Goal: Task Accomplishment & Management: Complete application form

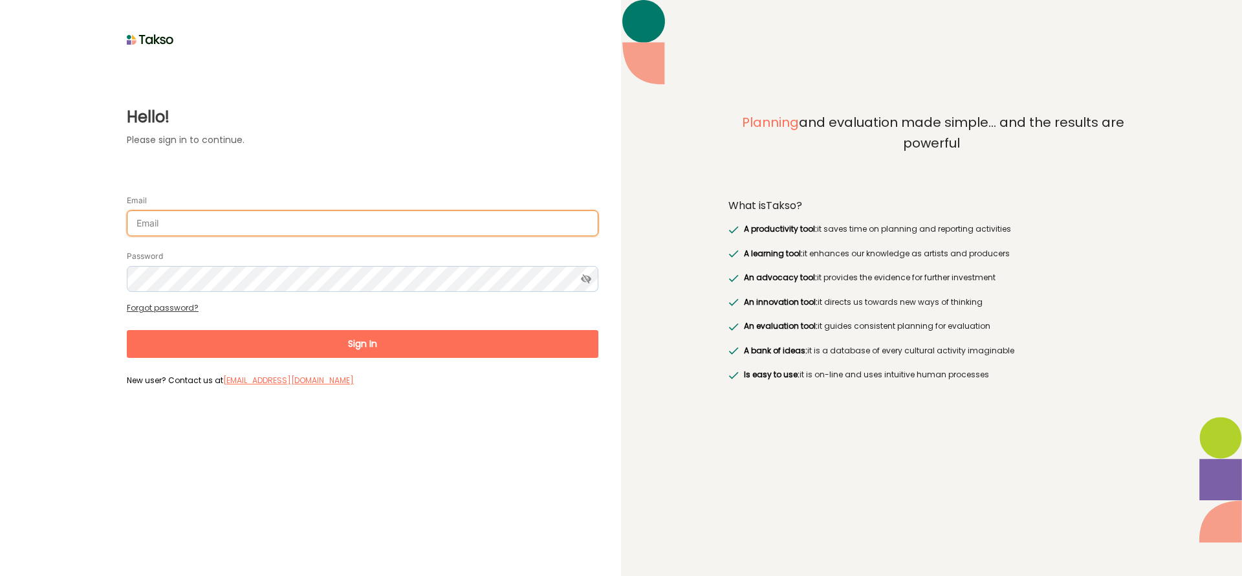
type input "[EMAIL_ADDRESS][DOMAIN_NAME]"
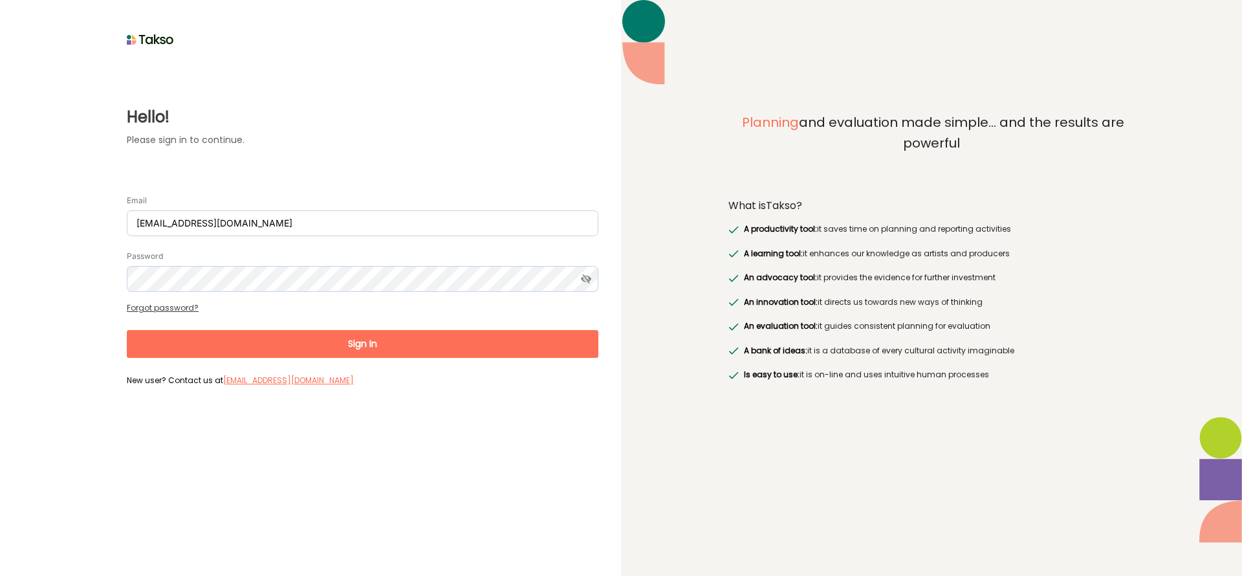
click at [366, 338] on button "Sign In" at bounding box center [363, 344] width 472 height 28
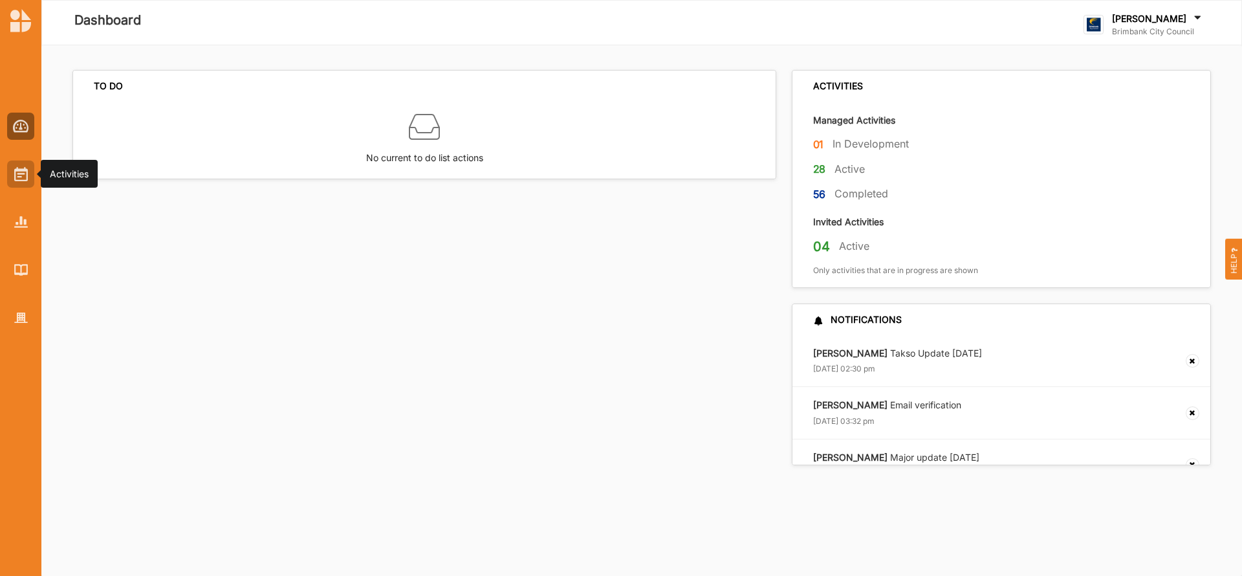
click at [20, 177] on img at bounding box center [21, 174] width 14 height 14
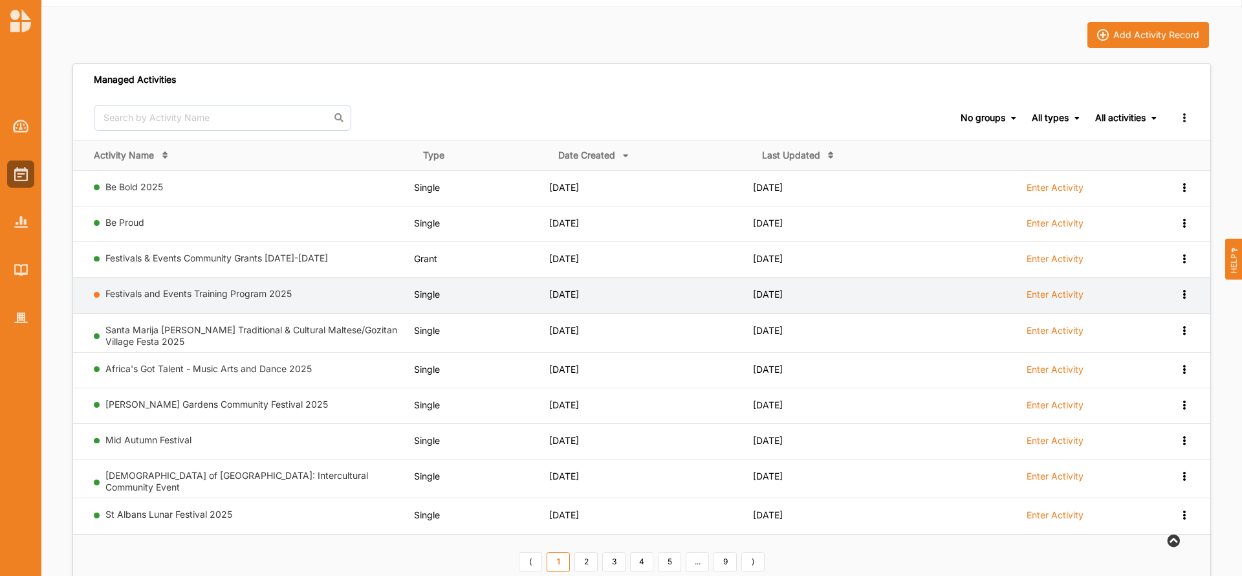
scroll to position [78, 0]
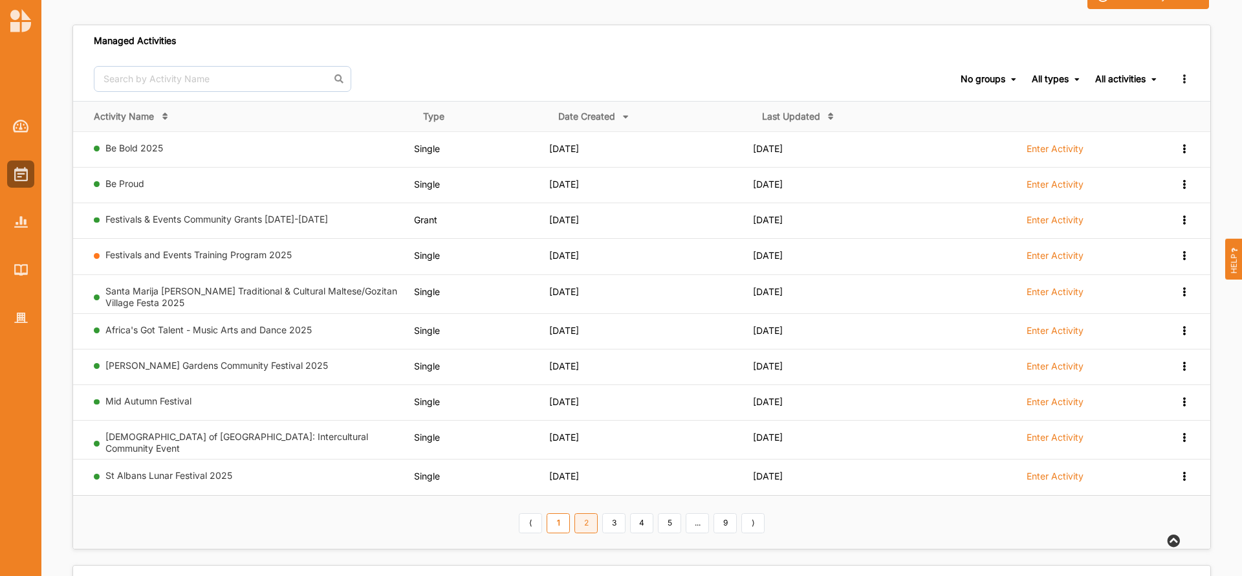
click at [588, 520] on link "2" at bounding box center [586, 523] width 23 height 21
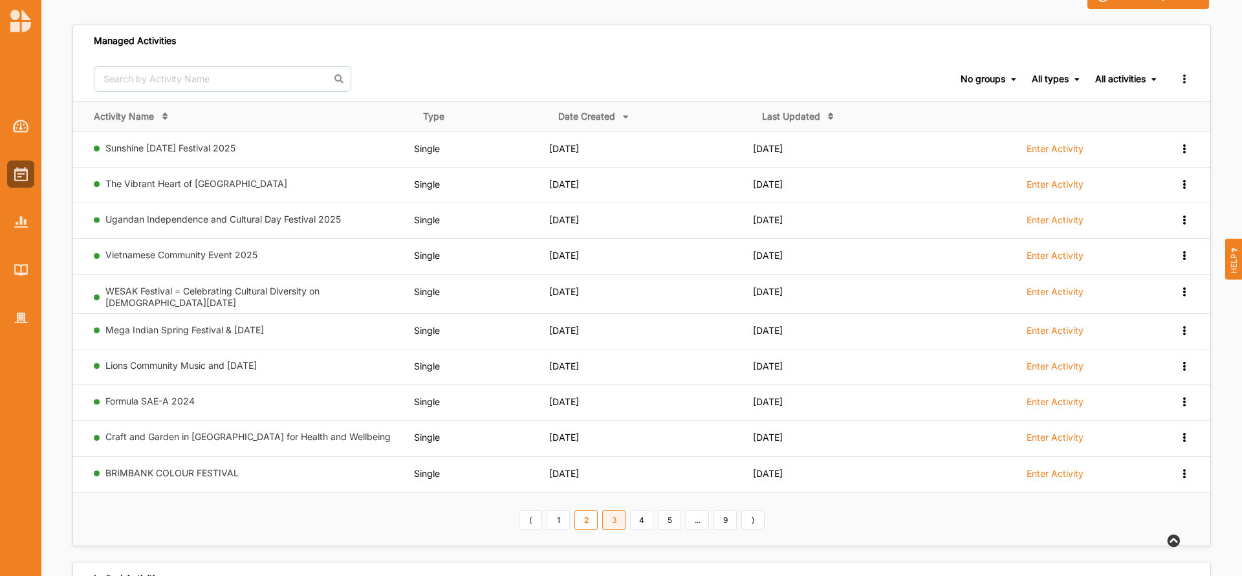
click at [616, 520] on link "3" at bounding box center [613, 520] width 23 height 21
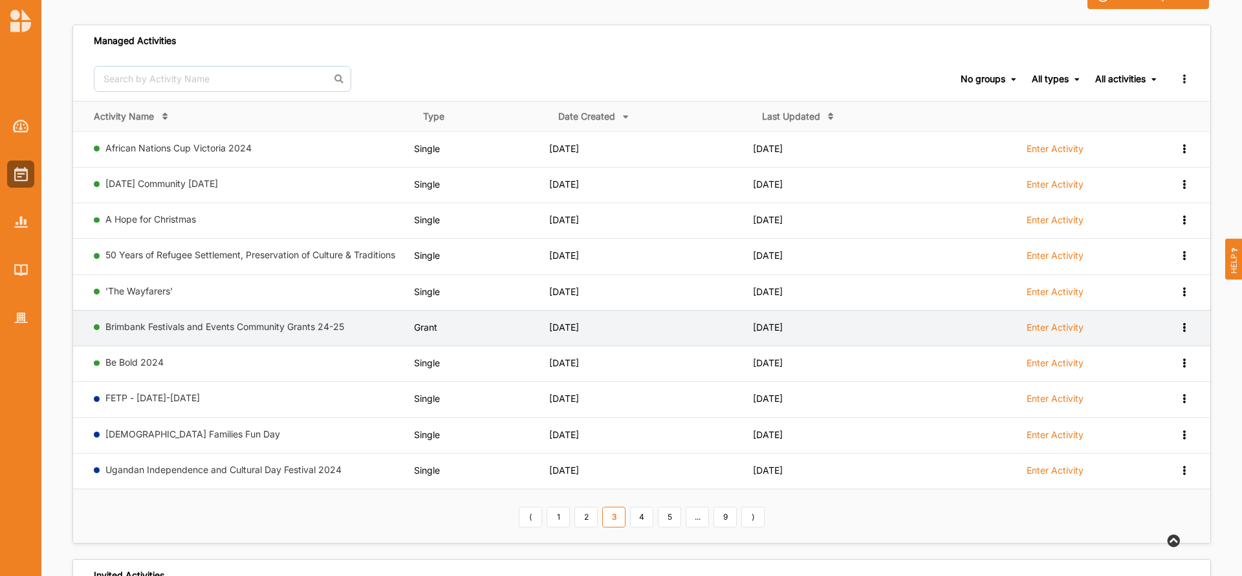
click at [1042, 325] on label "Enter Activity" at bounding box center [1055, 328] width 57 height 12
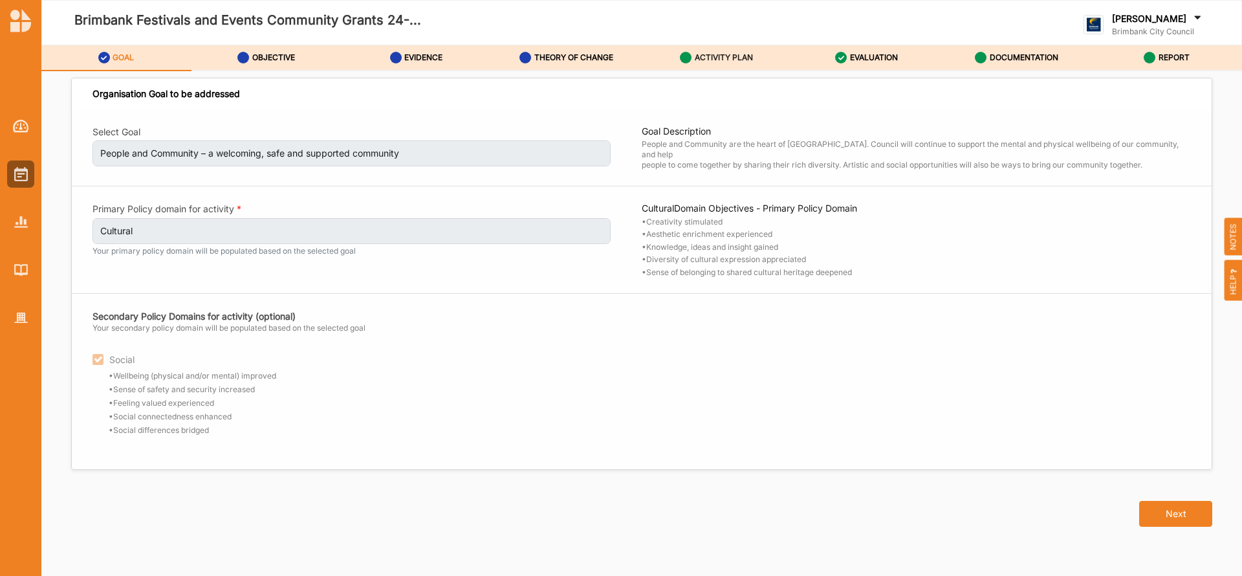
click at [723, 57] on label "ACTIVITY PLAN" at bounding box center [724, 57] width 58 height 10
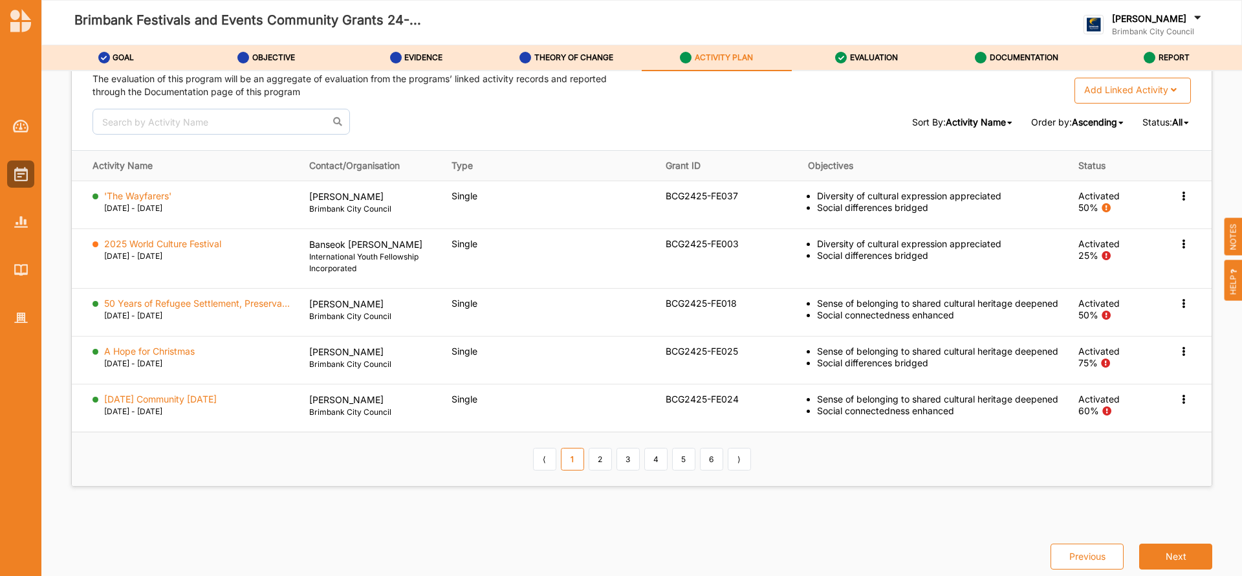
scroll to position [1966, 0]
click at [710, 467] on link "6" at bounding box center [711, 459] width 23 height 22
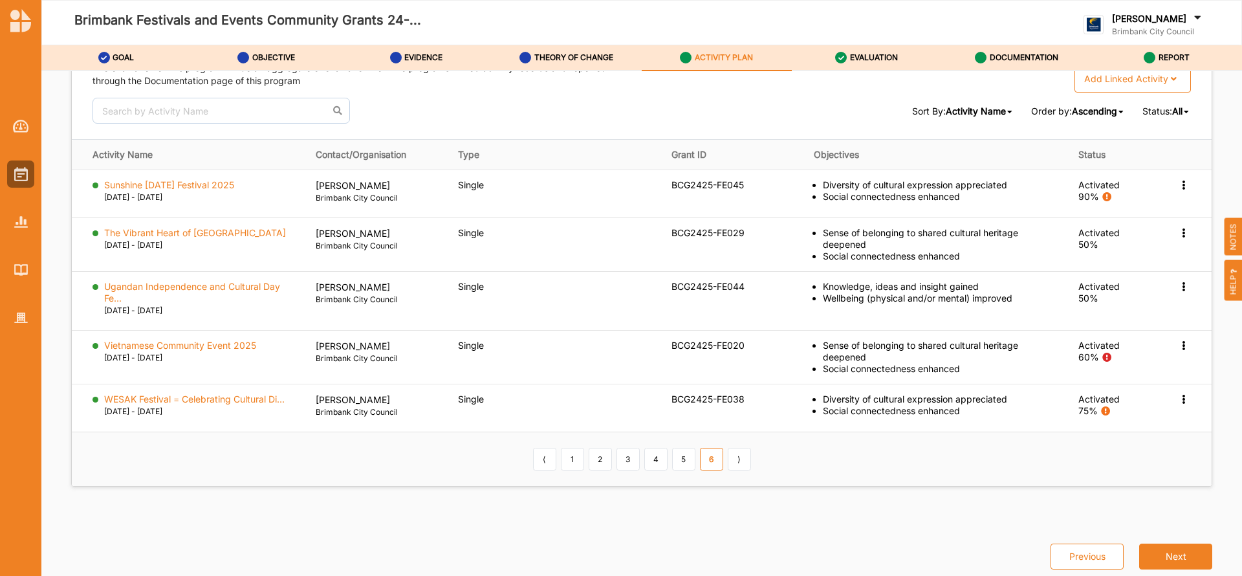
scroll to position [1955, 0]
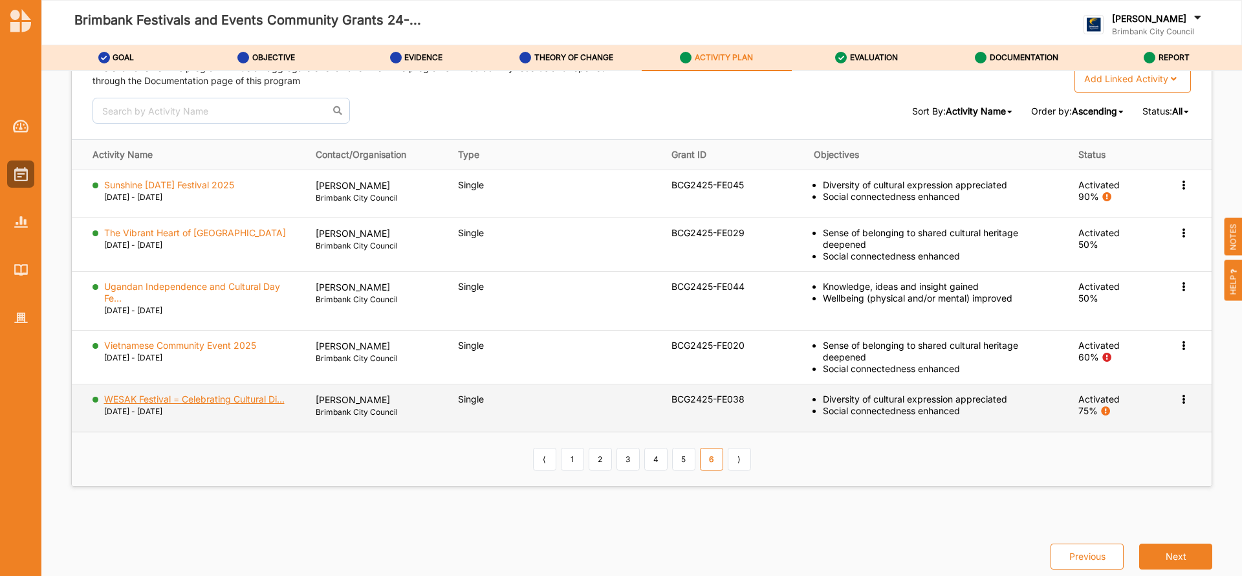
click at [214, 398] on label "WESAK Festival = Celebrating Cultural Di..." at bounding box center [194, 399] width 181 height 12
click at [255, 402] on label "WESAK Festival = Celebrating Cultural Di..." at bounding box center [194, 399] width 181 height 12
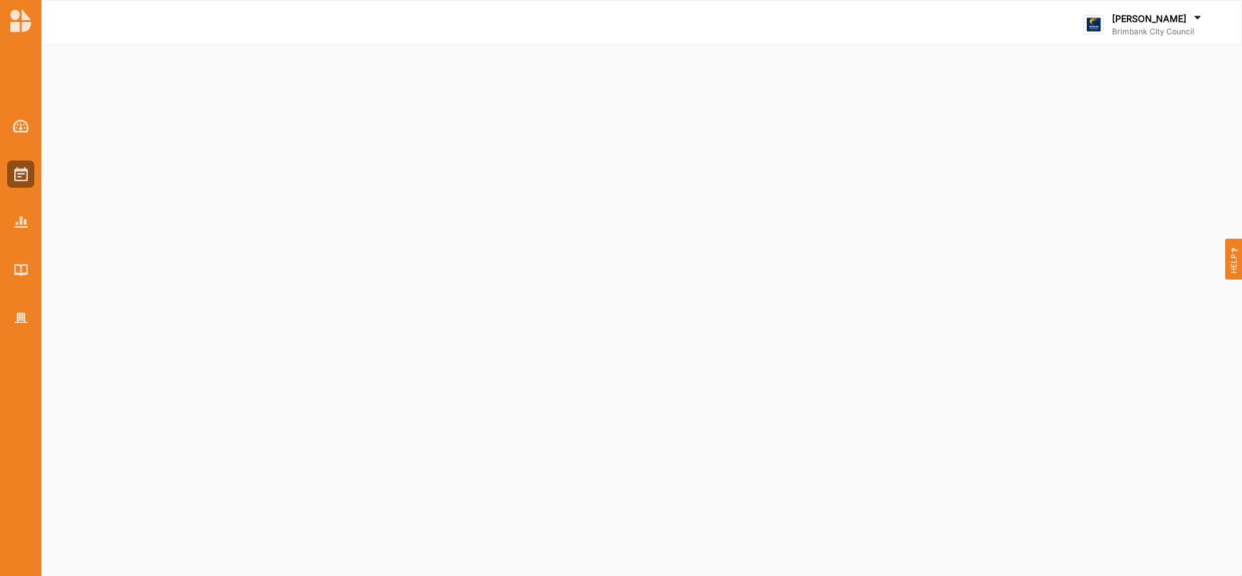
select select "2"
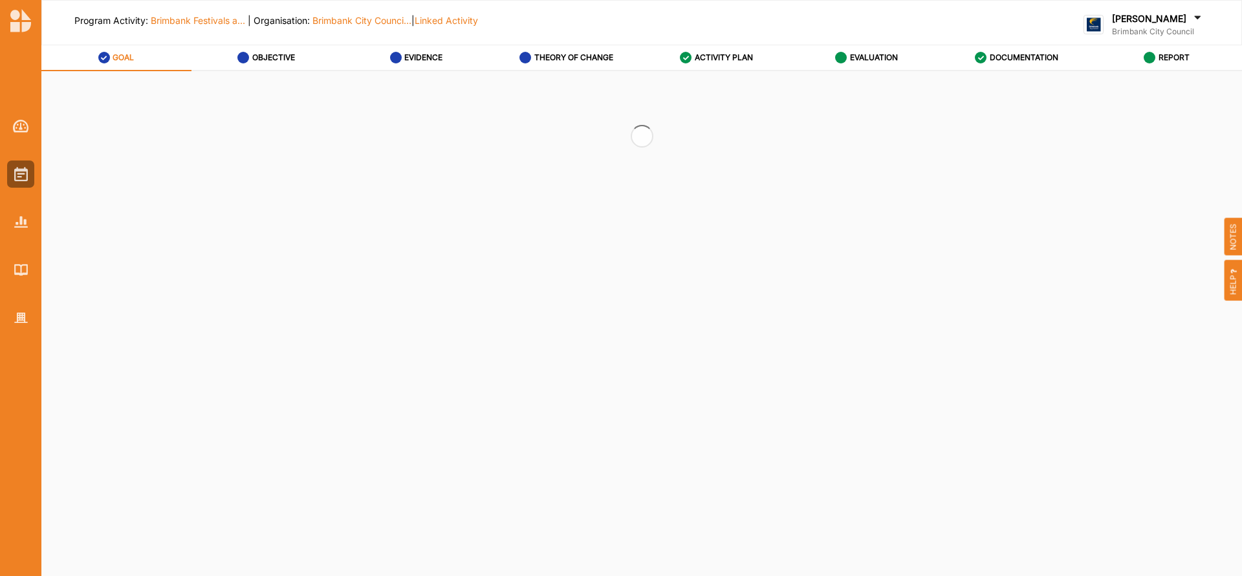
select select "2"
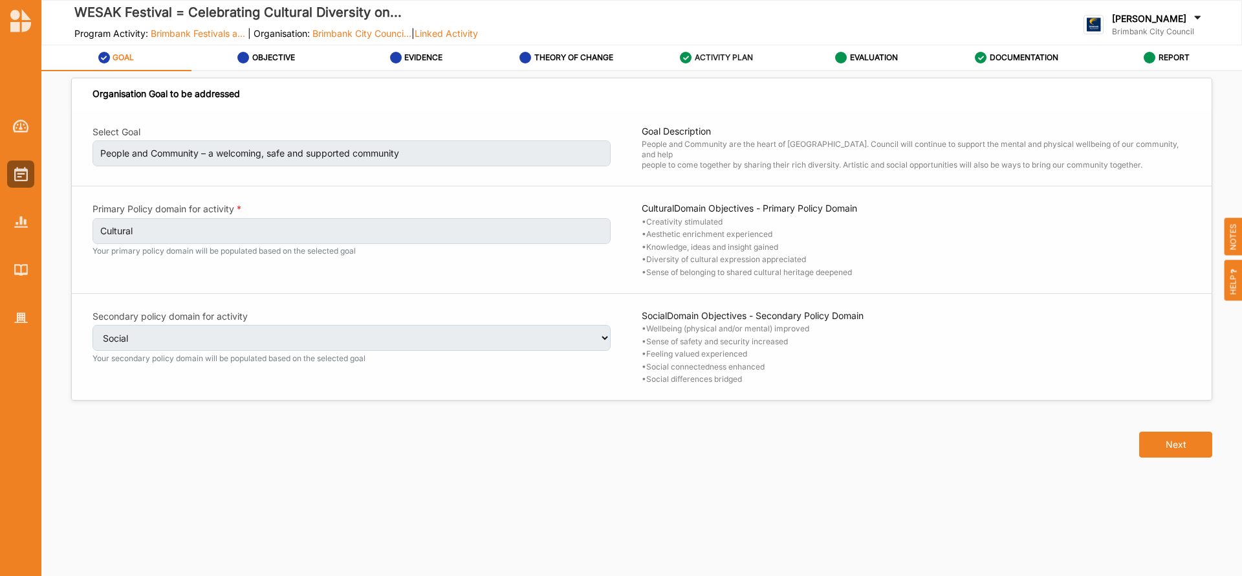
click at [706, 54] on label "ACTIVITY PLAN" at bounding box center [724, 57] width 58 height 10
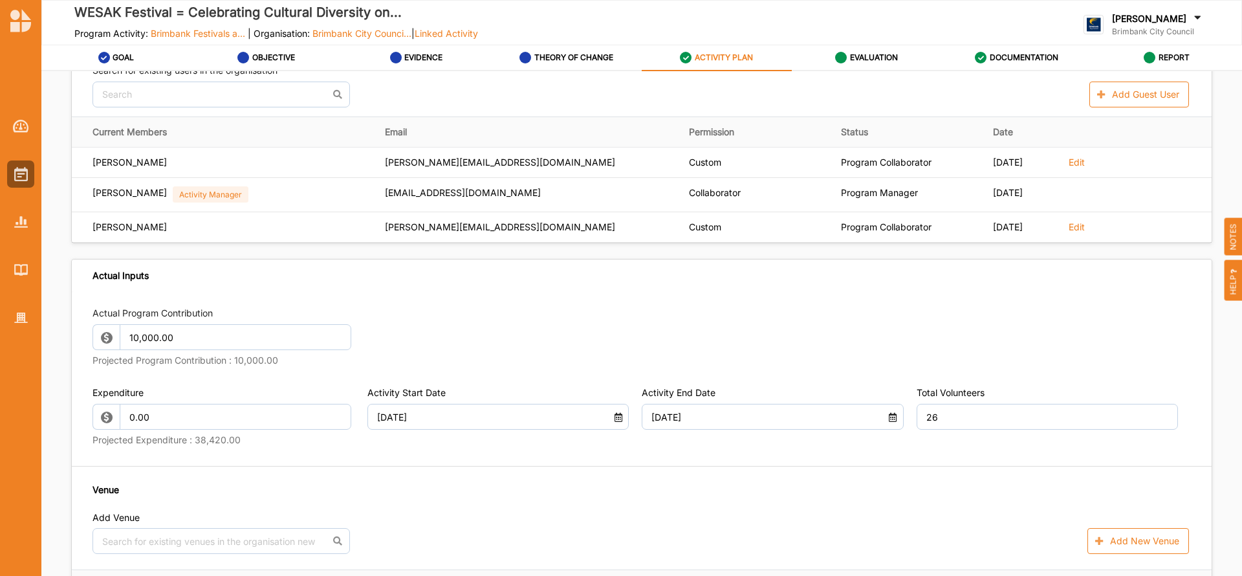
scroll to position [474, 0]
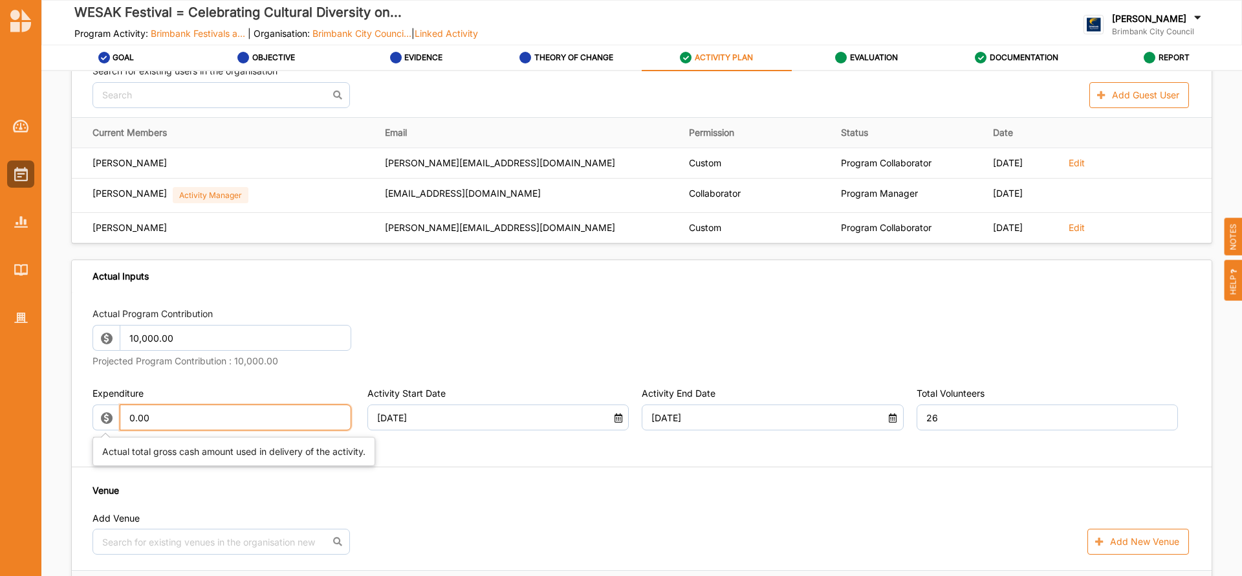
click at [192, 417] on input "0.00" at bounding box center [236, 417] width 232 height 26
type input "0"
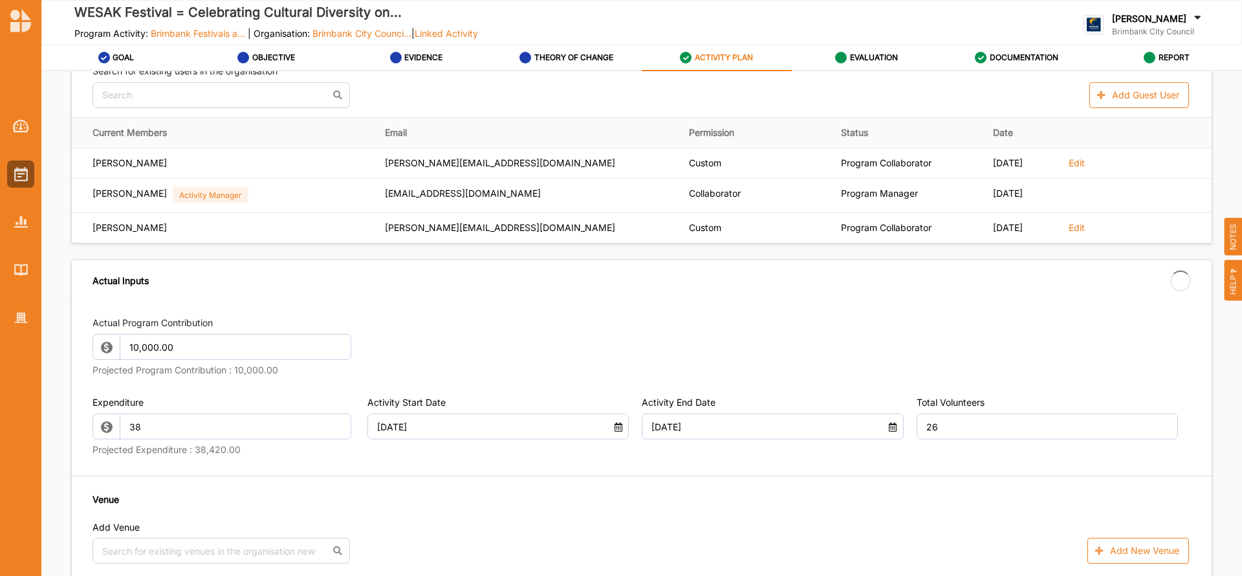
type input "38.00"
type input "-38.00"
click at [920, 463] on div "Actual Program Contribution 10,000.00 Projected Program Contribution : 10,000.0…" at bounding box center [642, 541] width 1140 height 481
type input "38,420.00"
type input "-38,420.00"
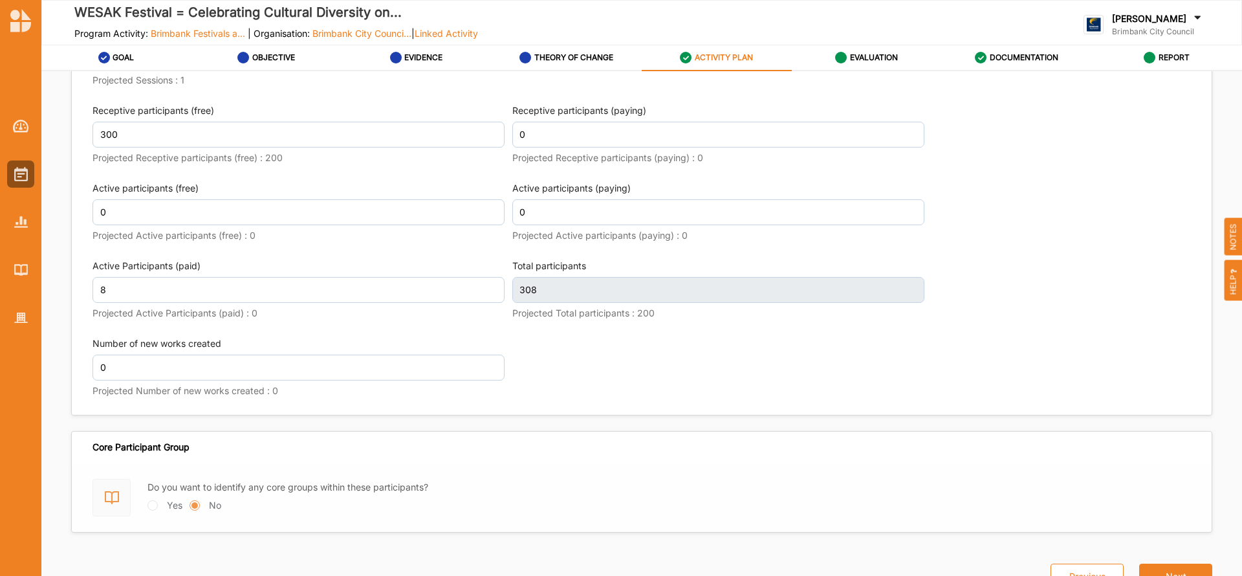
scroll to position [1764, 0]
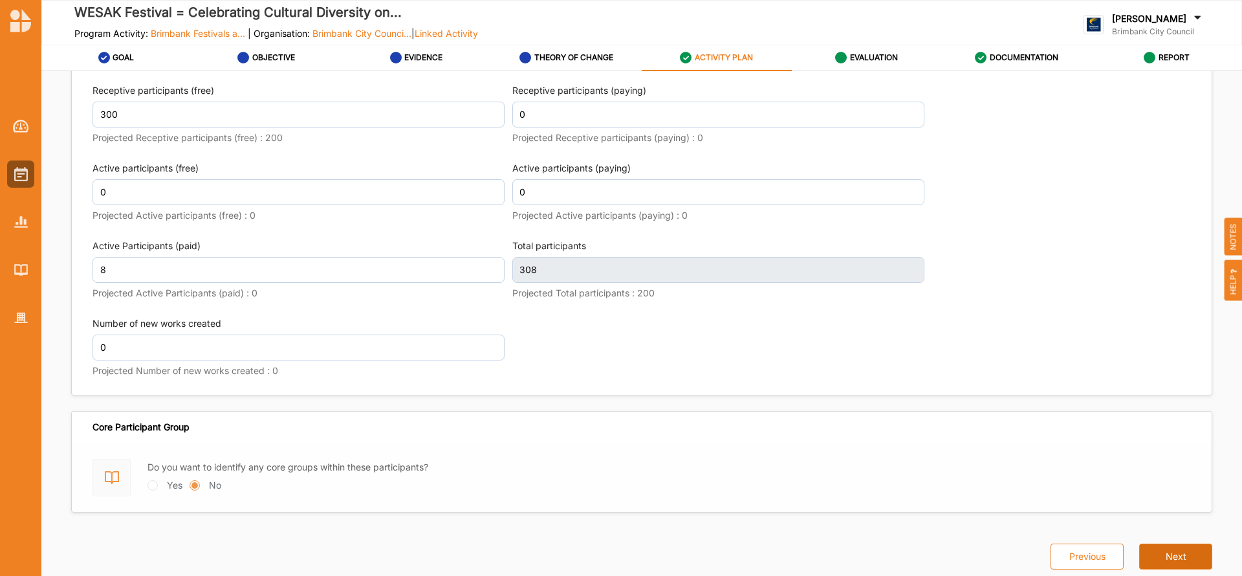
click at [1164, 556] on button "Next" at bounding box center [1175, 557] width 73 height 26
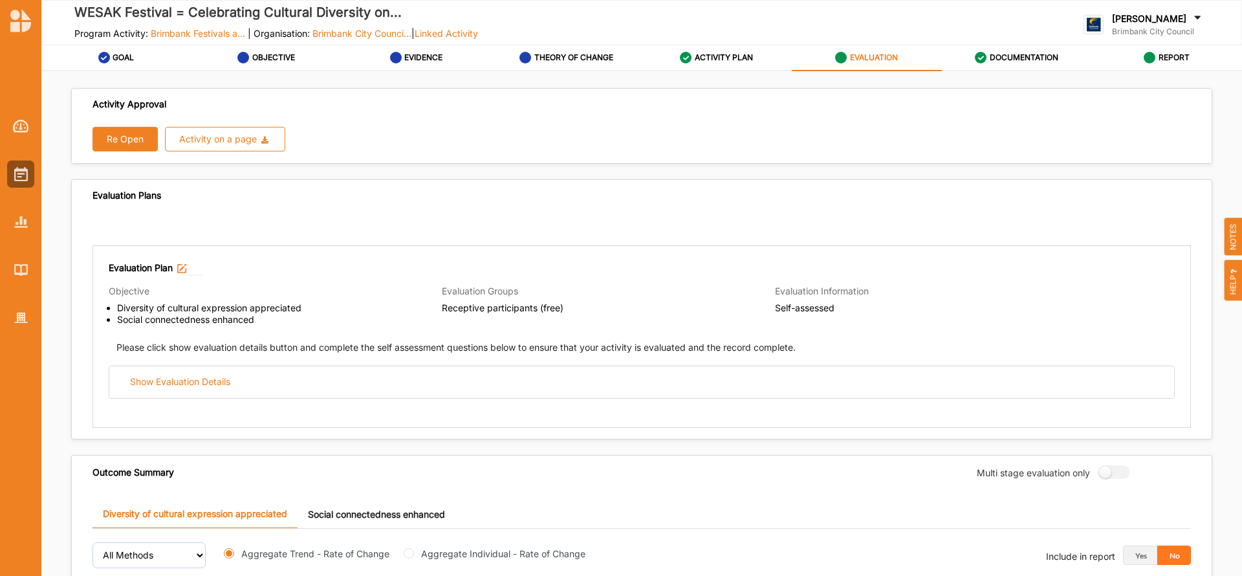
scroll to position [6, 0]
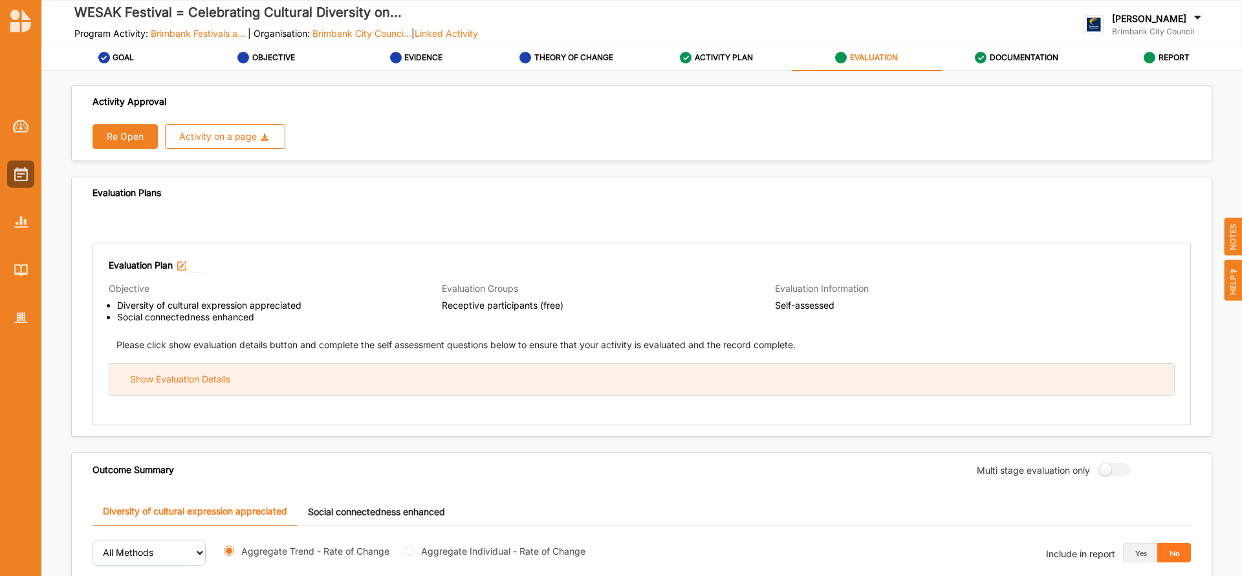
click at [289, 377] on div "Show Evaluation Details" at bounding box center [641, 380] width 1065 height 32
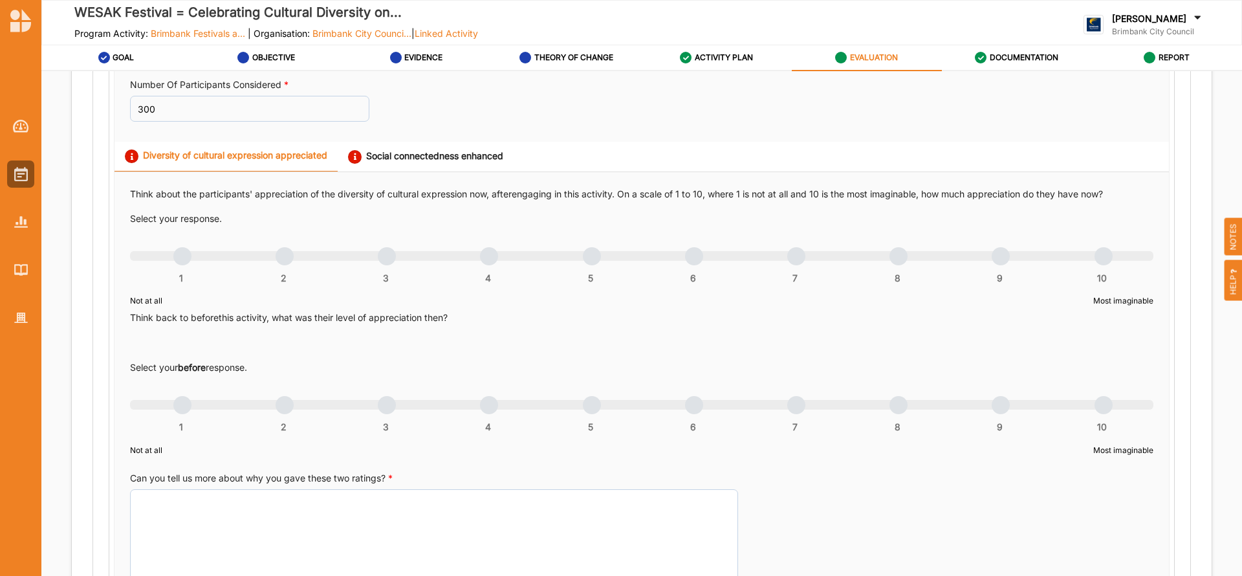
scroll to position [623, 0]
click at [311, 505] on textarea "Can you tell us more about why you gave these two ratings? *" at bounding box center [434, 536] width 608 height 98
paste textarea "We brought together Buddhist practitioners from diverse disciplines and cultura…"
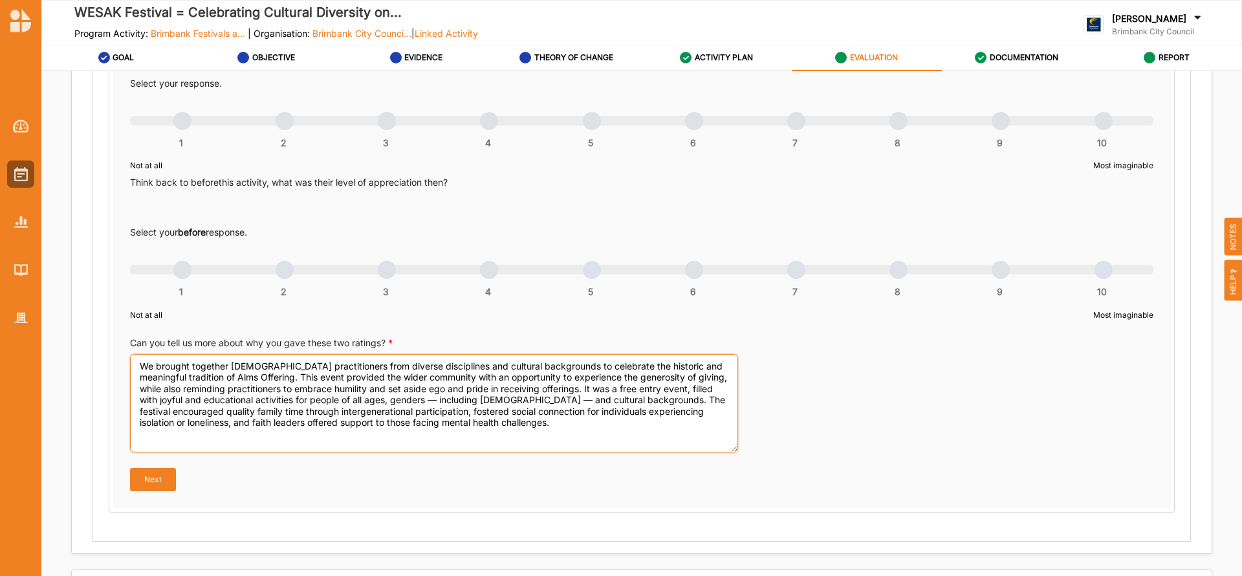
scroll to position [754, 0]
type textarea "We brought together Buddhist practitioners from diverse disciplines and cultura…"
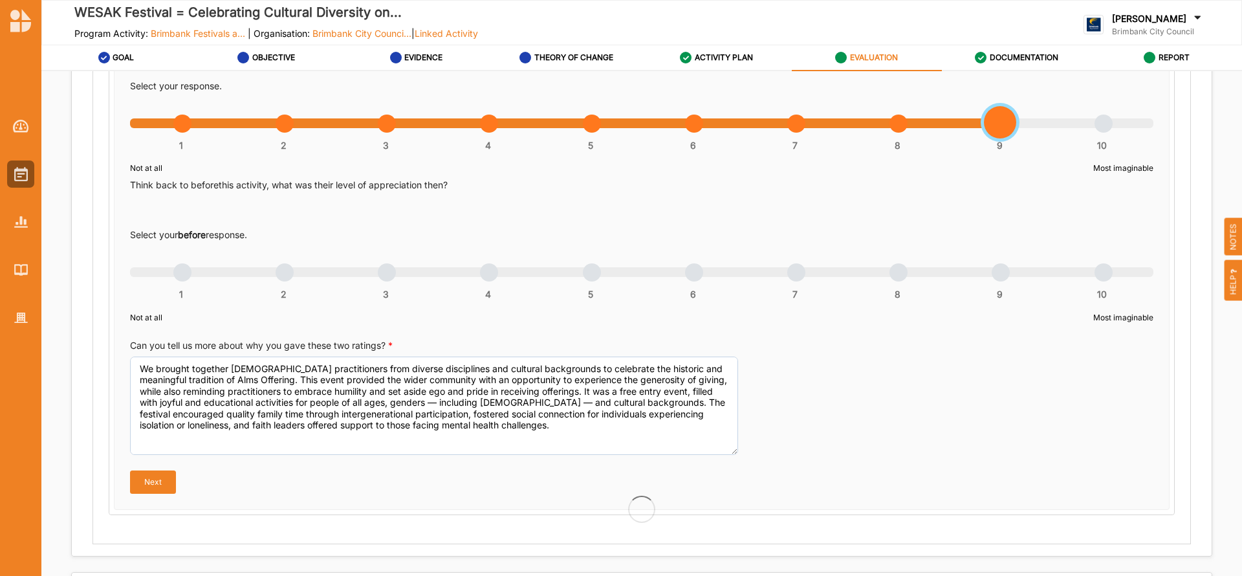
click at [997, 126] on div "1 2 3 4 5 6 7 8 9 10" at bounding box center [642, 130] width 1024 height 9
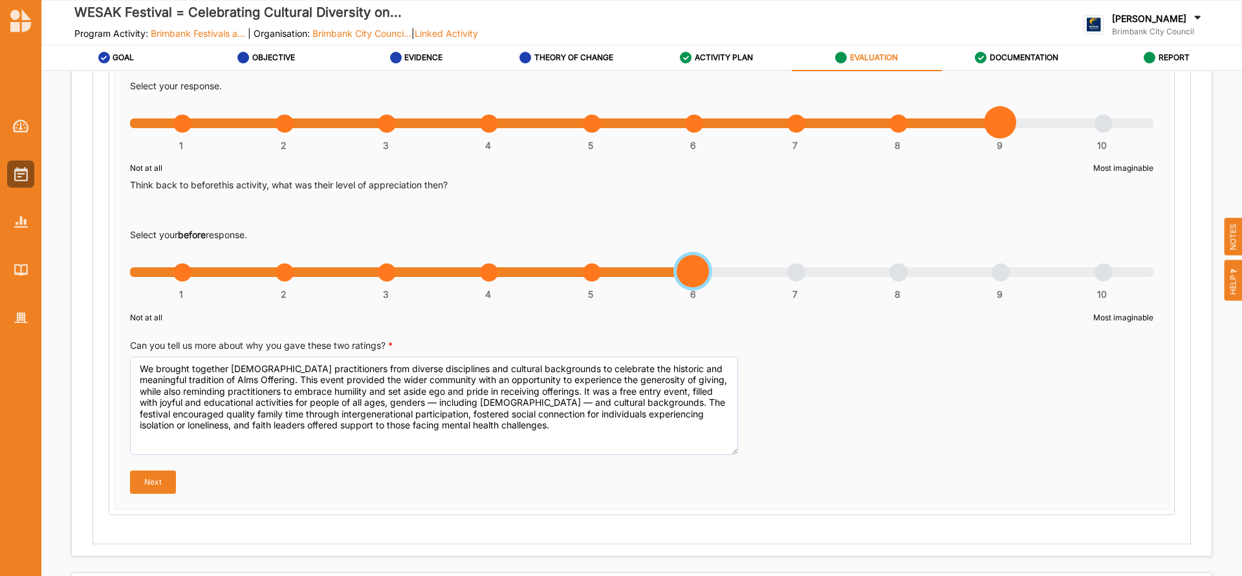
click at [692, 274] on div "1 2 3 4 5 6 7 8 9 10" at bounding box center [642, 278] width 1024 height 9
click at [162, 485] on button "Next" at bounding box center [153, 481] width 46 height 23
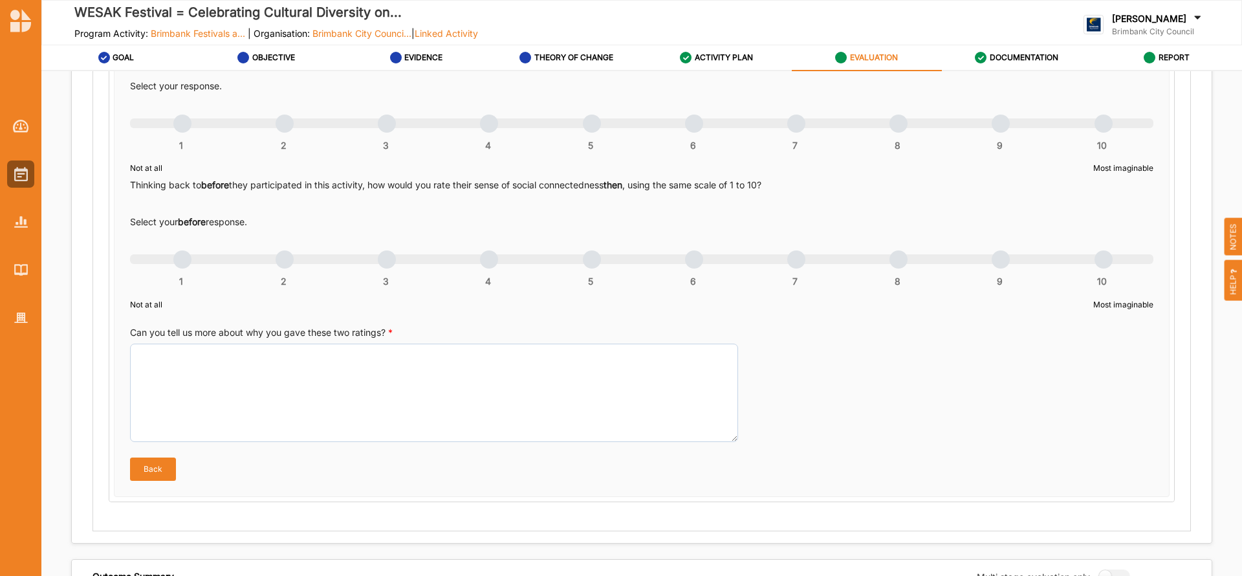
scroll to position [692, 0]
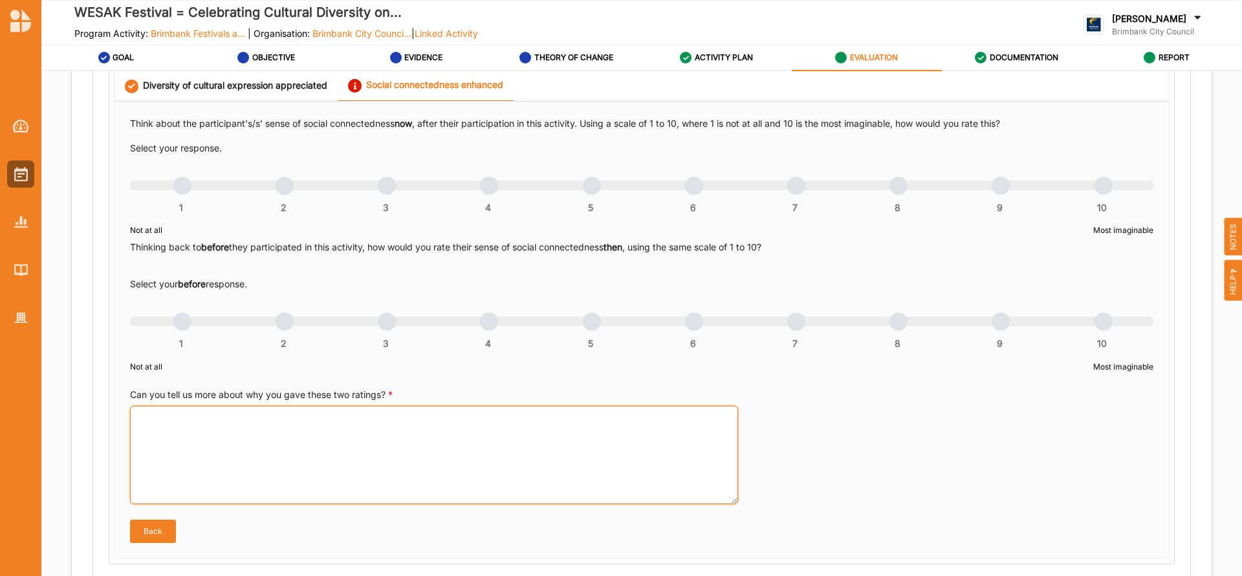
click at [219, 434] on textarea "Can you tell us more about why you gave these two ratings? *" at bounding box center [434, 455] width 608 height 98
paste textarea "This cultural celebration united Buddhist communities from diverse backgrounds …"
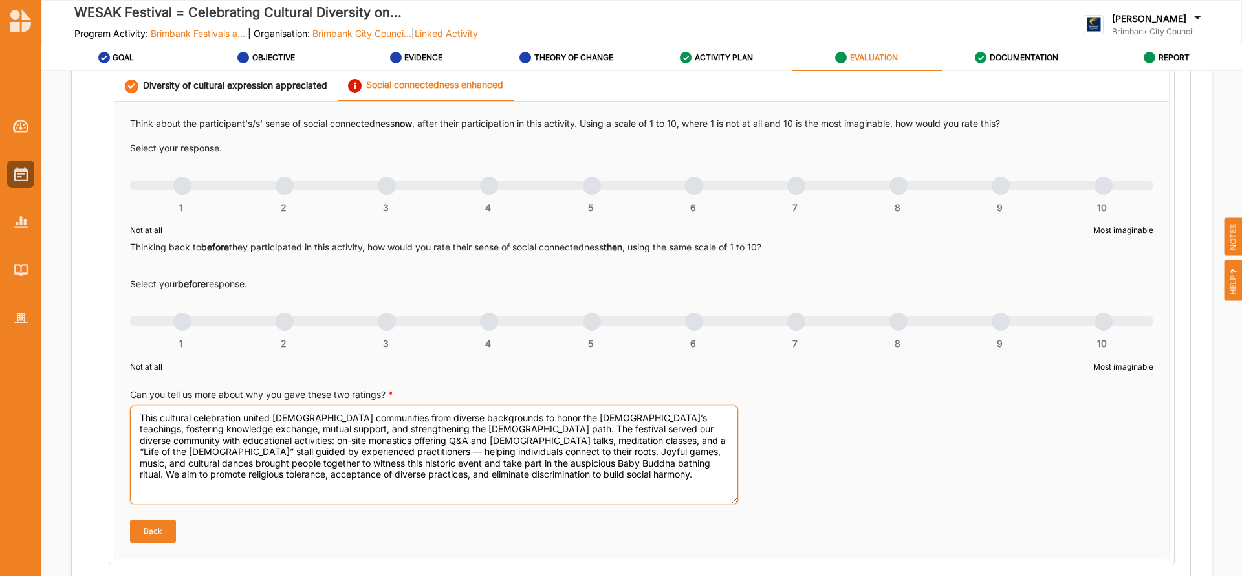
type textarea "This cultural celebration united Buddhist communities from diverse backgrounds …"
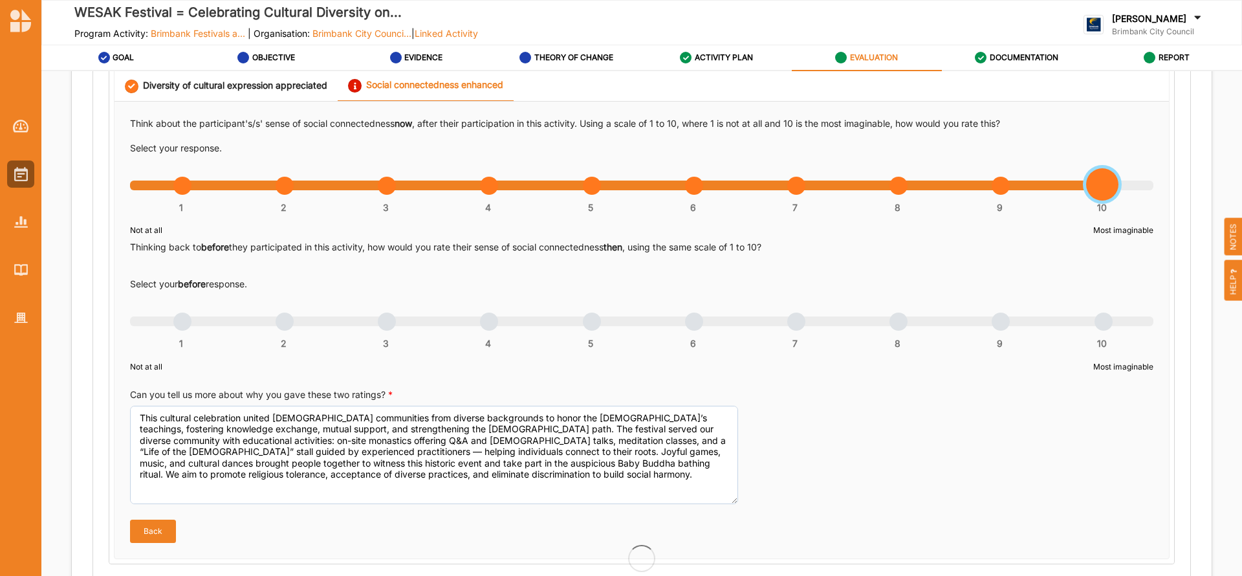
click at [1097, 189] on div "1 2 3 4 5 6 7 8 9 10" at bounding box center [642, 192] width 1024 height 9
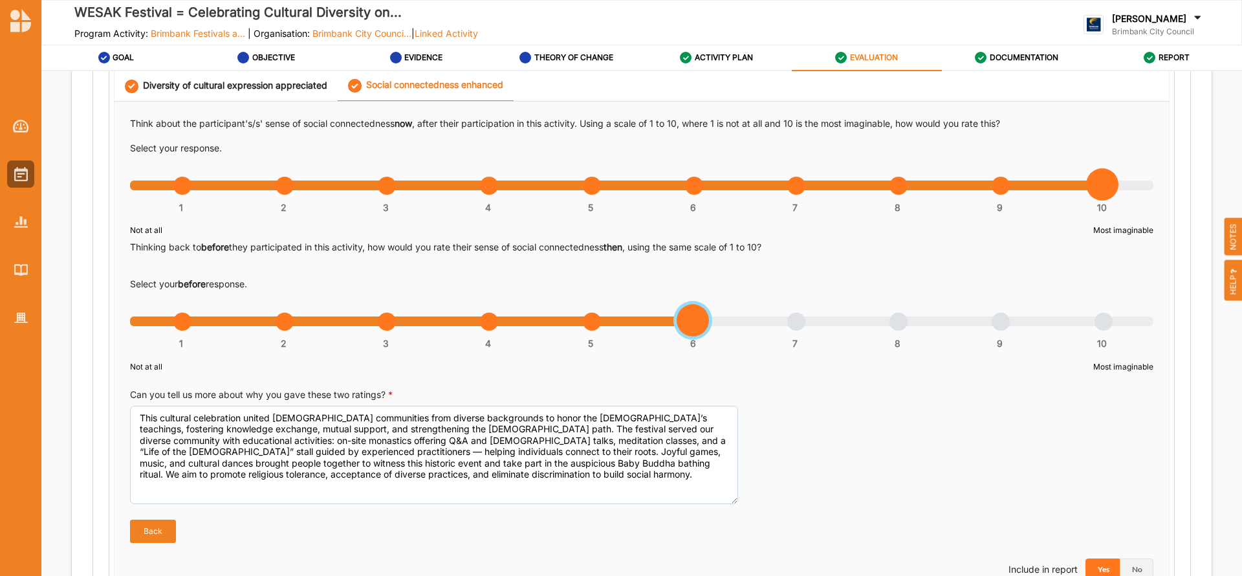
click at [693, 324] on div "1 2 3 4 5 6 7 8 9 10" at bounding box center [642, 328] width 1024 height 9
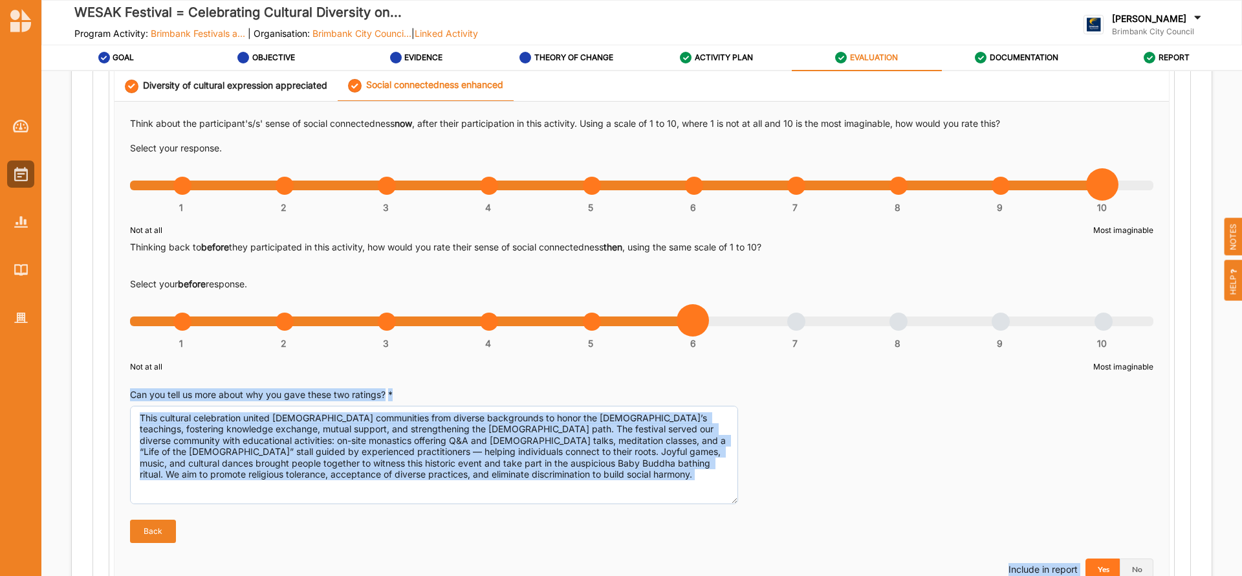
drag, startPoint x: 1239, startPoint y: 301, endPoint x: 1240, endPoint y: 338, distance: 37.6
click at [1240, 338] on div "WESAK Festival = Celebrating Cultural Diversity on... Program Activity: Brimban…" at bounding box center [621, 288] width 1242 height 576
click at [1084, 421] on div "Can you tell us more about why you gave these two ratings? * This cultural cele…" at bounding box center [642, 446] width 1024 height 116
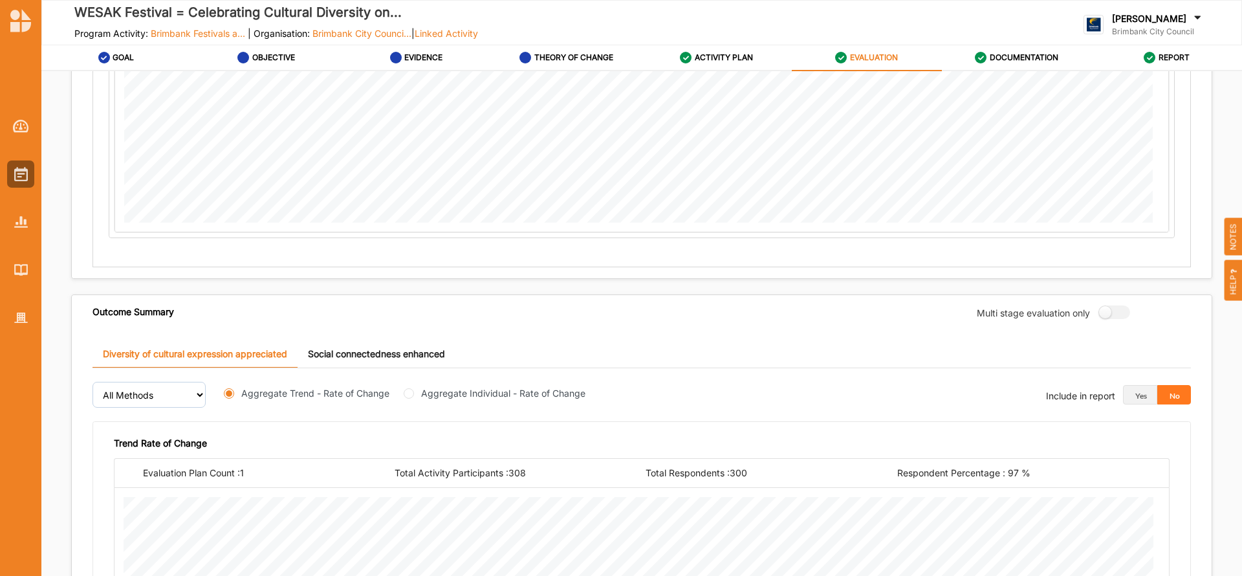
scroll to position [1611, 0]
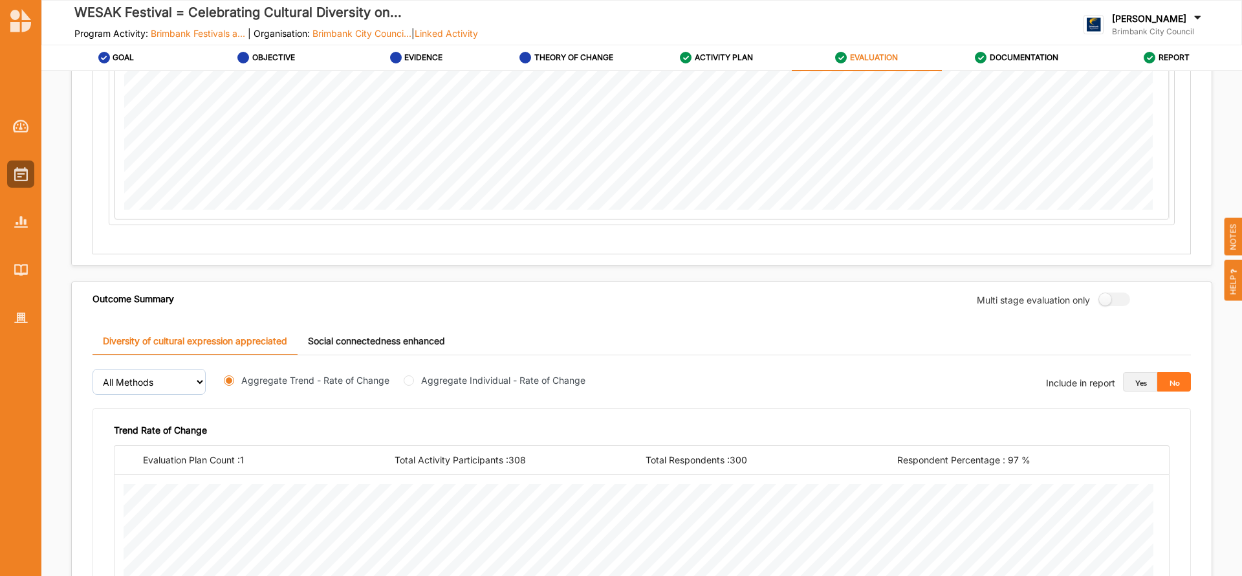
click at [1130, 384] on button "Yes" at bounding box center [1140, 381] width 34 height 19
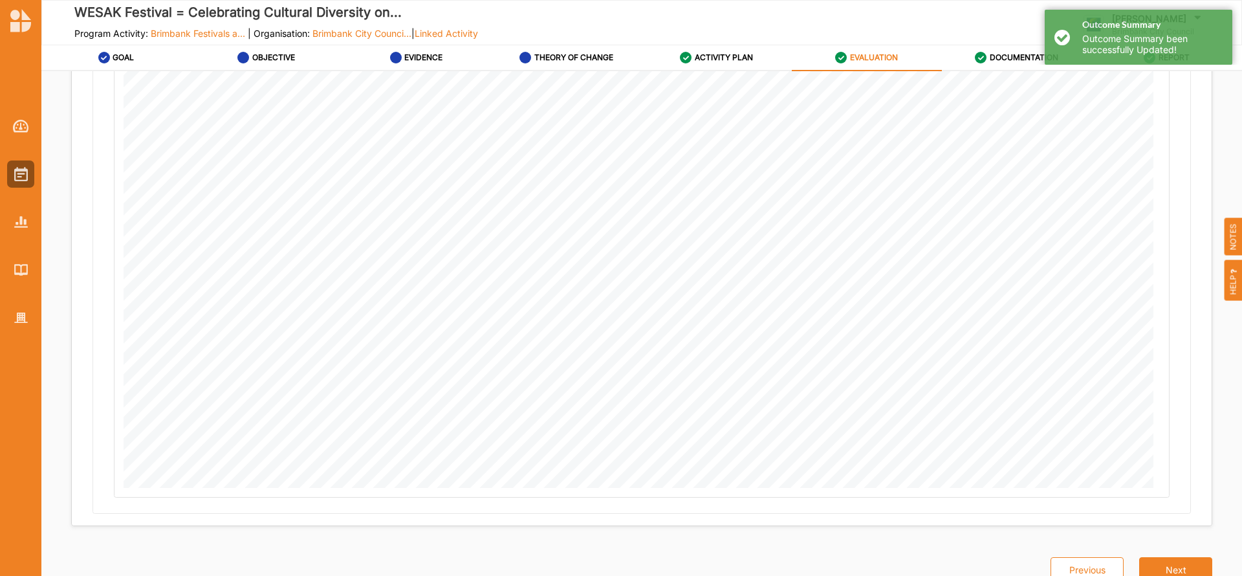
scroll to position [2119, 0]
click at [1179, 555] on button "Next" at bounding box center [1175, 557] width 73 height 26
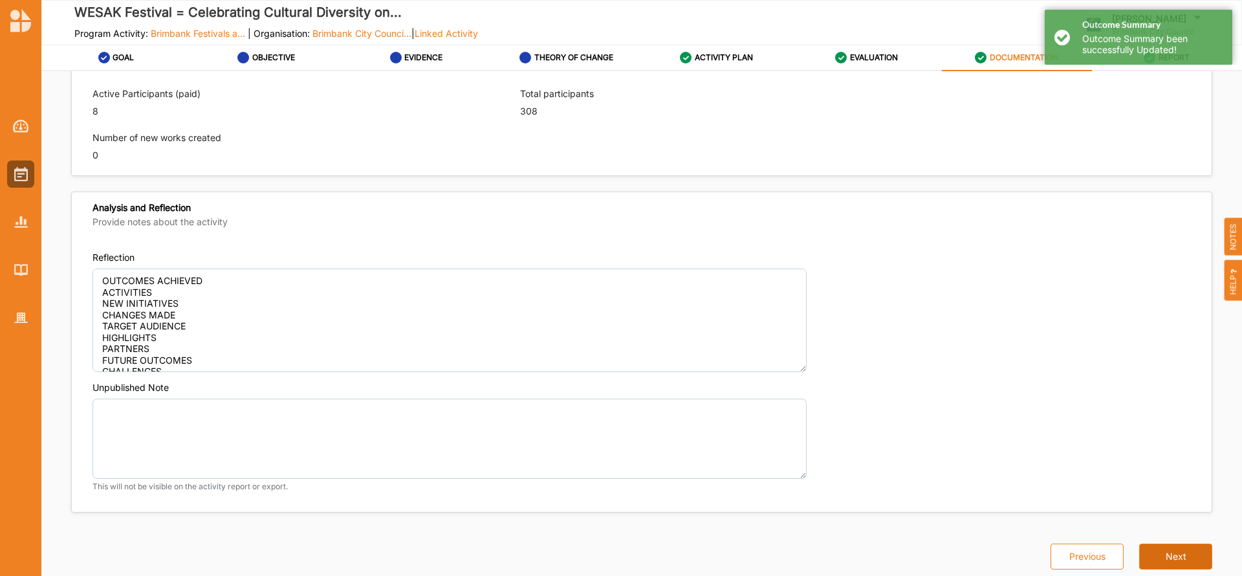
scroll to position [884, 0]
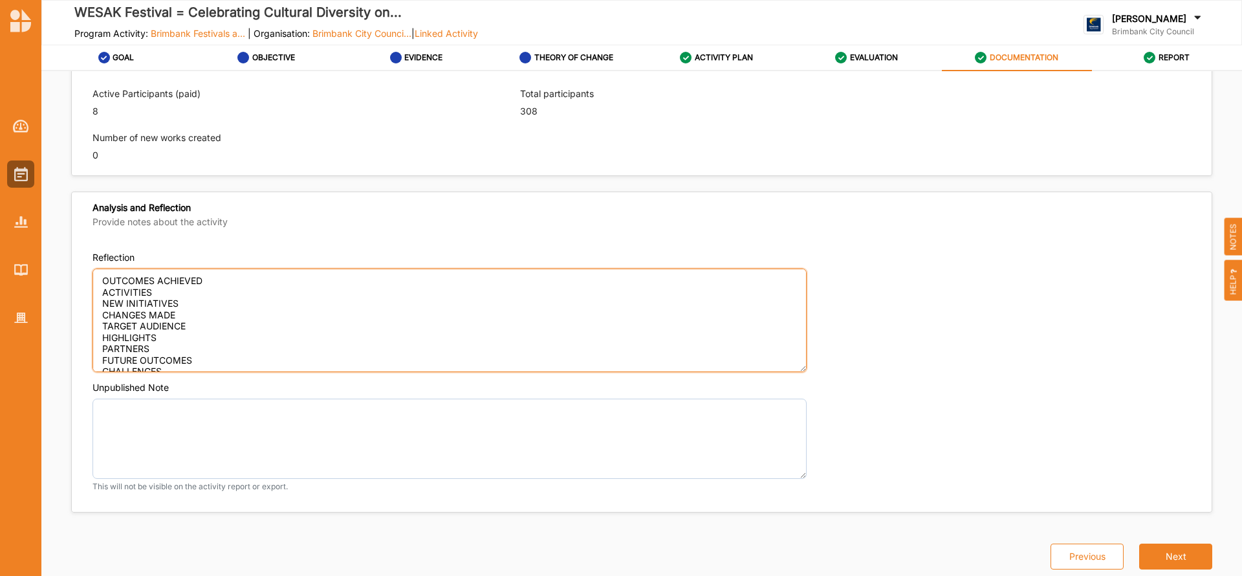
click at [231, 285] on textarea "OUTCOMES ACHIEVED ACTIVITIES NEW INITIATIVES CHANGES MADE TARGET AUDIENCE HIGHL…" at bounding box center [450, 321] width 714 height 104
click at [120, 287] on textarea "OUTCOMES ACHIEVED ACTIVITIES NEW INITIATIVES CHANGES MADE TARGET AUDIENCE HIGHL…" at bounding box center [450, 321] width 714 height 104
paste textarea "We brought together Buddhist practitioners from diverse disciplines and cultura…"
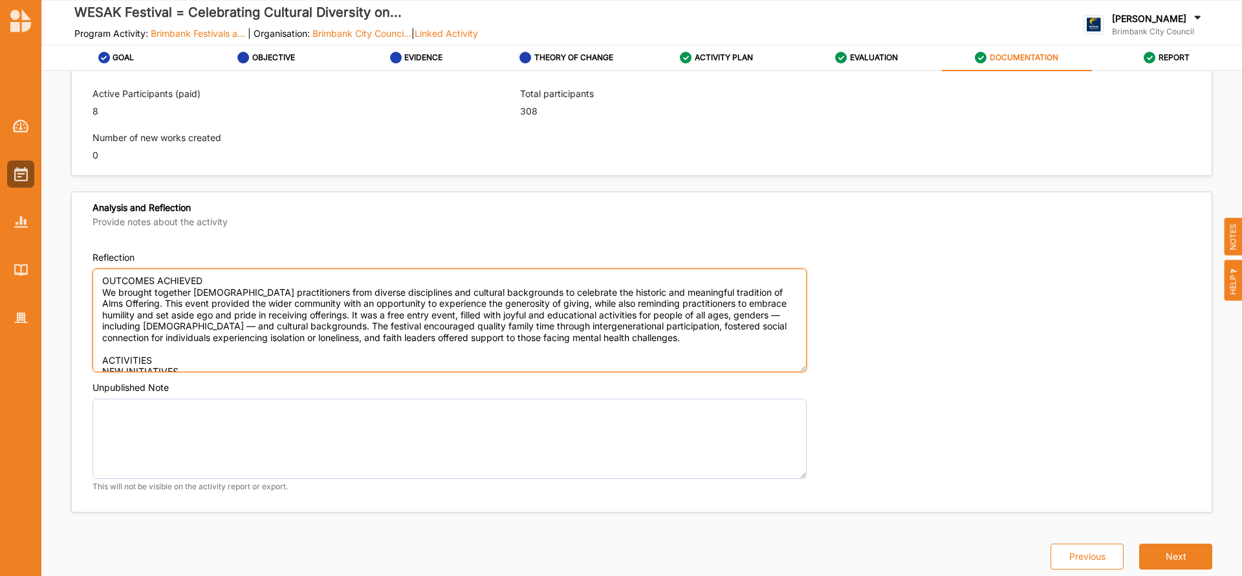
click at [164, 355] on textarea "OUTCOMES ACHIEVED We brought together Buddhist practitioners from diverse disci…" at bounding box center [450, 321] width 714 height 104
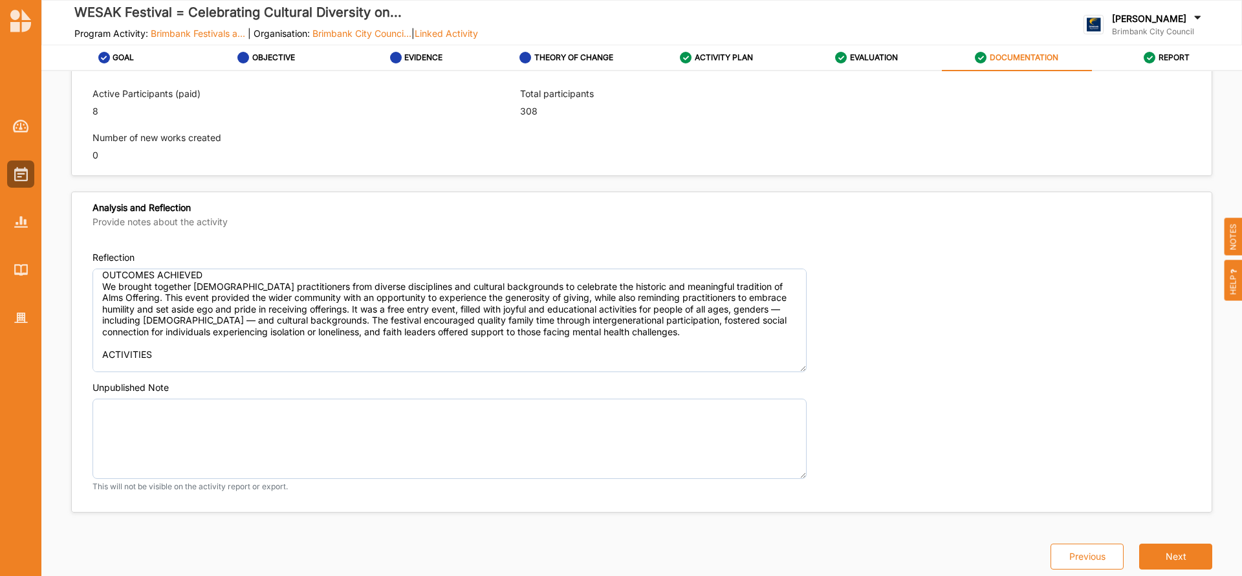
click at [391, 267] on div "Reflection OUTCOMES ACHIEVED We brought together Buddhist practitioners from di…" at bounding box center [642, 311] width 1099 height 121
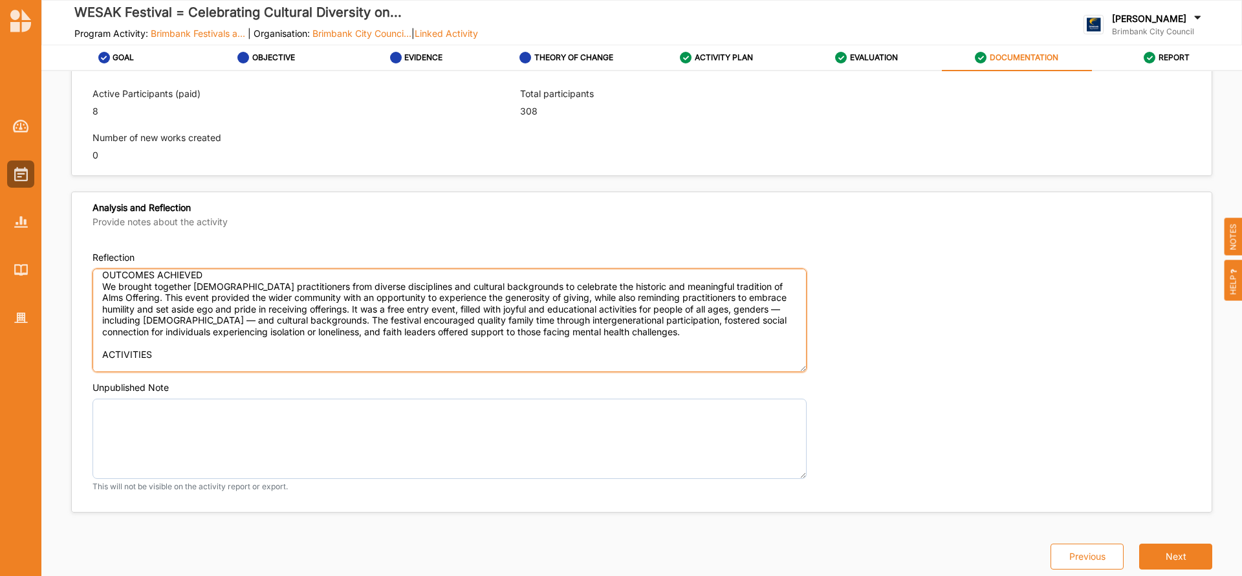
paste textarea "• Cultural event eg. Buddha bathing ceremony, offering of candles and incense •…"
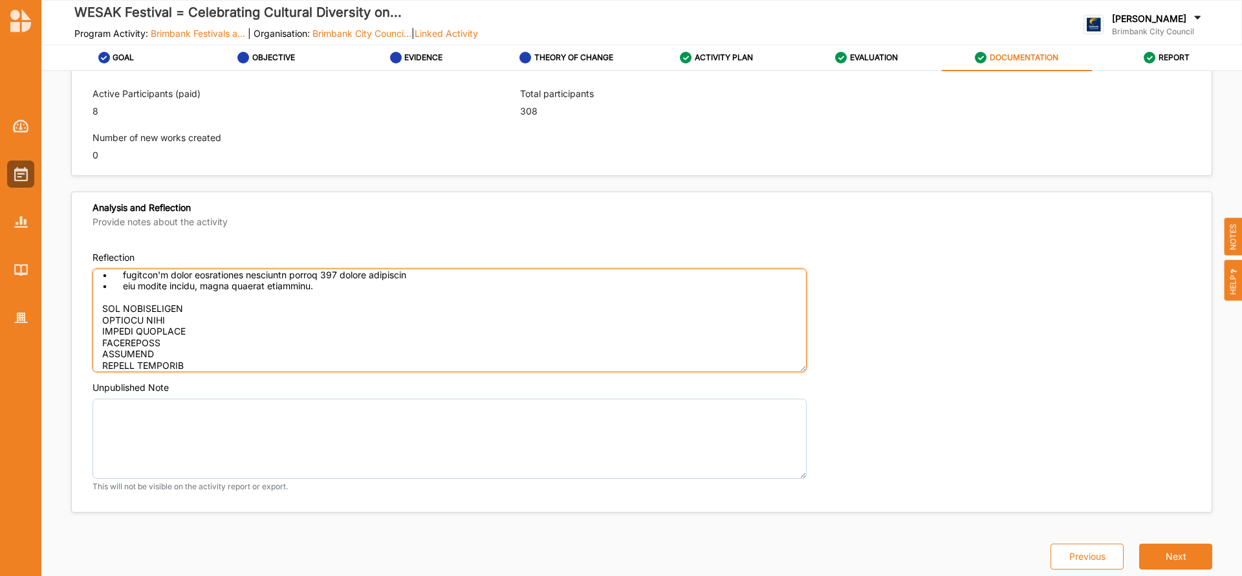
scroll to position [201, 0]
click at [197, 310] on textarea "Reflection" at bounding box center [450, 321] width 714 height 104
paste textarea "* A Cambodian costumed drummer led the monastic dana parade. • children's piano…"
click at [182, 362] on textarea "Reflection" at bounding box center [450, 321] width 714 height 104
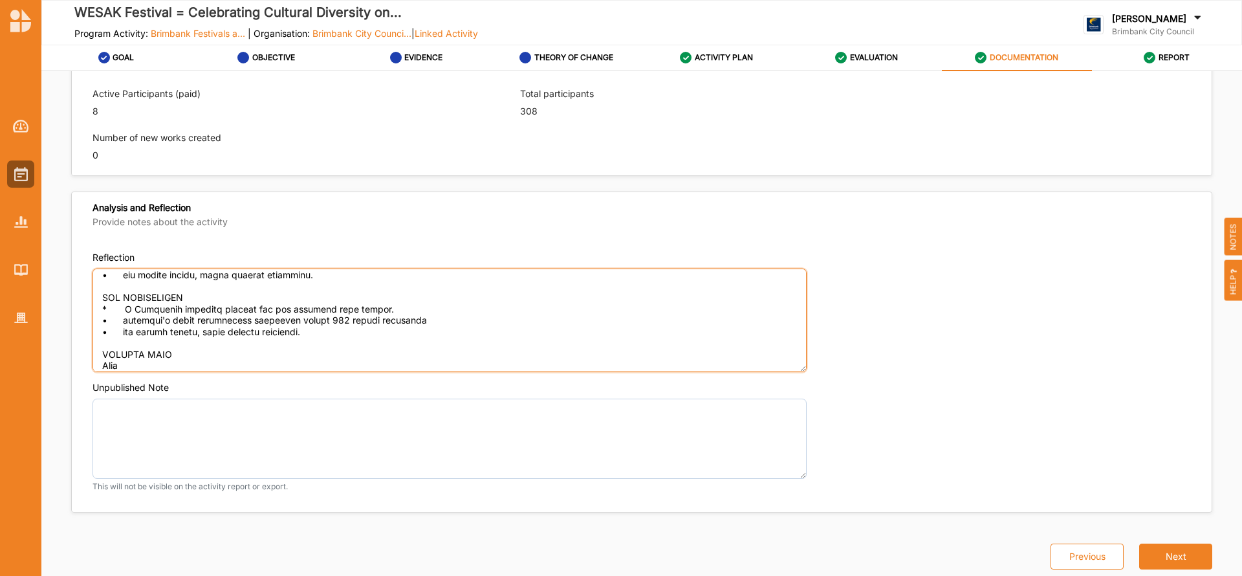
scroll to position [221, 0]
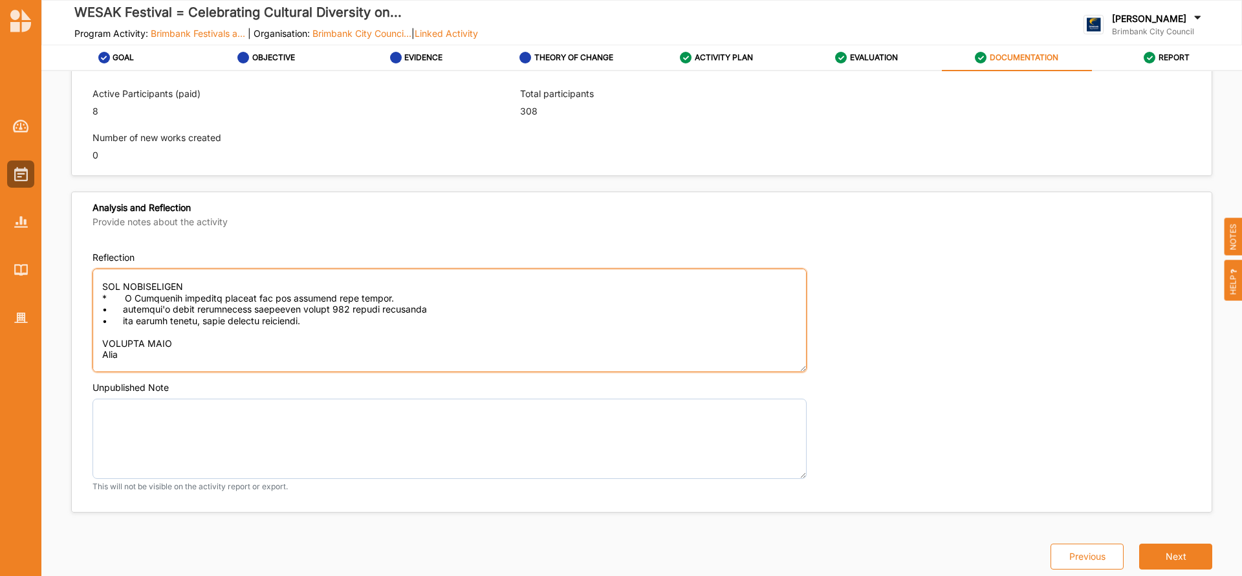
scroll to position [293, 0]
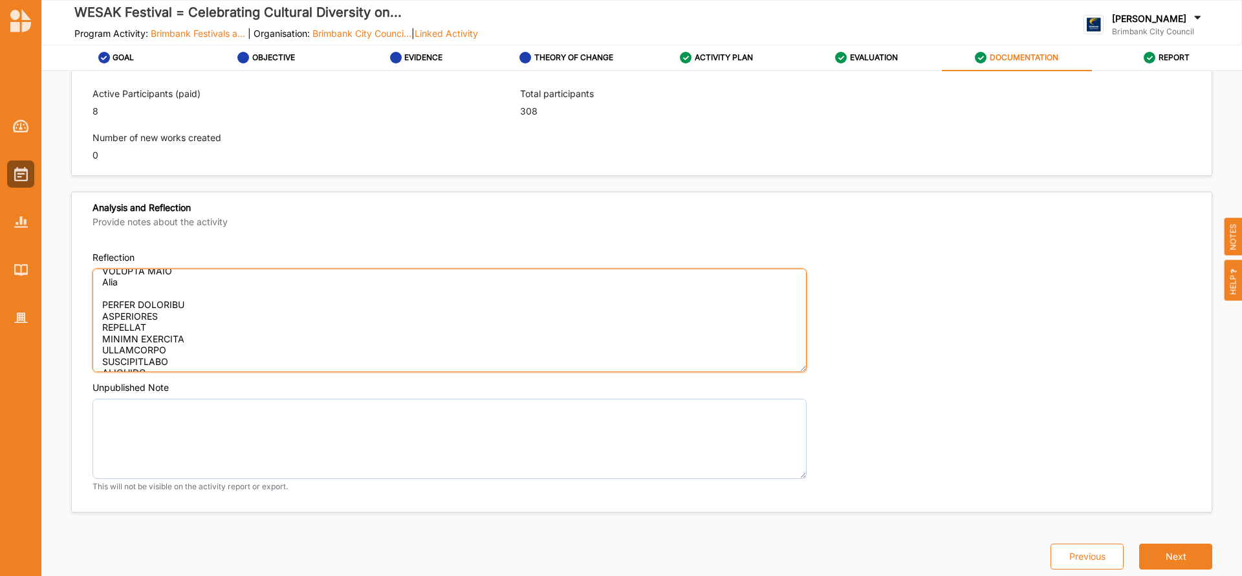
click at [207, 303] on textarea "Reflection" at bounding box center [450, 321] width 714 height 104
paste textarea "1) The wider communities irrespective of background culture and gender. Free ad…"
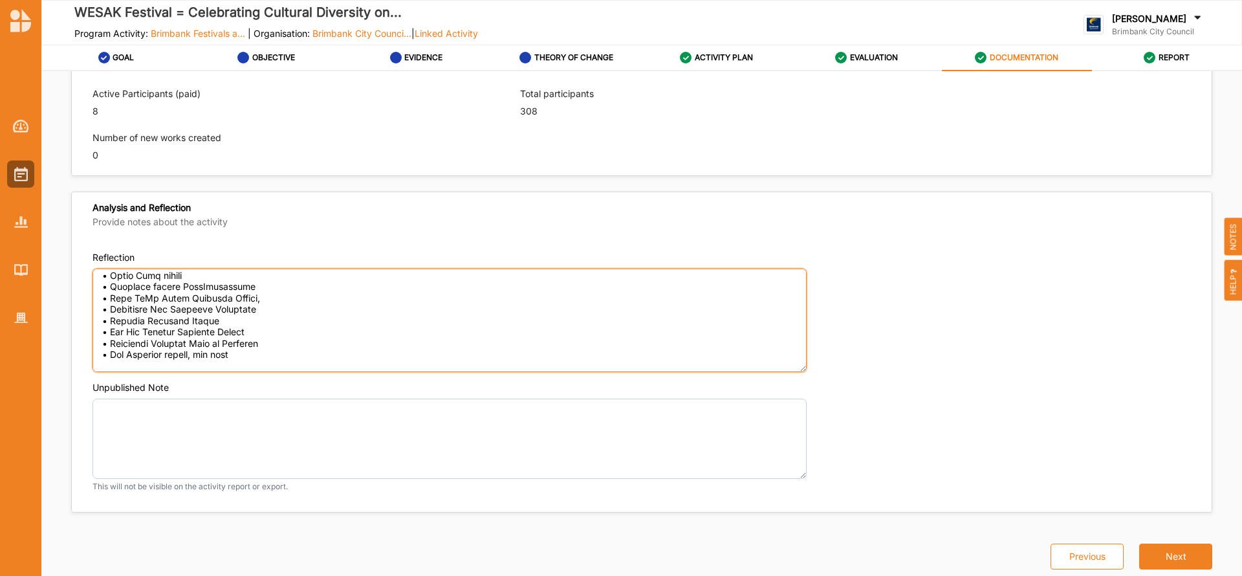
scroll to position [521, 0]
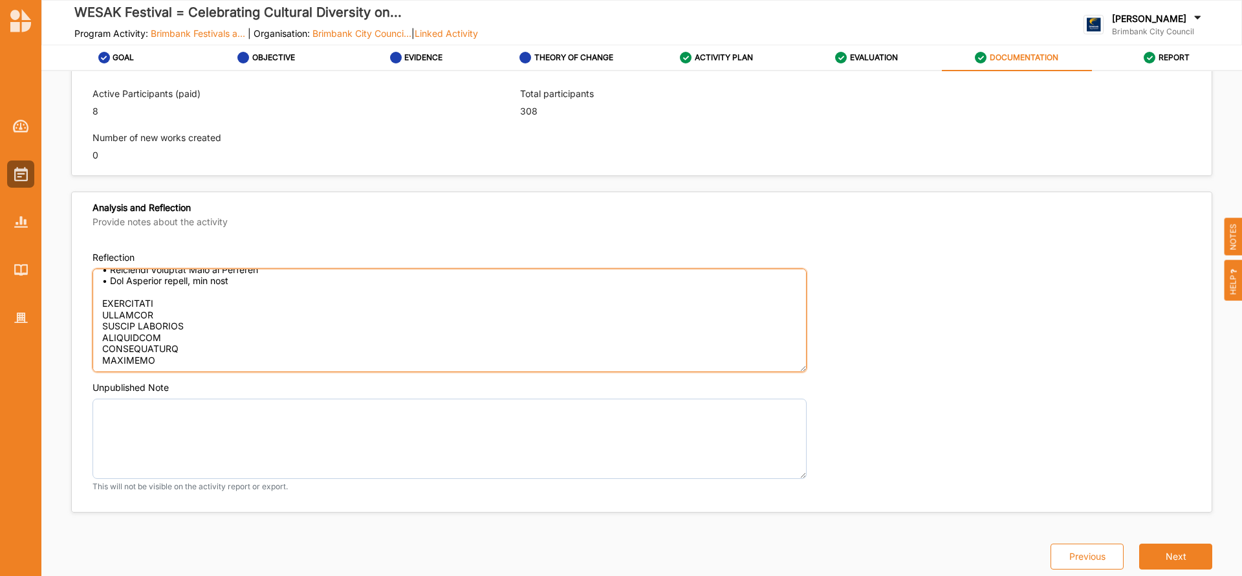
click at [175, 280] on textarea "Reflection" at bounding box center [450, 321] width 714 height 104
paste textarea "The children's piano performances The mechanical animal playground, face painti…"
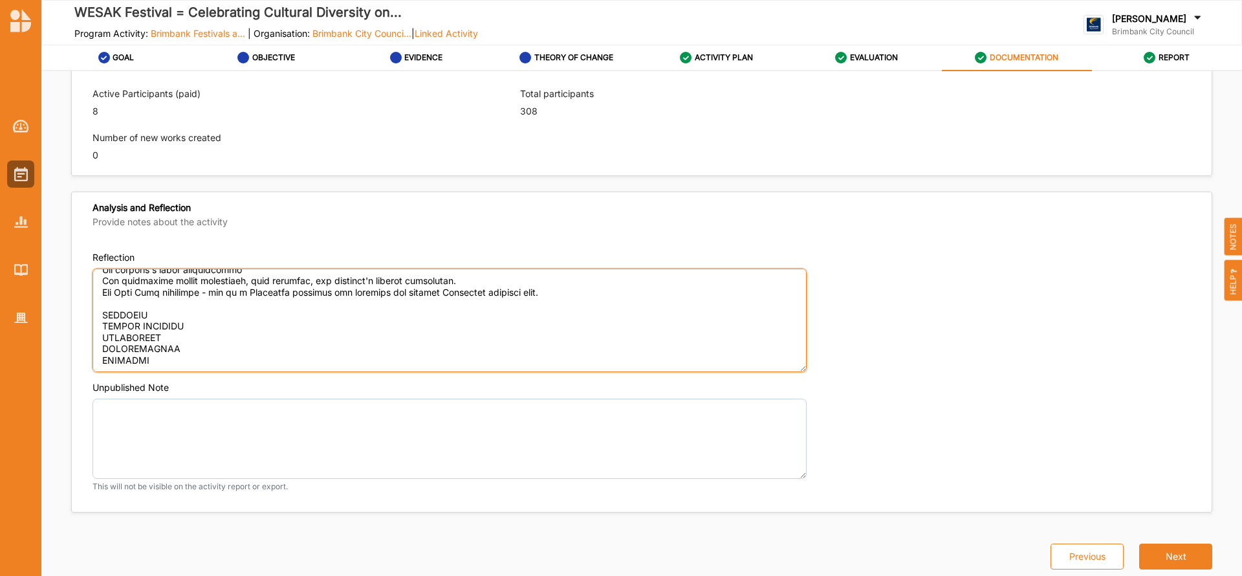
scroll to position [566, 0]
click at [211, 293] on textarea "Reflection" at bounding box center [450, 321] width 714 height 104
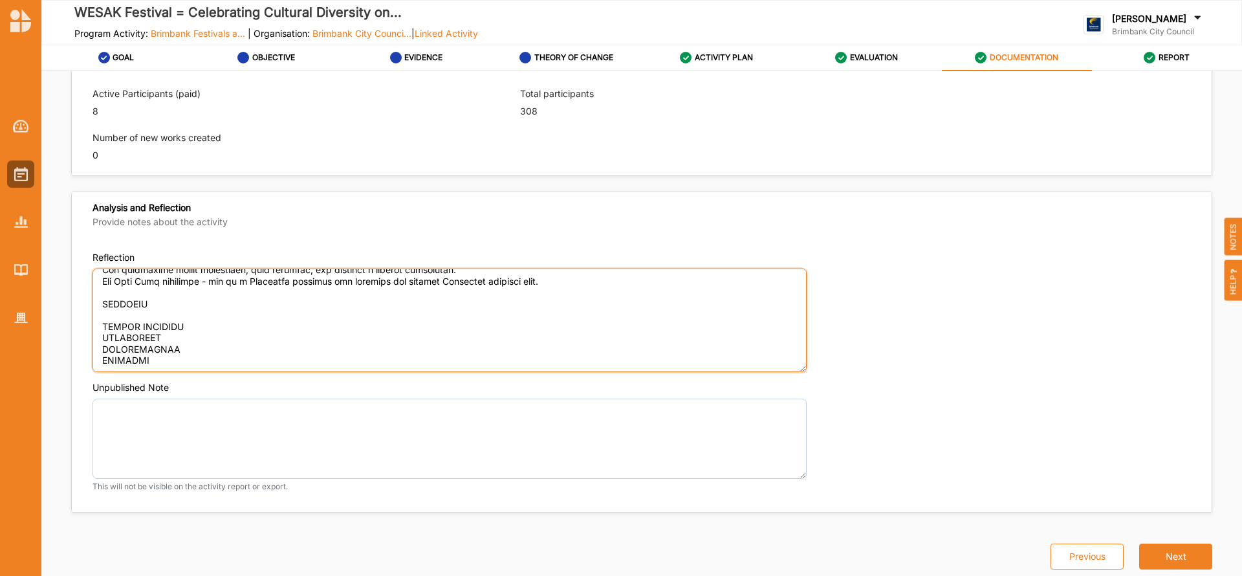
paste textarea "Brimbank City Council. * Quang Minh temple • Buddhist temple DahaNiketanaya • C…"
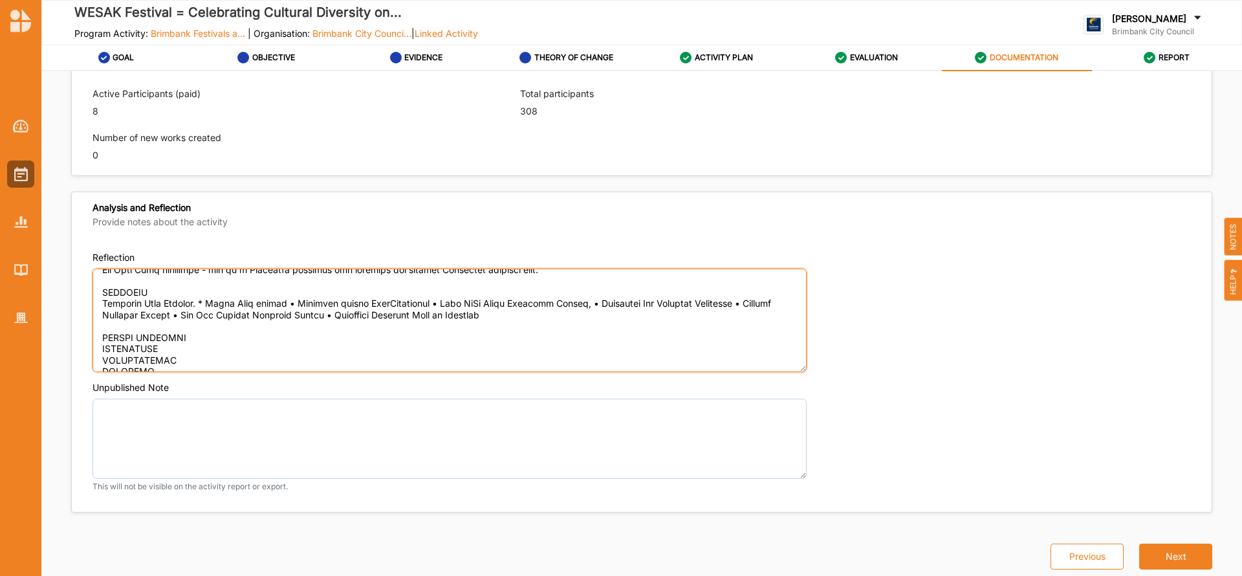
click at [202, 336] on textarea "Reflection" at bounding box center [450, 321] width 714 height 104
paste textarea "Yes, we have received words of encouragement to continue celebrating this festi…"
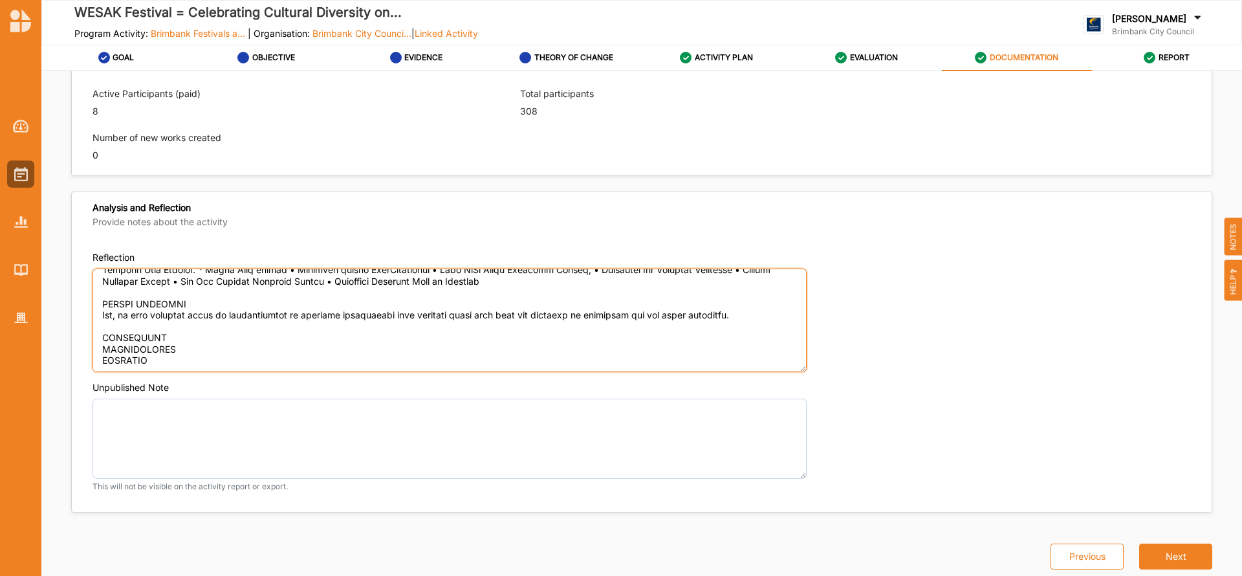
click at [175, 311] on textarea "Reflection" at bounding box center [450, 321] width 714 height 104
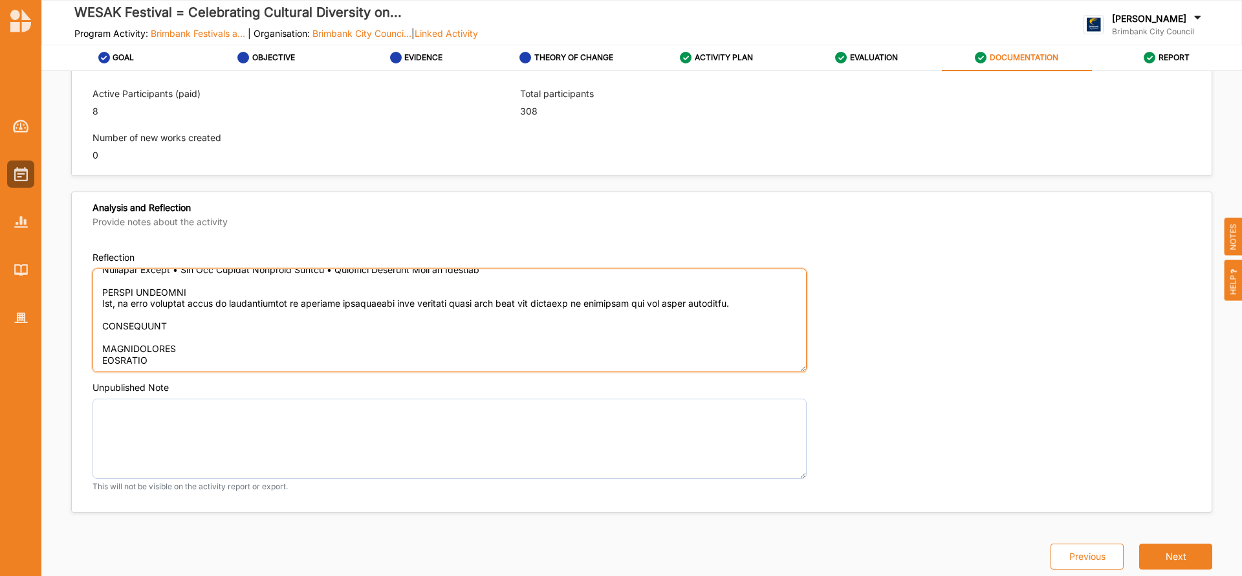
paste textarea "We have no challenges from our volunteers, as they are well-trained—all good an…"
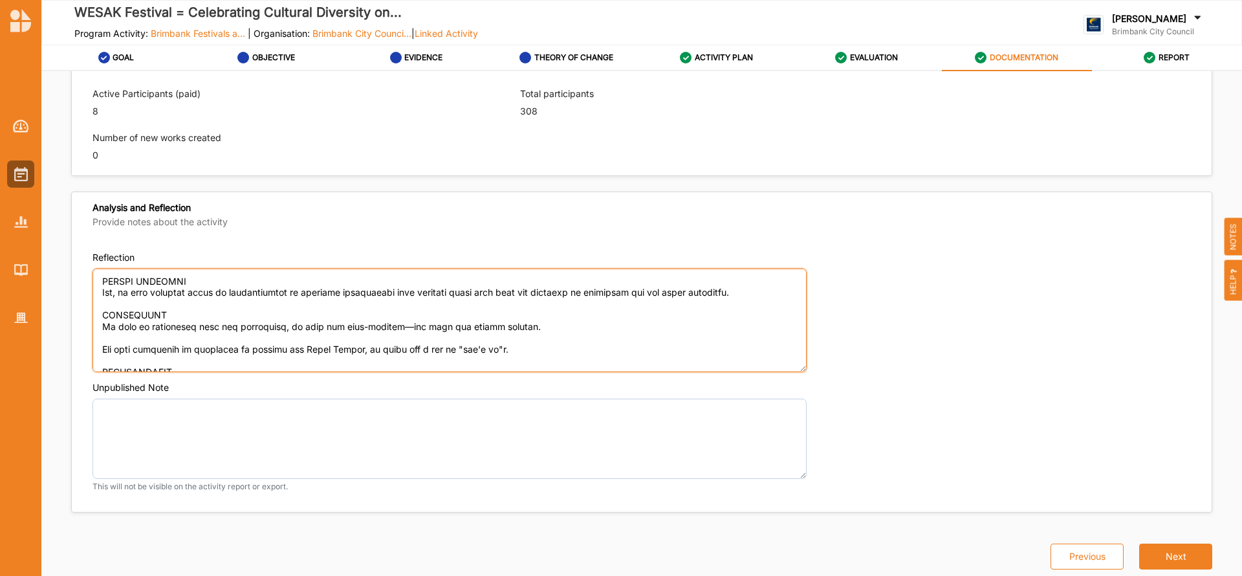
scroll to position [668, 0]
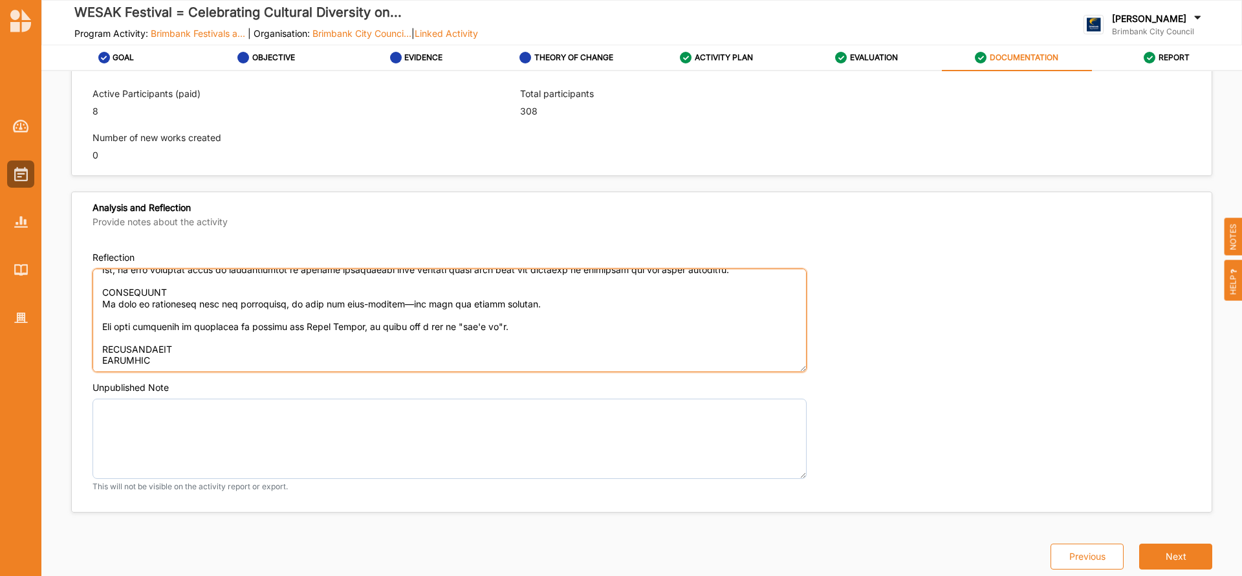
click at [192, 327] on textarea "Reflection" at bounding box center [450, 321] width 714 height 104
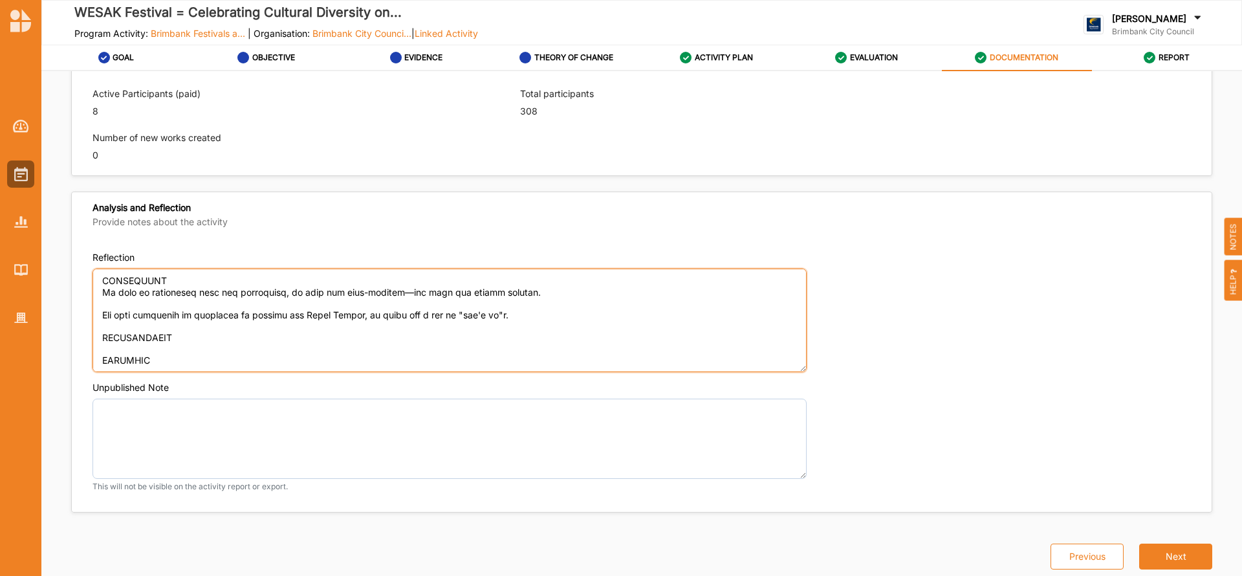
paste textarea "YES - more new stalls - different entertainment programs. different programs fo…"
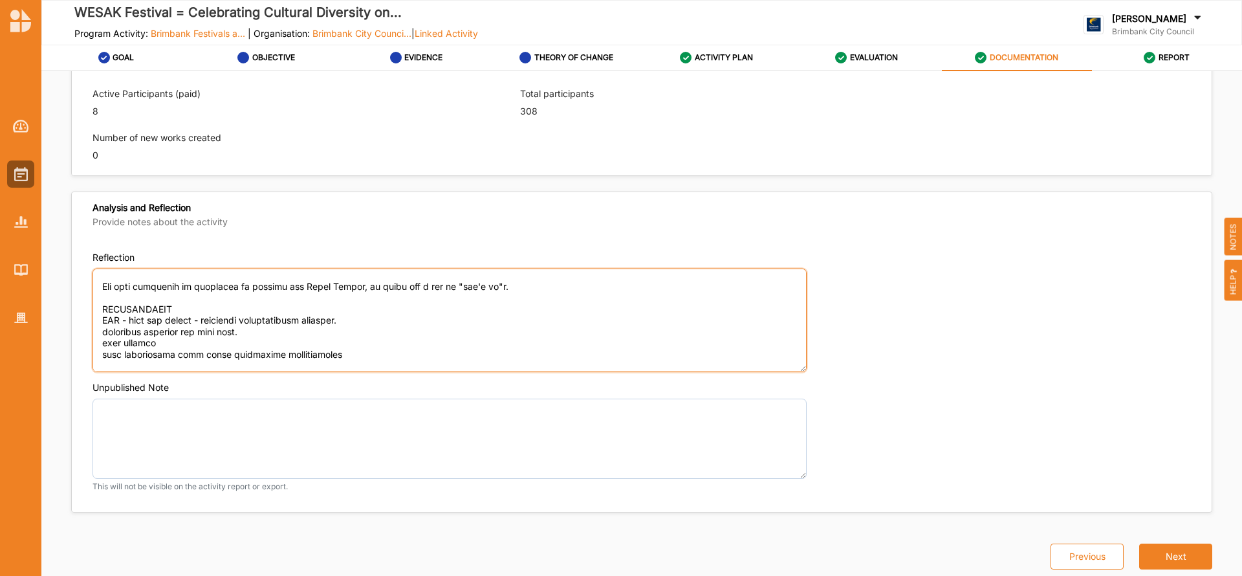
scroll to position [725, 0]
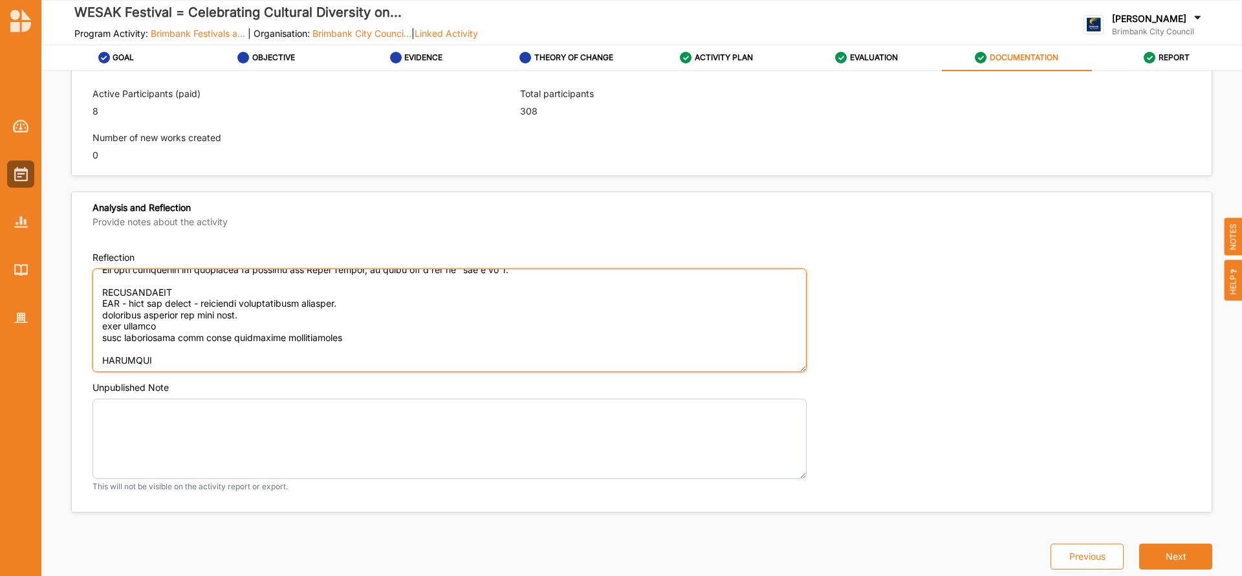
click at [190, 335] on textarea "Reflection" at bounding box center [450, 321] width 714 height 104
paste textarea "Please lessen the number of questions in future acquittal report, as it takes u…"
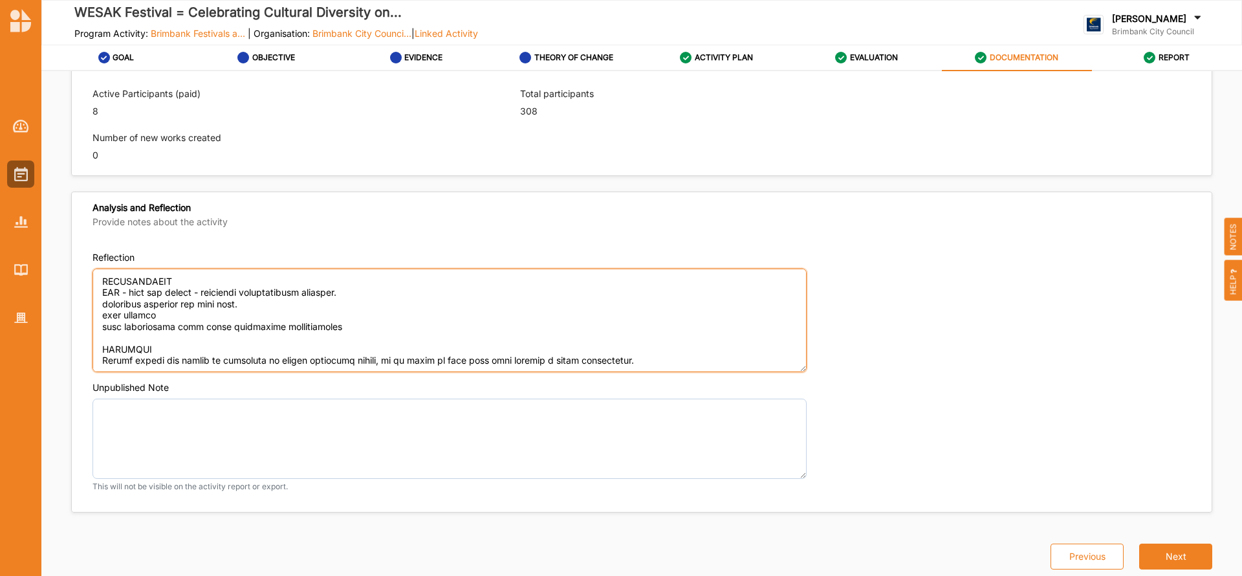
paste textarea "thank you, BBC for the grant. Well done to the BBC Festival and event team. Rea…"
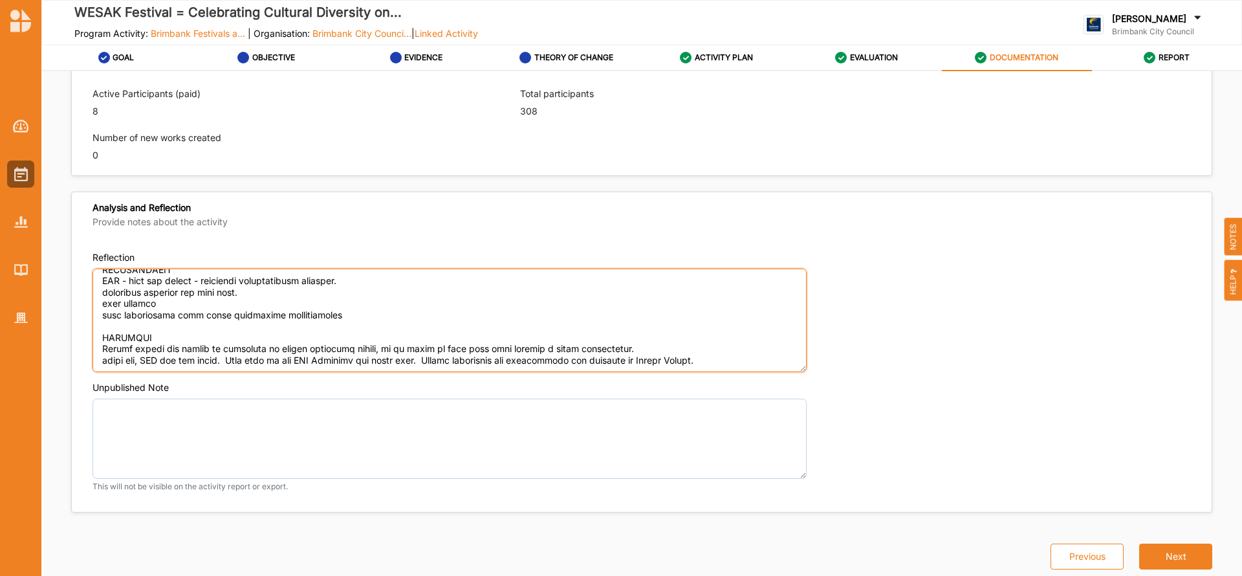
click at [104, 357] on textarea "Reflection" at bounding box center [450, 321] width 714 height 104
type textarea "OUTCOMES ACHIEVED We brought together Buddhist practitioners from diverse disci…"
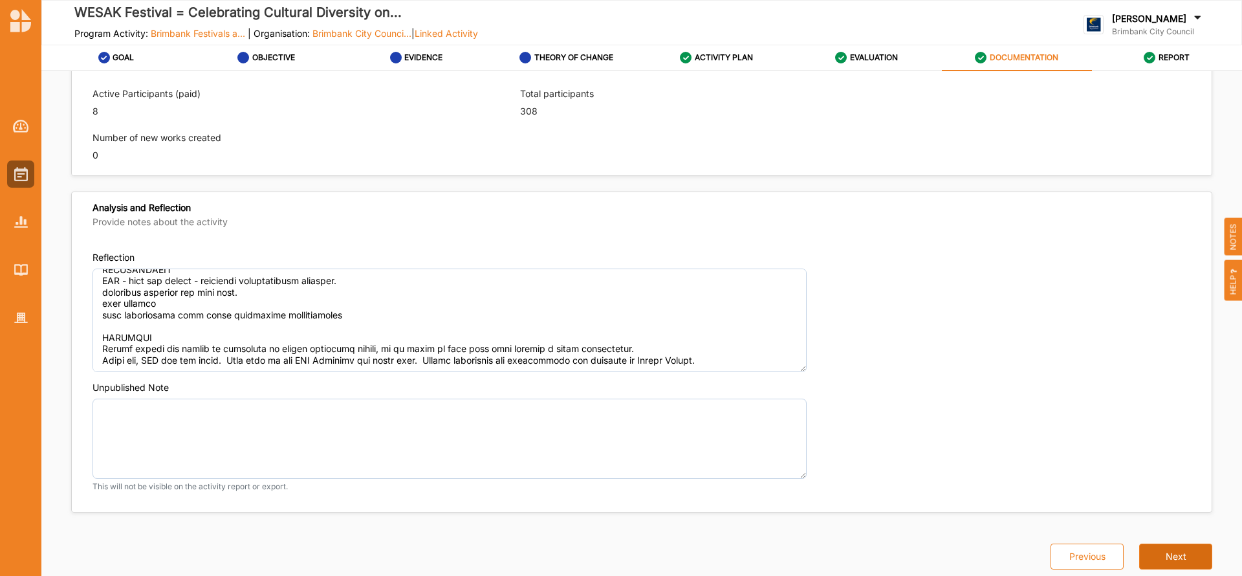
click at [1165, 555] on button "Next" at bounding box center [1175, 557] width 73 height 26
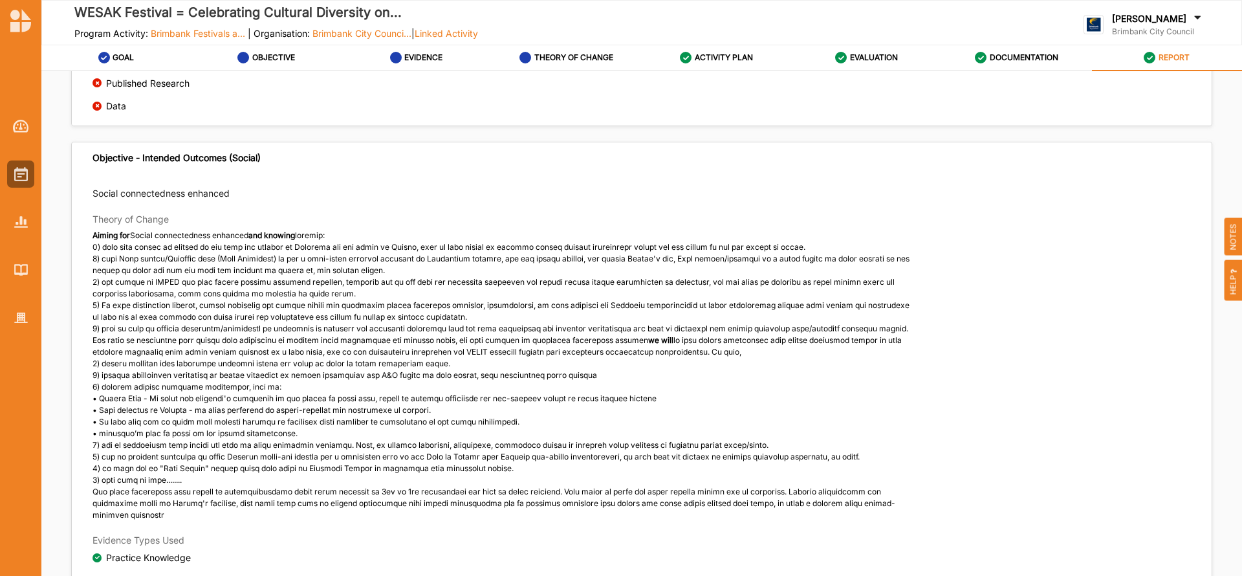
scroll to position [910, 0]
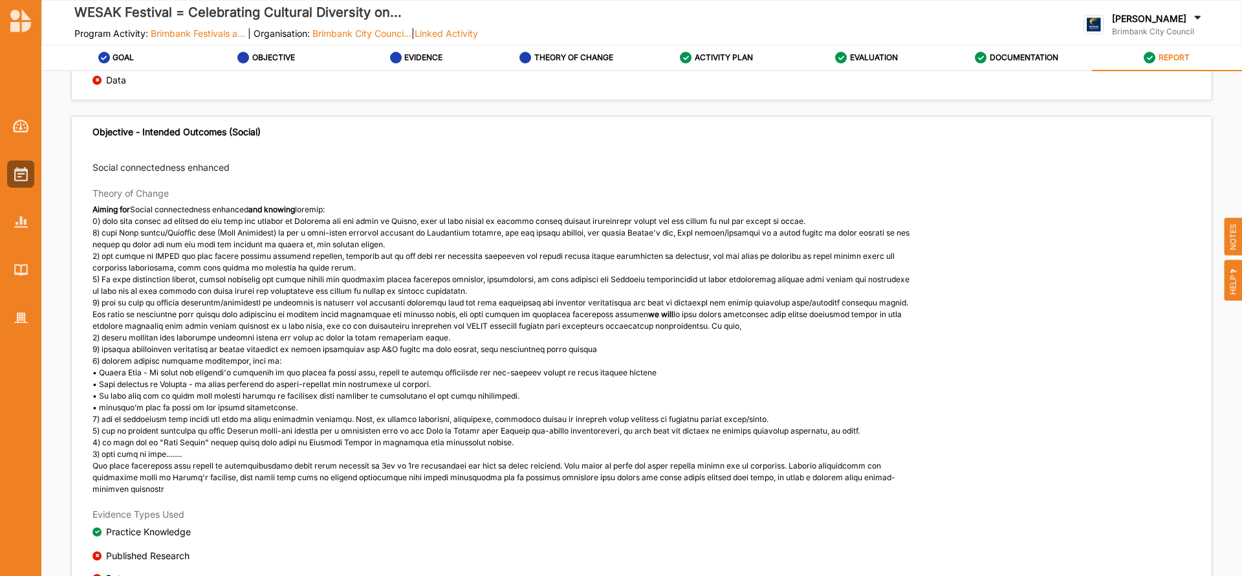
click at [1169, 56] on label "REPORT" at bounding box center [1174, 57] width 31 height 10
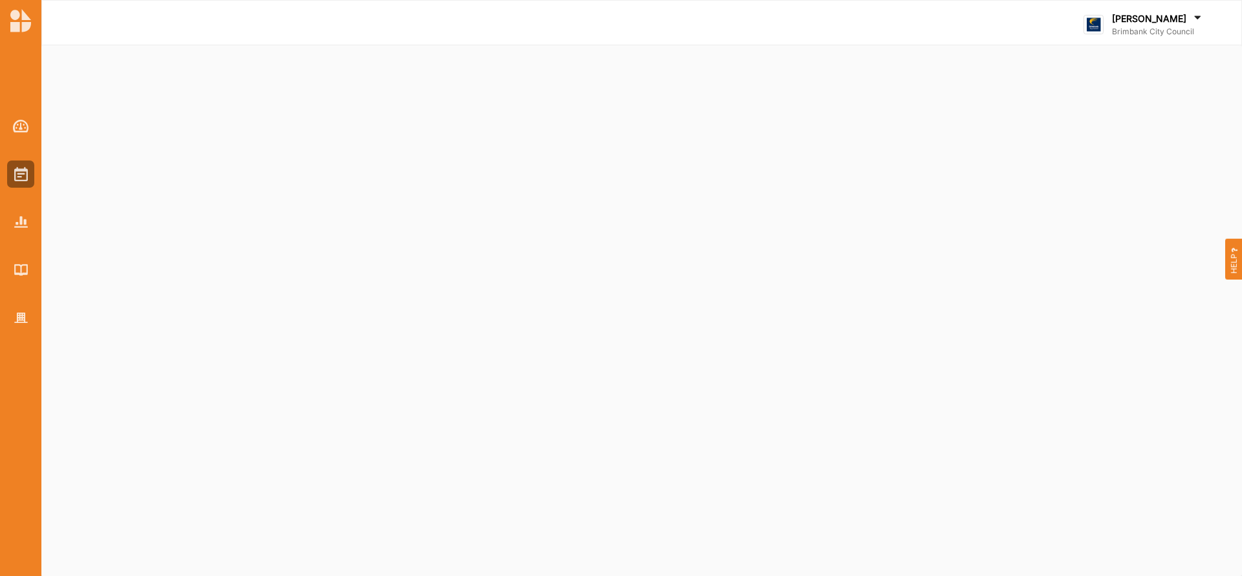
select select "2"
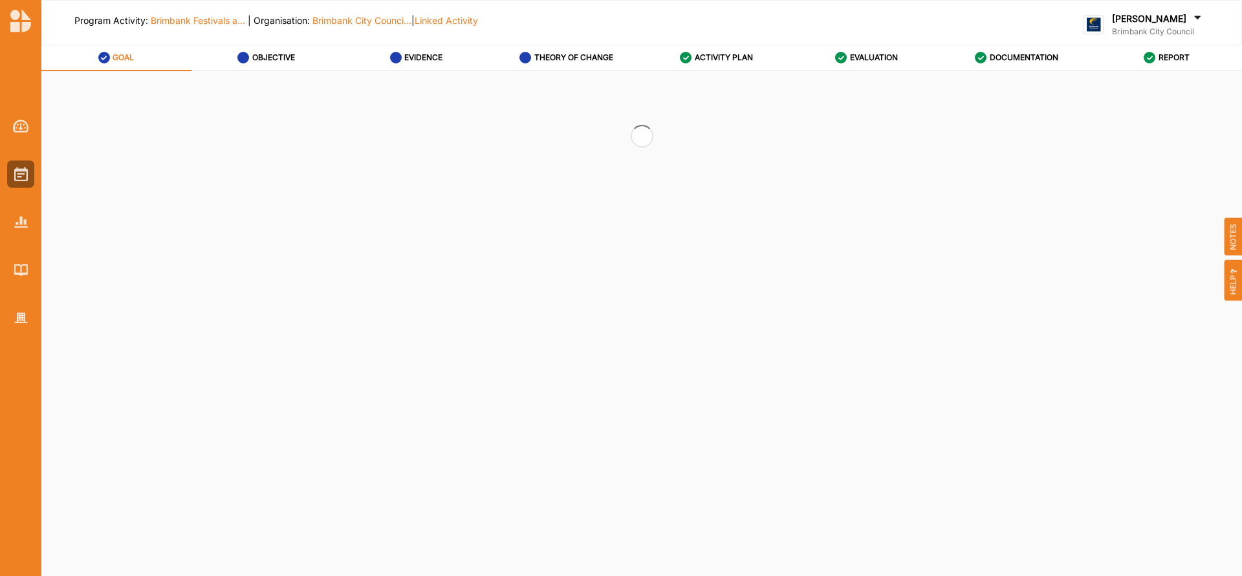
select select "2"
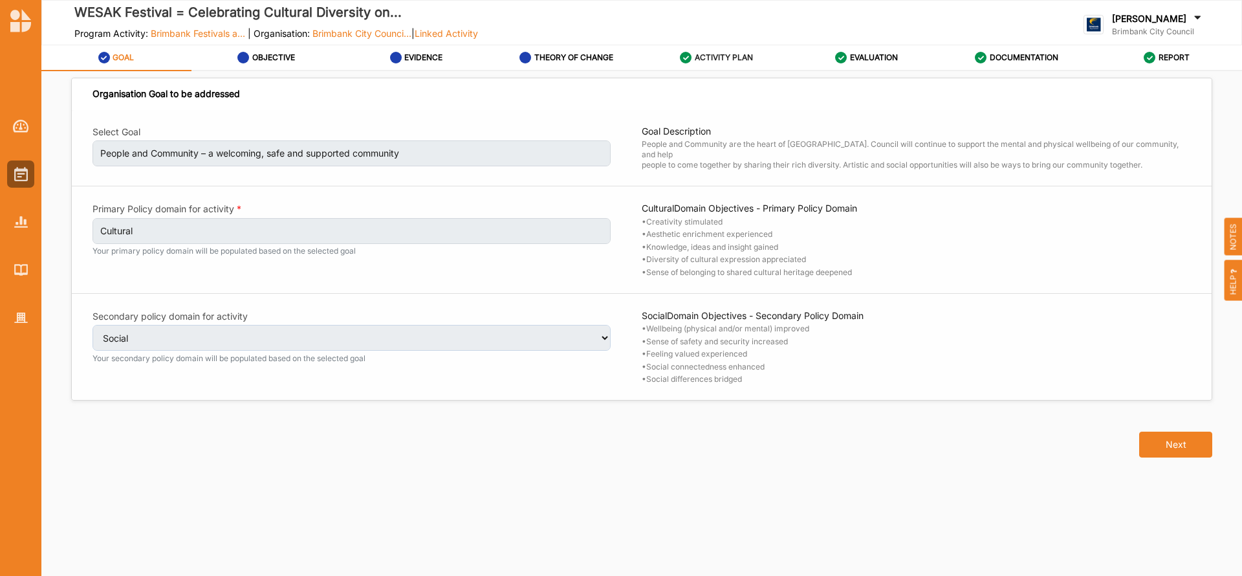
click at [714, 58] on label "ACTIVITY PLAN" at bounding box center [724, 57] width 58 height 10
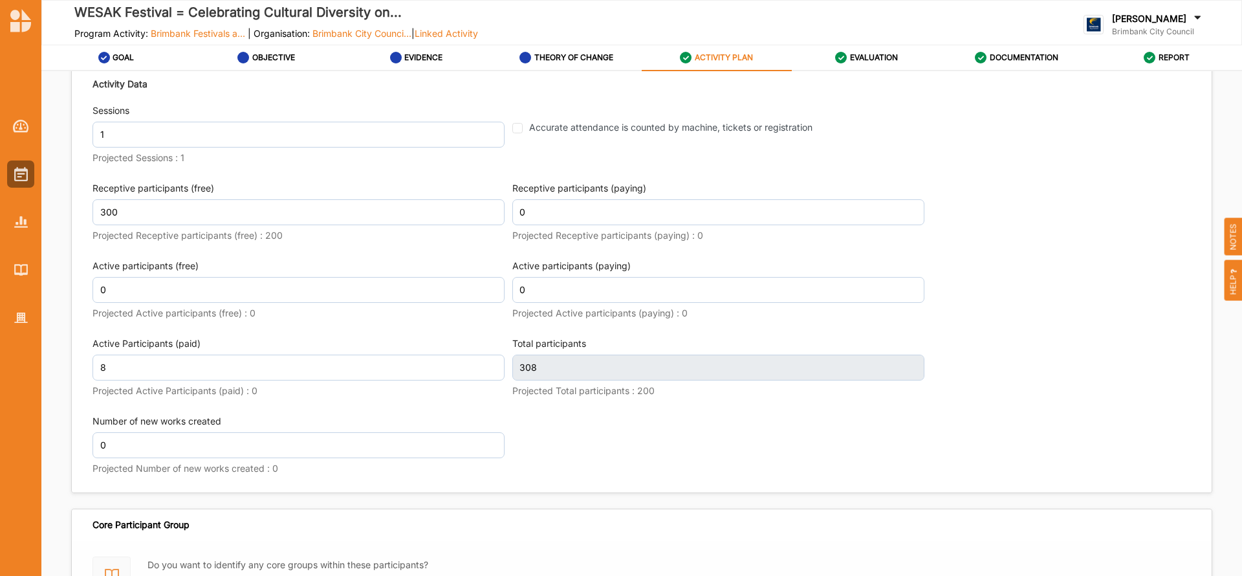
scroll to position [1764, 0]
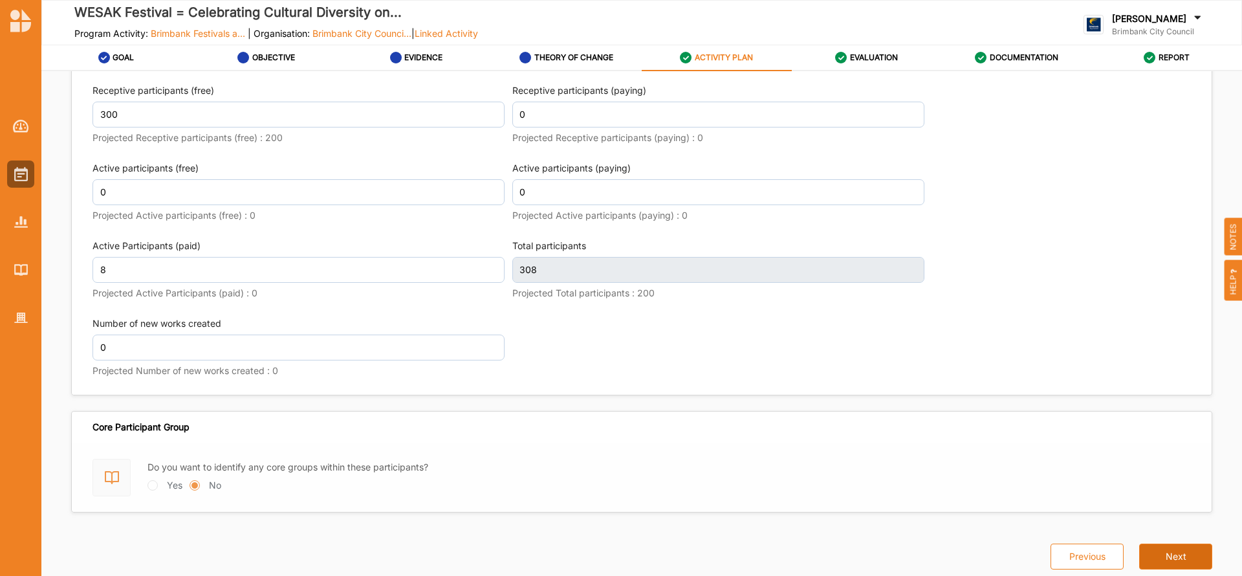
click at [1163, 557] on button "Next" at bounding box center [1175, 557] width 73 height 26
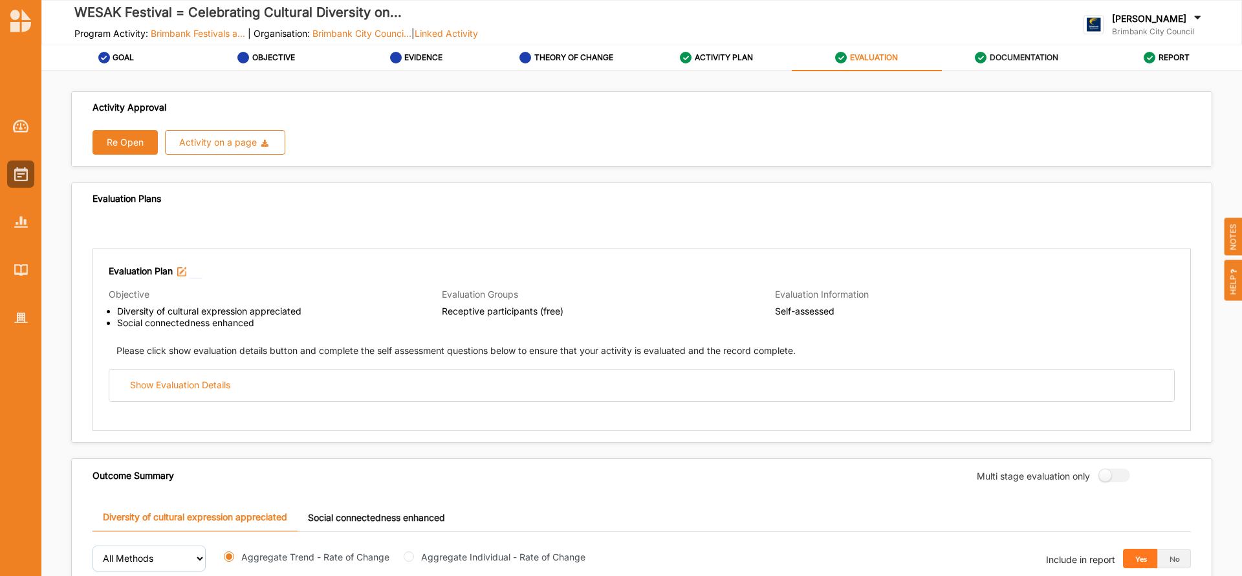
click at [1020, 60] on label "DOCUMENTATION" at bounding box center [1024, 57] width 69 height 10
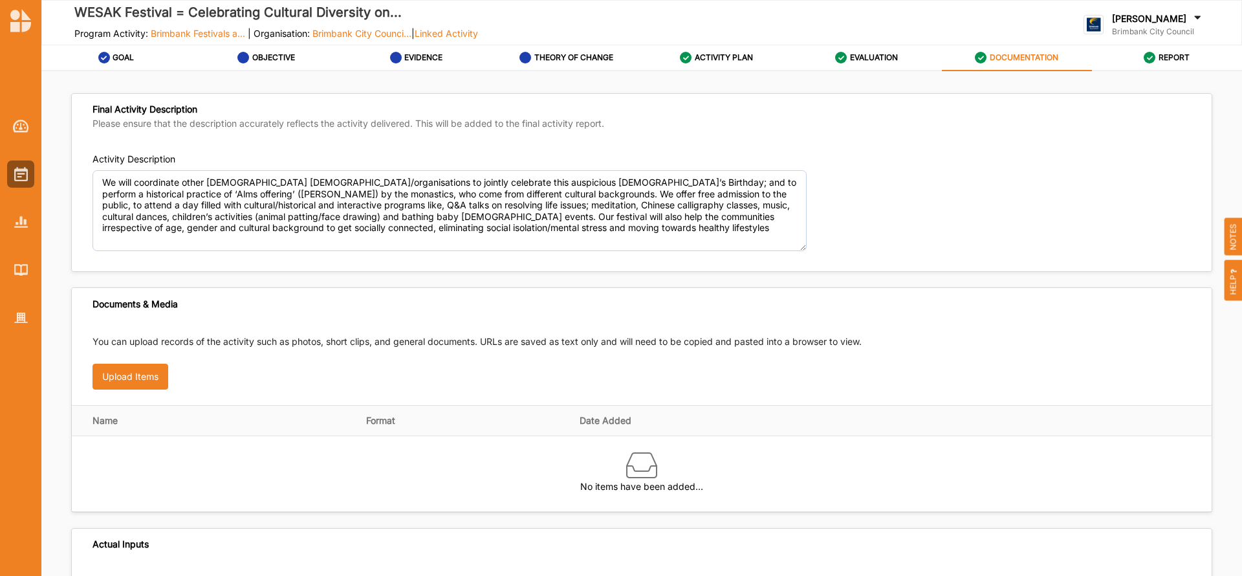
click at [1227, 93] on div "Final Activity Description Please ensure that the description accurately reflec…" at bounding box center [641, 327] width 1201 height 512
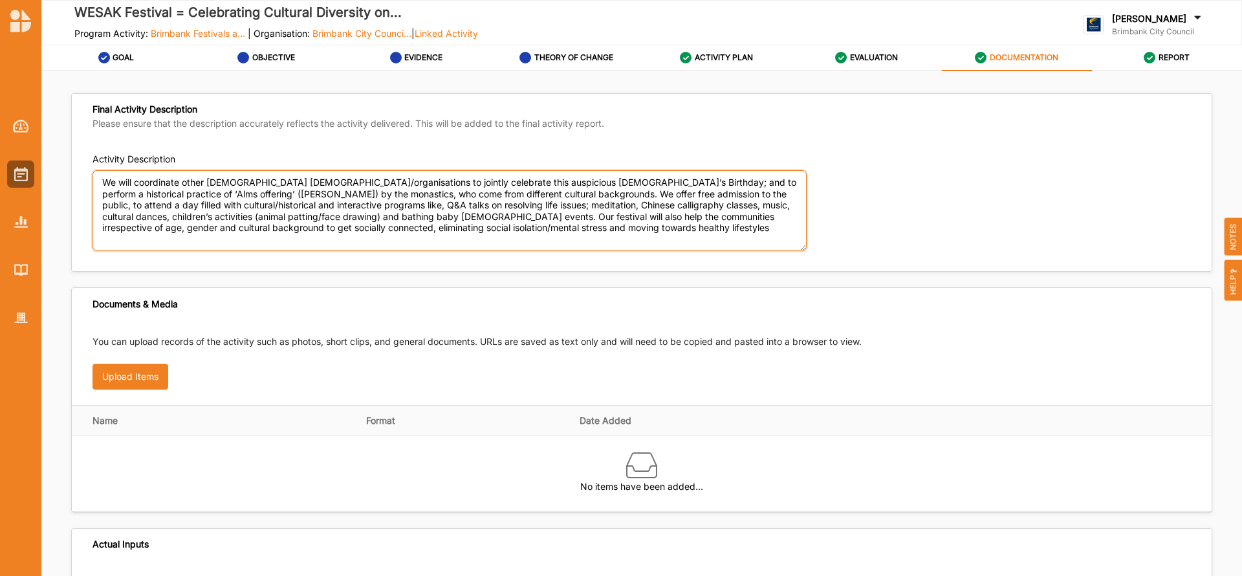
click at [631, 234] on textarea "We will coordinate other Buddhists temples/organisations to jointly celebrate t…" at bounding box center [450, 210] width 714 height 81
type textarea "We will coordinate other Buddhists temples/organisations to jointly celebrate t…"
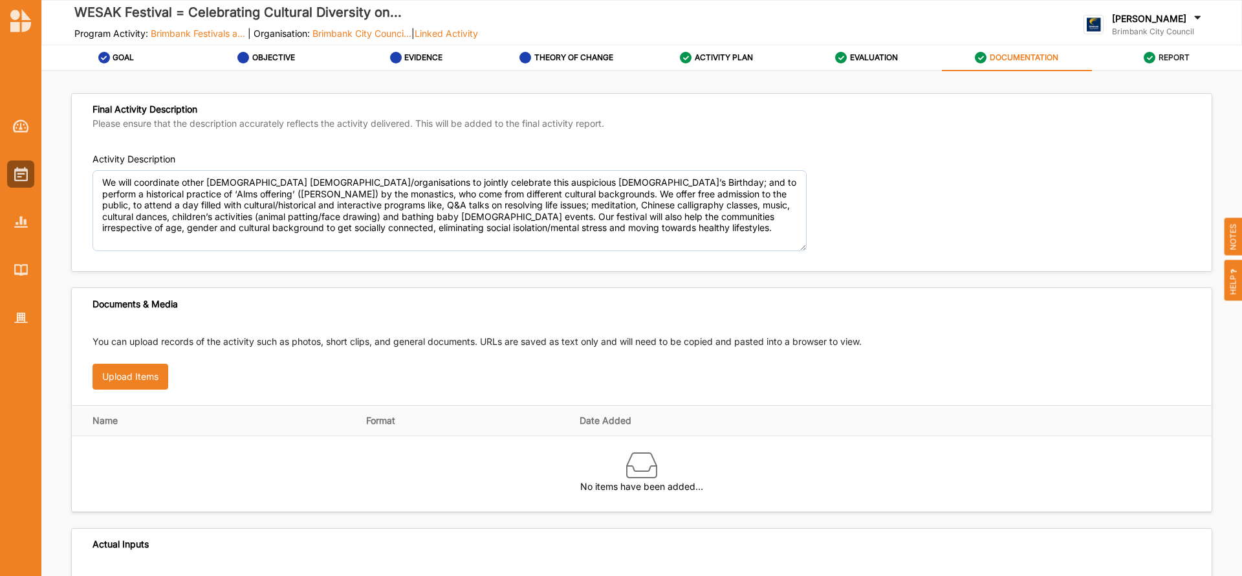
click at [1174, 56] on label "REPORT" at bounding box center [1174, 57] width 31 height 10
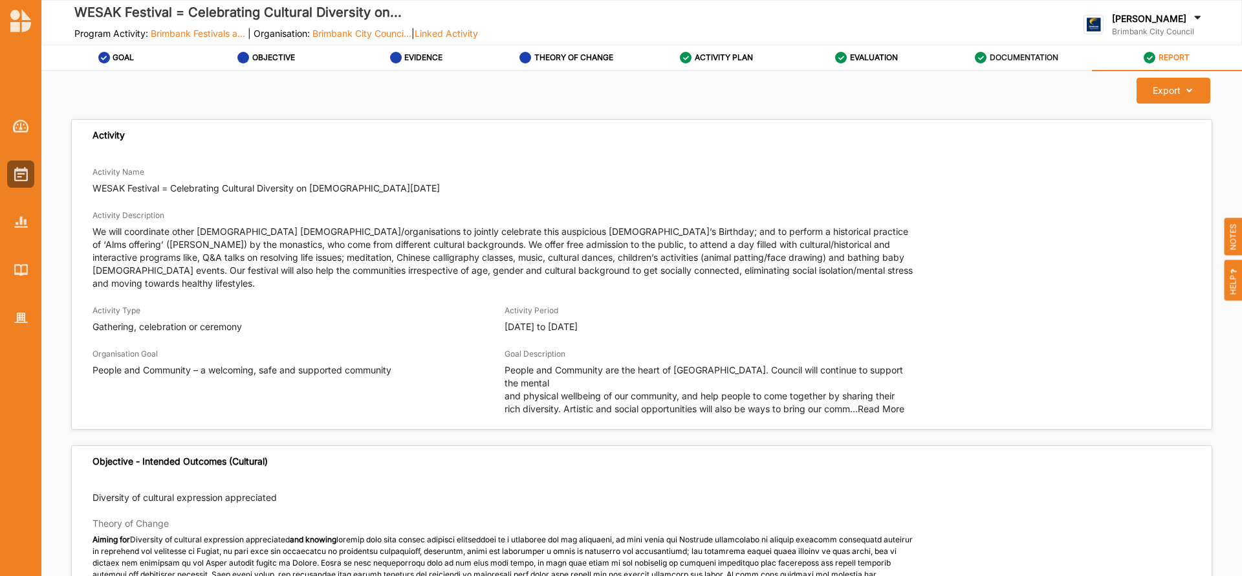
click at [1028, 52] on label "DOCUMENTATION" at bounding box center [1024, 57] width 69 height 10
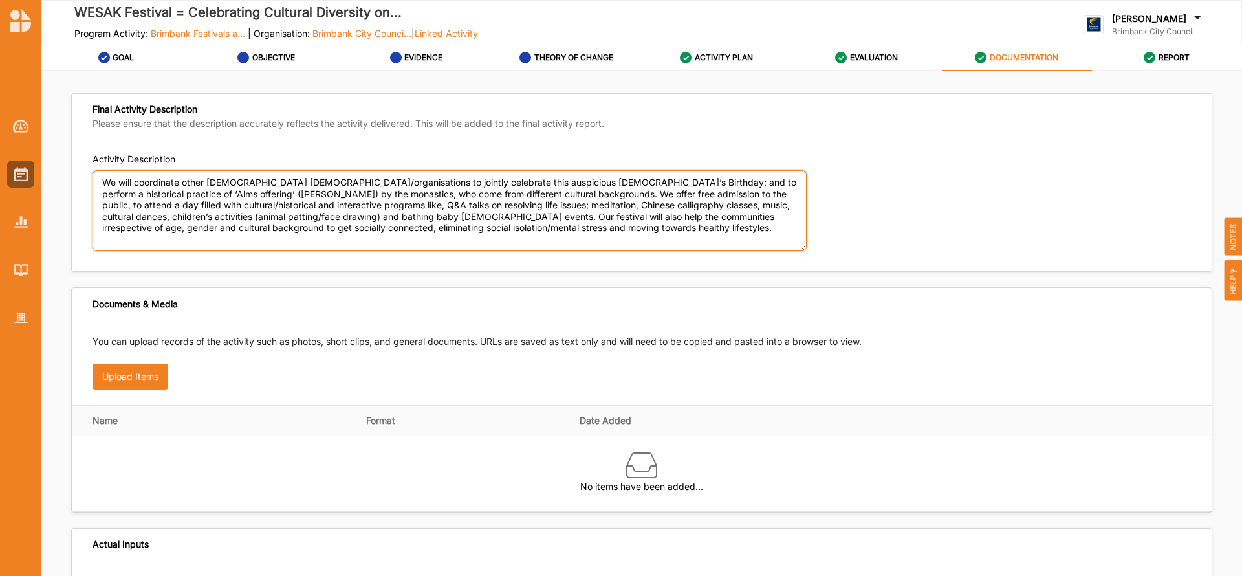
click at [642, 230] on textarea "We will coordinate other Buddhists temples/organisations to jointly celebrate t…" at bounding box center [450, 210] width 714 height 81
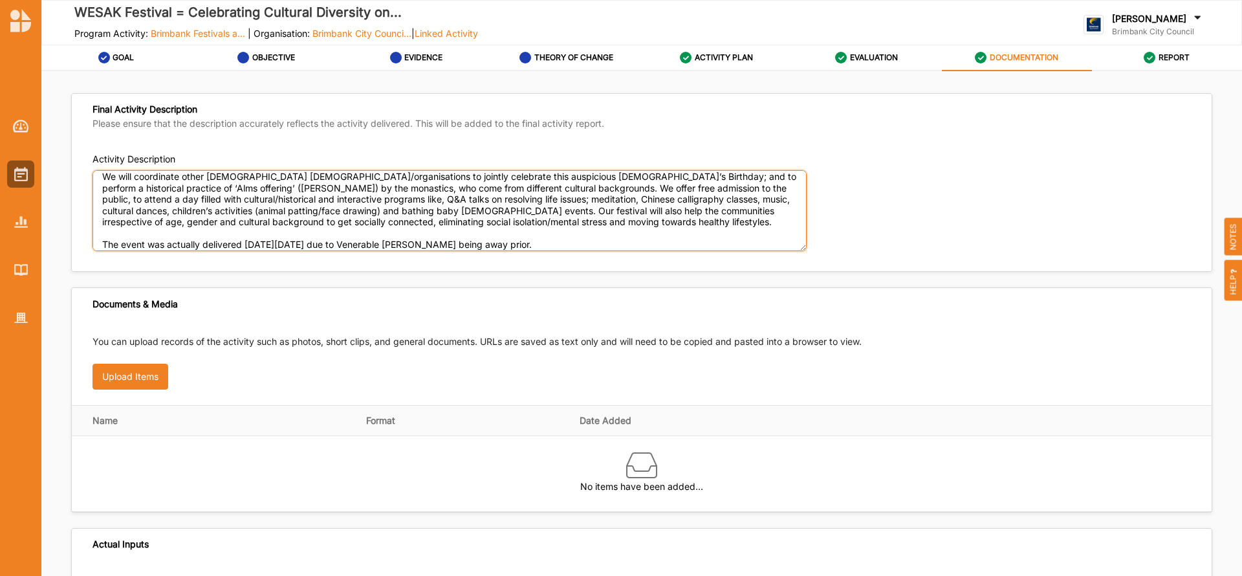
click at [443, 246] on textarea "We will coordinate other Buddhists temples/organisations to jointly celebrate t…" at bounding box center [450, 210] width 714 height 81
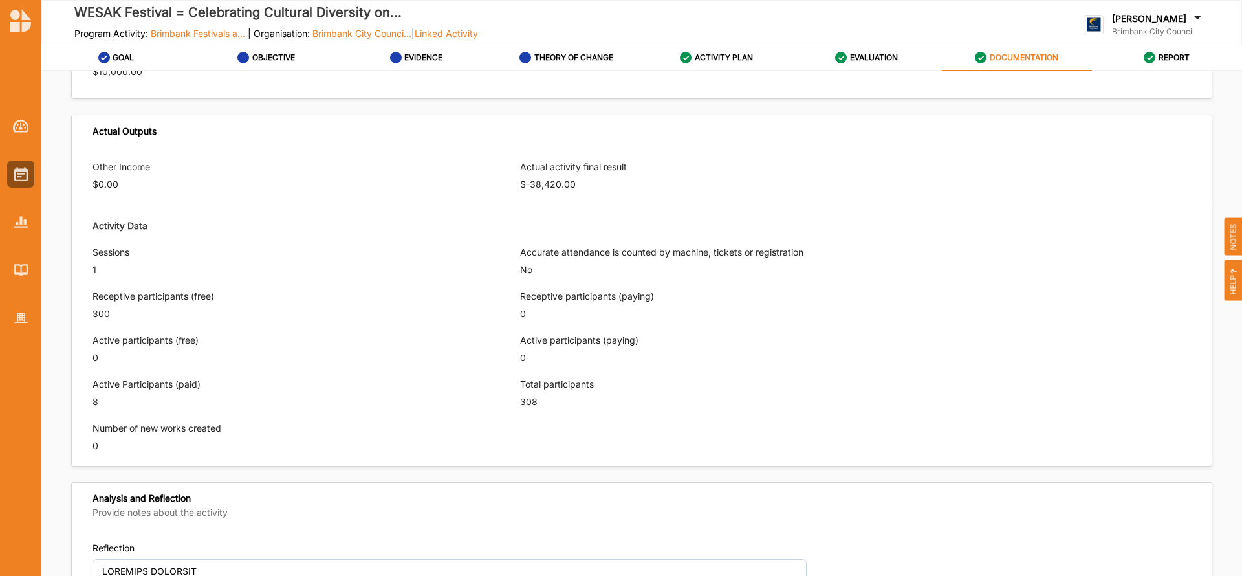
scroll to position [884, 0]
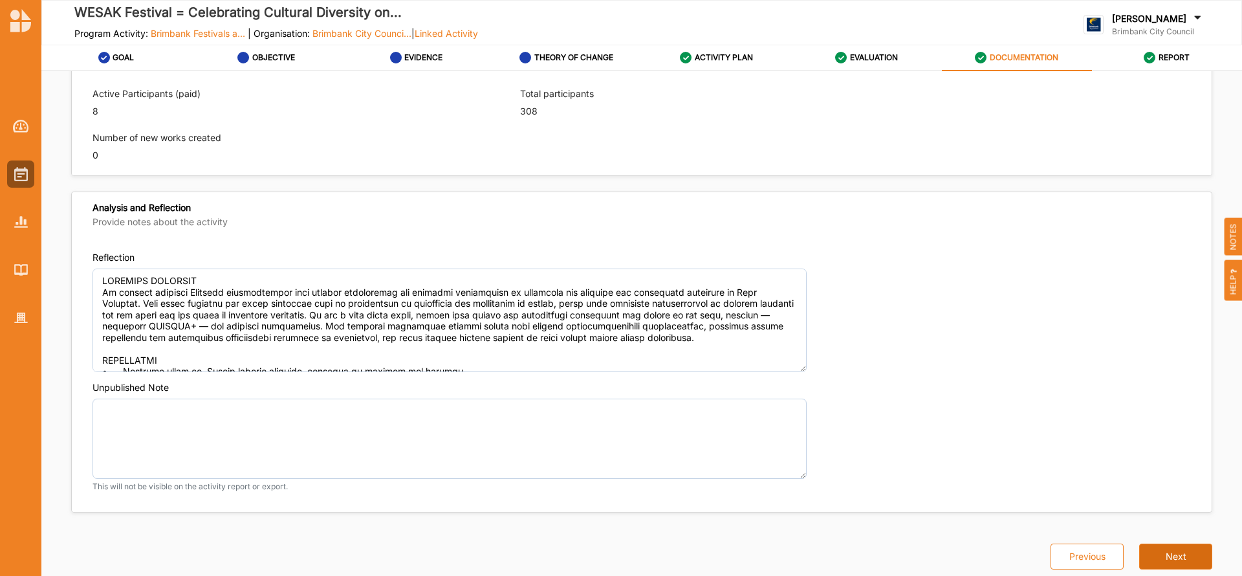
type textarea "We will coordinate other Buddhists temples/organisations to jointly celebrate t…"
click at [1181, 551] on button "Next" at bounding box center [1175, 557] width 73 height 26
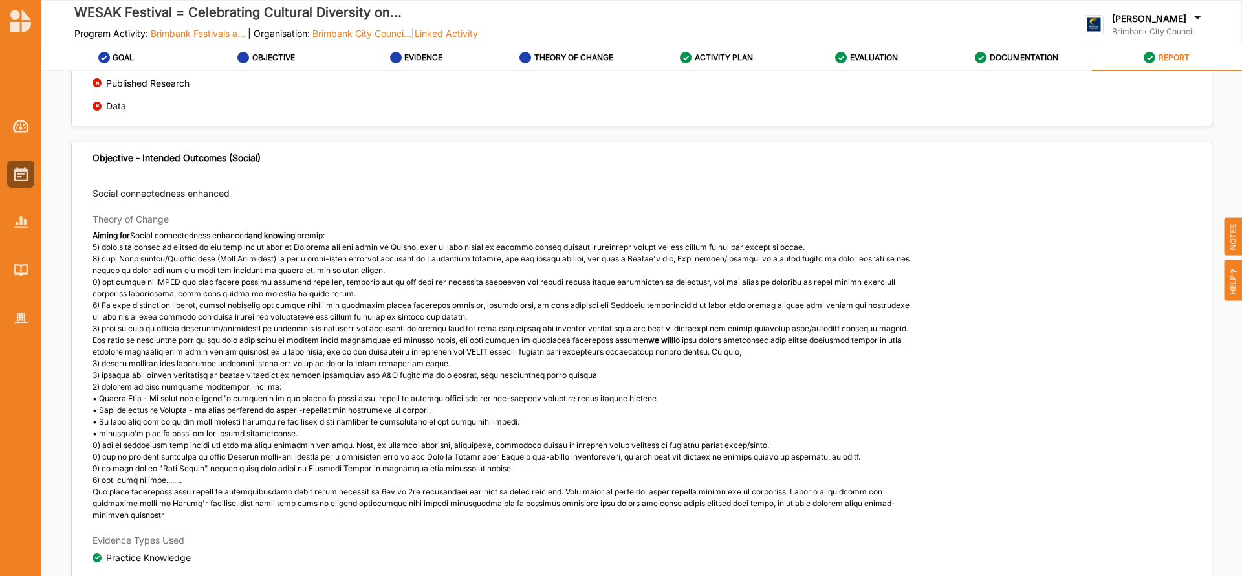
scroll to position [910, 0]
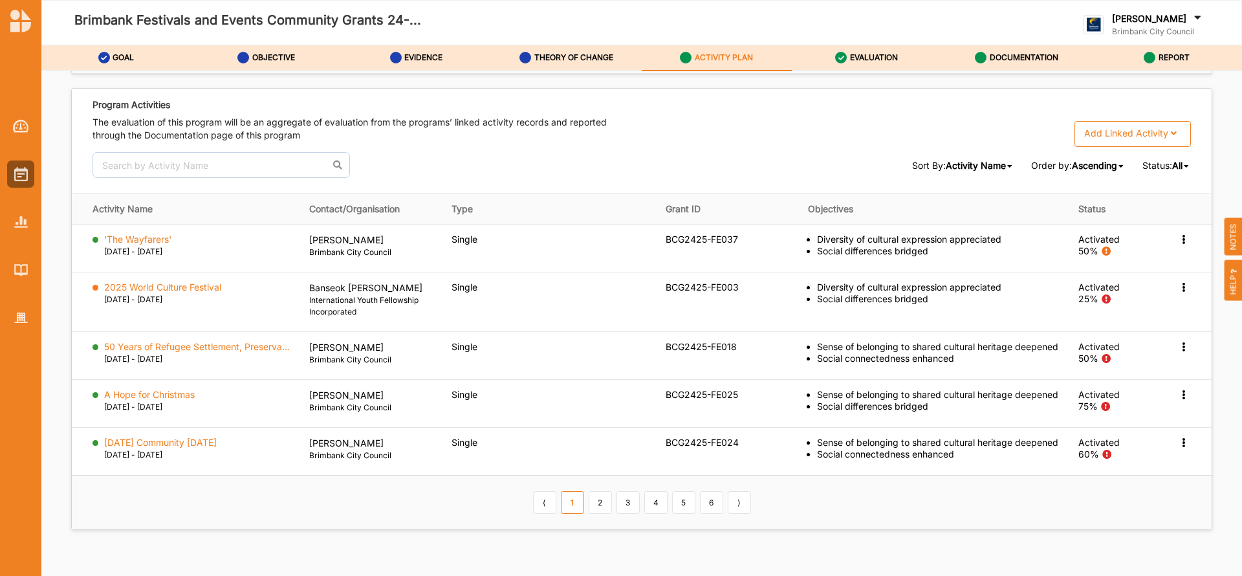
scroll to position [1966, 0]
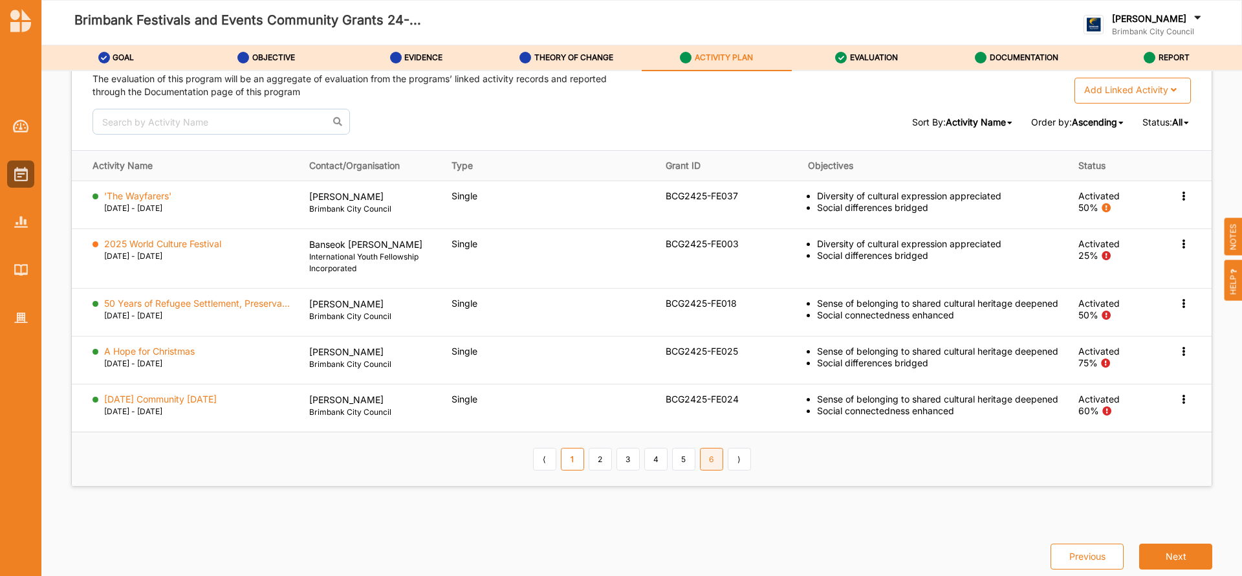
click at [710, 458] on link "6" at bounding box center [711, 459] width 23 height 22
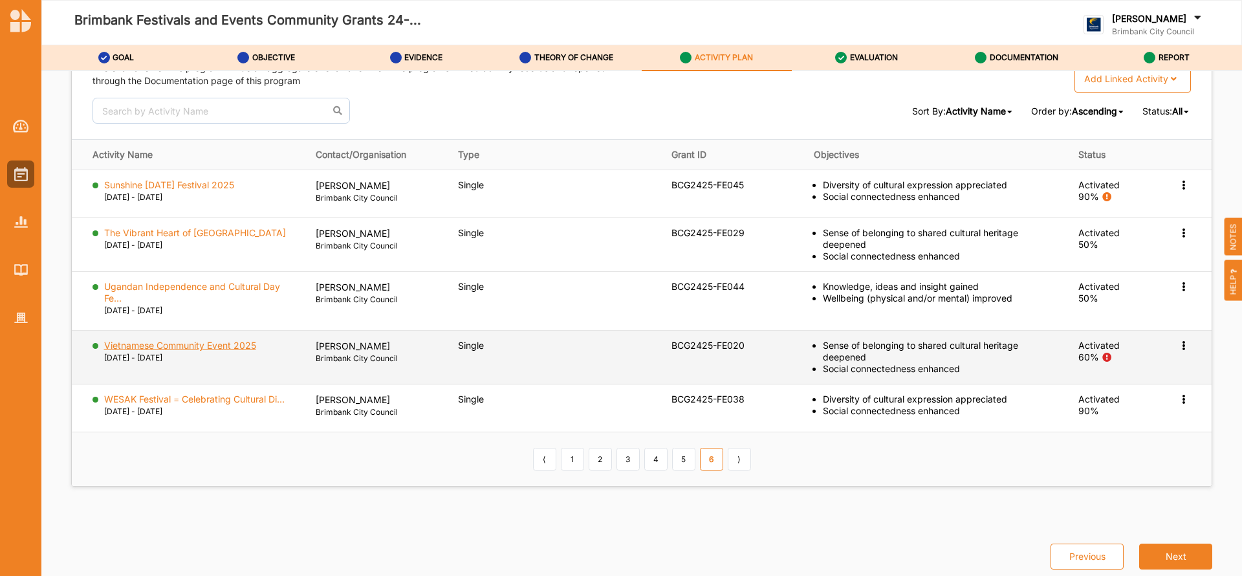
click at [240, 347] on label "Vietnamese Community Event 2025" at bounding box center [180, 346] width 152 height 12
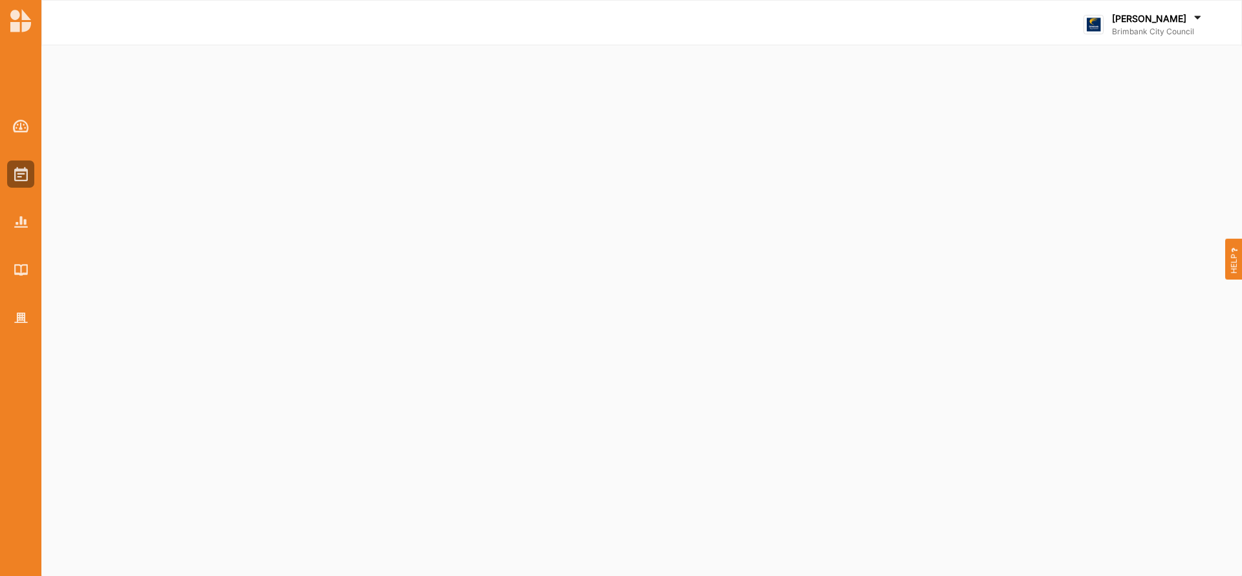
select select "2"
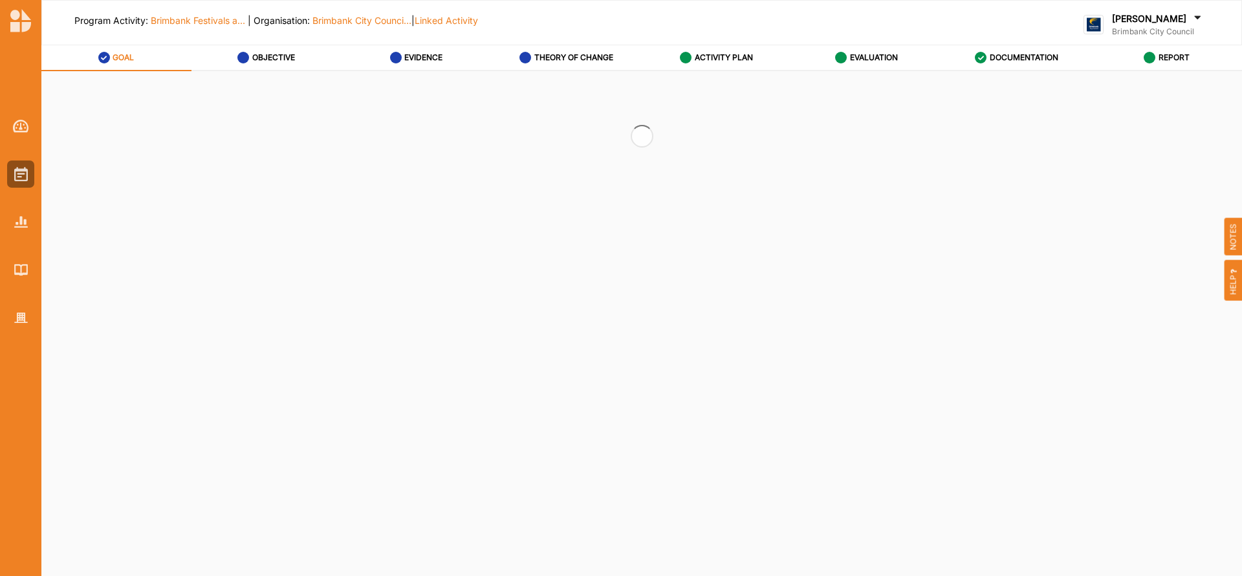
select select "2"
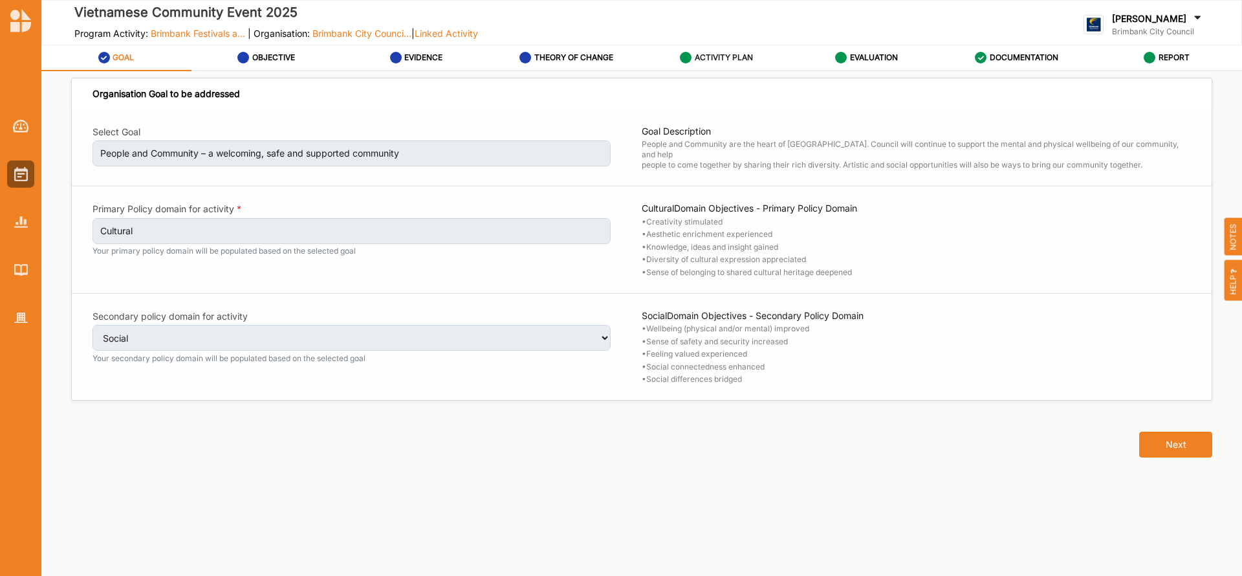
click at [714, 58] on label "ACTIVITY PLAN" at bounding box center [724, 57] width 58 height 10
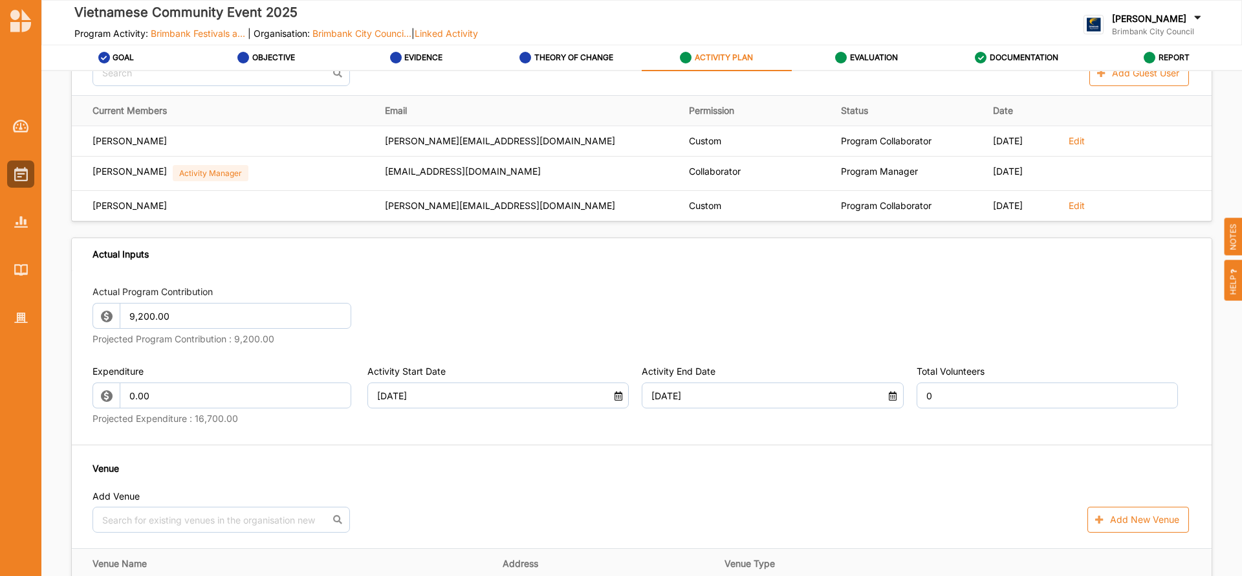
scroll to position [503, 0]
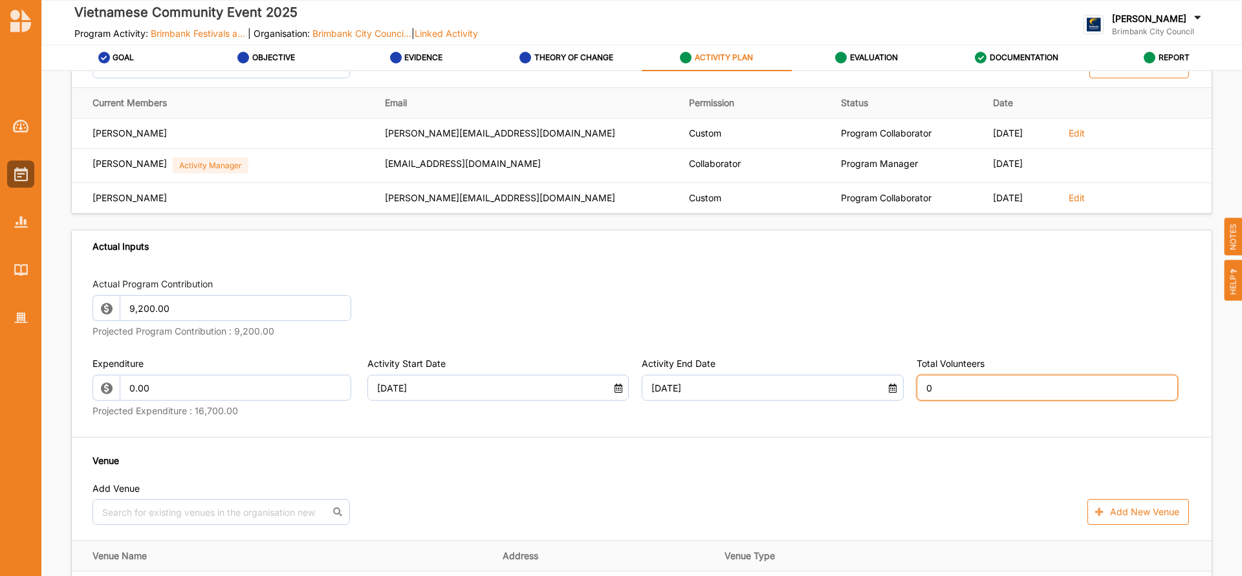
click at [954, 377] on input "0" at bounding box center [1048, 388] width 262 height 26
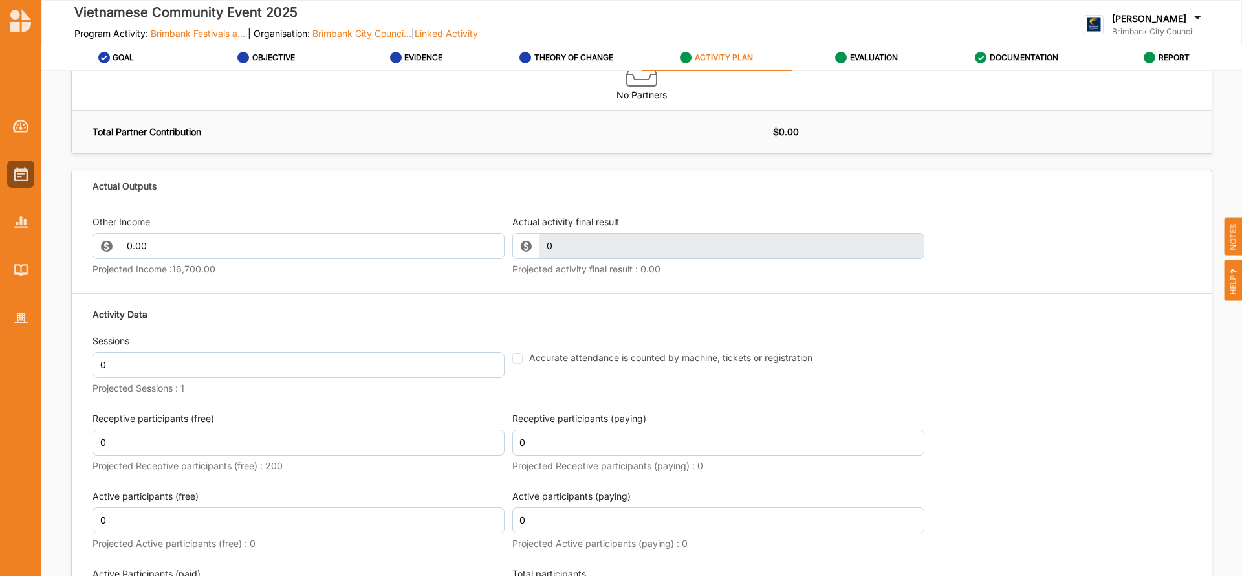
scroll to position [1407, 0]
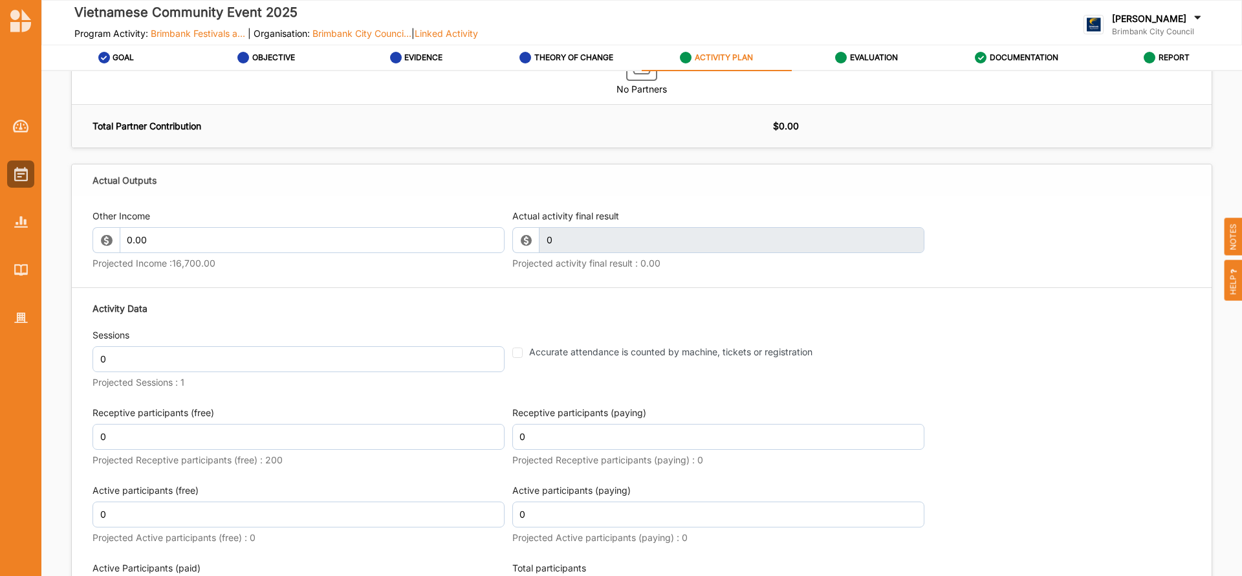
type input "20"
click at [109, 352] on div "Sessions 0 Projected Sessions : 1" at bounding box center [299, 361] width 412 height 64
type input "1"
click at [114, 444] on input "0" at bounding box center [299, 437] width 412 height 26
type input "250"
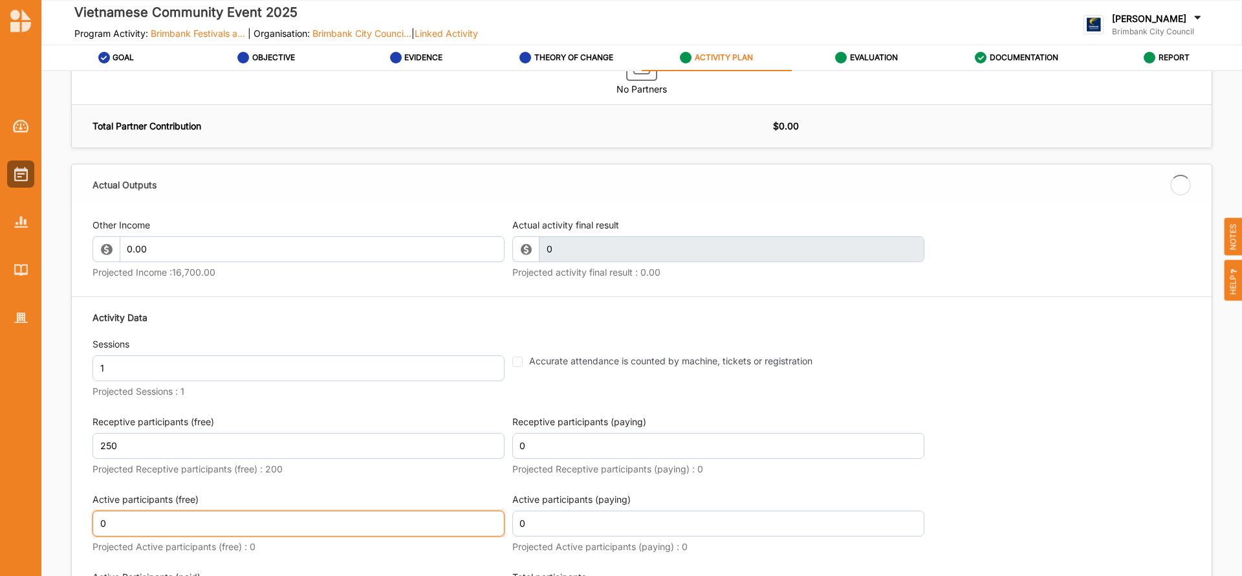
click at [122, 512] on input "0" at bounding box center [299, 524] width 412 height 26
type input "250"
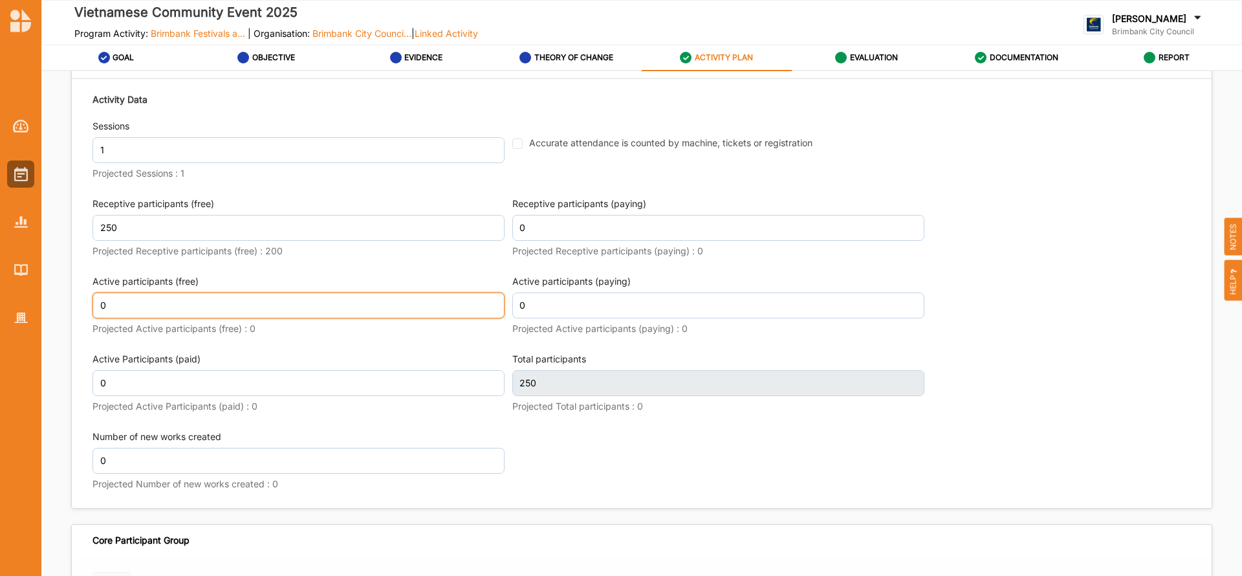
scroll to position [1619, 0]
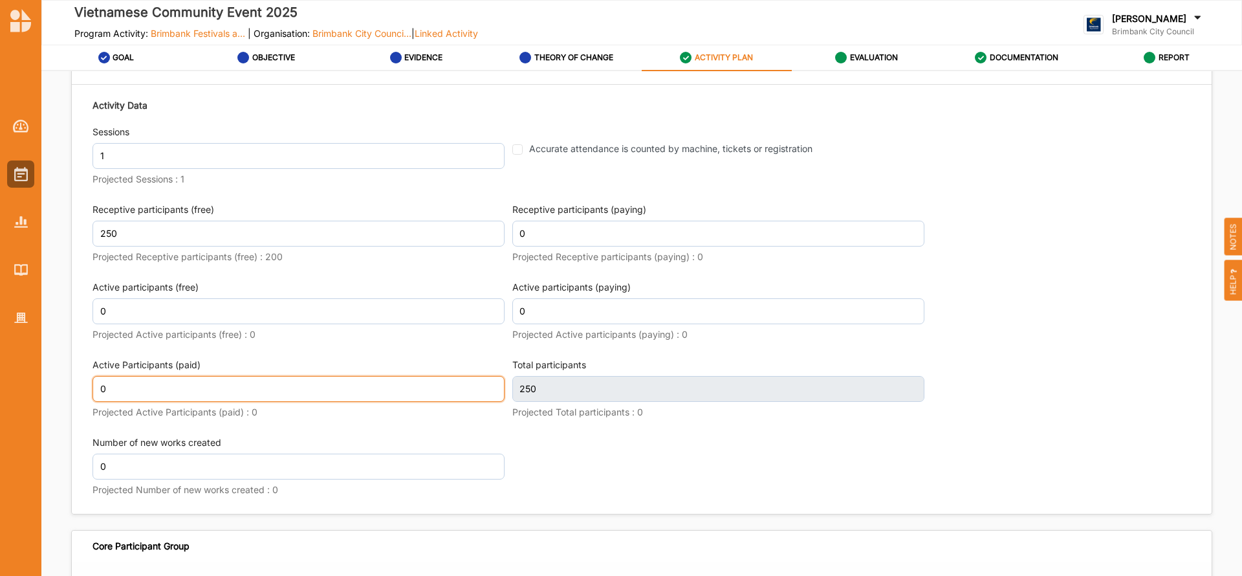
click at [144, 377] on input "0" at bounding box center [299, 389] width 412 height 26
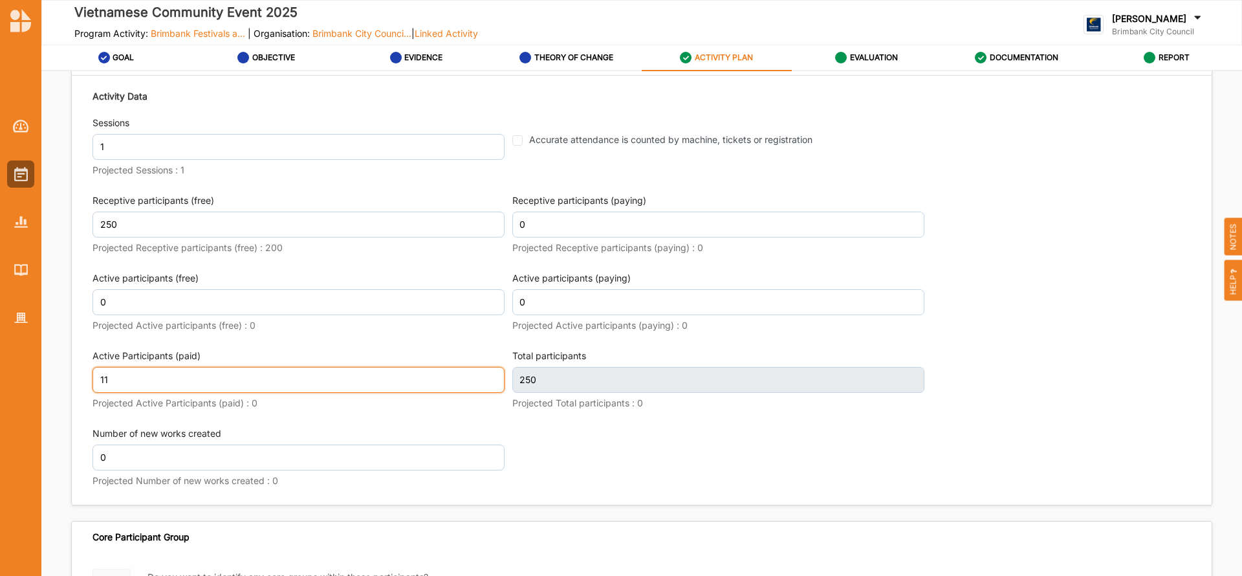
scroll to position [1729, 0]
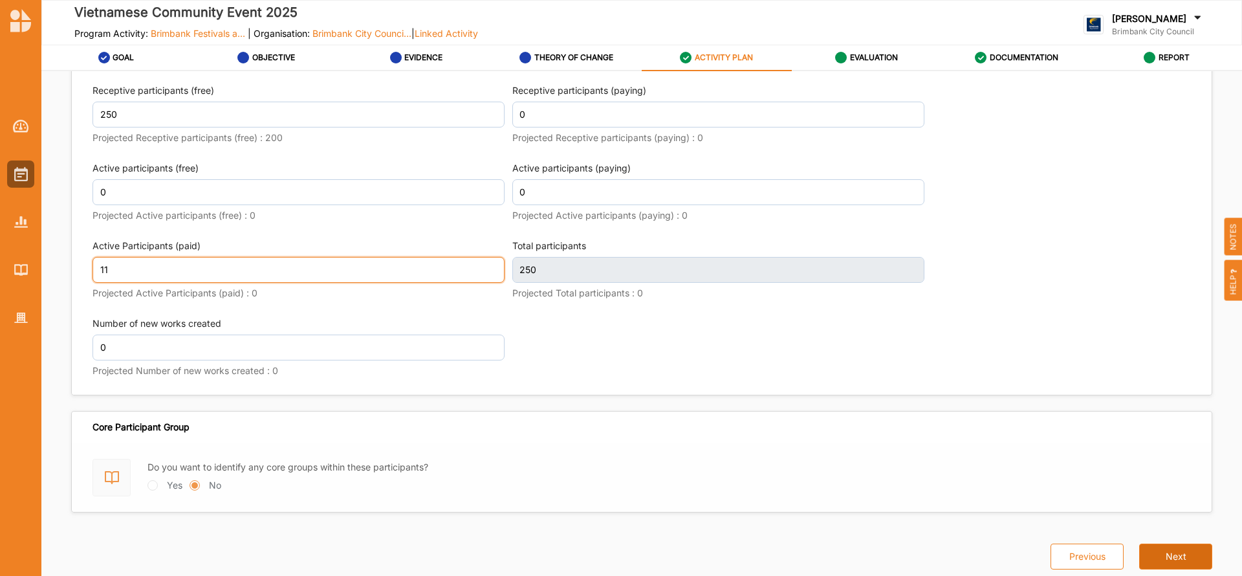
type input "11"
click at [1169, 564] on button "Next" at bounding box center [1175, 557] width 73 height 26
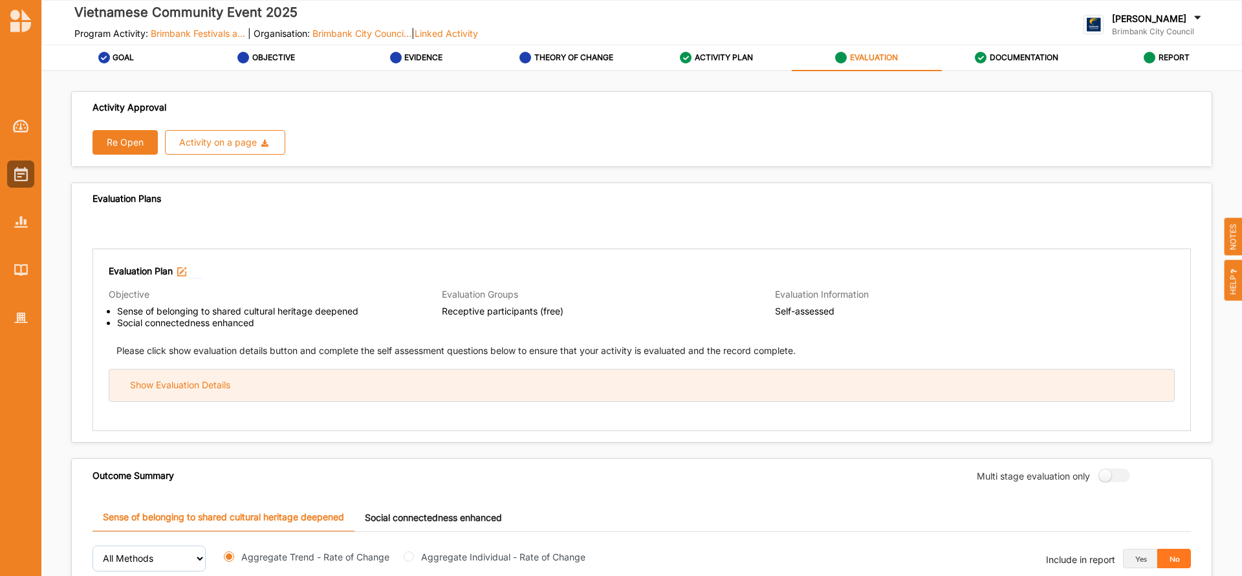
click at [329, 392] on div "Show Evaluation Details" at bounding box center [641, 385] width 1065 height 32
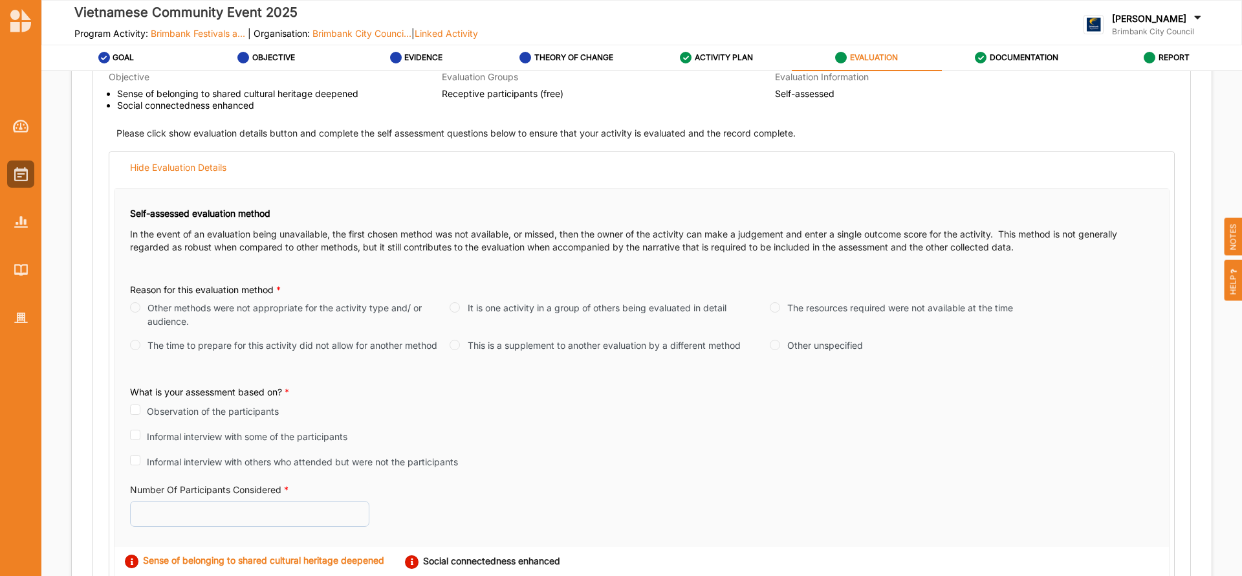
scroll to position [247, 0]
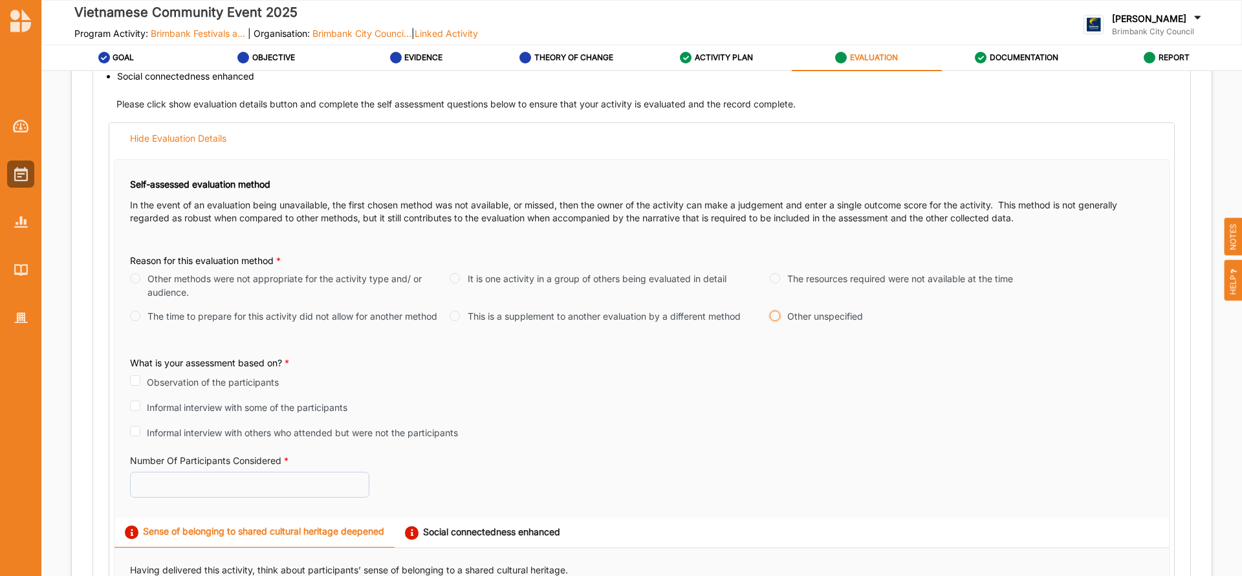
click at [770, 316] on input "Other unspecified" at bounding box center [775, 316] width 10 height 10
radio input "true"
click at [133, 382] on input "Observation of the participants" at bounding box center [135, 380] width 10 height 10
checkbox input "true"
click at [155, 490] on input "Number Of Participants Considered *" at bounding box center [249, 483] width 239 height 26
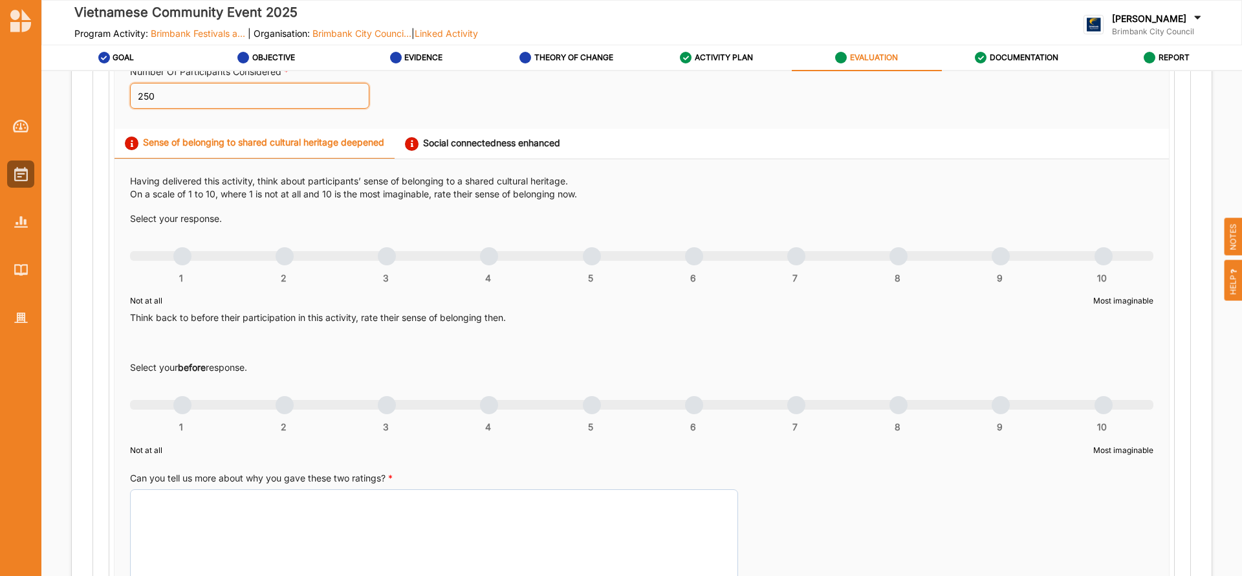
scroll to position [645, 0]
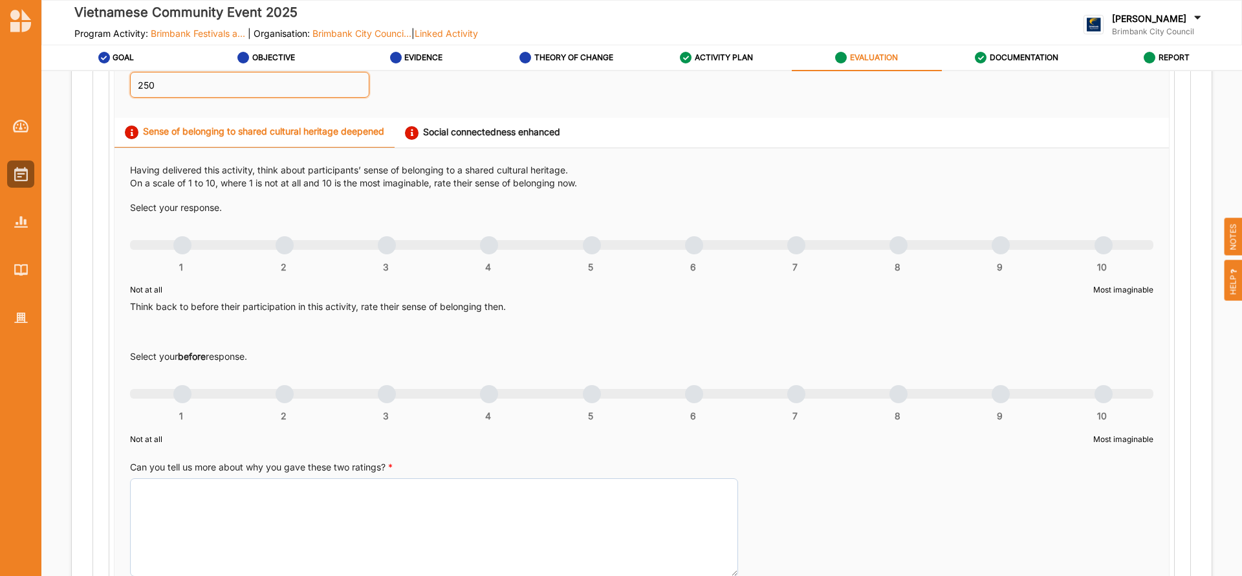
type input "250"
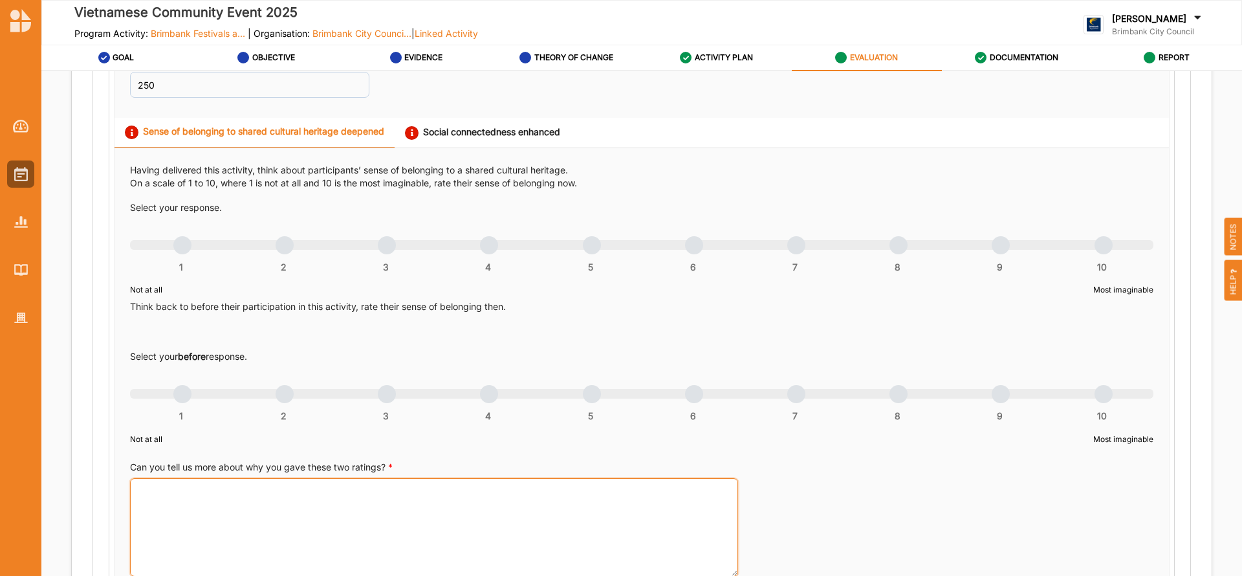
click at [268, 522] on textarea "Can you tell us more about why you gave these two ratings? *" at bounding box center [434, 527] width 608 height 98
click at [182, 500] on textarea "Can you tell us more about why you gave these two ratings? *" at bounding box center [434, 527] width 608 height 98
paste textarea "Our community event celebrated diverse cultural heritages. Participants were ha…"
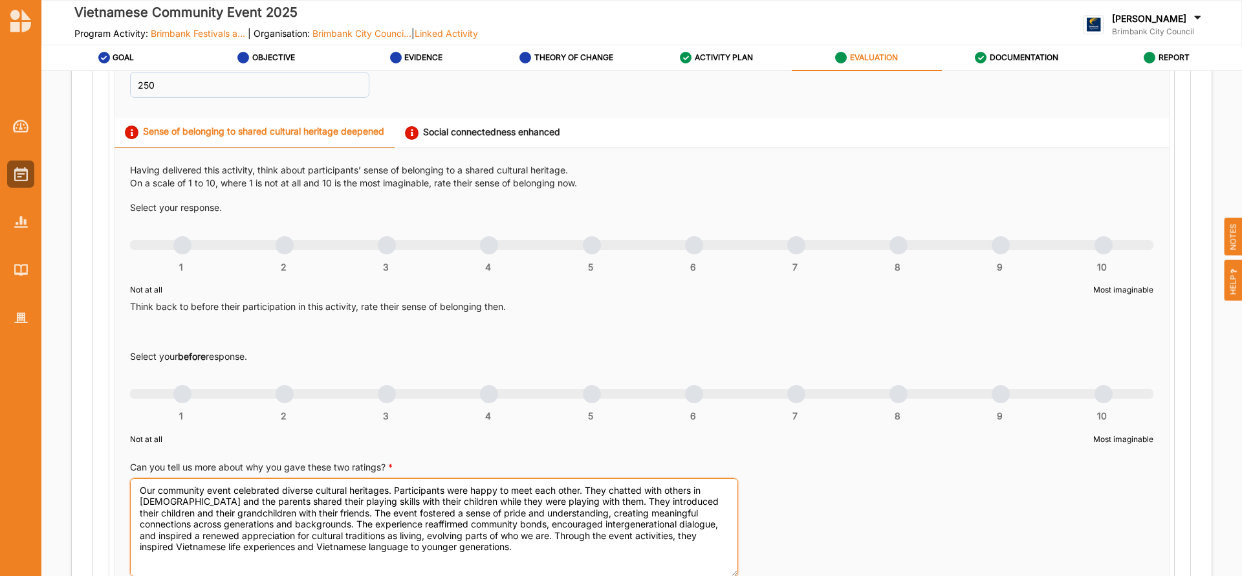
type textarea "Our community event celebrated diverse cultural heritages. Participants were ha…"
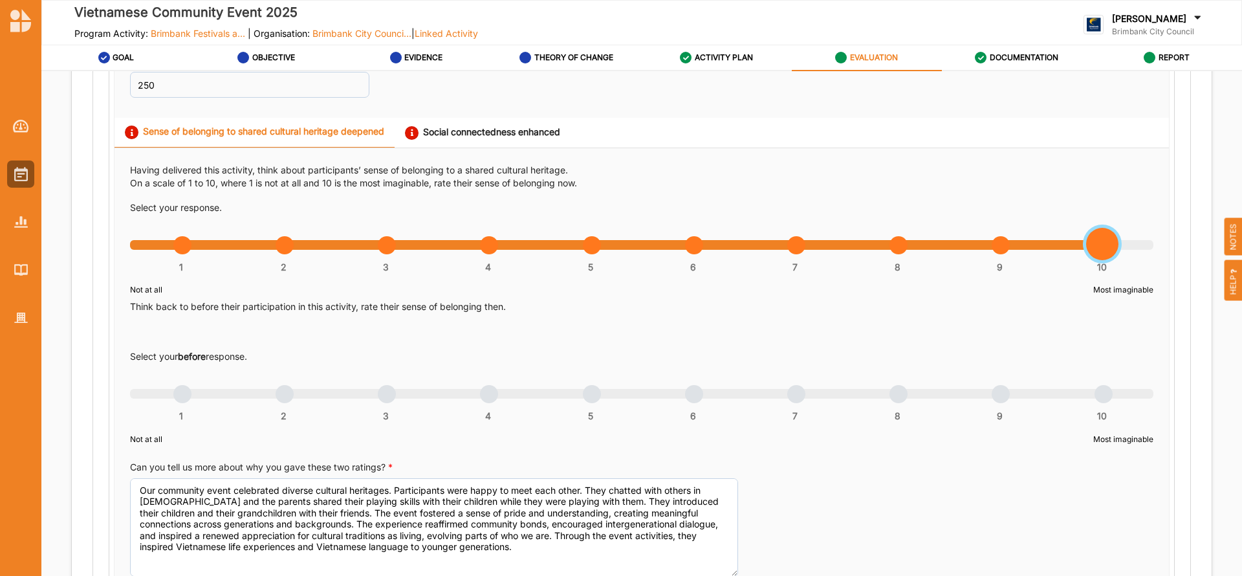
click at [1102, 247] on div "1 2 3 4 5 6 7 8 9 10" at bounding box center [642, 251] width 1024 height 9
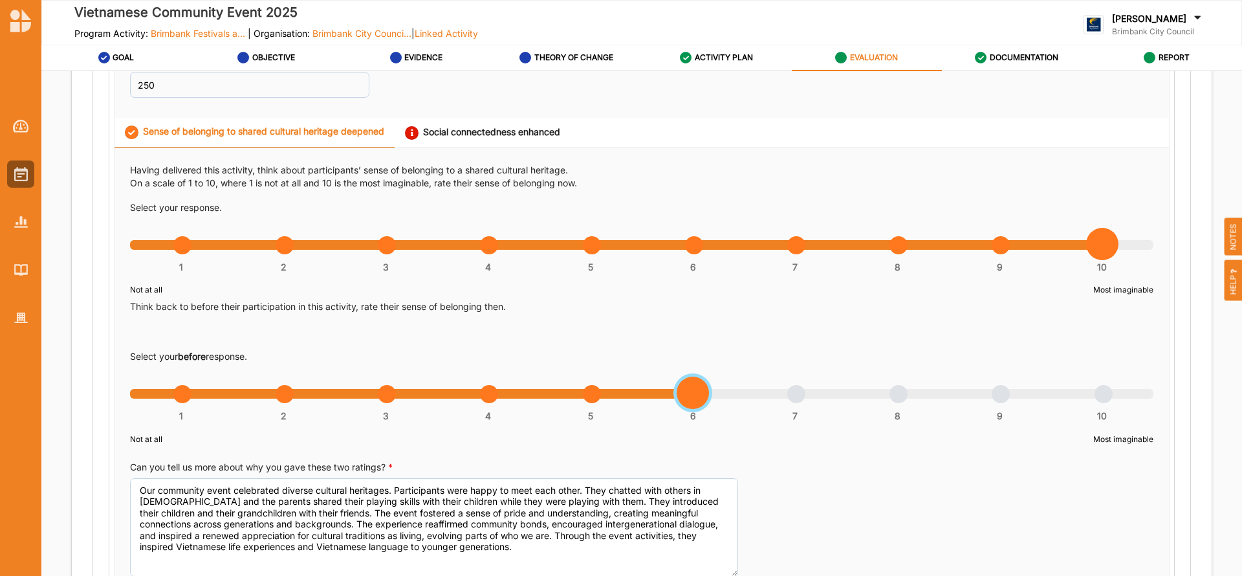
click at [692, 403] on div "1 2 3 4 5 6 7 8 9 10" at bounding box center [642, 400] width 1024 height 9
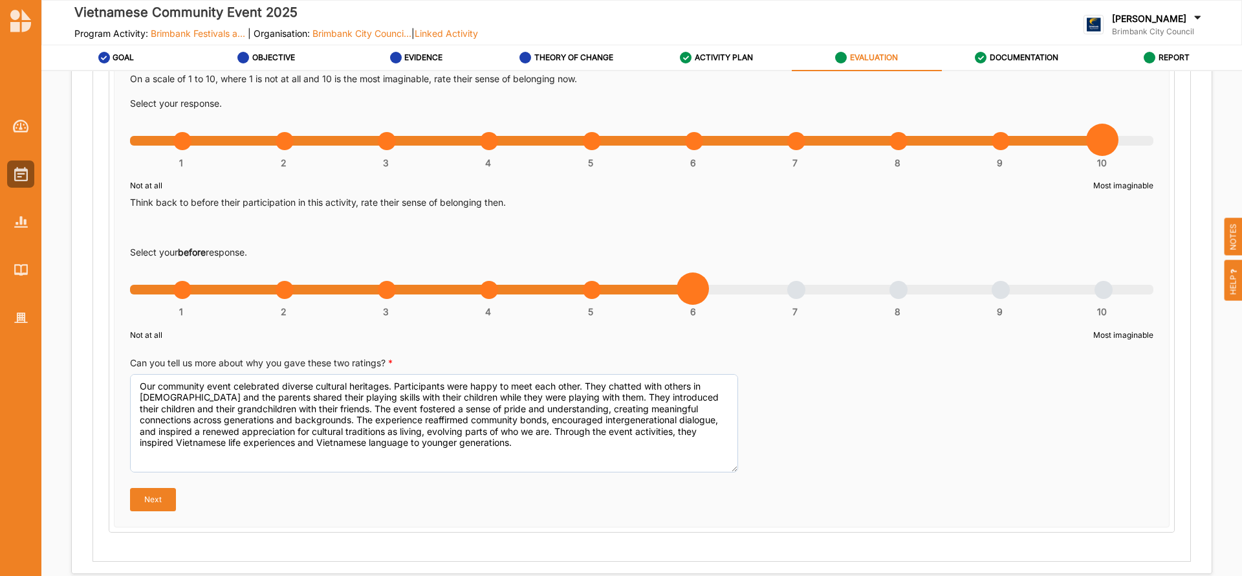
scroll to position [765, 0]
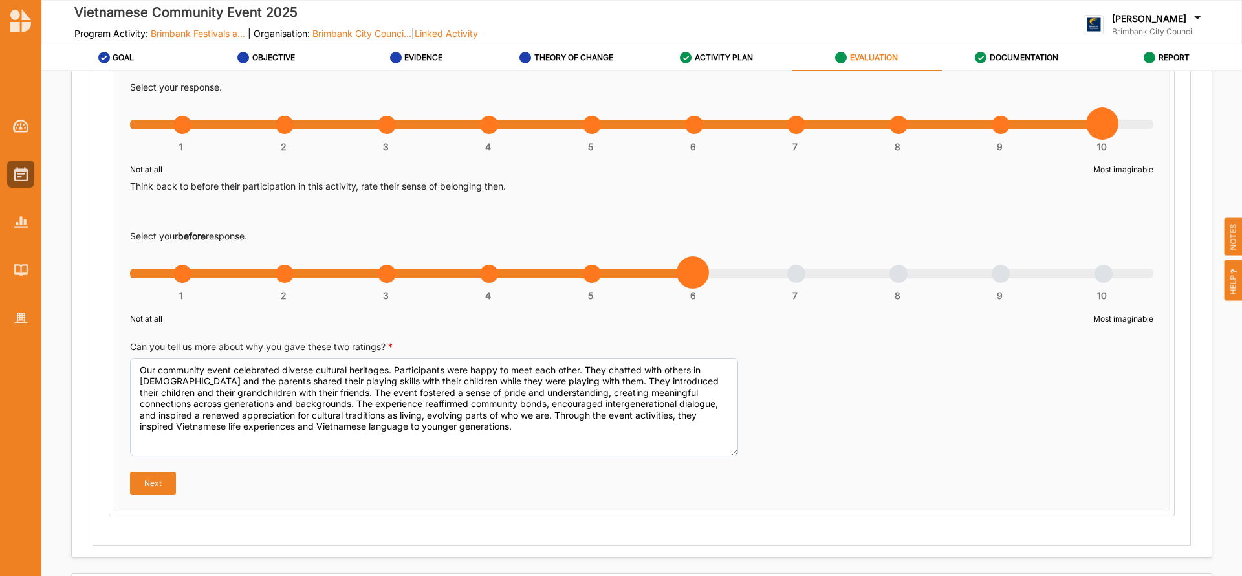
click at [144, 473] on button "Next" at bounding box center [153, 483] width 46 height 23
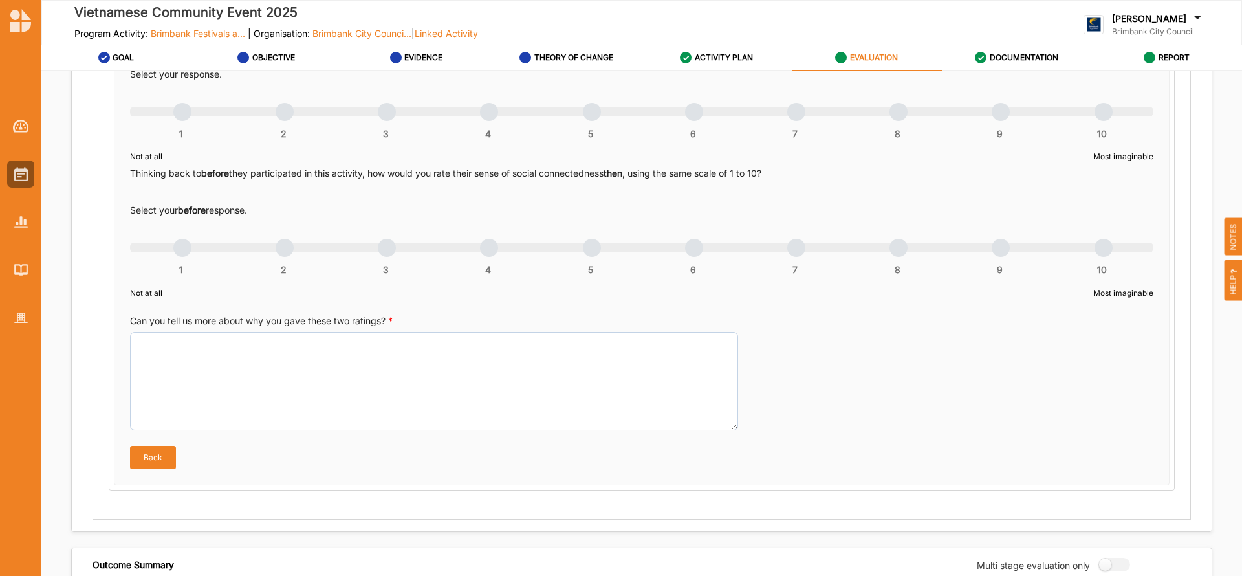
scroll to position [692, 0]
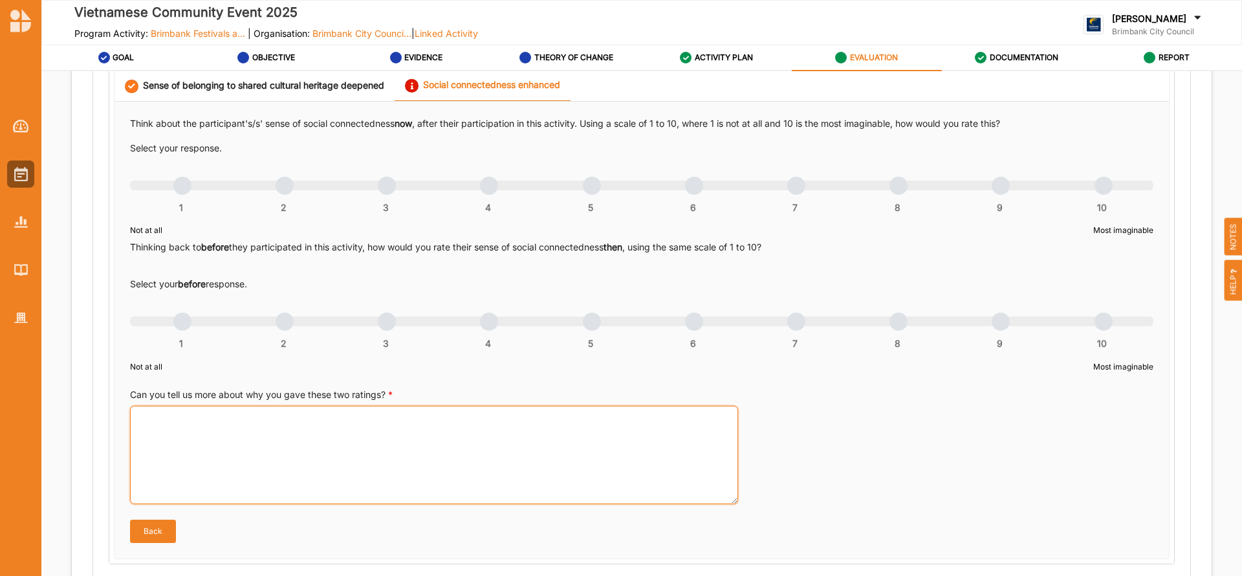
click at [219, 434] on textarea "Can you tell us more about why you gave these two ratings? *" at bounding box center [434, 455] width 608 height 98
paste textarea "The event strengthened relationships among families, friends, neighbours, and c…"
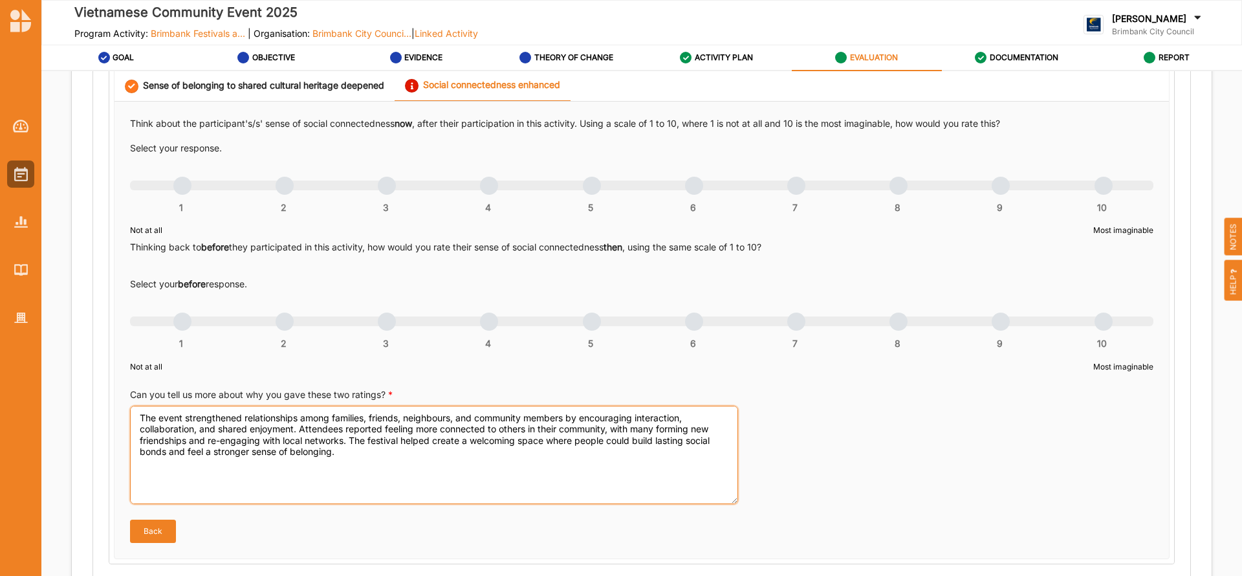
type textarea "The event strengthened relationships among families, friends, neighbours, and c…"
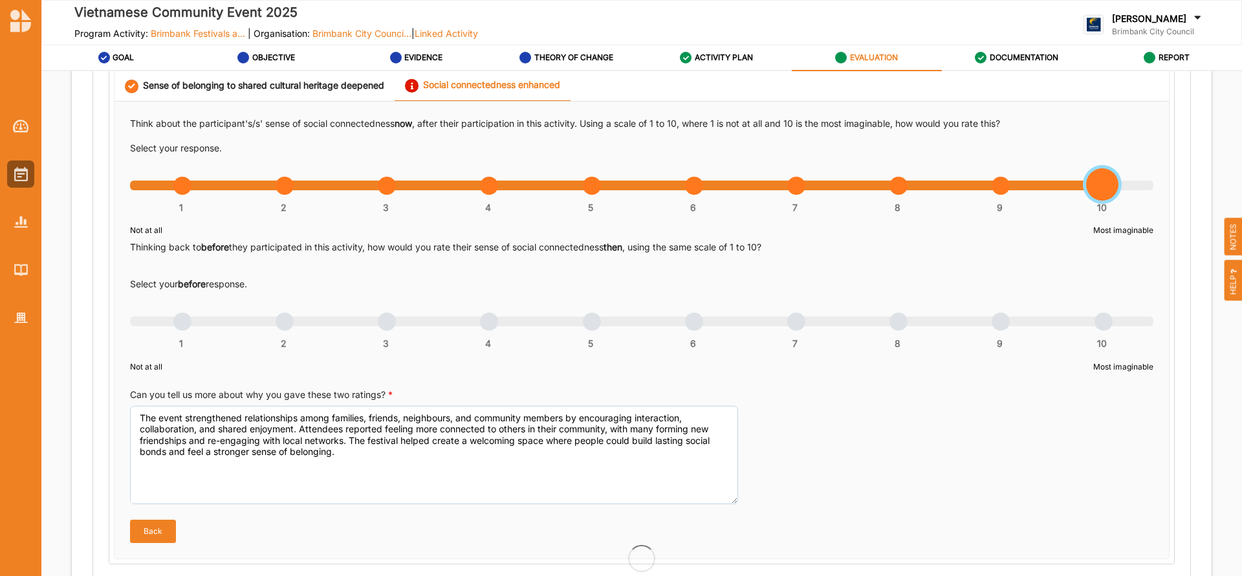
click at [1095, 191] on div "1 2 3 4 5 6 7 8 9 10" at bounding box center [642, 192] width 1024 height 9
click at [793, 324] on div "1 2 3 4 5 6 7 8 9 10" at bounding box center [642, 328] width 1024 height 9
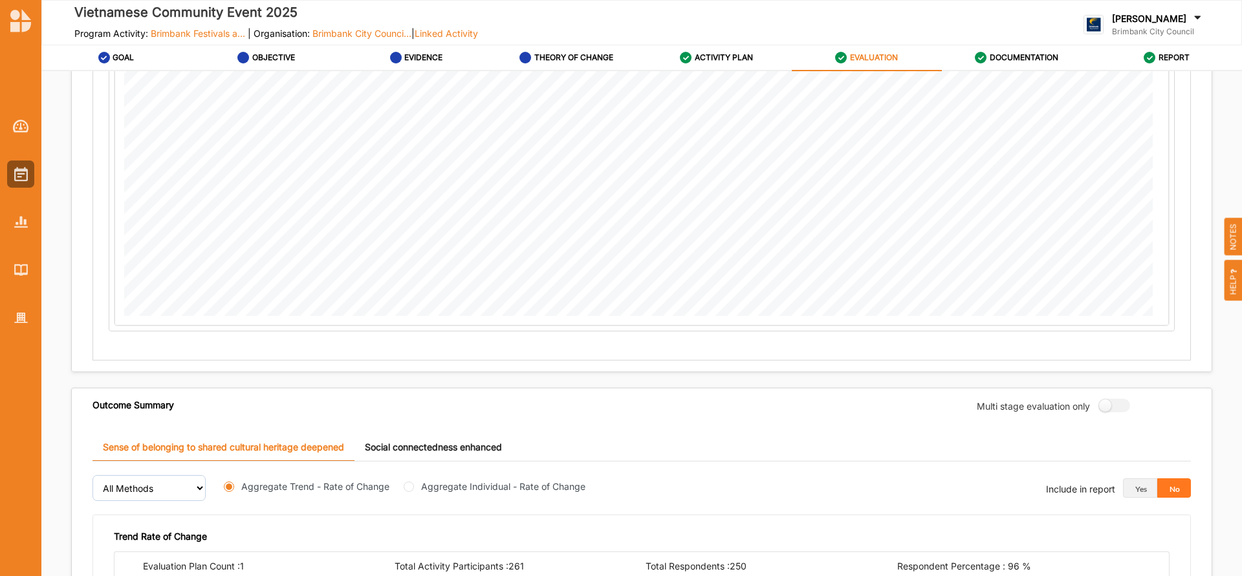
scroll to position [1528, 0]
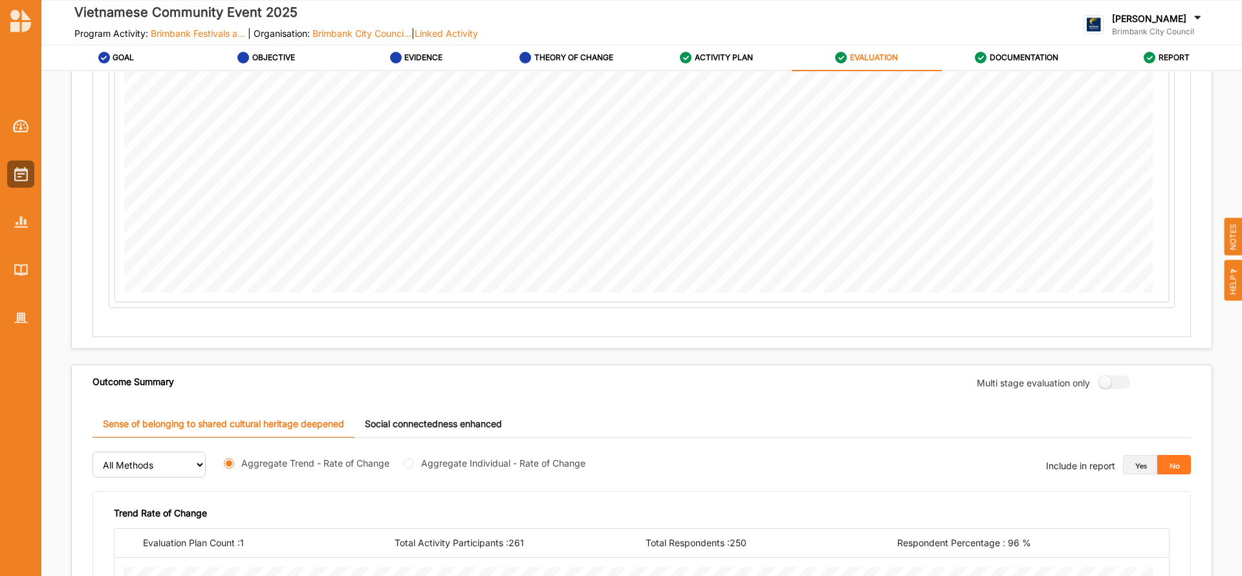
click at [1130, 468] on button "Yes" at bounding box center [1140, 464] width 34 height 19
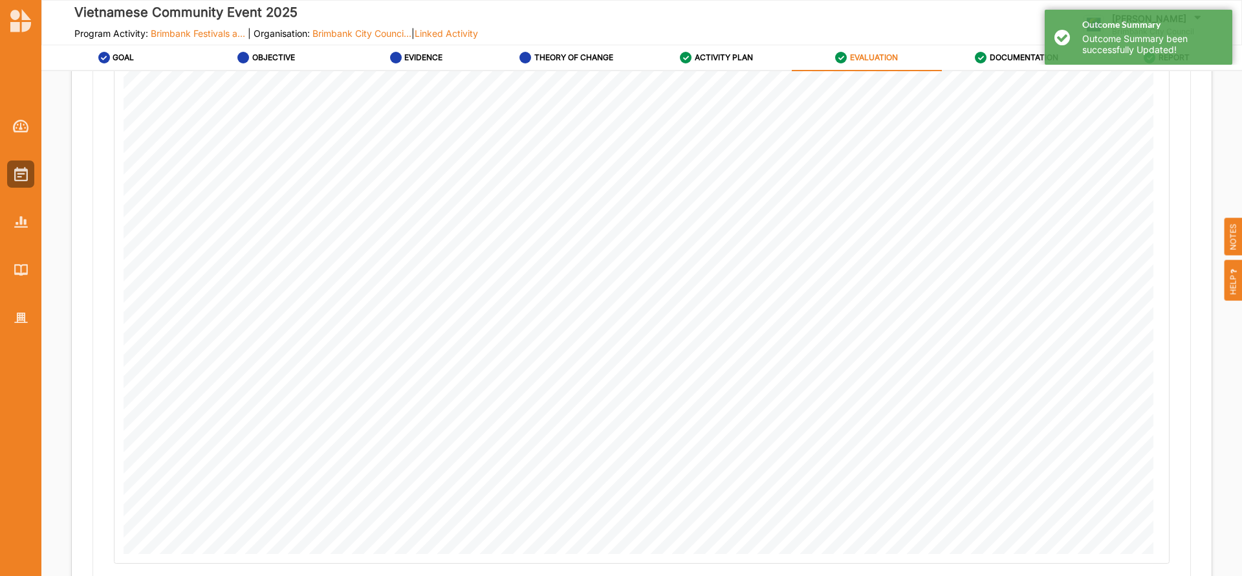
scroll to position [2119, 0]
click at [1175, 563] on button "Next" at bounding box center [1175, 557] width 73 height 26
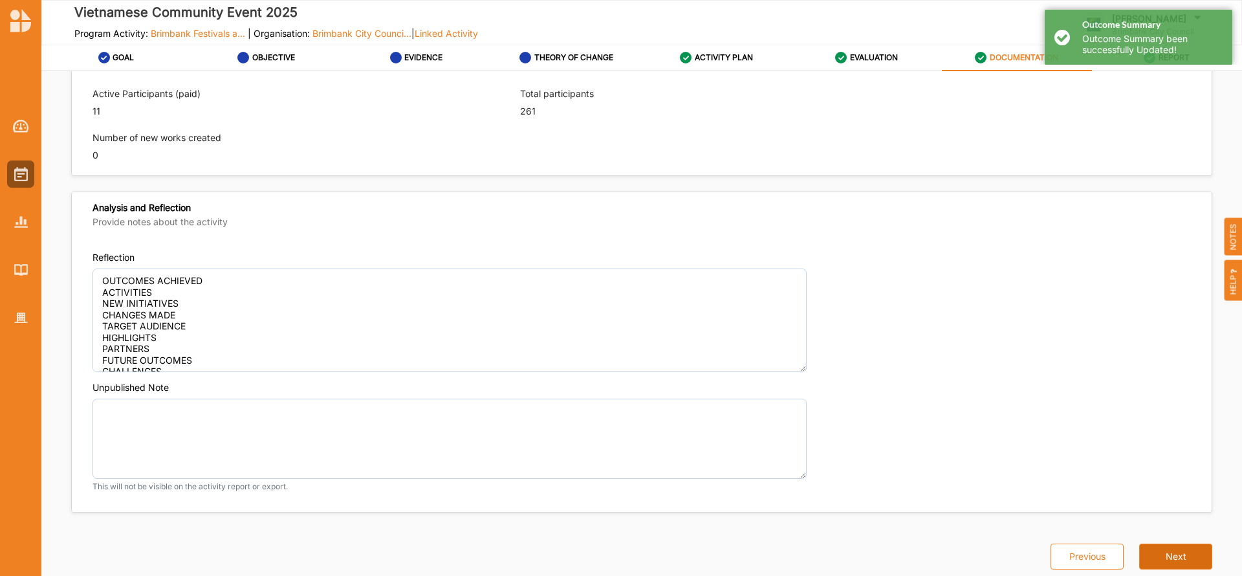
scroll to position [884, 0]
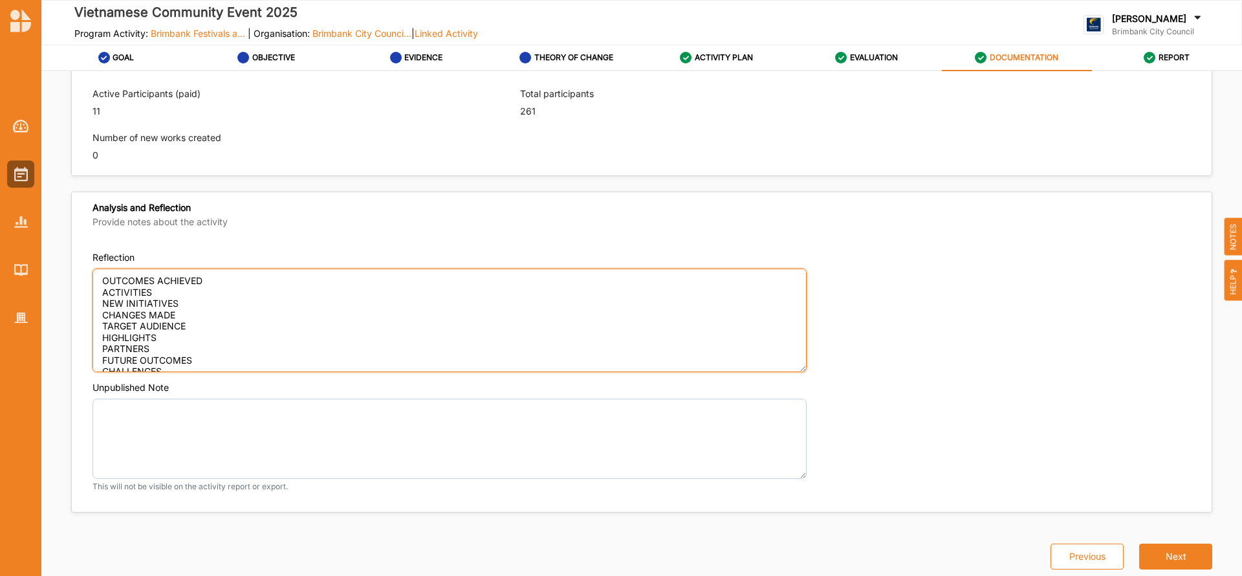
click at [215, 282] on textarea "OUTCOMES ACHIEVED ACTIVITIES NEW INITIATIVES CHANGES MADE TARGET AUDIENCE HIGHL…" at bounding box center [450, 321] width 714 height 104
paste textarea "Our community event celebrated diverse cultural heritages. Participants were ha…"
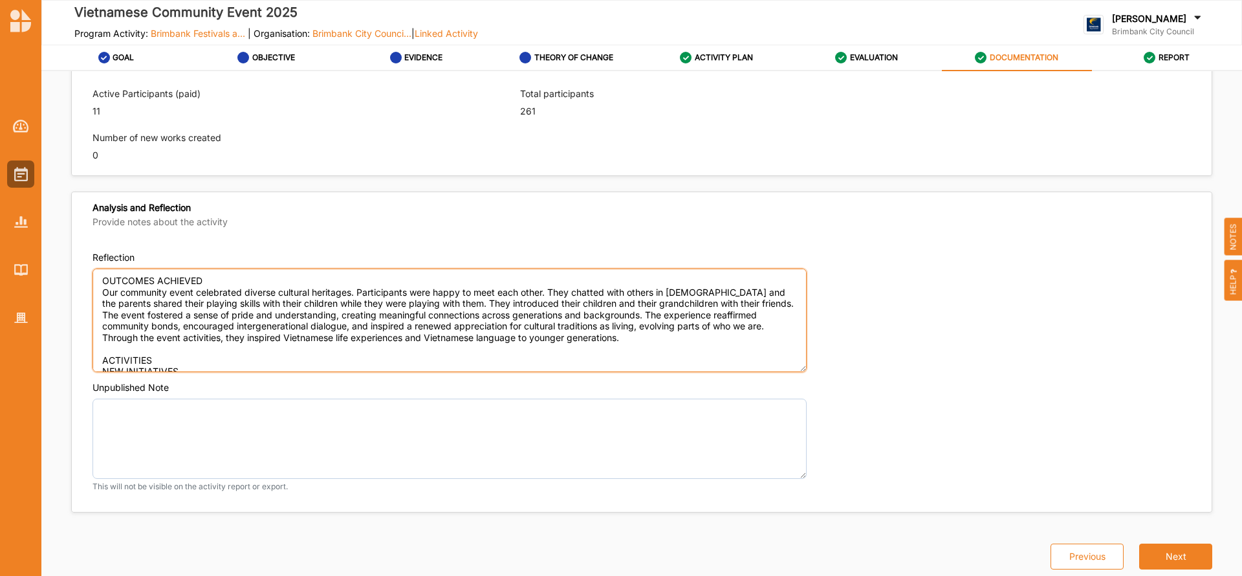
click at [162, 358] on textarea "OUTCOMES ACHIEVED Our community event celebrated diverse cultural heritages. Pa…" at bounding box center [450, 321] width 714 height 104
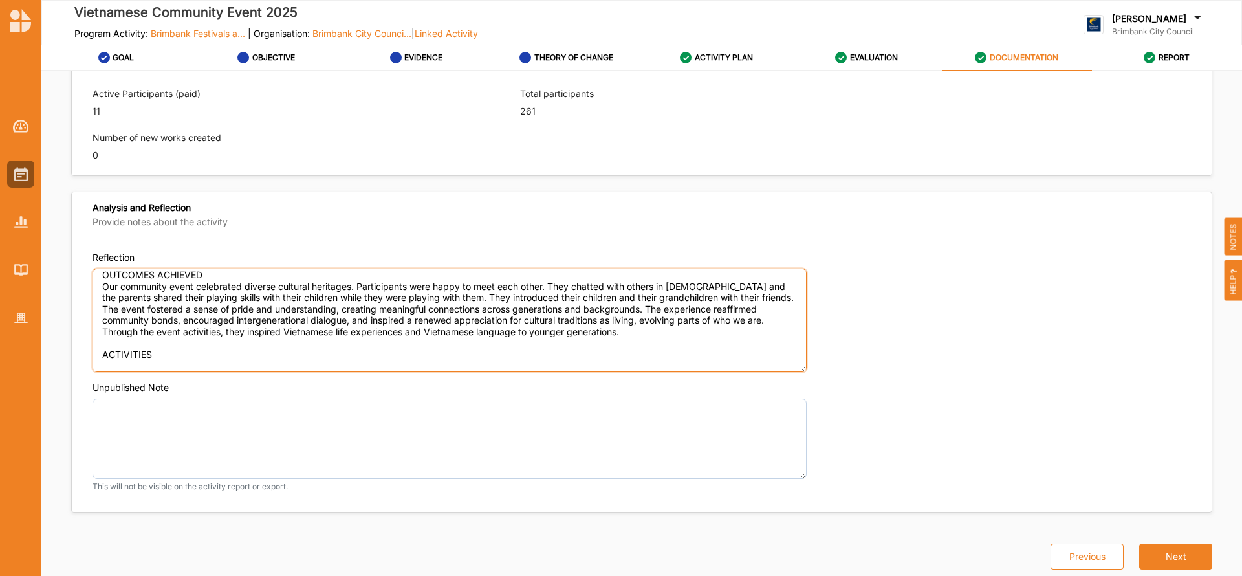
paste textarea "The event was a vibrant community gathering that featured music performance, bu…"
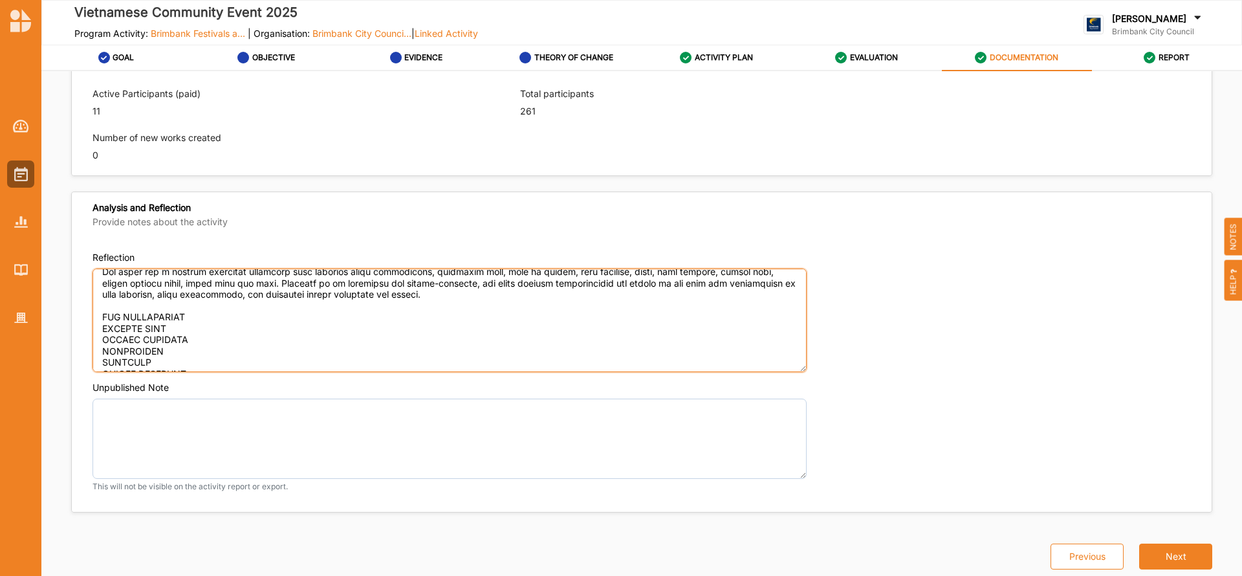
scroll to position [113, 0]
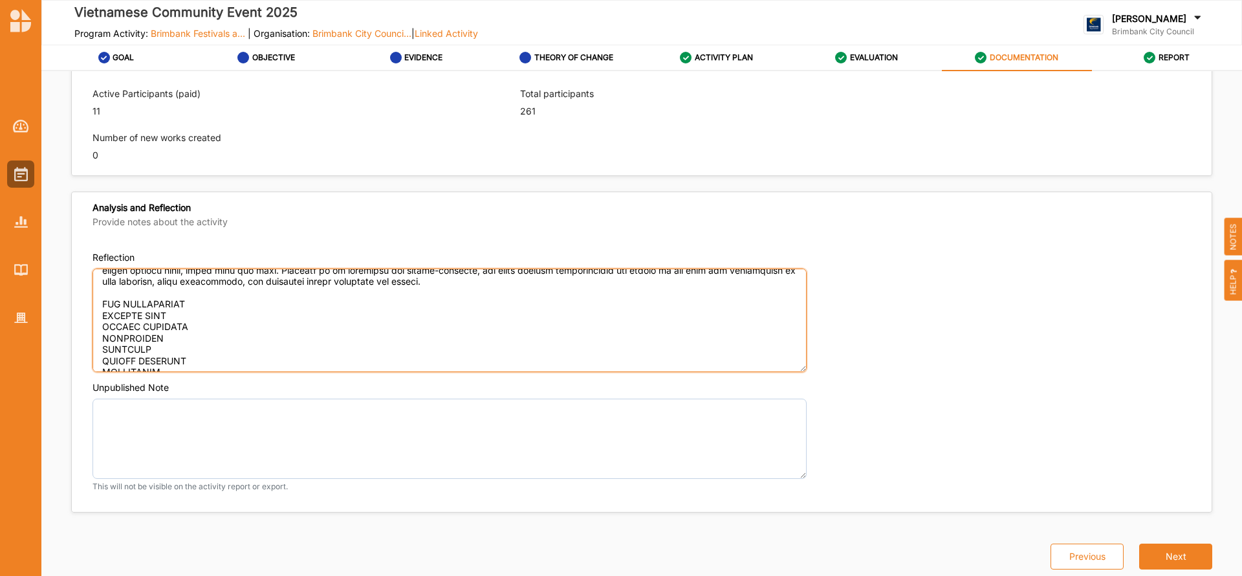
click at [197, 307] on textarea "Reflection" at bounding box center [450, 321] width 714 height 104
paste textarea "The new initiatives activities were ride on the animal, butterfly tent, active …"
click at [184, 336] on textarea "Reflection" at bounding box center [450, 321] width 714 height 104
paste textarea "We kept the event original proposal. We changed the material and the play equip…"
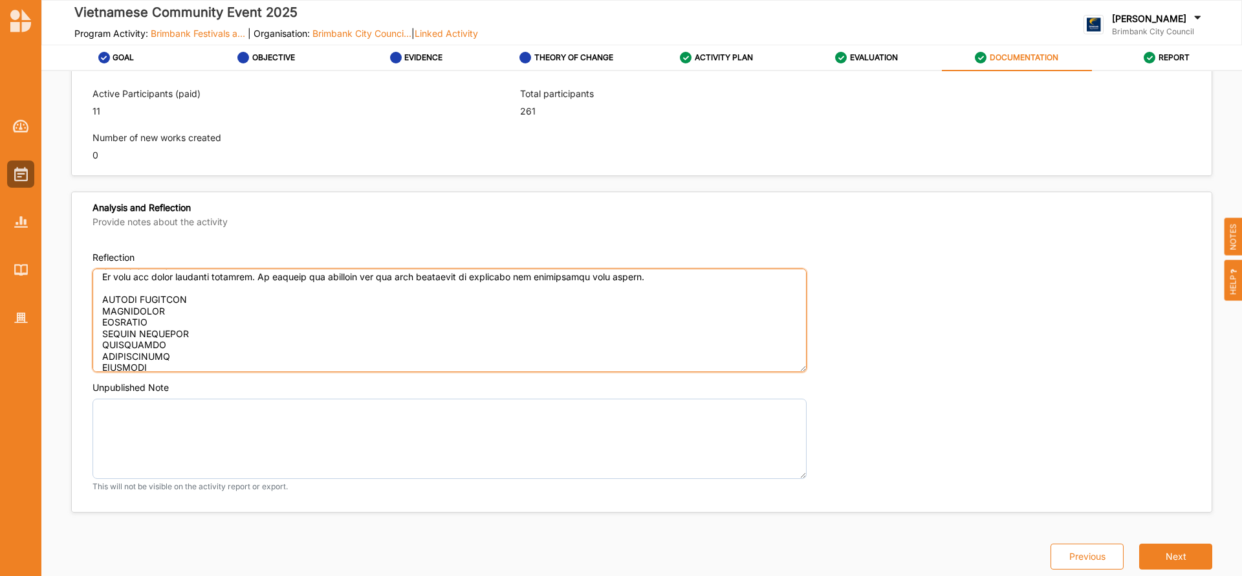
scroll to position [190, 0]
click at [204, 288] on textarea "Reflection" at bounding box center [450, 321] width 714 height 104
click at [193, 296] on textarea "Reflection" at bounding box center [450, 321] width 714 height 104
paste textarea "The main target group of our community event are parents, carers, special needs…"
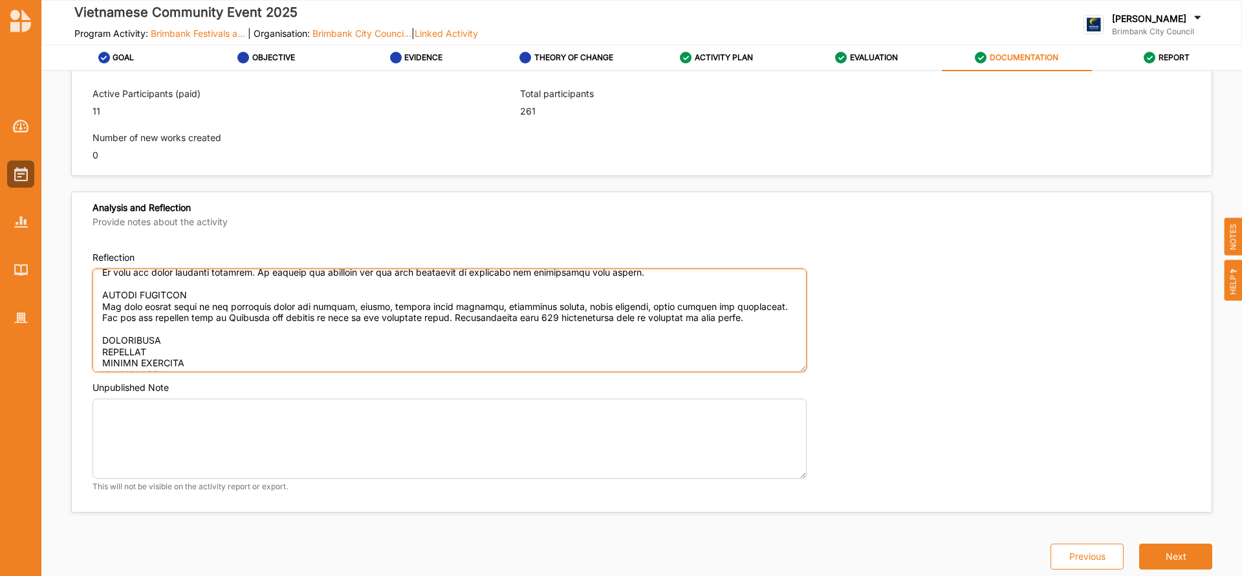
click at [175, 336] on textarea "Reflection" at bounding box center [450, 321] width 714 height 104
paste textarea "The highlights of the Events were the activities and the toys. Participants exp…"
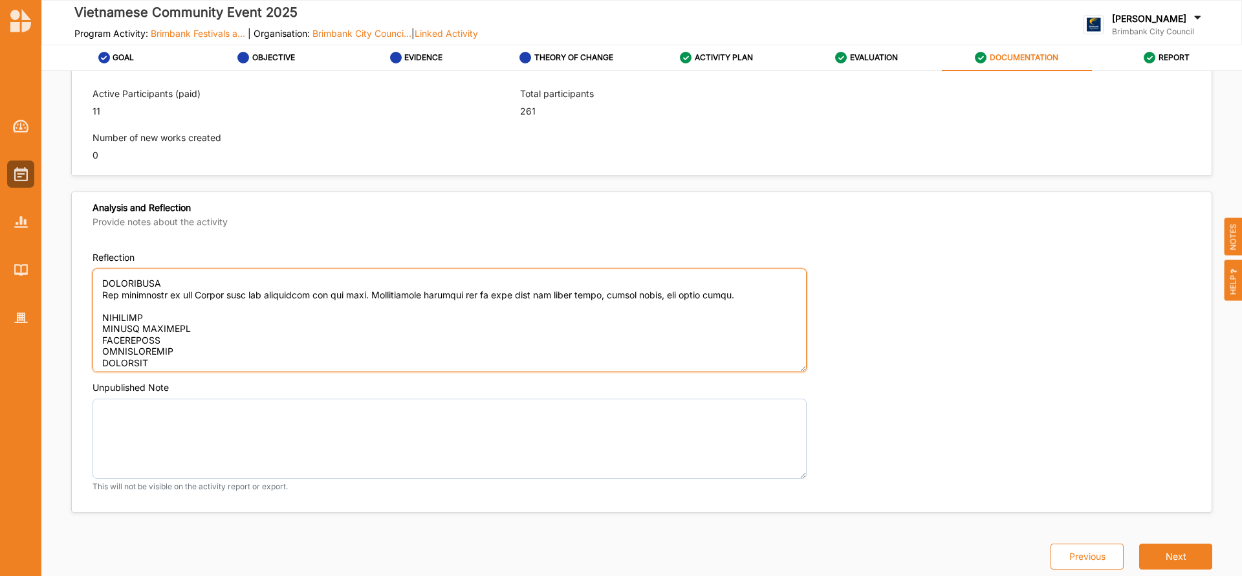
scroll to position [249, 0]
click at [164, 307] on textarea "Reflection" at bounding box center [450, 321] width 714 height 104
click at [153, 314] on textarea "Reflection" at bounding box center [450, 321] width 714 height 104
paste textarea "Vietnamese Scout group and Vietnamese Catholic Group."
click at [203, 345] on textarea "Reflection" at bounding box center [450, 321] width 714 height 104
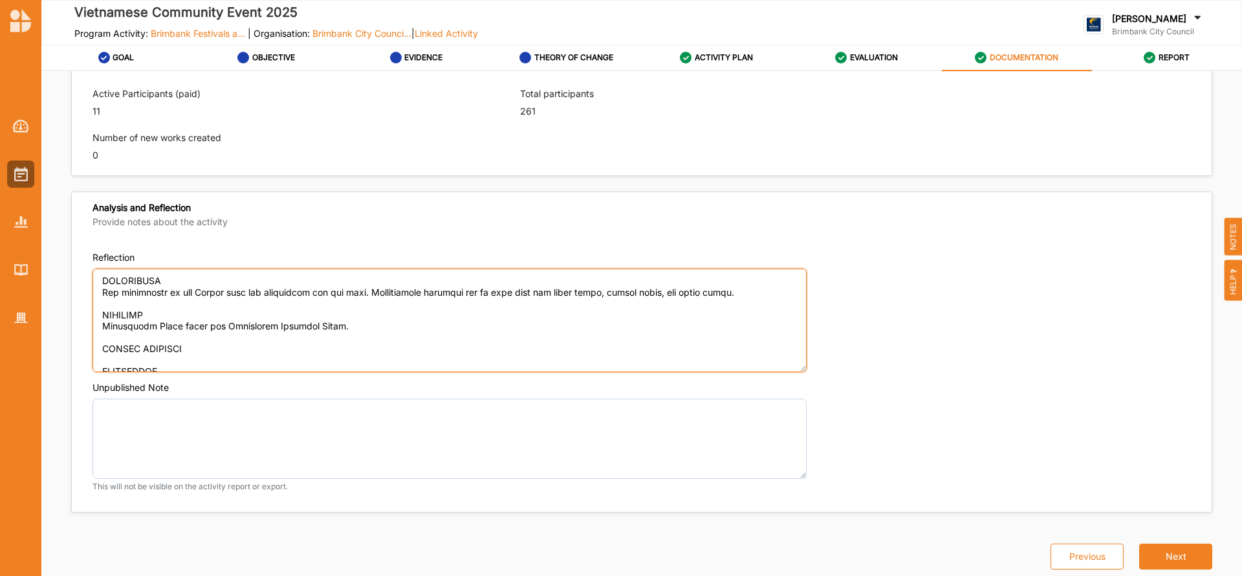
paste textarea "Yes, we do expect several outcomes from our event to continue beyond its conclu…"
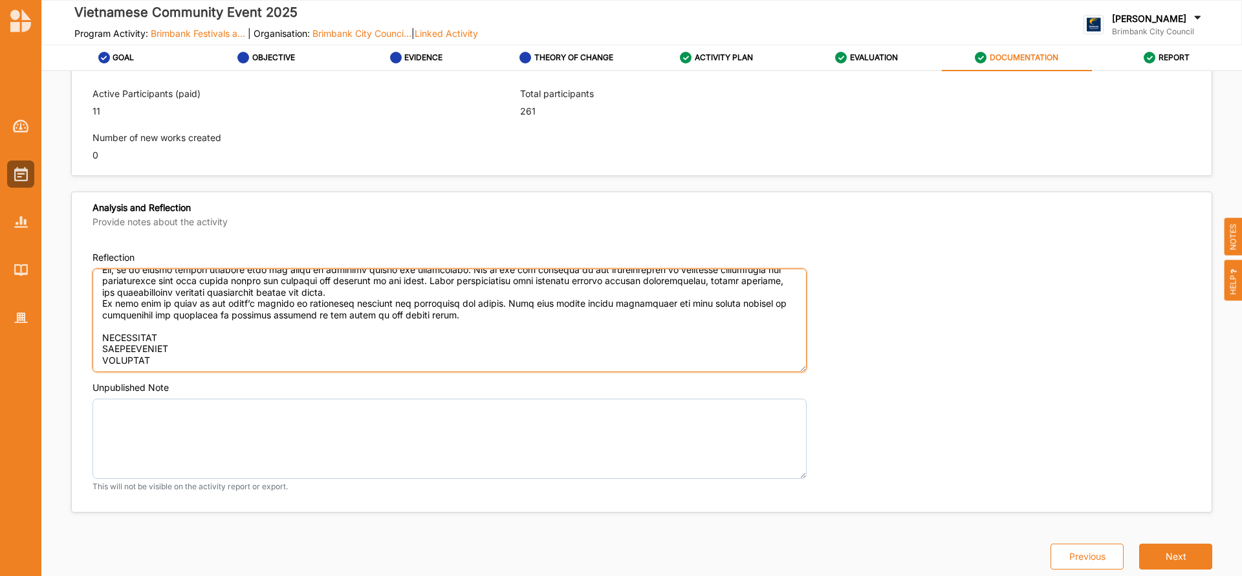
scroll to position [359, 0]
click at [187, 314] on textarea "Reflection" at bounding box center [450, 321] width 714 height 104
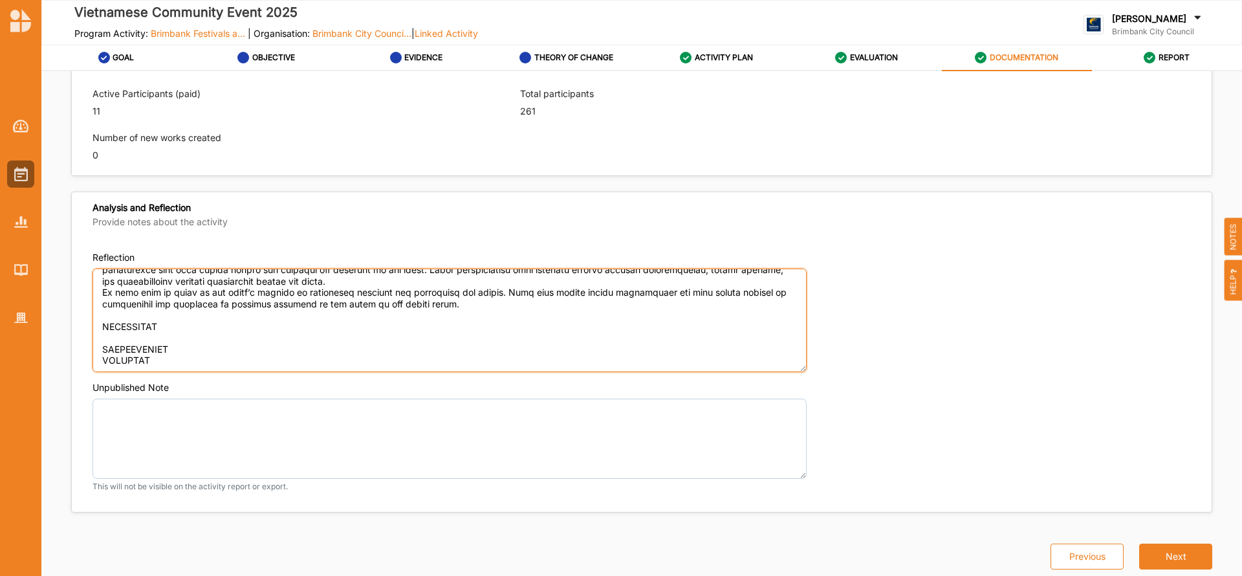
paste textarea "We encountered several challenges while running the festival/event, which teste…"
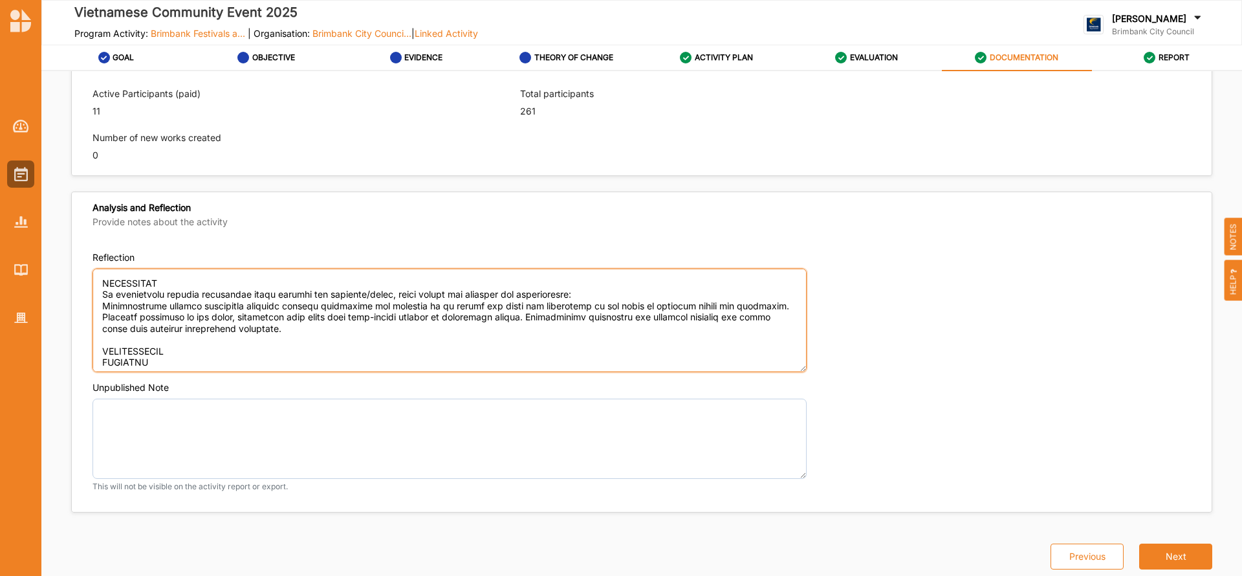
scroll to position [398, 0]
click at [190, 349] on textarea "Reflection" at bounding box center [450, 321] width 714 height 104
paste textarea "Yes, there are several changes we would consider making to improve future editi…"
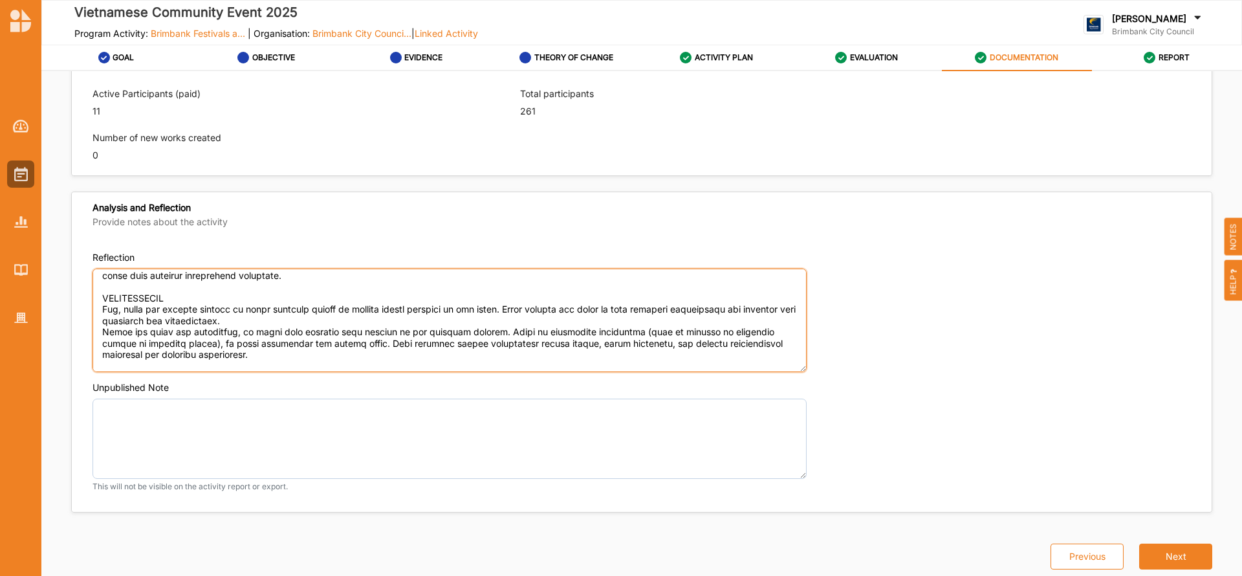
scroll to position [487, 0]
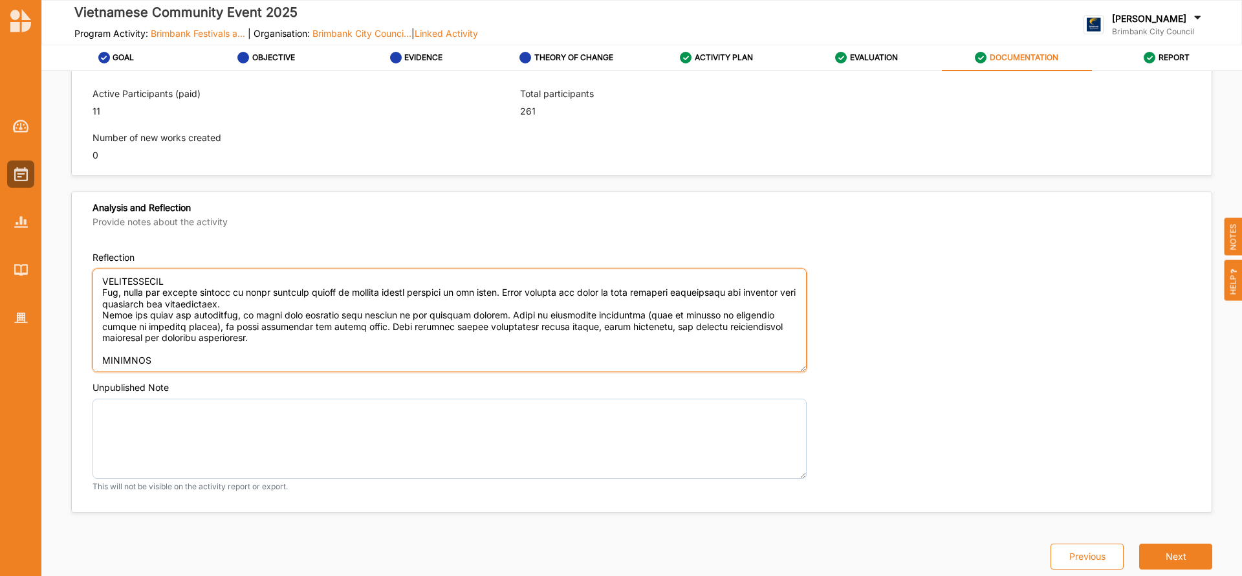
click at [193, 338] on textarea "Reflection" at bounding box center [450, 321] width 714 height 104
paste textarea "Yes, we appreciate the support provided by the Brimbank Festivals and Events Gr…"
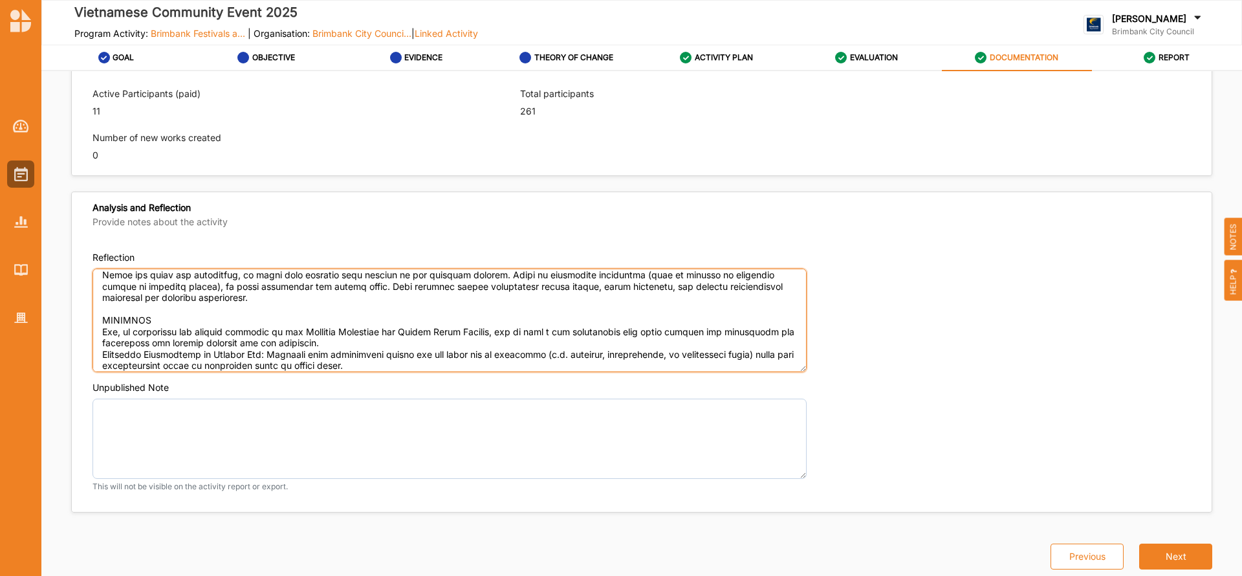
scroll to position [515, 0]
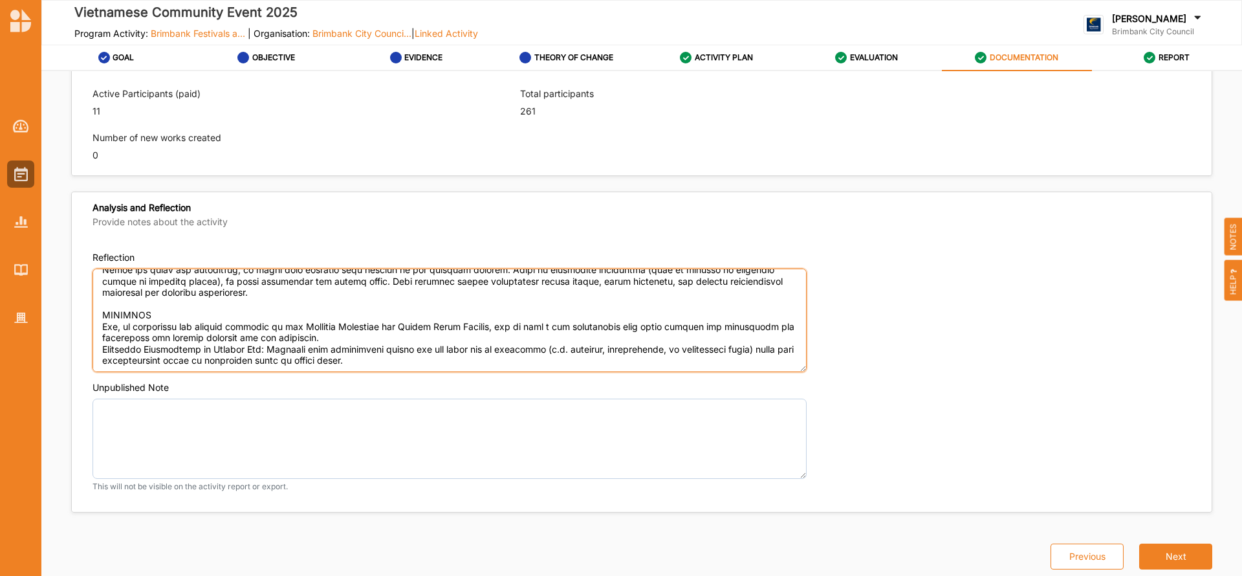
paste textarea "1.Event Planning Fundamentals. How to create an event plan, timelines, and chec…"
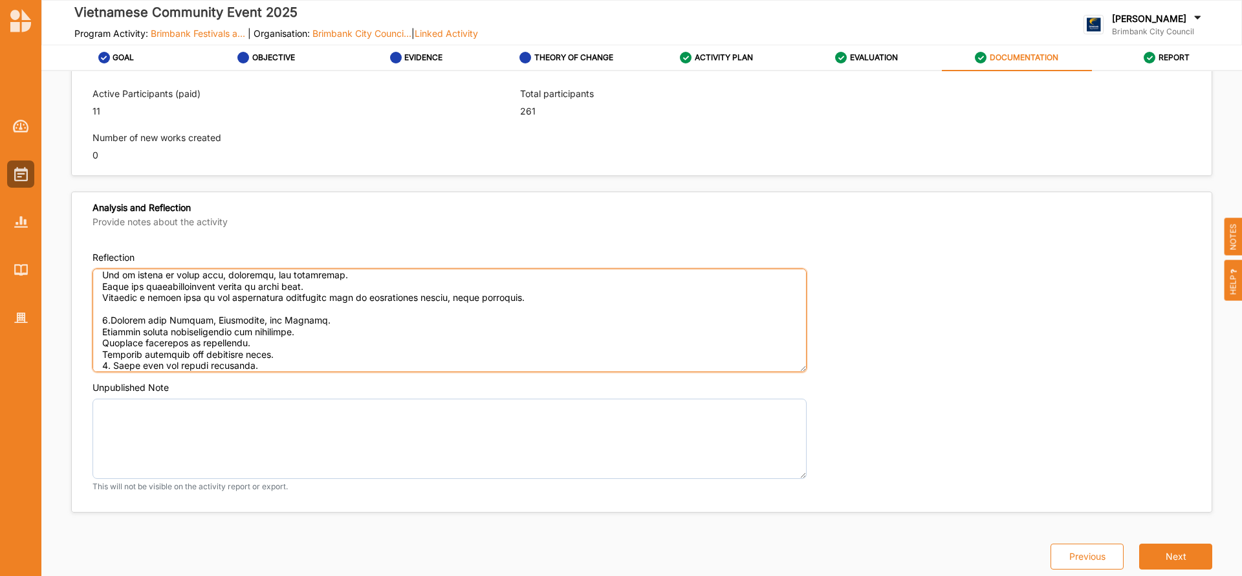
scroll to position [645, 0]
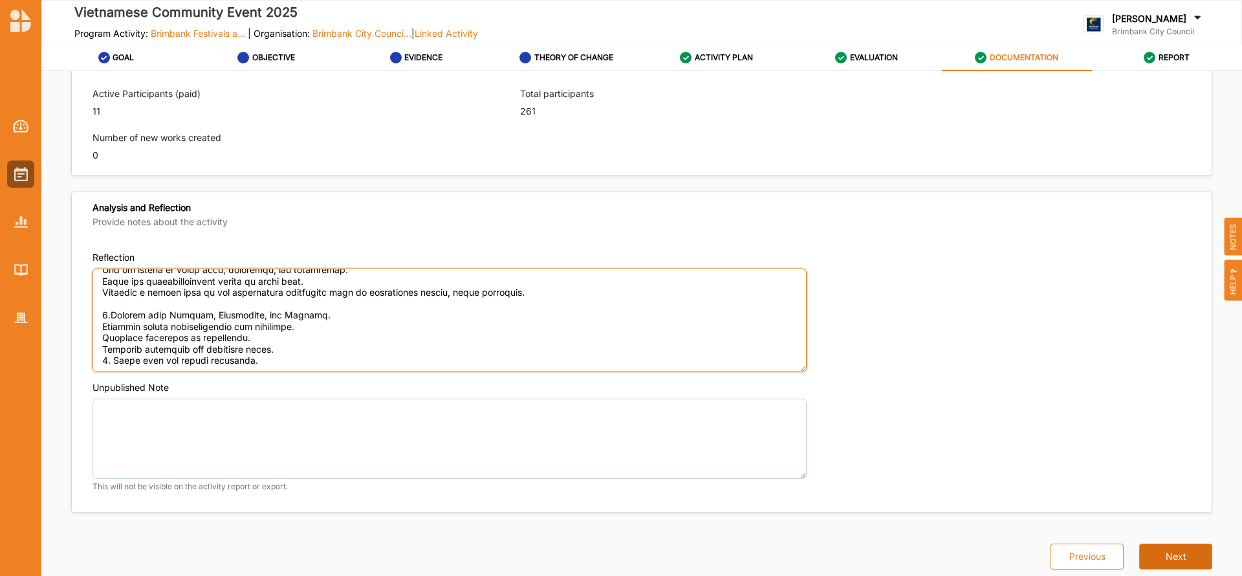
type textarea "OUTCOMES ACHIEVED Our community event celebrated diverse cultural heritages. Pa…"
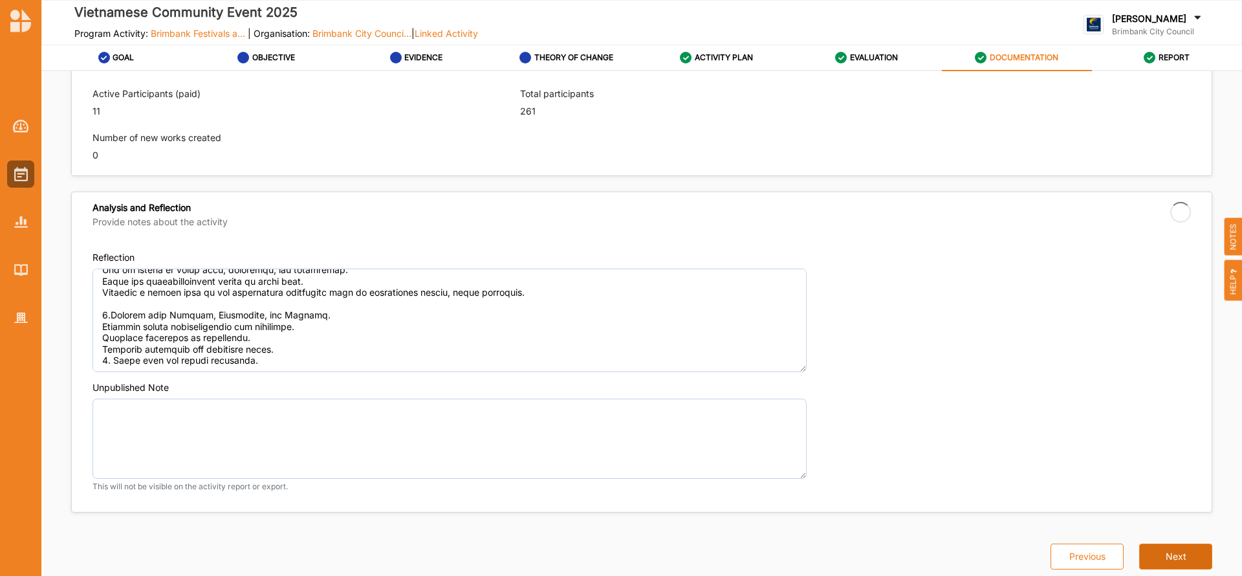
click at [1157, 556] on button "Next" at bounding box center [1175, 557] width 73 height 26
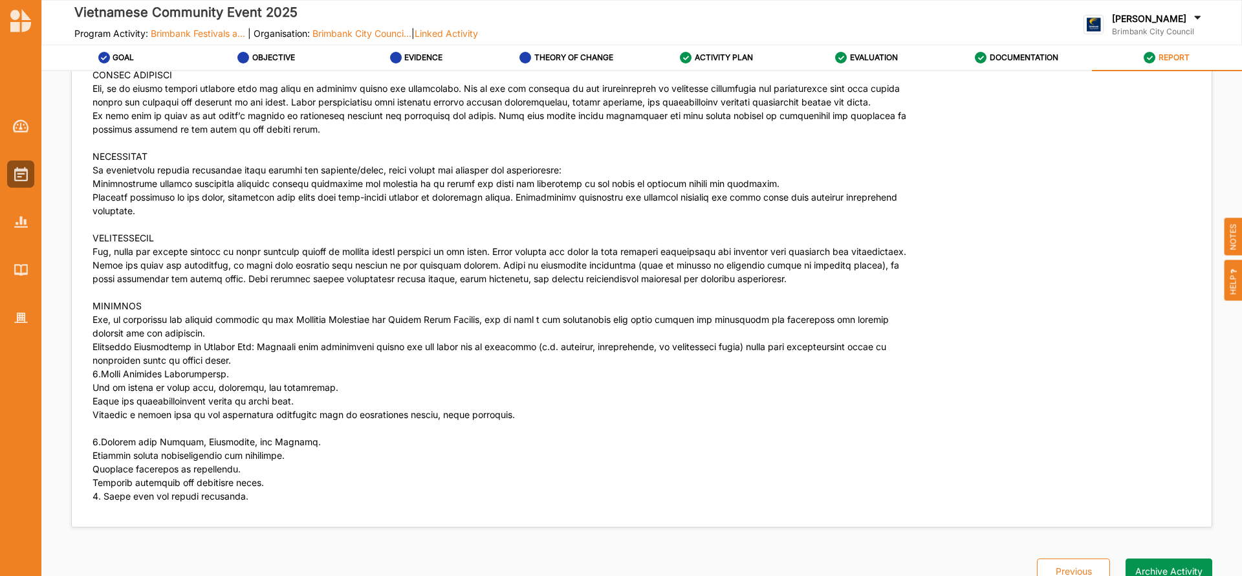
scroll to position [3692, 0]
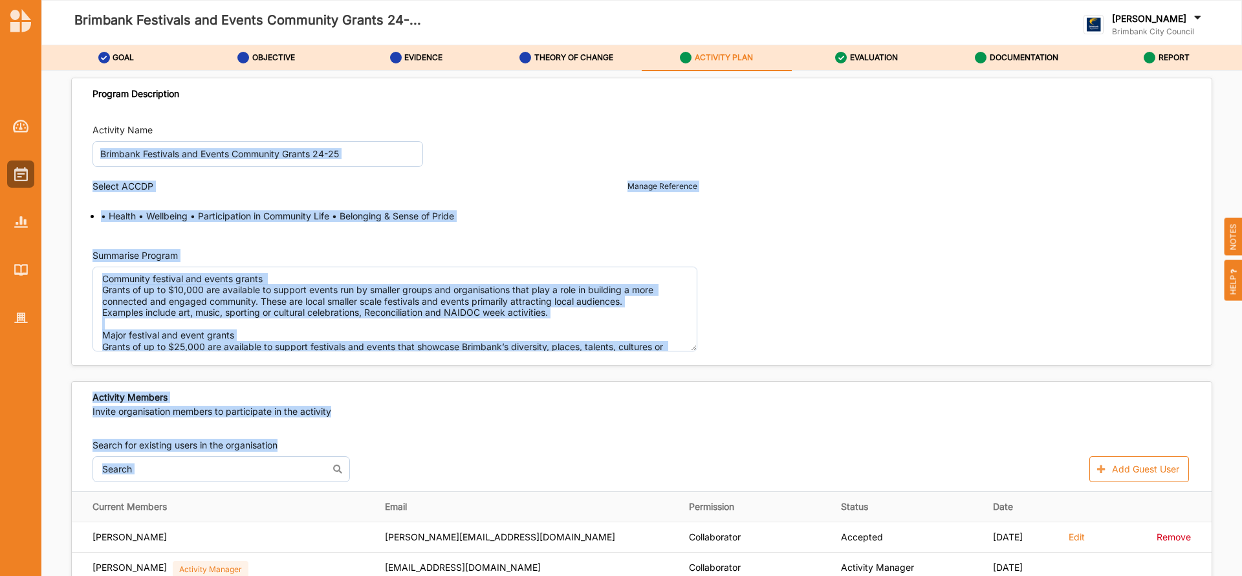
drag, startPoint x: 1235, startPoint y: 143, endPoint x: 1239, endPoint y: 457, distance: 313.9
click at [1239, 457] on div "Program Description Activity Name Brimbank Festivals and Events Community Grant…" at bounding box center [641, 327] width 1201 height 512
click at [1128, 197] on div "Select ACCDP Manage Reference • Health • Wellbeing • Participation in Community…" at bounding box center [642, 201] width 1099 height 41
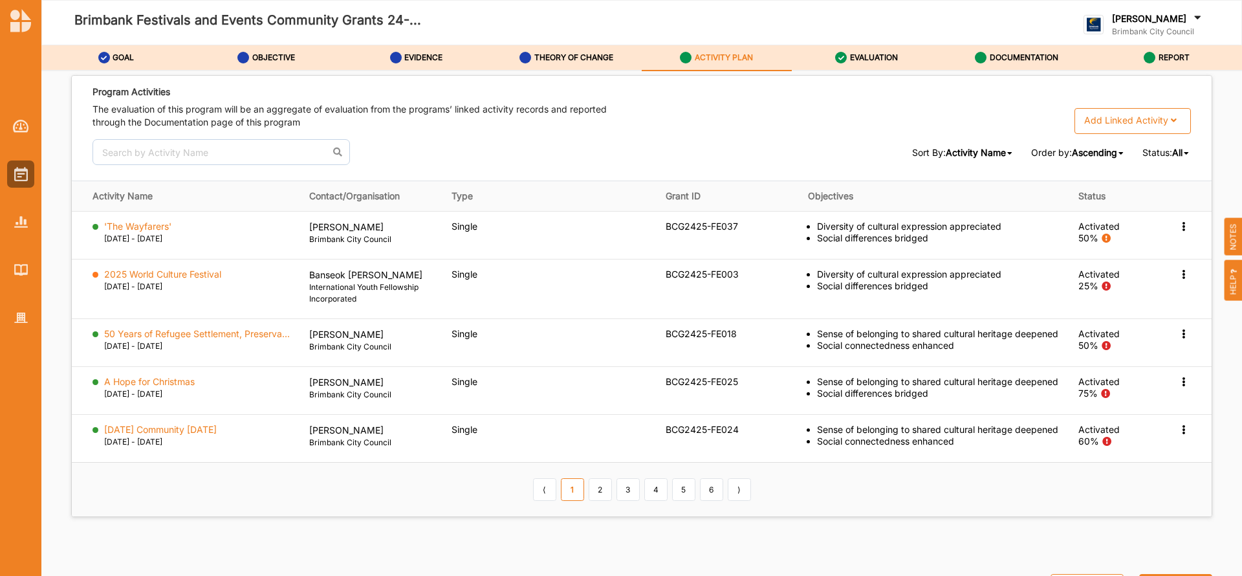
scroll to position [1929, 0]
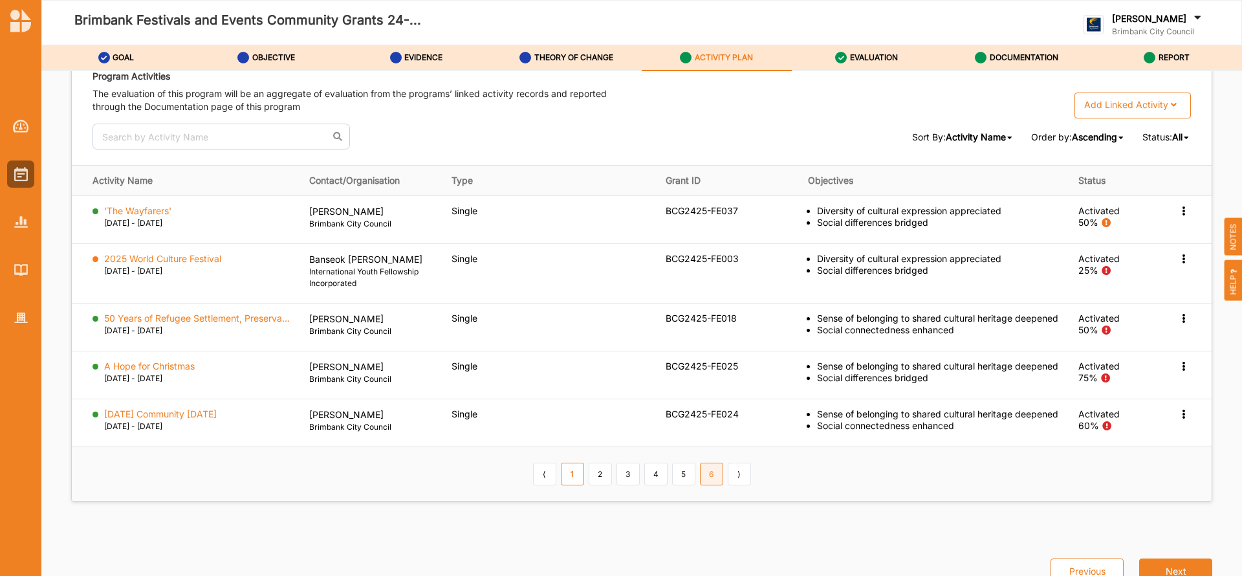
click at [705, 485] on link "6" at bounding box center [711, 474] width 23 height 22
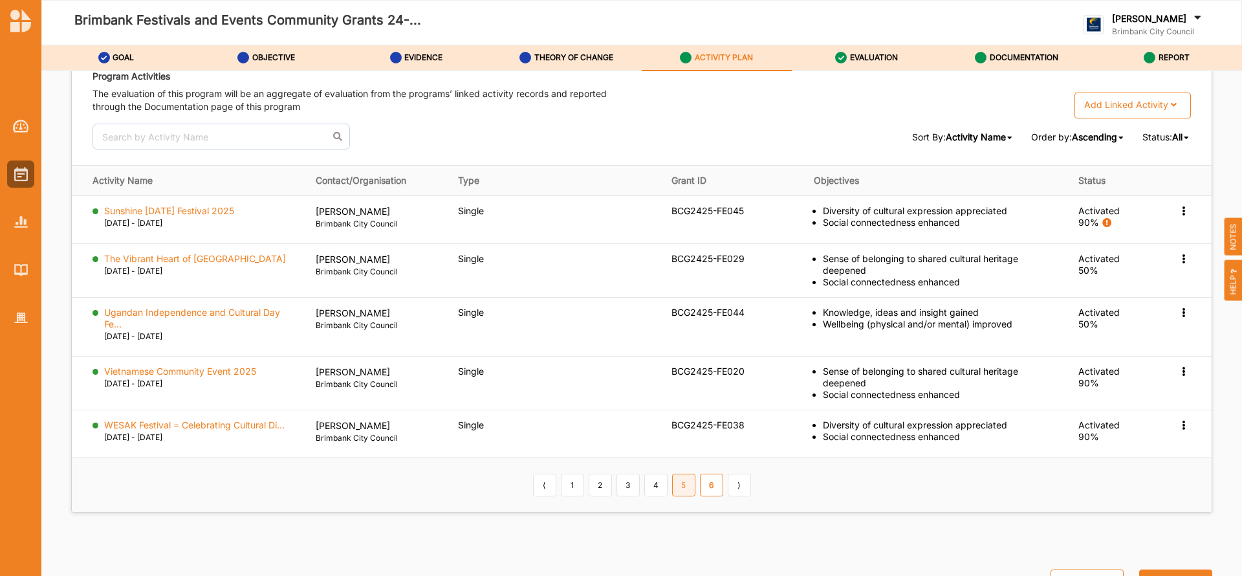
click at [677, 491] on link "5" at bounding box center [683, 485] width 23 height 22
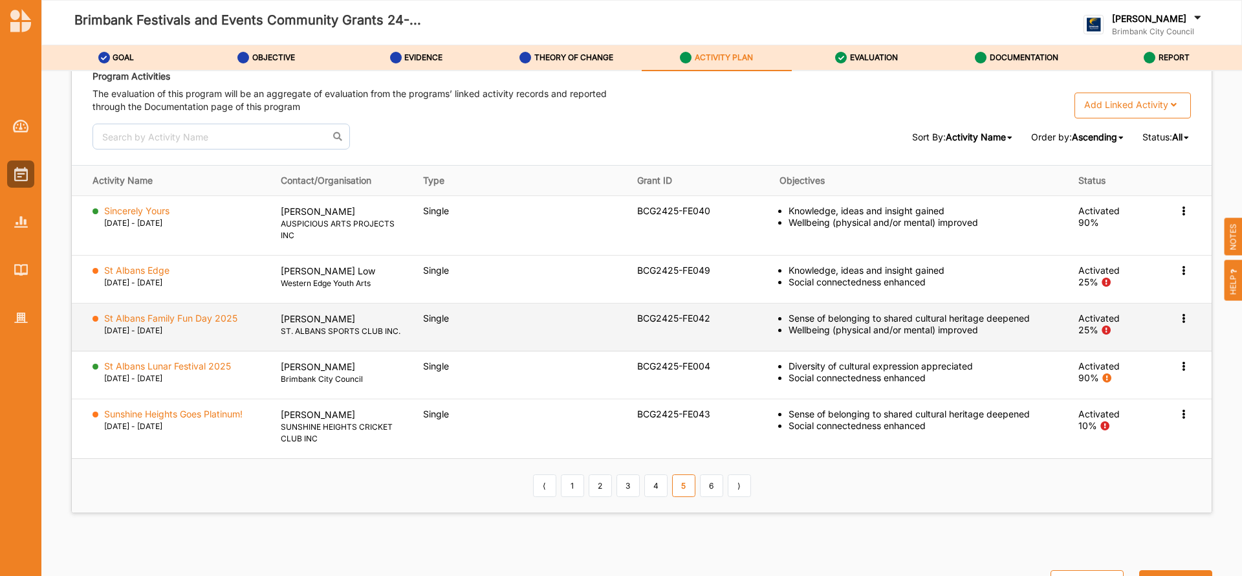
click at [1178, 320] on icon at bounding box center [1183, 317] width 11 height 9
click at [1091, 393] on label "Change Ownership" at bounding box center [1101, 396] width 81 height 12
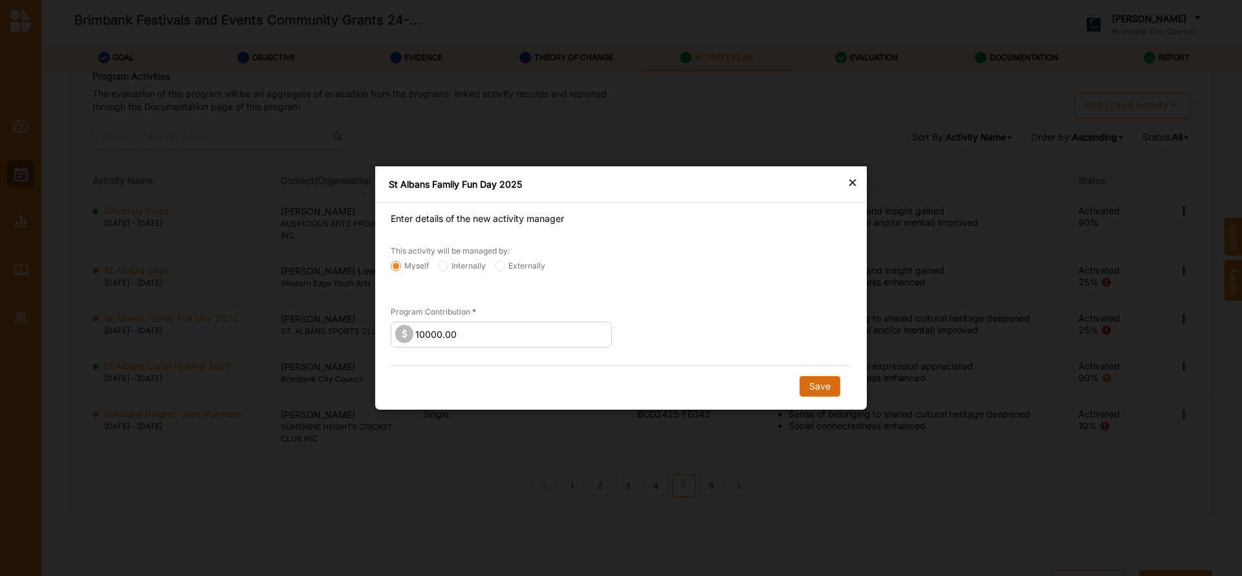
click at [818, 384] on button "Save" at bounding box center [820, 386] width 41 height 21
radio input "false"
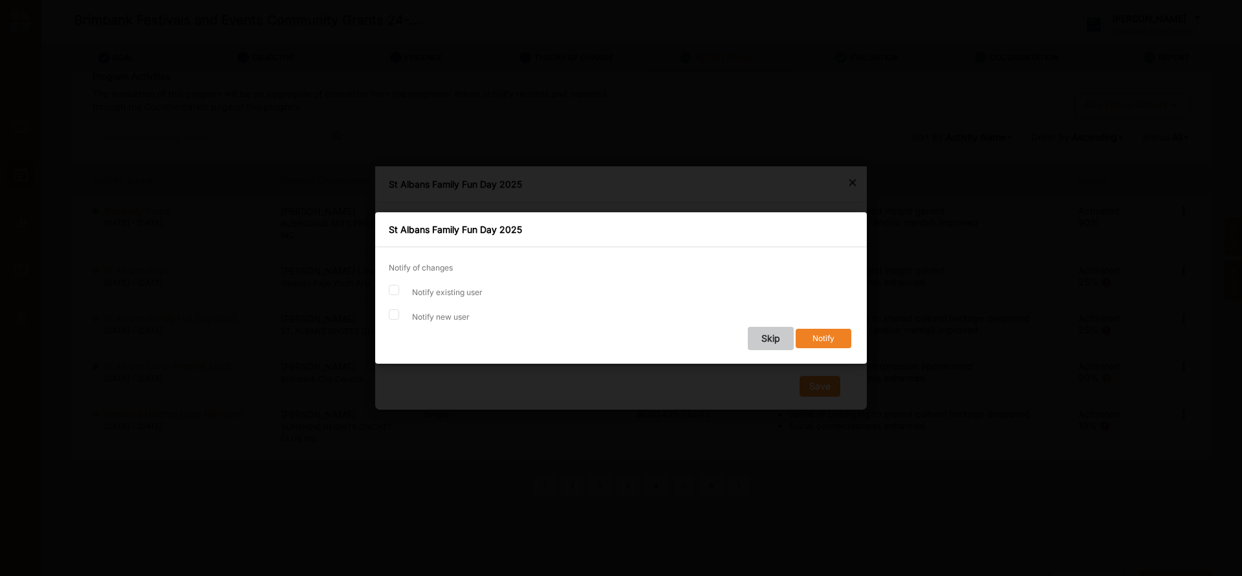
click at [771, 342] on button "Skip" at bounding box center [771, 338] width 46 height 23
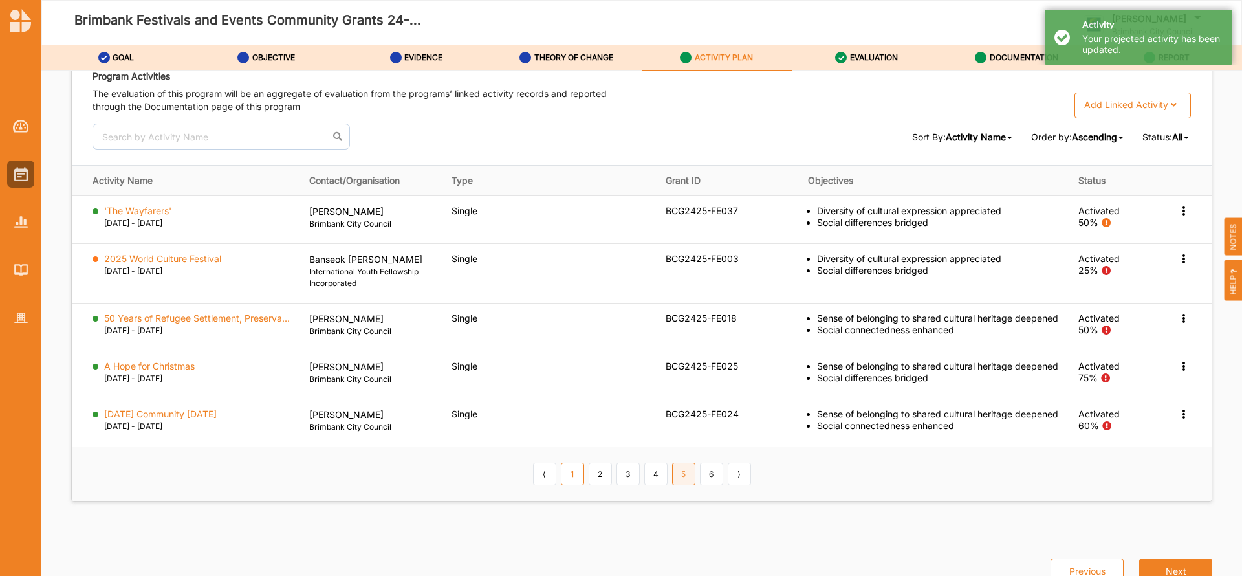
click at [681, 485] on link "5" at bounding box center [683, 474] width 23 height 22
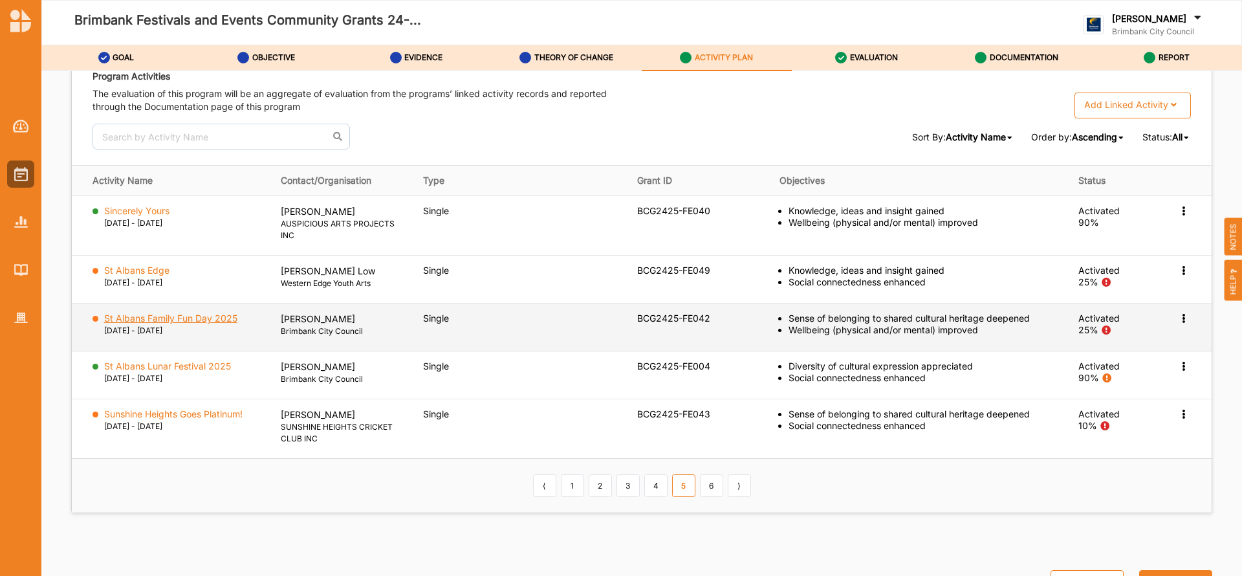
click at [219, 316] on label "St Albans Family Fun Day 2025" at bounding box center [170, 319] width 133 height 12
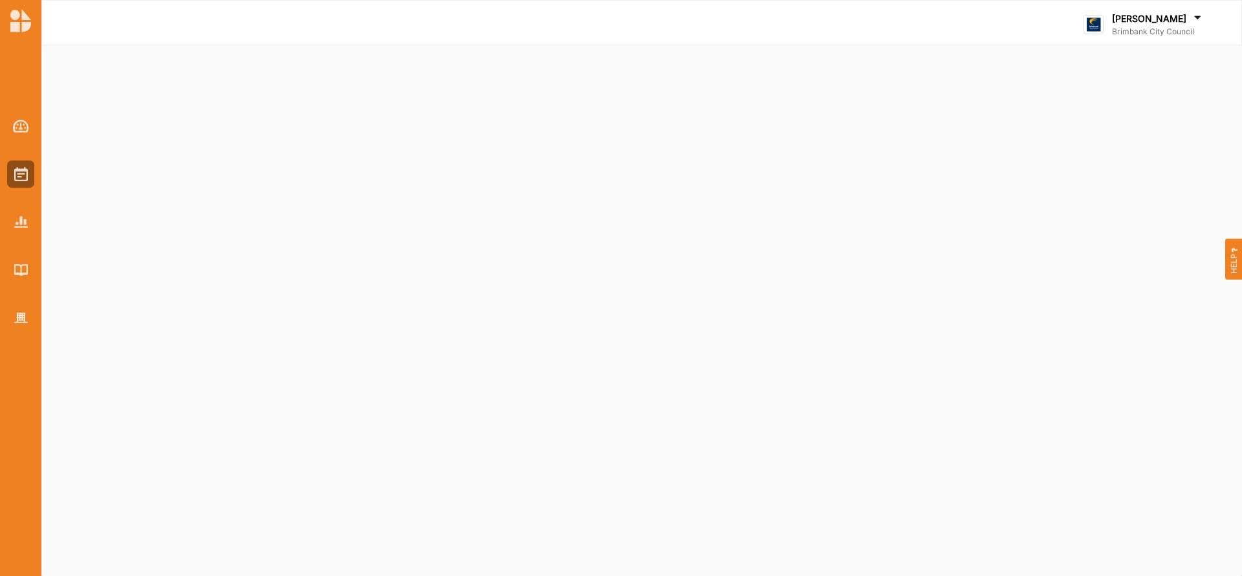
select select "2"
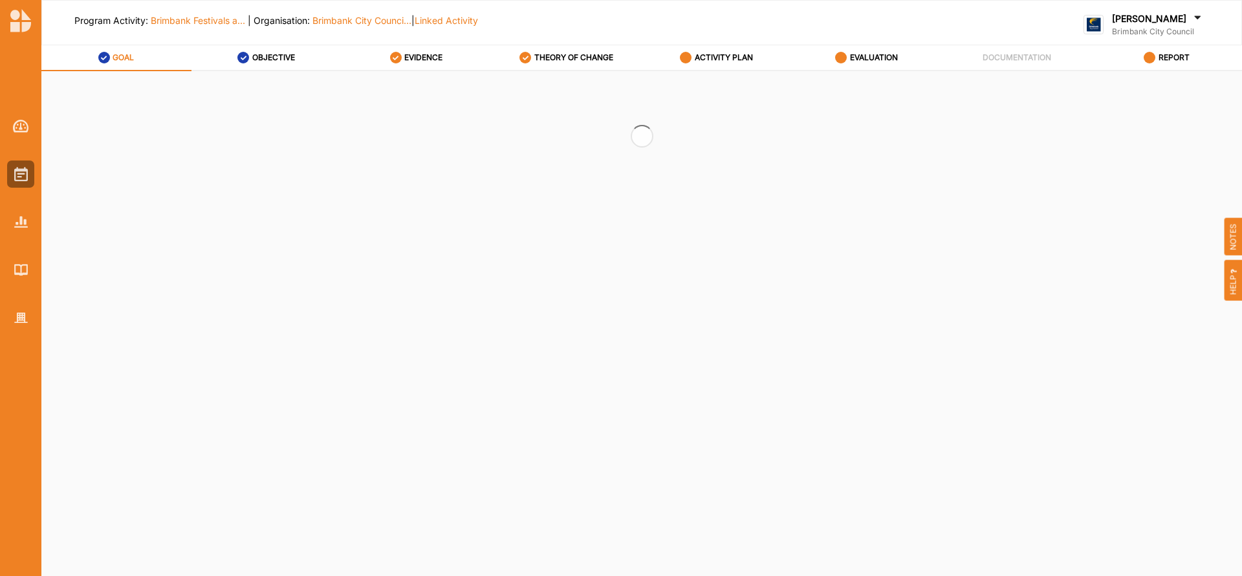
select select "2"
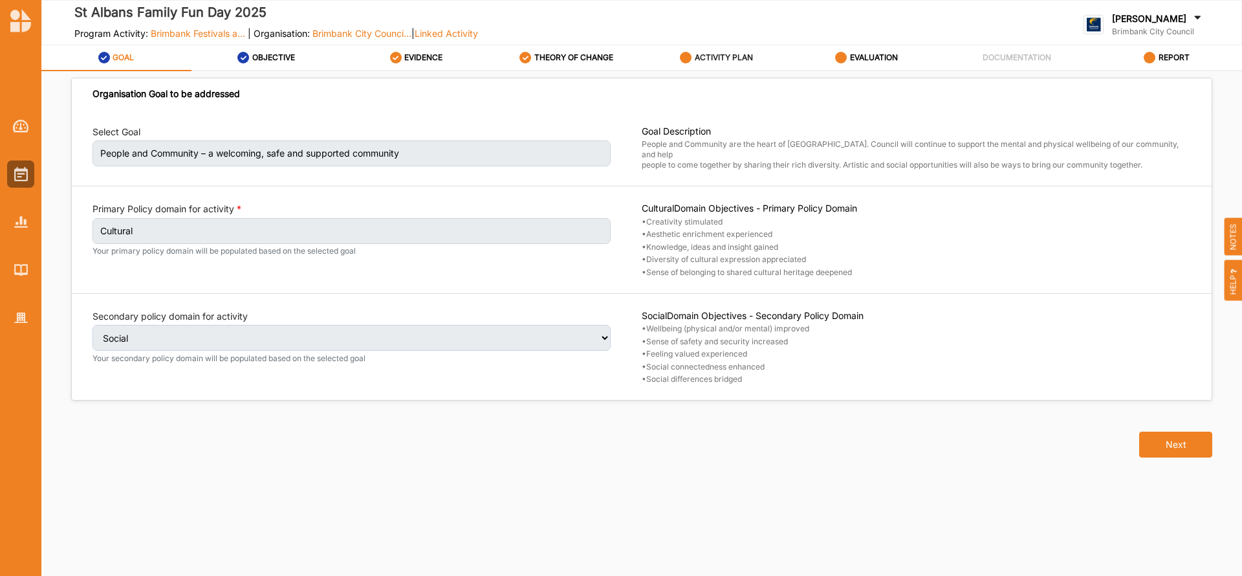
click at [710, 63] on div "ACTIVITY PLAN" at bounding box center [716, 57] width 73 height 23
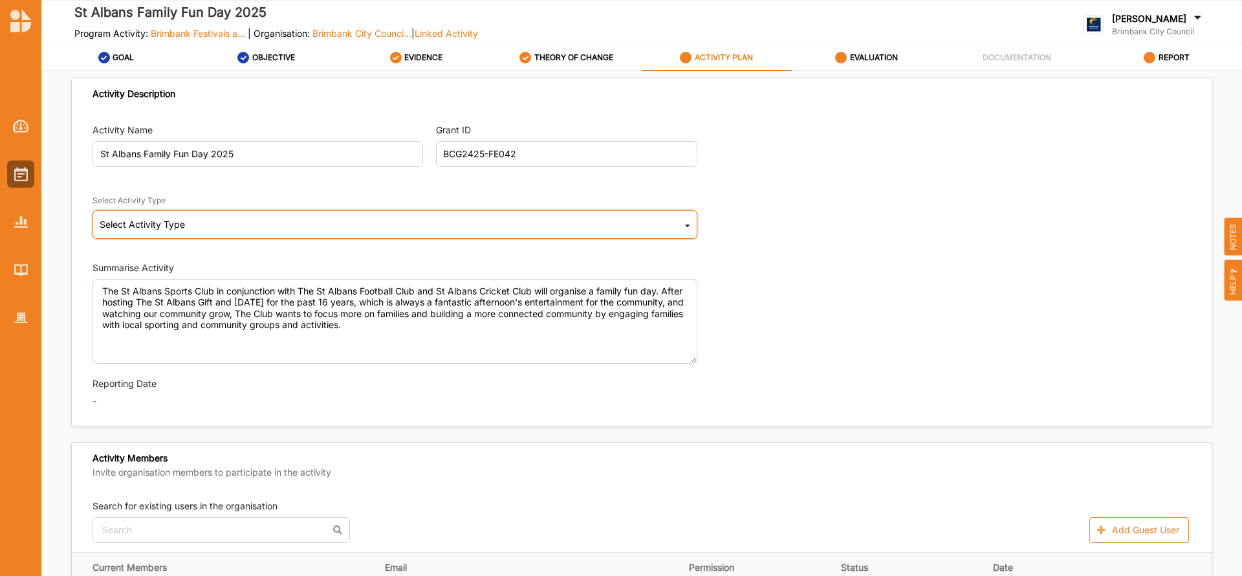
click at [685, 226] on icon at bounding box center [687, 228] width 5 height 26
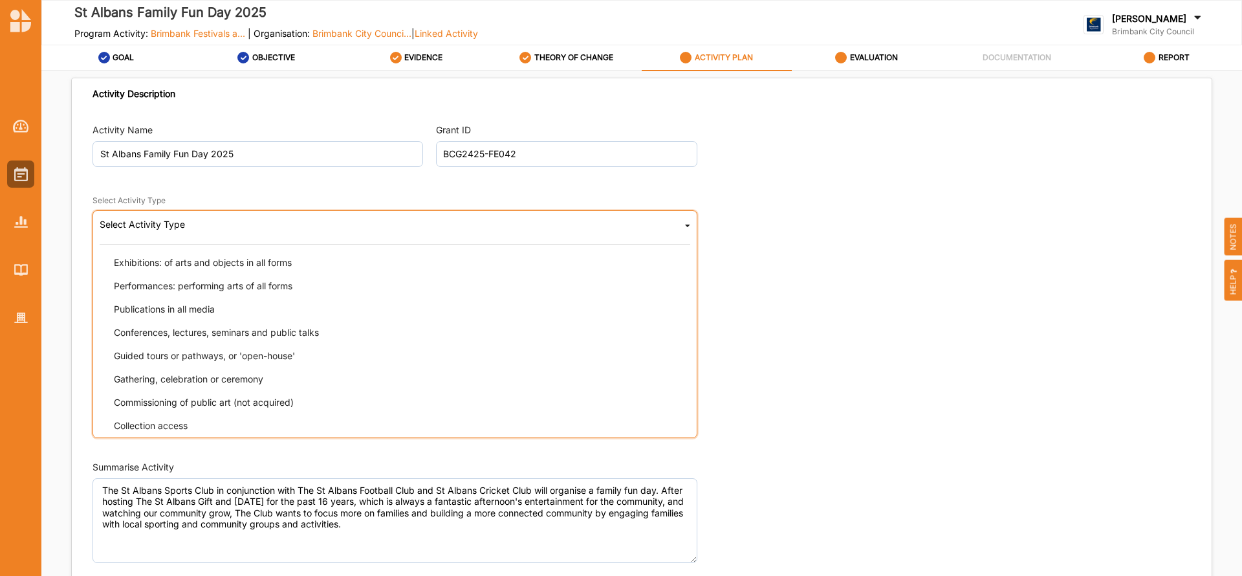
scroll to position [129, 0]
click at [219, 371] on span "Gathering, celebration or ceremony" at bounding box center [188, 375] width 149 height 11
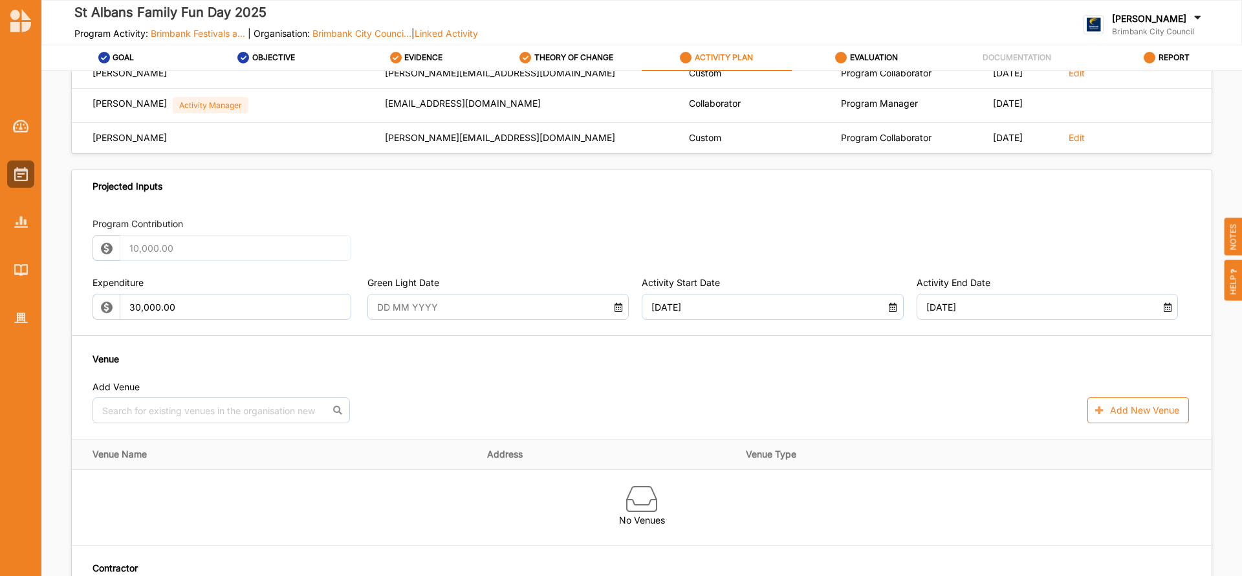
scroll to position [577, 0]
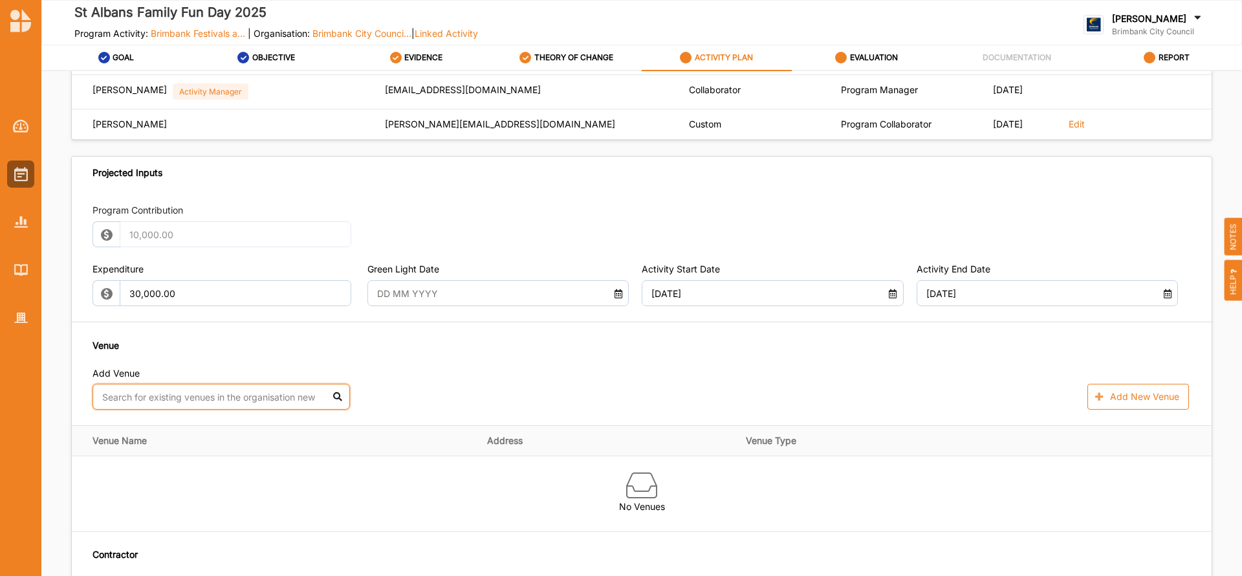
click at [214, 402] on input "text" at bounding box center [222, 397] width 258 height 26
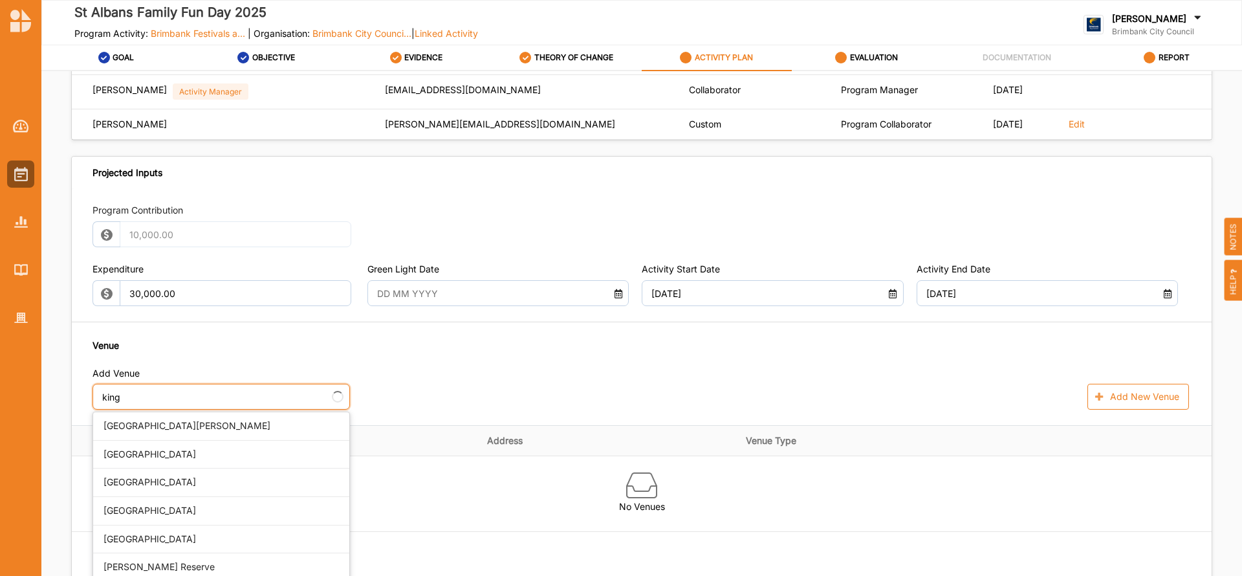
type input "kings"
click at [167, 512] on div "Kings Park Reserve" at bounding box center [221, 511] width 256 height 28
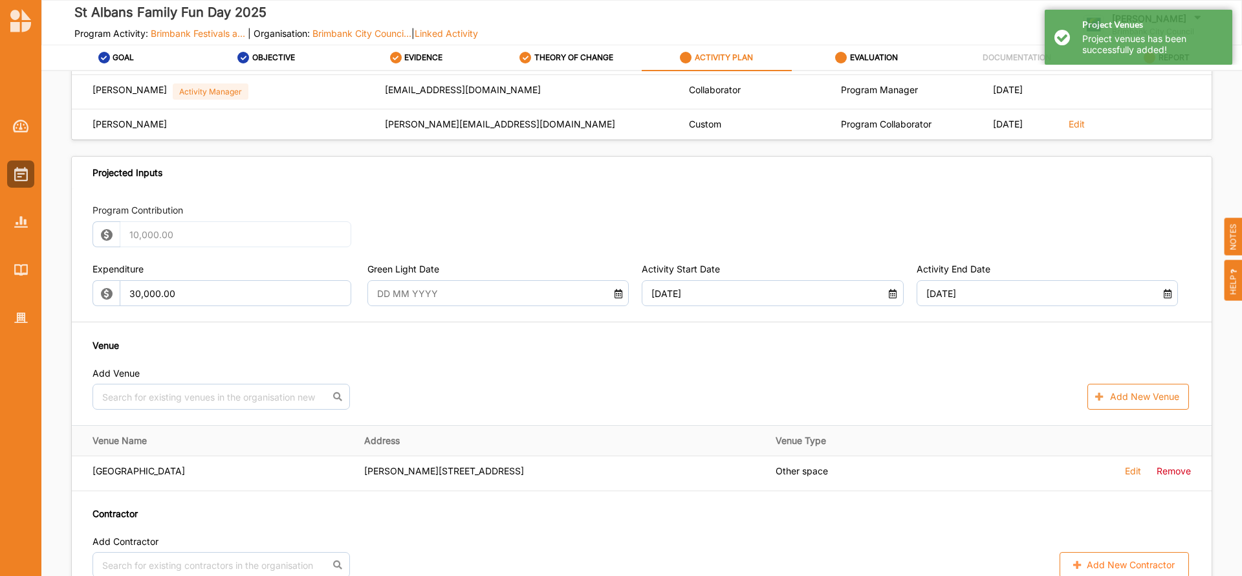
click at [616, 294] on icon at bounding box center [618, 291] width 11 height 9
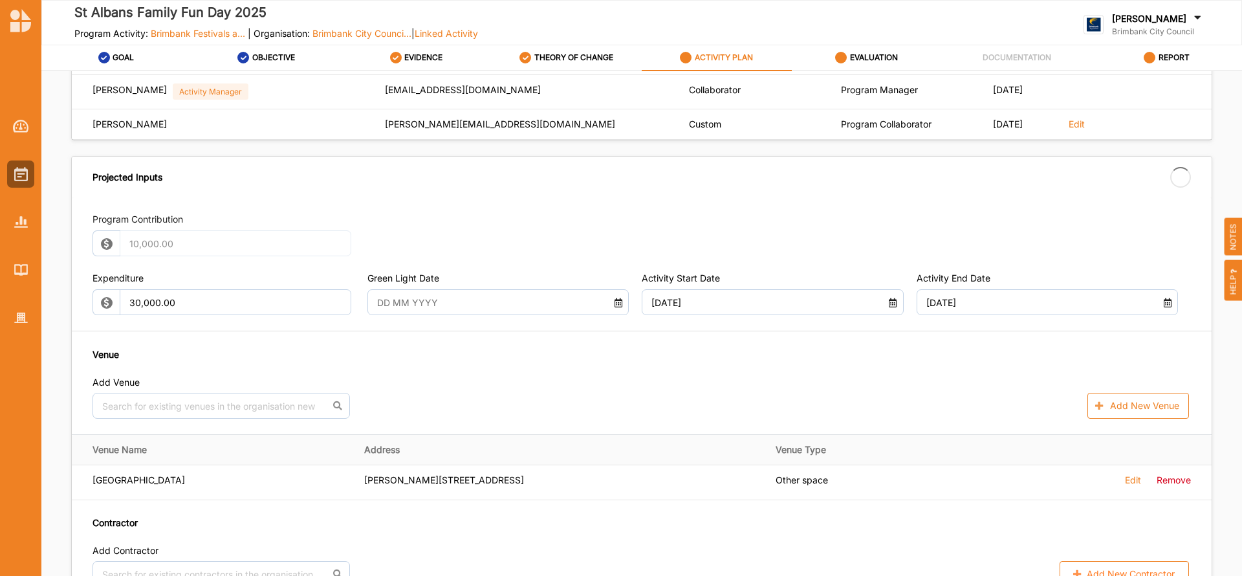
type input "04 Sep 2025"
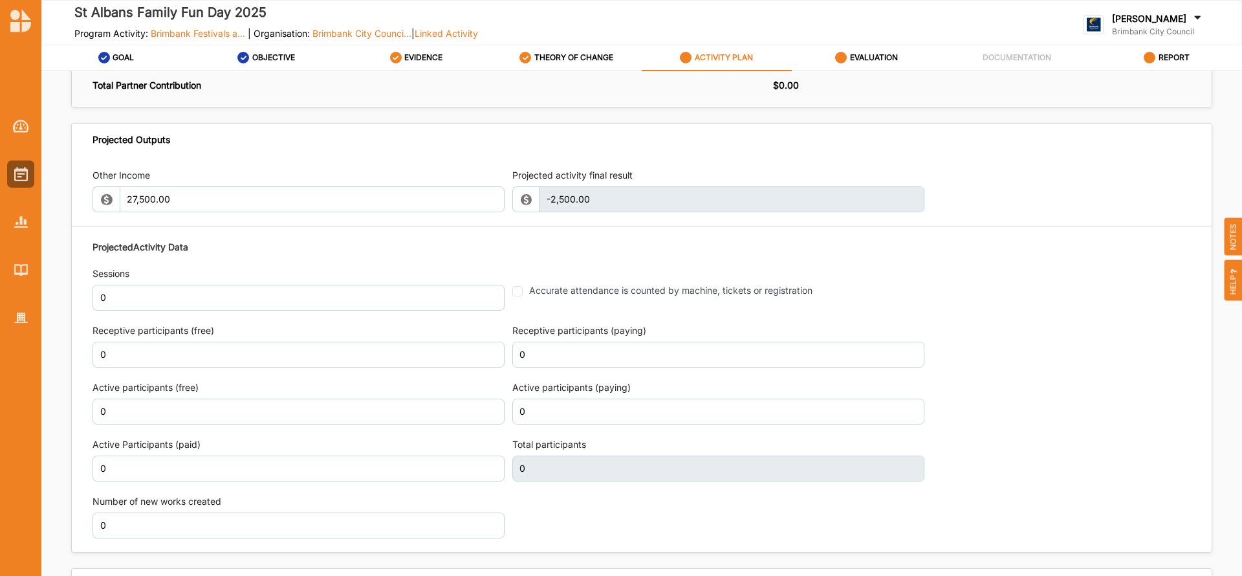
scroll to position [1437, 0]
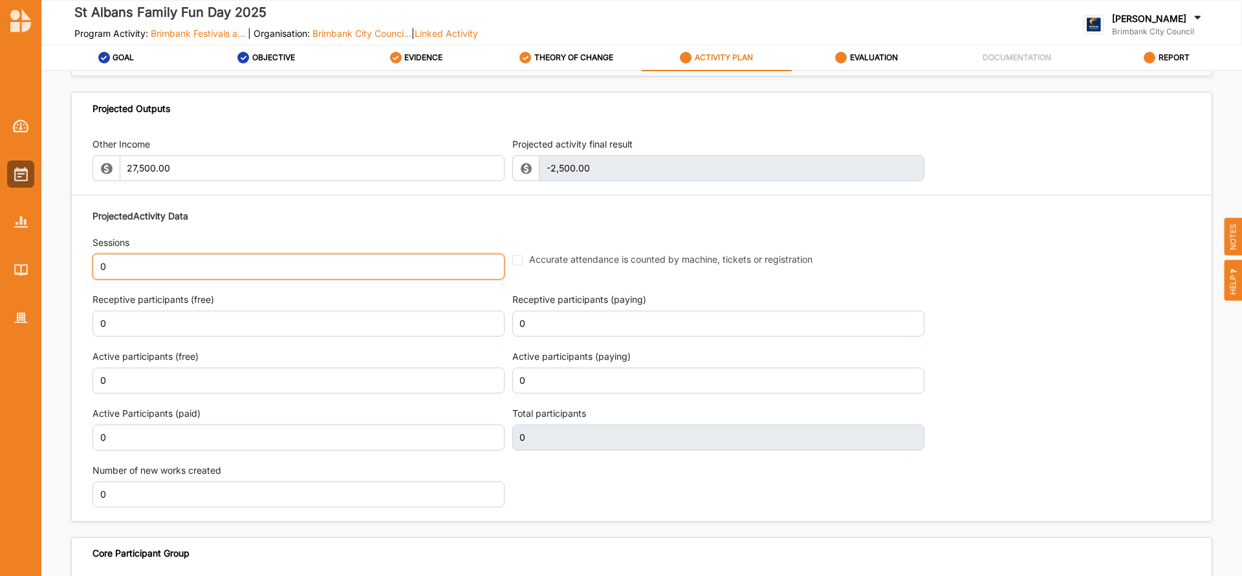
click at [116, 266] on input "0" at bounding box center [299, 267] width 412 height 26
type input "1"
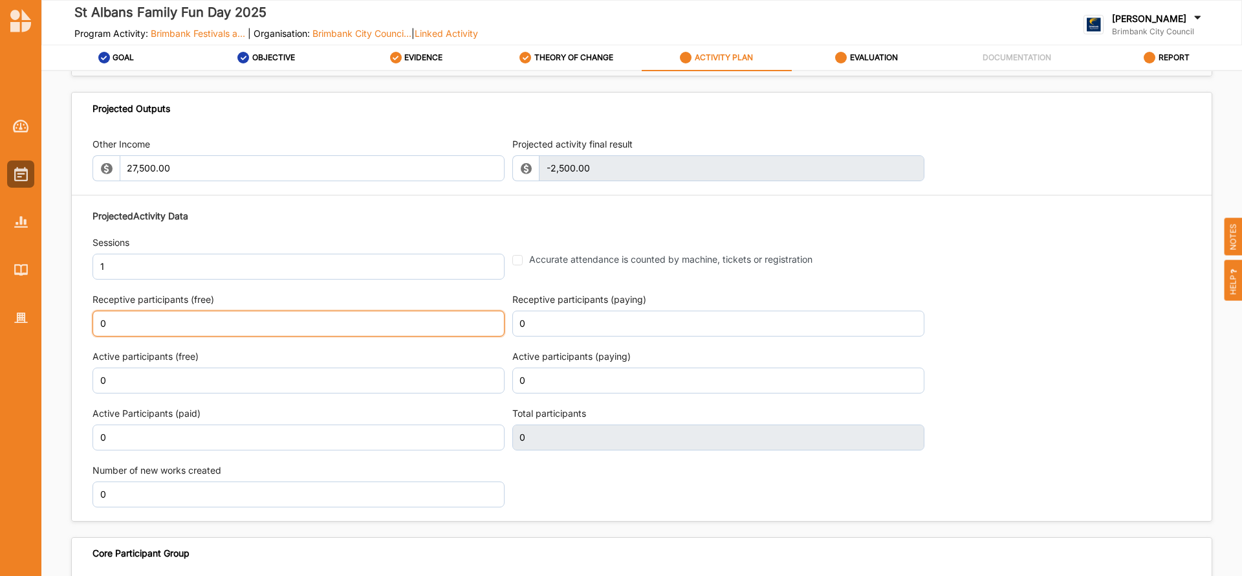
click at [137, 319] on input "0" at bounding box center [299, 324] width 412 height 26
type input "800"
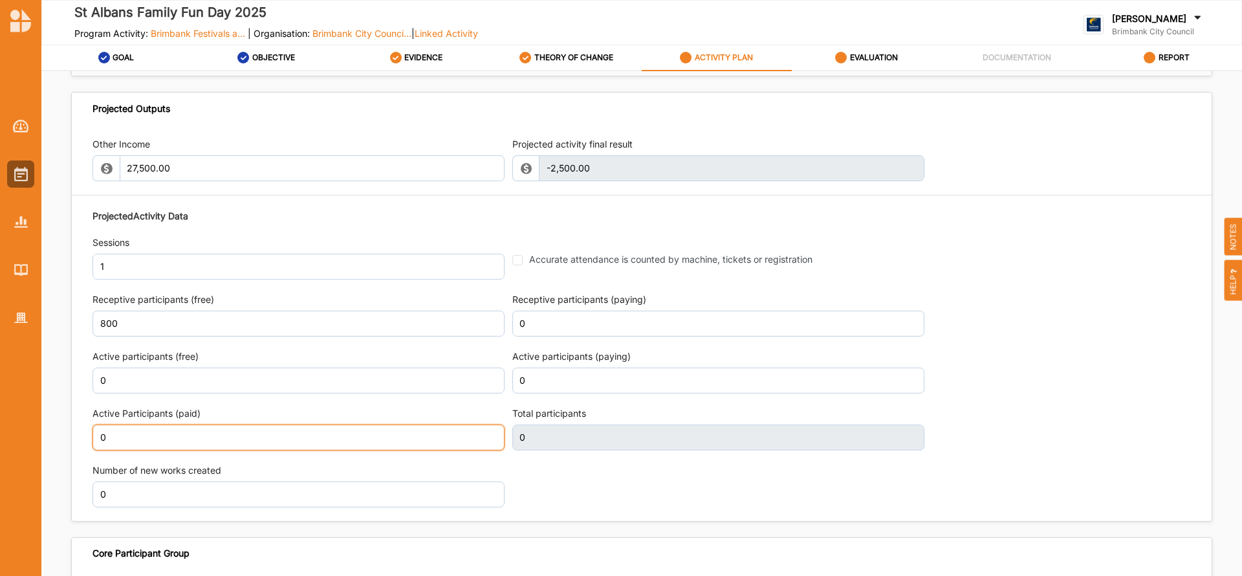
click at [118, 436] on input "0" at bounding box center [299, 437] width 412 height 26
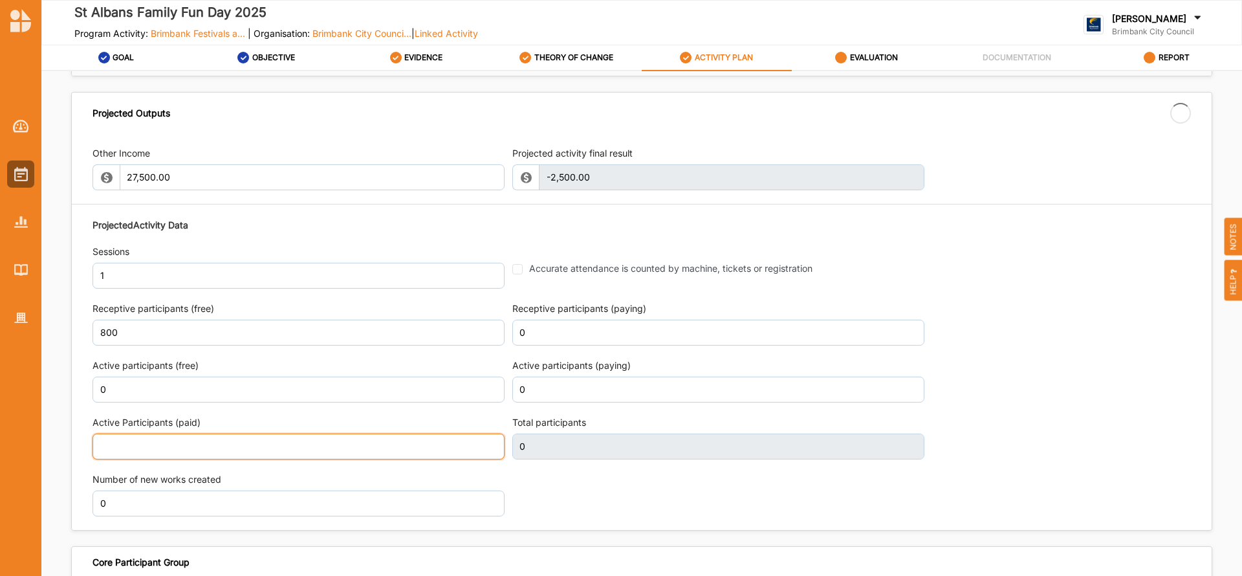
type input "5"
type input "800"
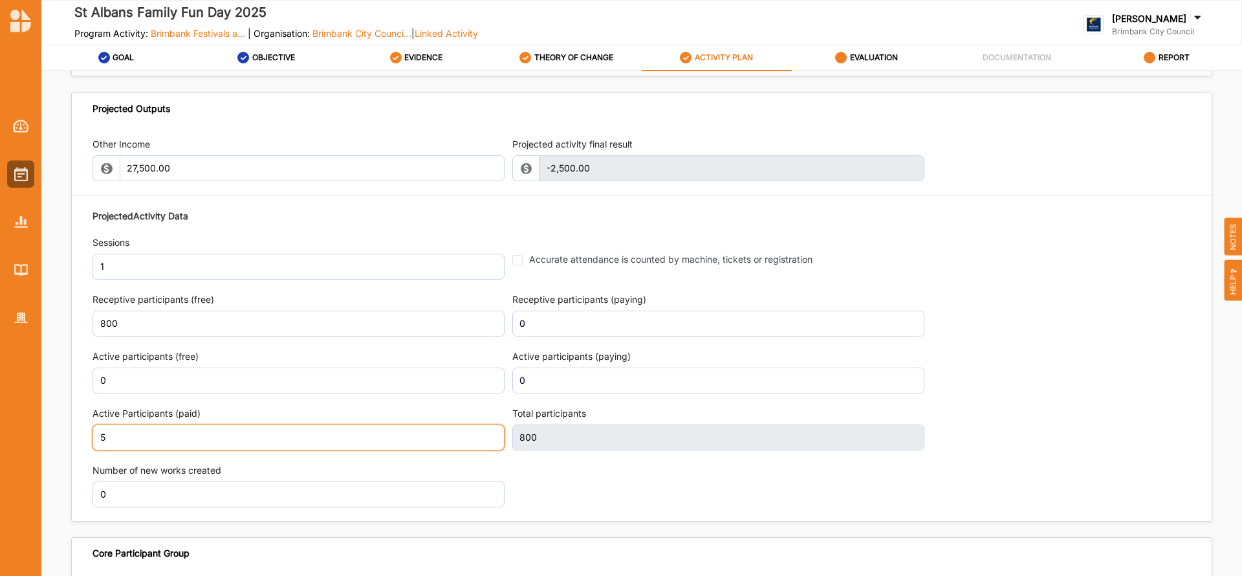
scroll to position [1563, 0]
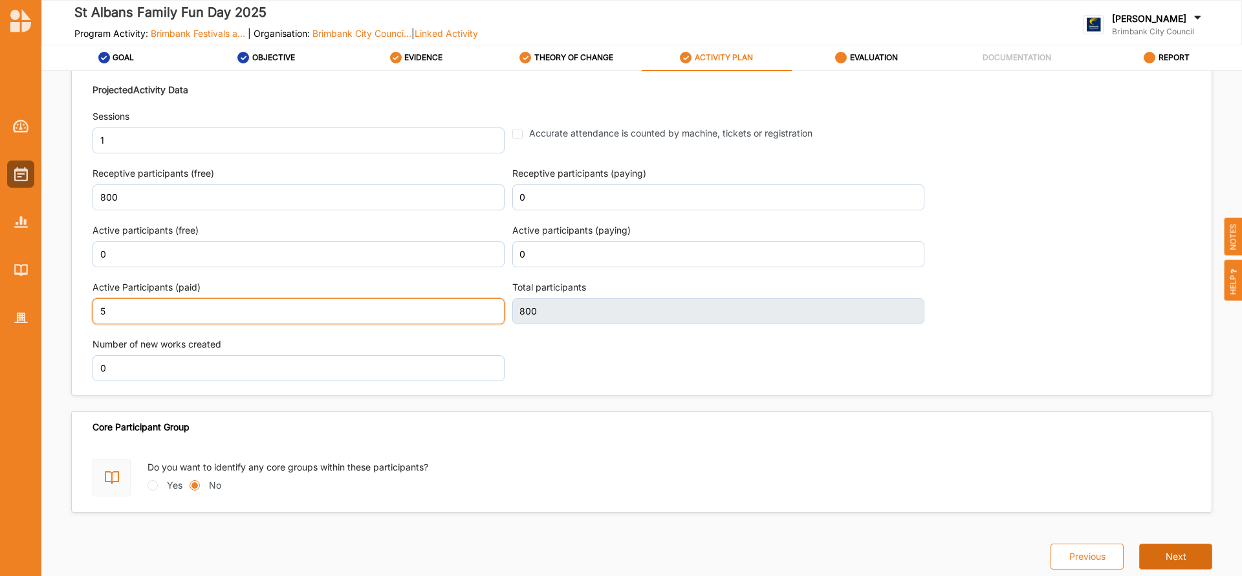
type input "5"
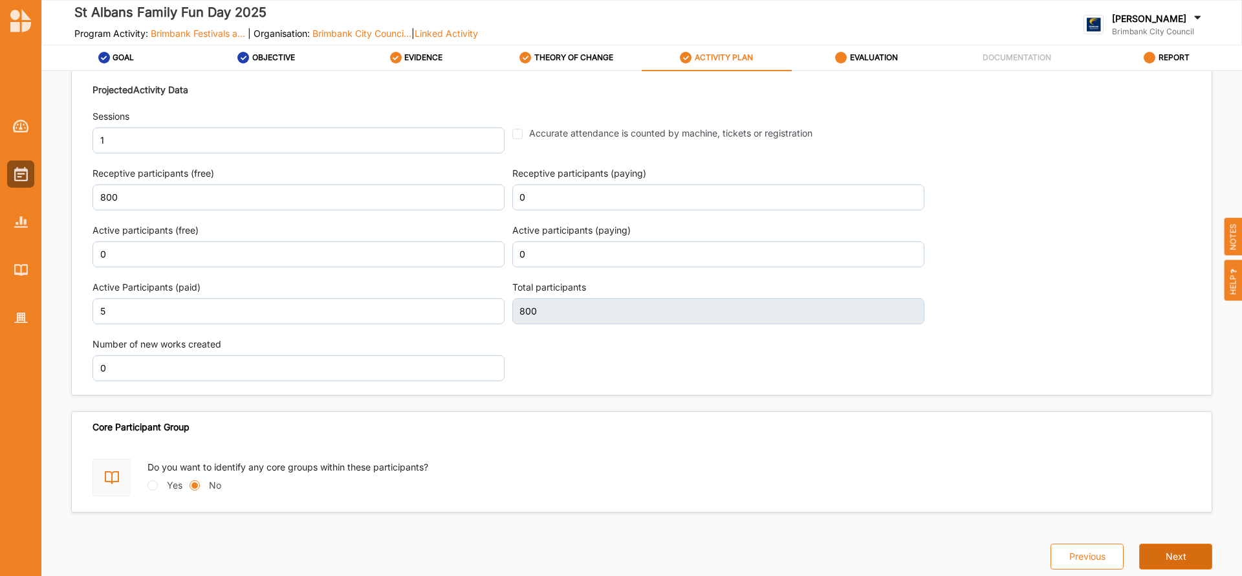
scroll to position [1572, 0]
click at [1173, 552] on button "Next" at bounding box center [1175, 557] width 73 height 26
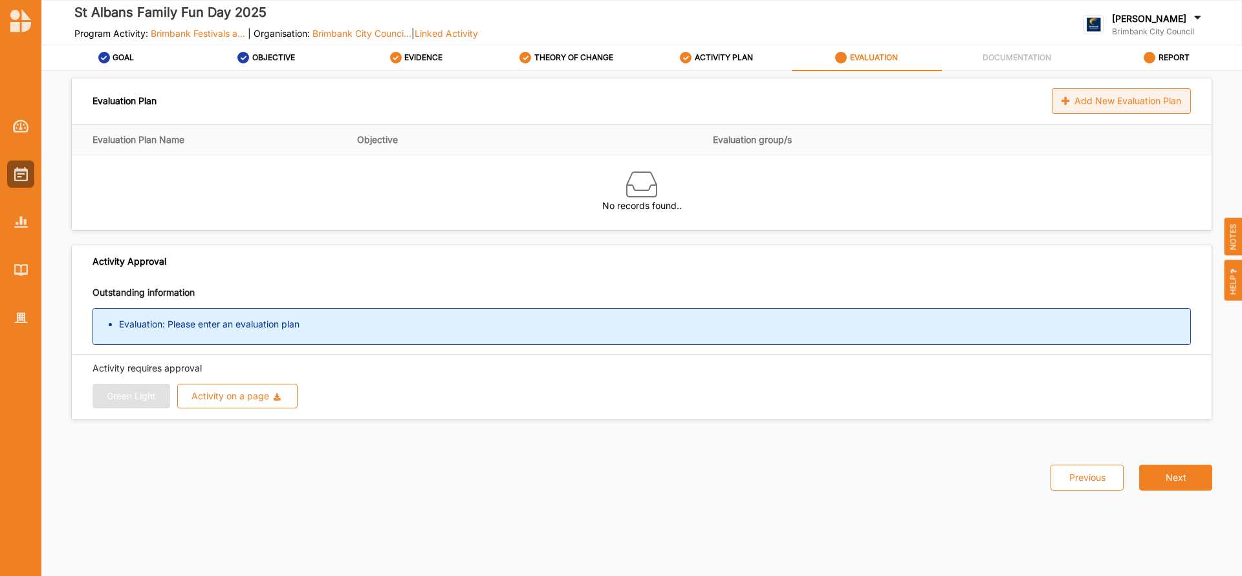
click at [1082, 102] on div "Add New Evaluation Plan" at bounding box center [1121, 101] width 139 height 26
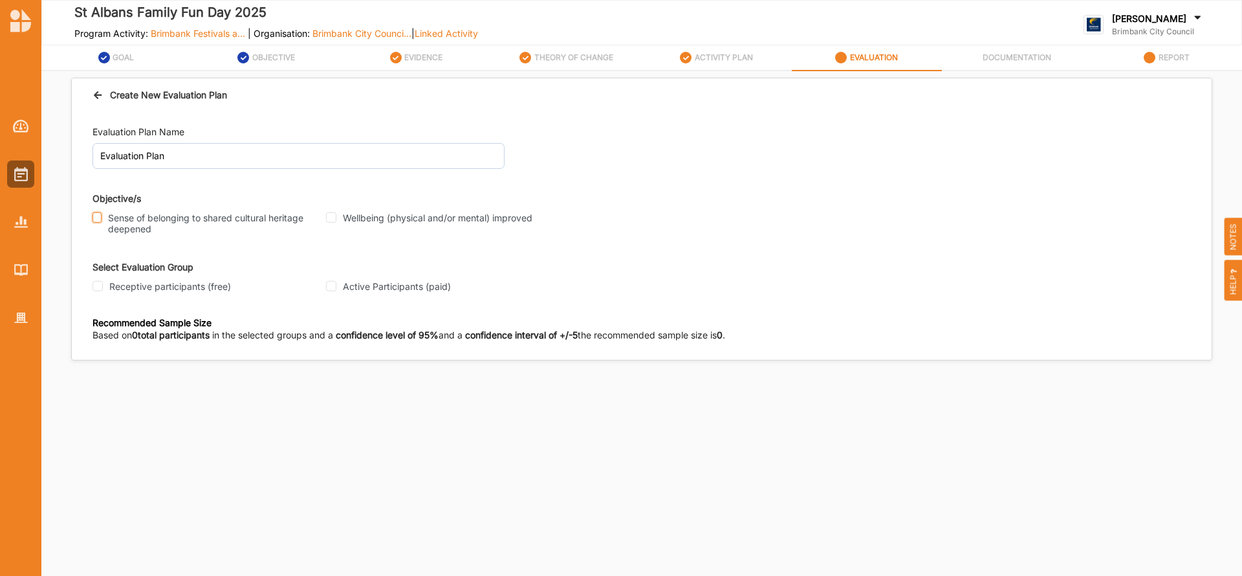
click at [93, 217] on input "Sense of belonging to shared cultural heritage deepened" at bounding box center [97, 217] width 9 height 10
checkbox input "true"
click at [331, 218] on input "Wellbeing (physical and/or mental) improved" at bounding box center [331, 217] width 10 height 10
checkbox input "true"
click at [94, 287] on input "Receptive participants (free)" at bounding box center [98, 286] width 10 height 10
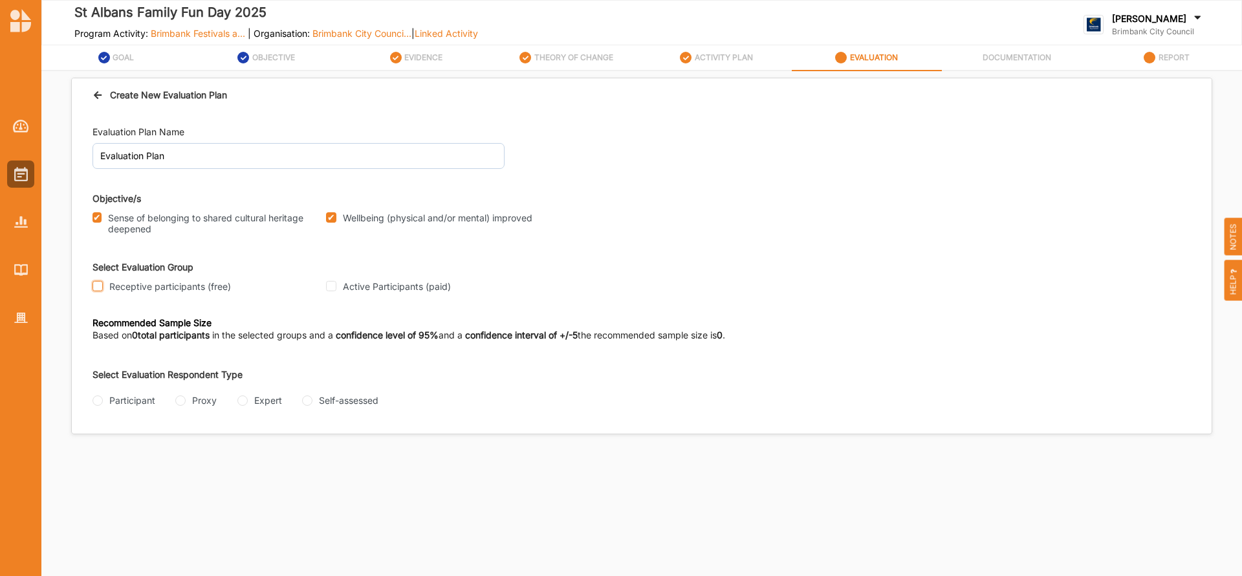
checkbox input "true"
click at [305, 398] on input "Self-assessed" at bounding box center [307, 400] width 10 height 10
radio input "true"
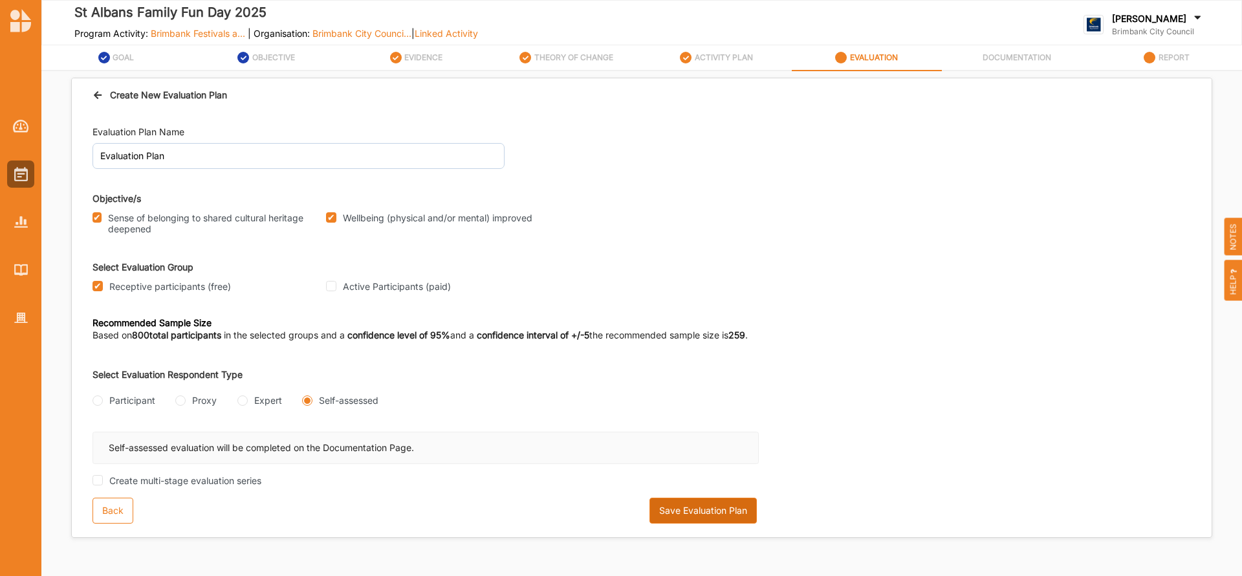
click at [677, 509] on button "Save Evaluation Plan" at bounding box center [703, 511] width 107 height 26
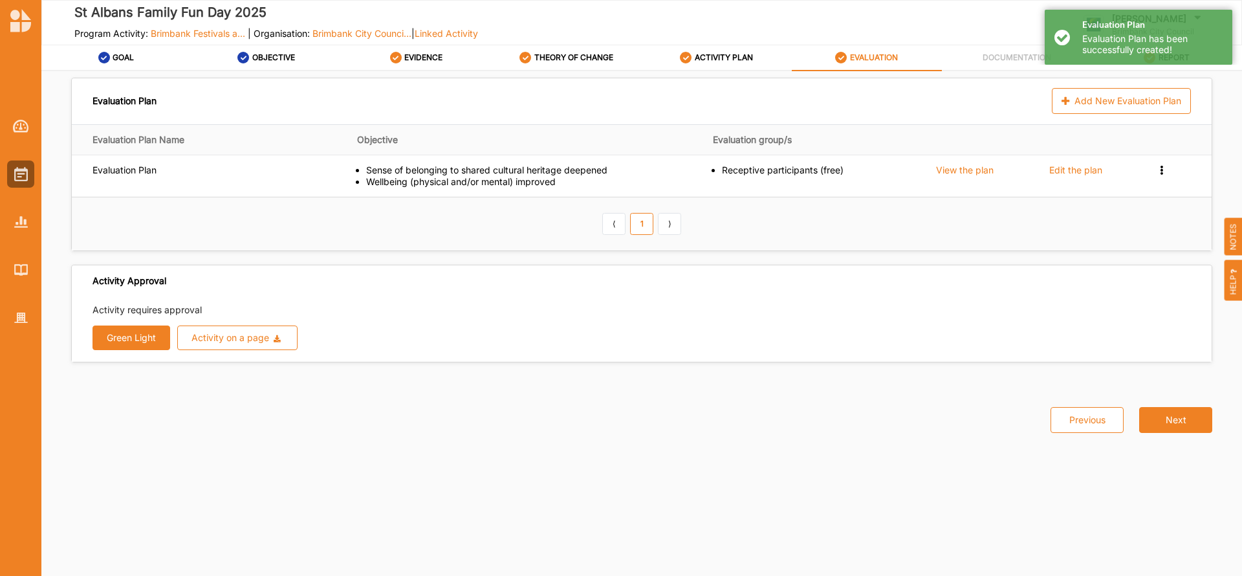
click at [137, 348] on button "Green Light" at bounding box center [132, 337] width 78 height 25
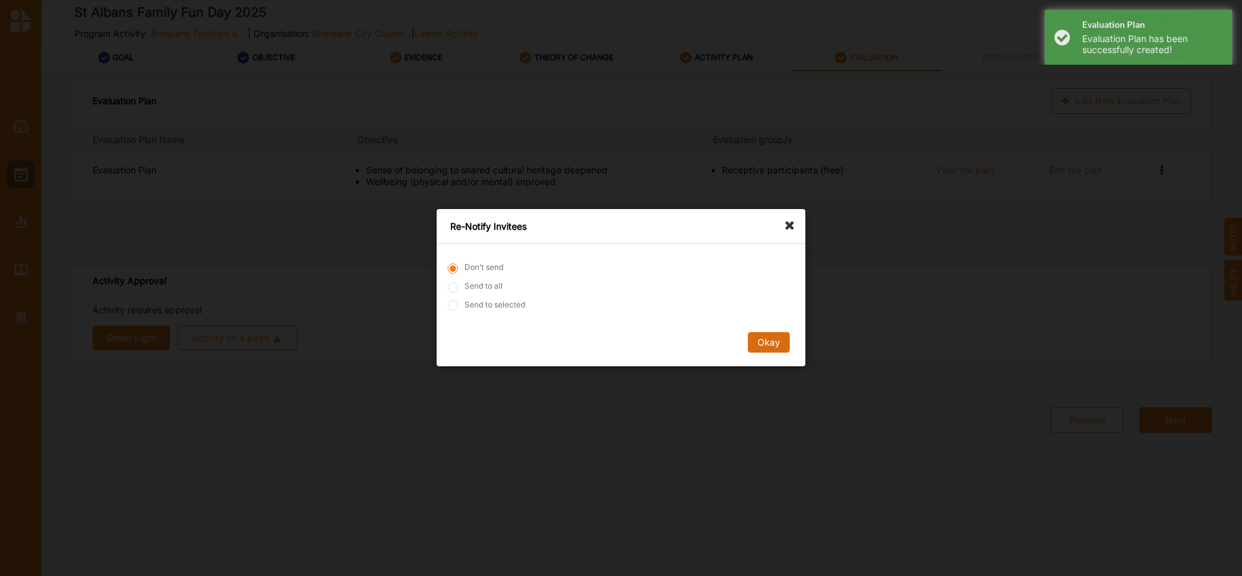
click at [765, 345] on button "Okay" at bounding box center [769, 343] width 42 height 21
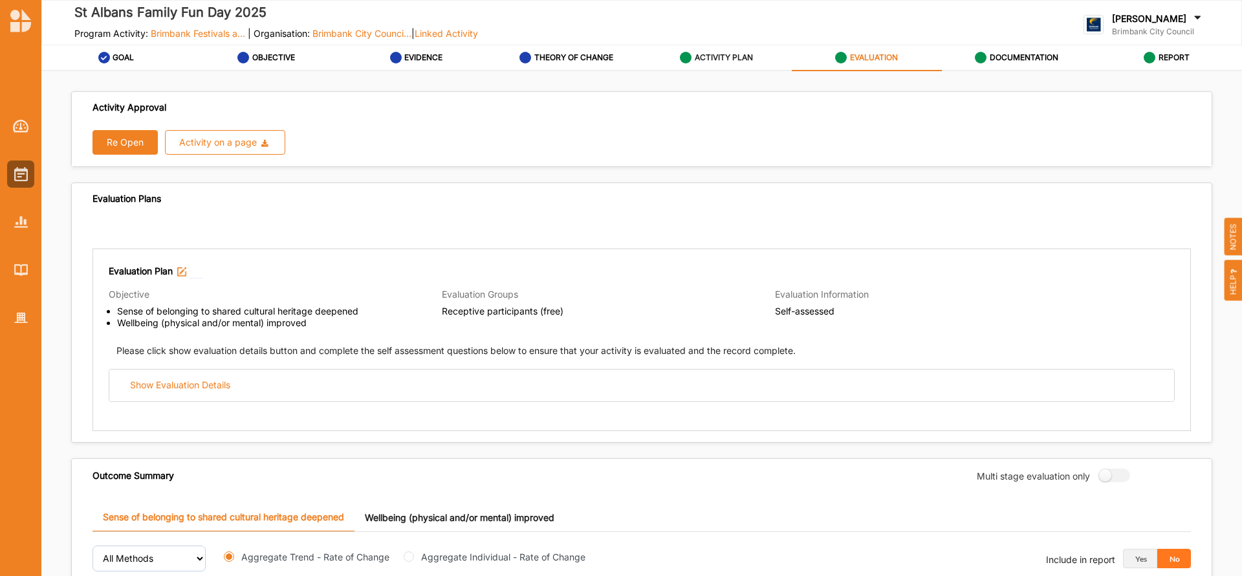
click at [718, 55] on label "ACTIVITY PLAN" at bounding box center [724, 57] width 58 height 10
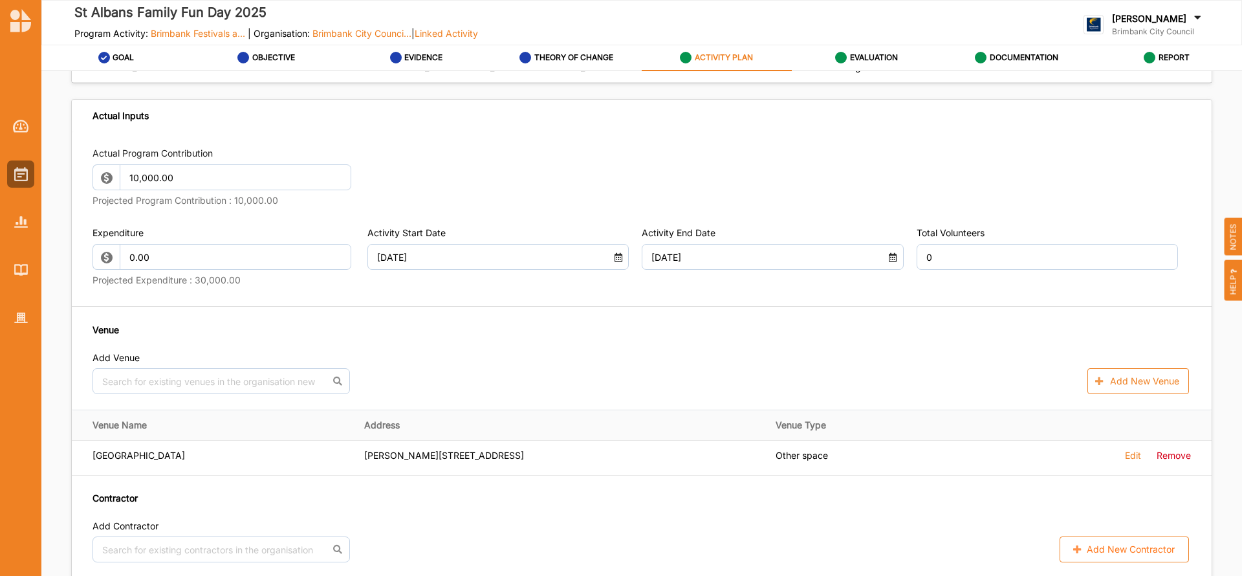
scroll to position [656, 0]
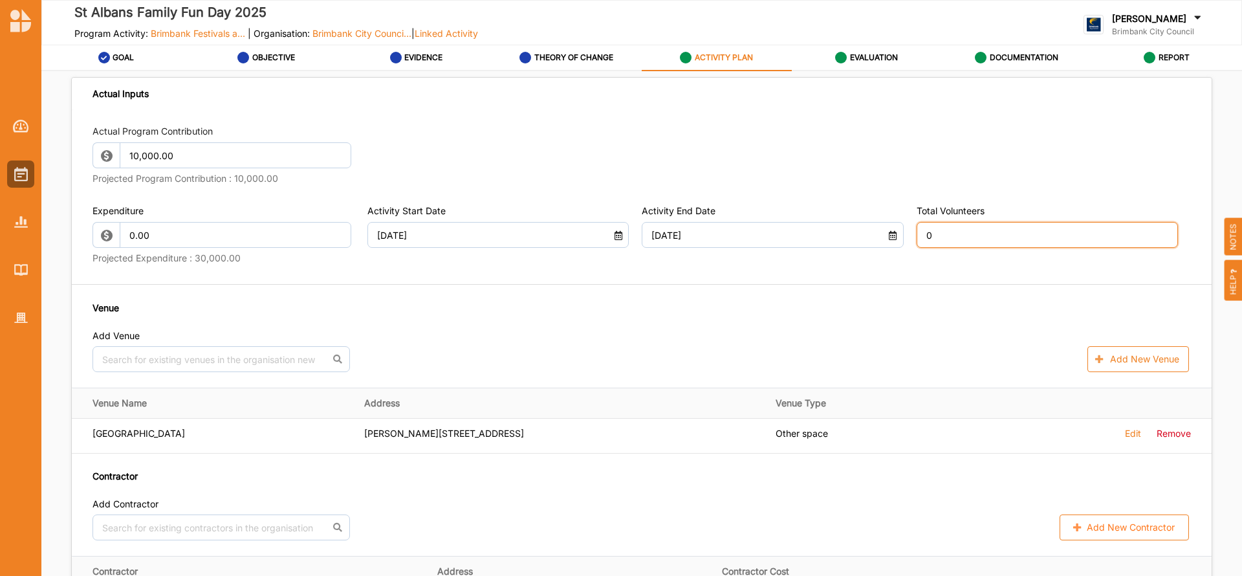
click at [935, 237] on input "0" at bounding box center [1048, 235] width 262 height 26
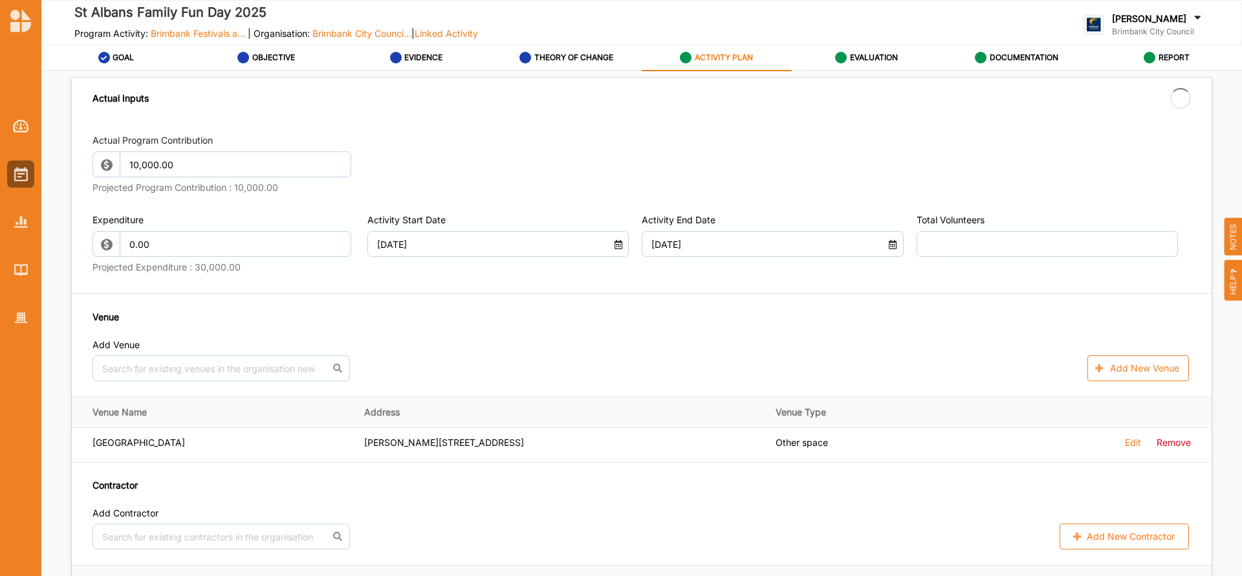
type input "0"
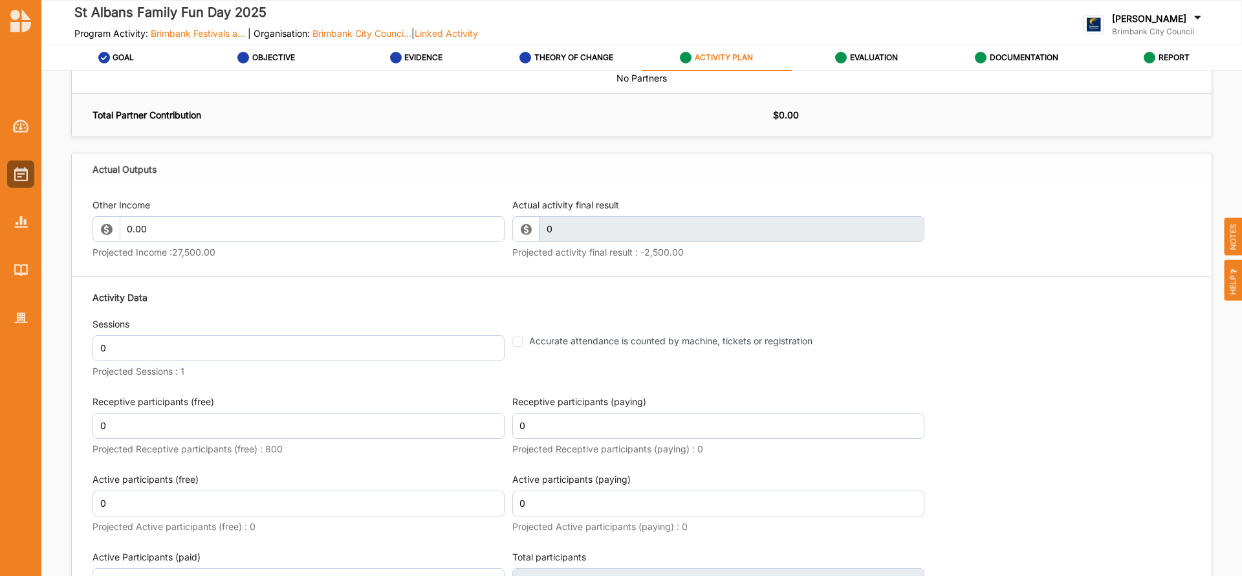
scroll to position [1431, 0]
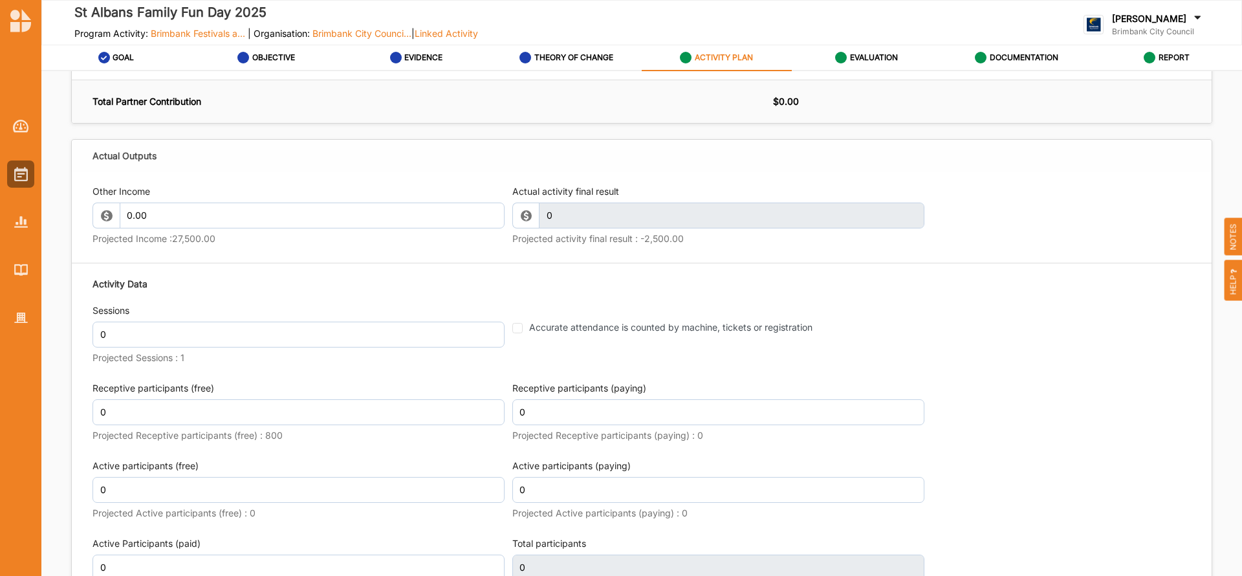
type input "10"
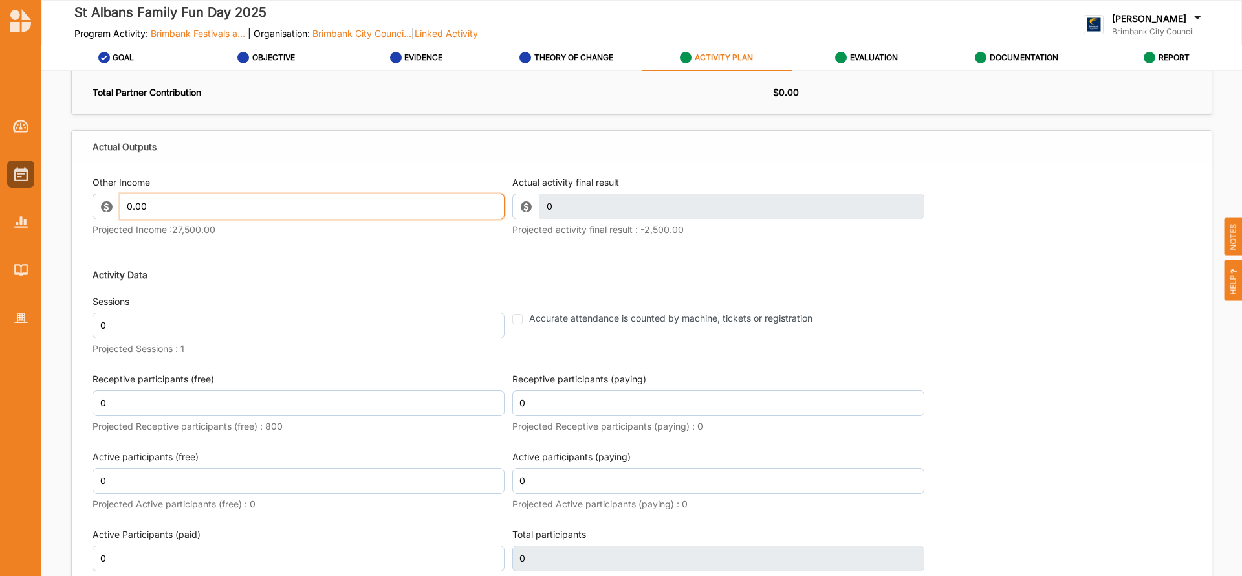
click at [167, 214] on input "0.00" at bounding box center [312, 206] width 385 height 26
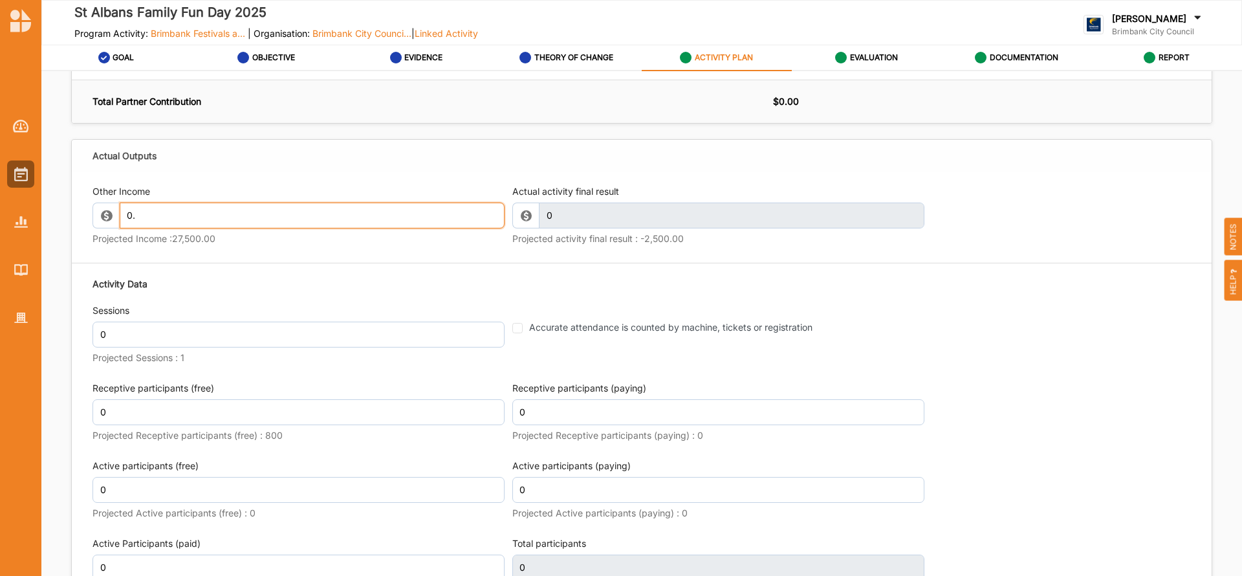
type input "0"
type input "2"
click at [153, 217] on input "0.00" at bounding box center [312, 216] width 385 height 26
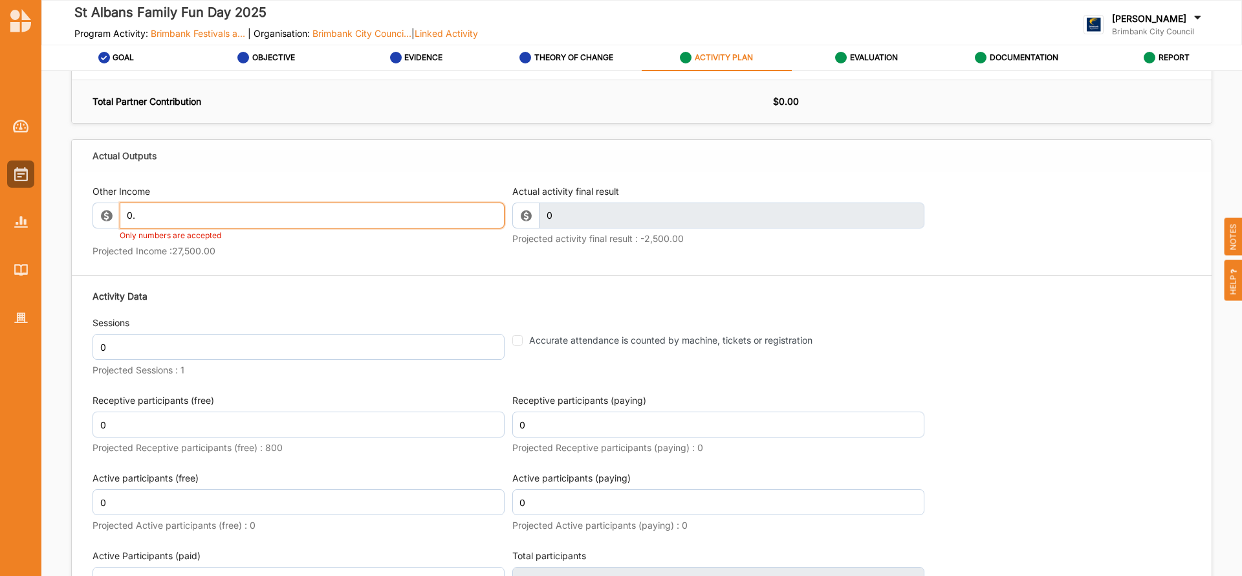
type input "0"
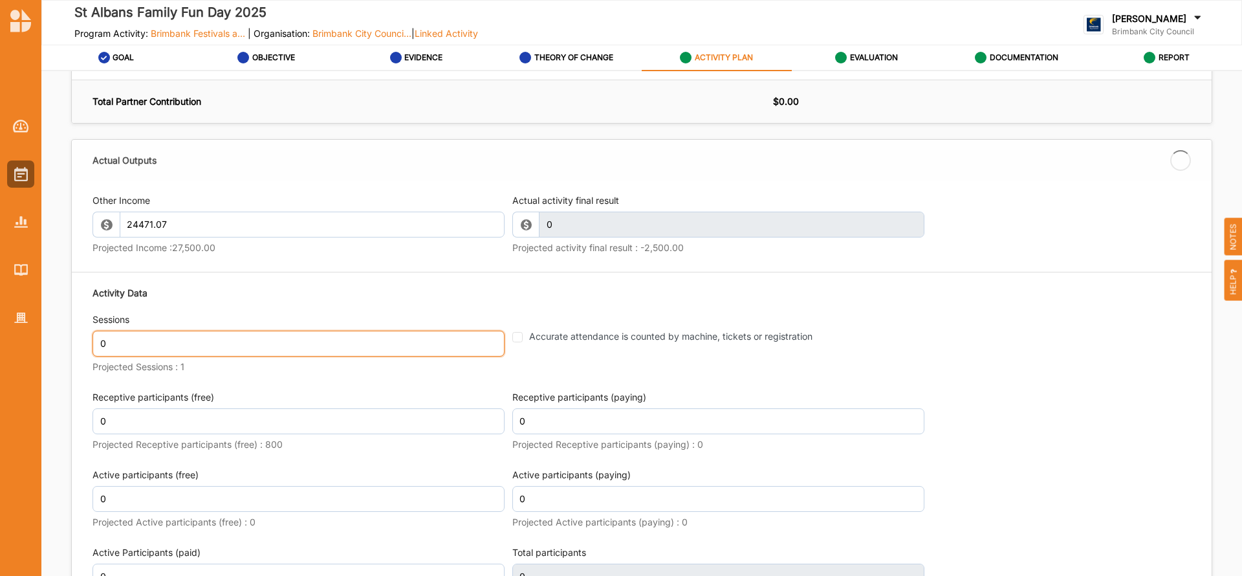
click at [148, 331] on input "0" at bounding box center [299, 344] width 412 height 26
type input "24,471.07"
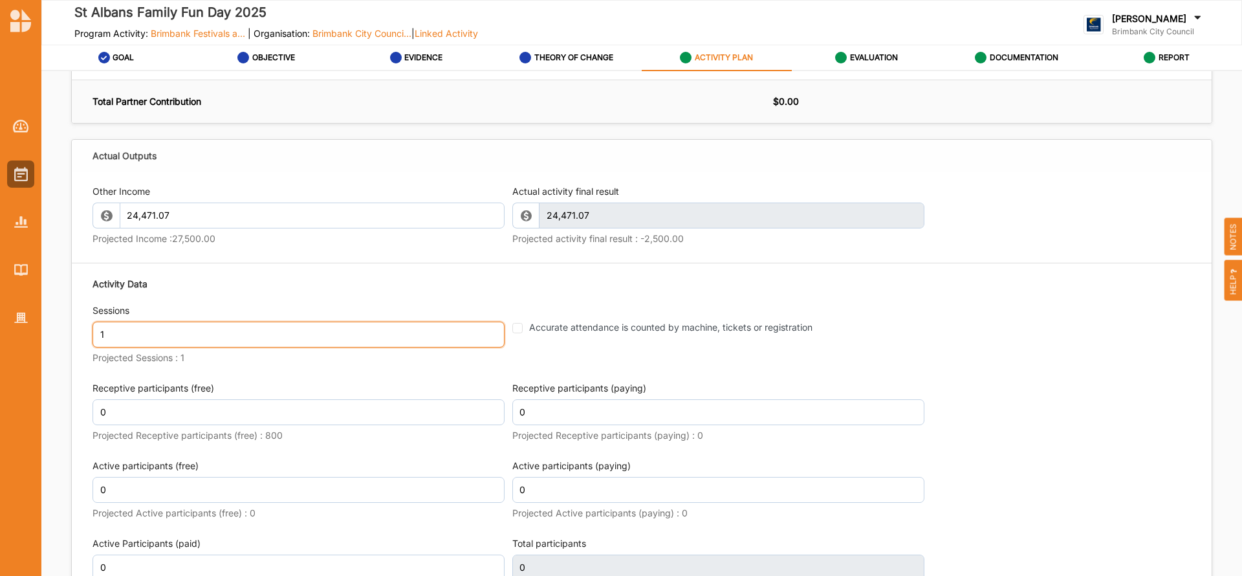
type input "1"
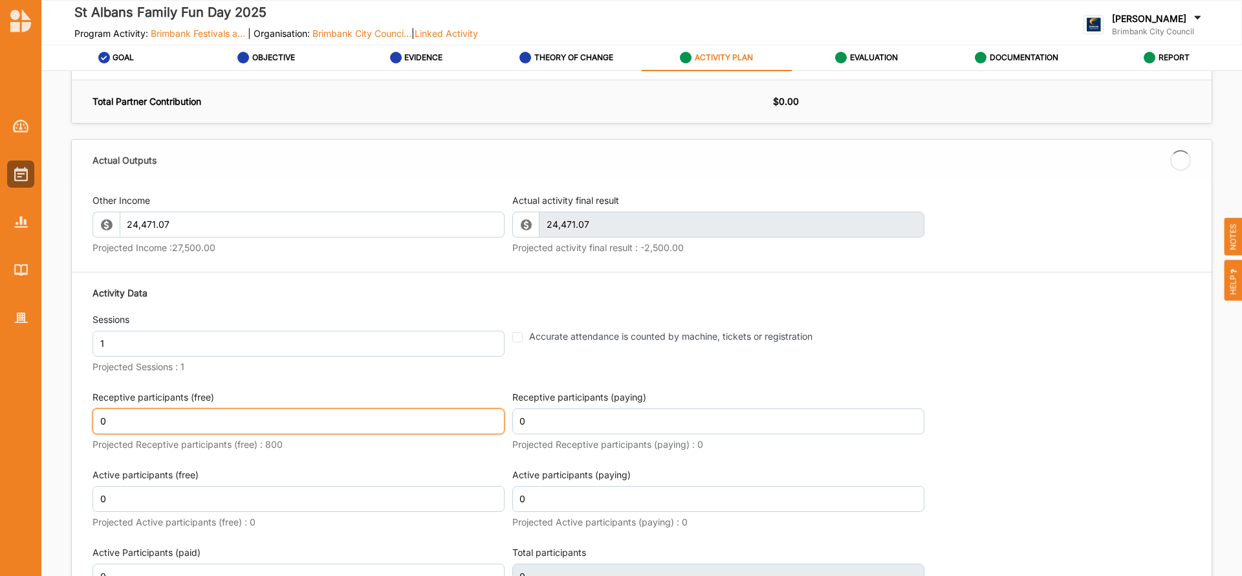
click at [120, 423] on input "0" at bounding box center [299, 421] width 412 height 26
drag, startPoint x: 1235, startPoint y: 434, endPoint x: 1239, endPoint y: 472, distance: 38.4
click at [1239, 472] on div "Activity Description Activity Name St Albans Family Fun Day 2025 Grant ID BCG24…" at bounding box center [641, 327] width 1201 height 512
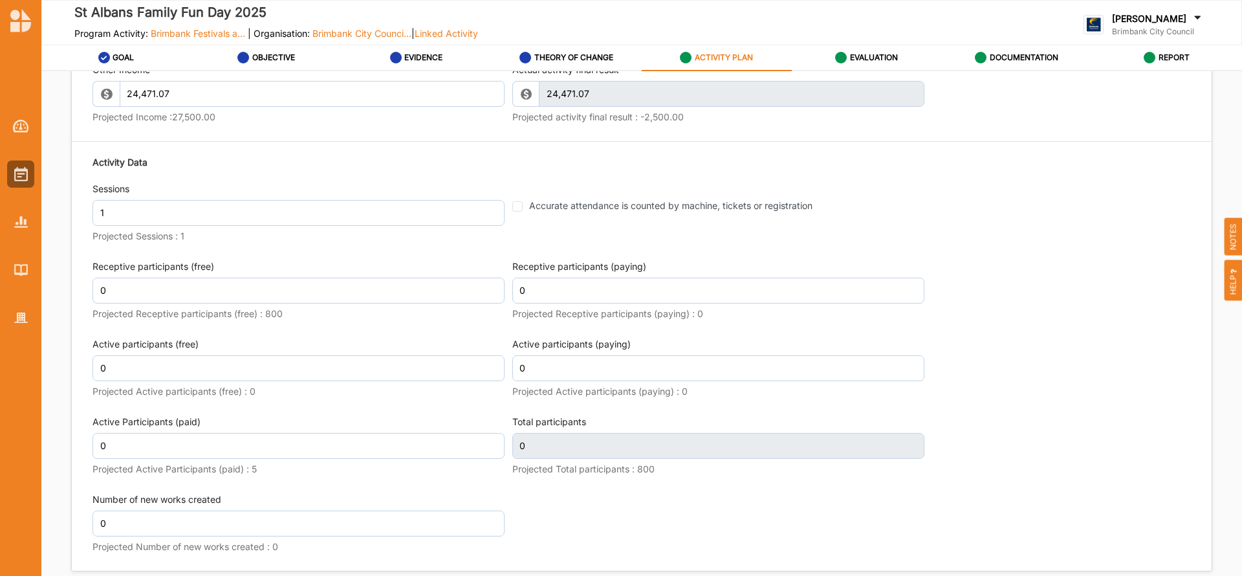
scroll to position [1562, 0]
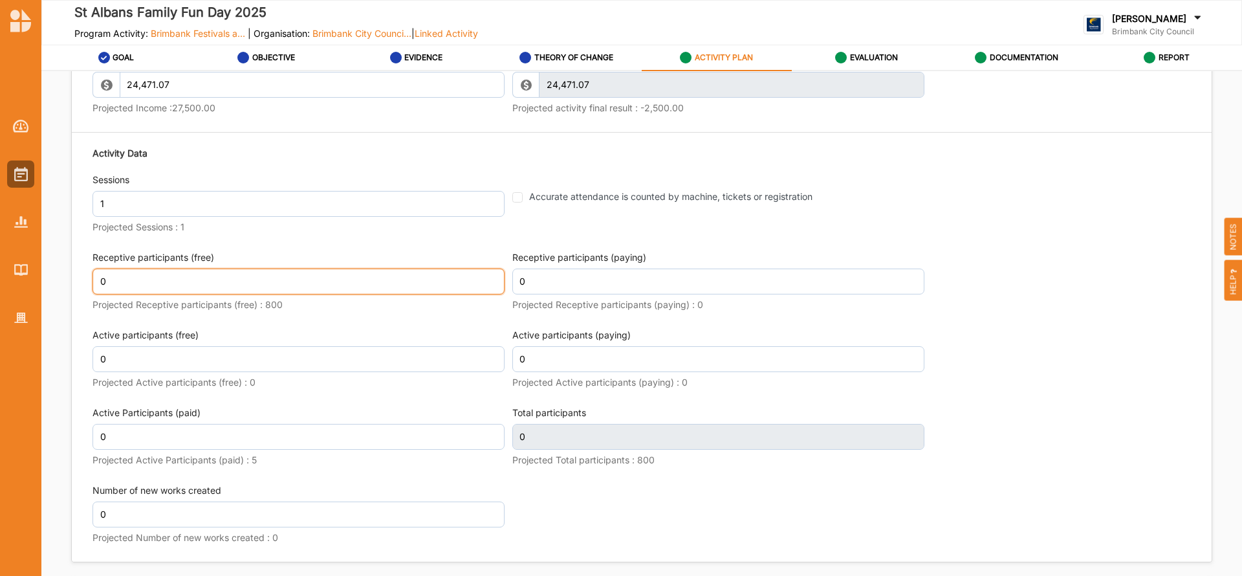
click at [115, 281] on input "0" at bounding box center [299, 282] width 412 height 26
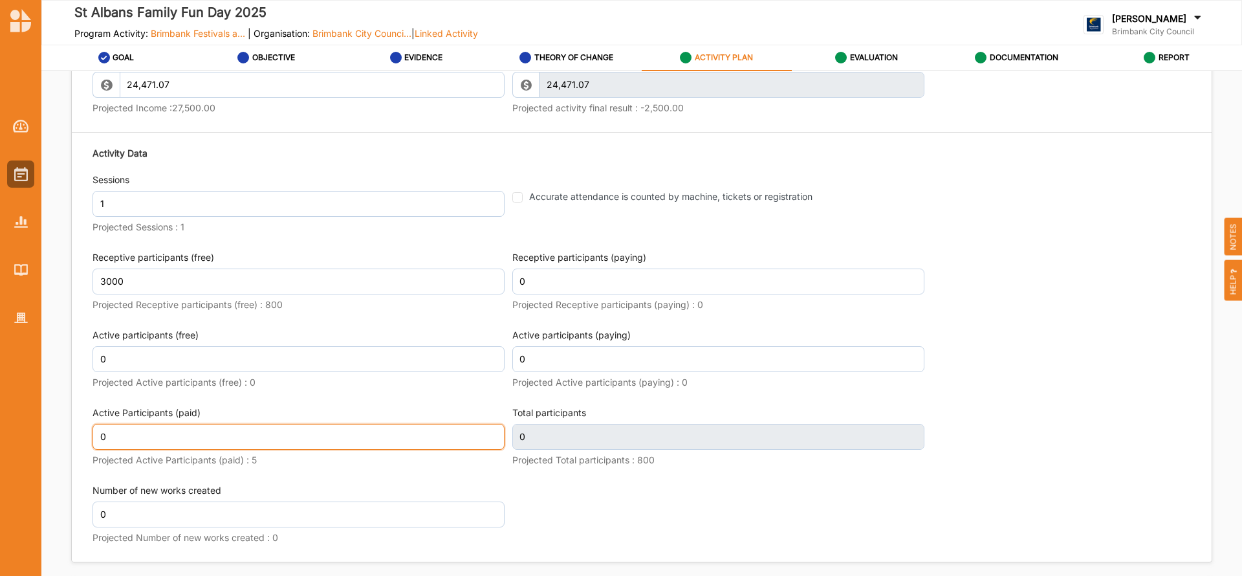
type input "3,000"
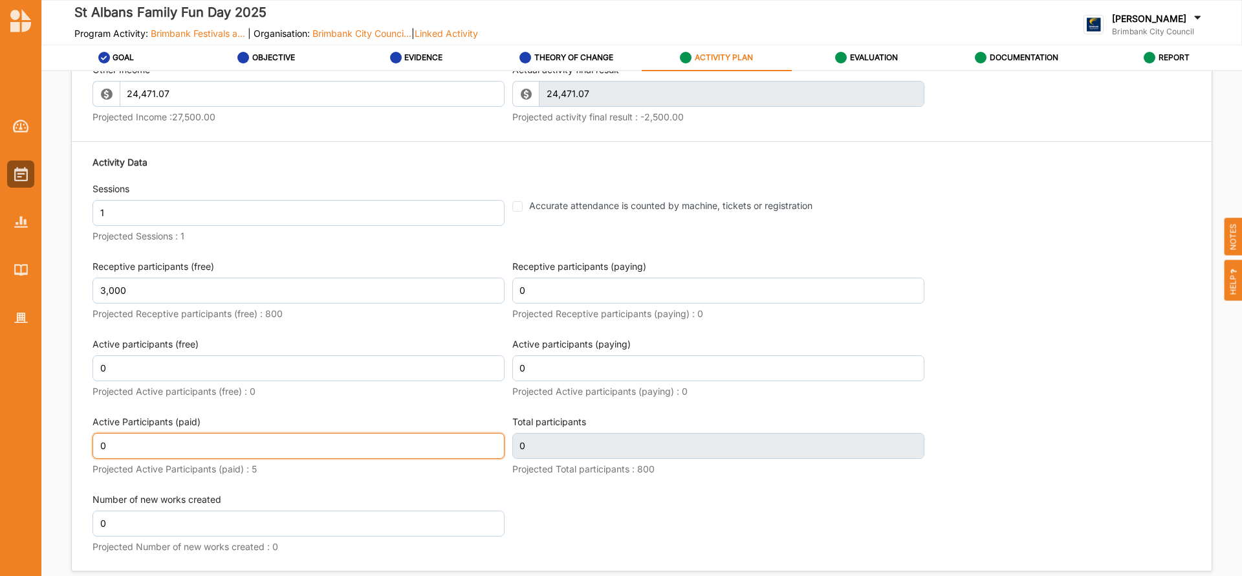
scroll to position [1571, 0]
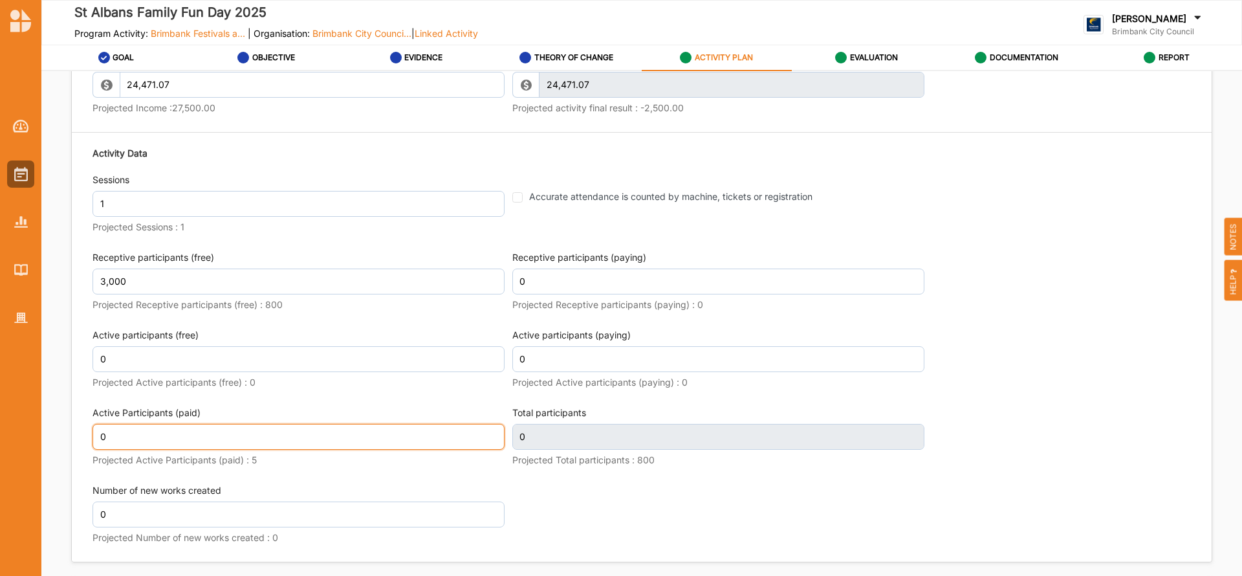
click at [138, 437] on input "0" at bounding box center [299, 437] width 412 height 26
type input "3,000"
type input "8"
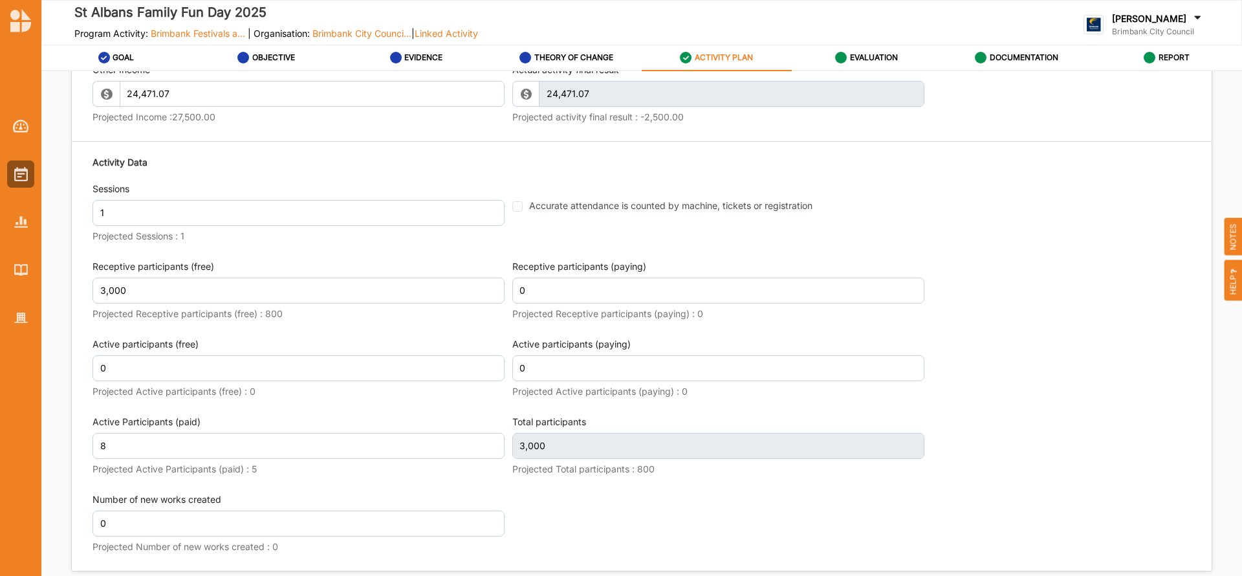
scroll to position [1571, 0]
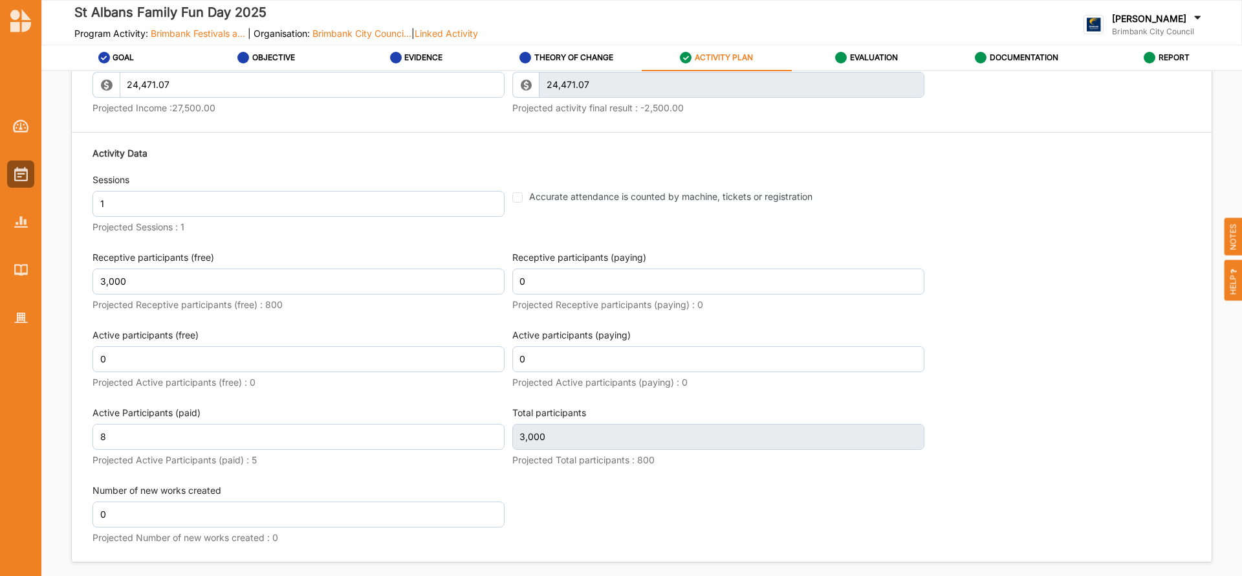
click at [1008, 377] on div "Activity Data Sessions 1 Projected Sessions : 1 Accurate attendance is counted …" at bounding box center [642, 347] width 1099 height 415
type input "3,008"
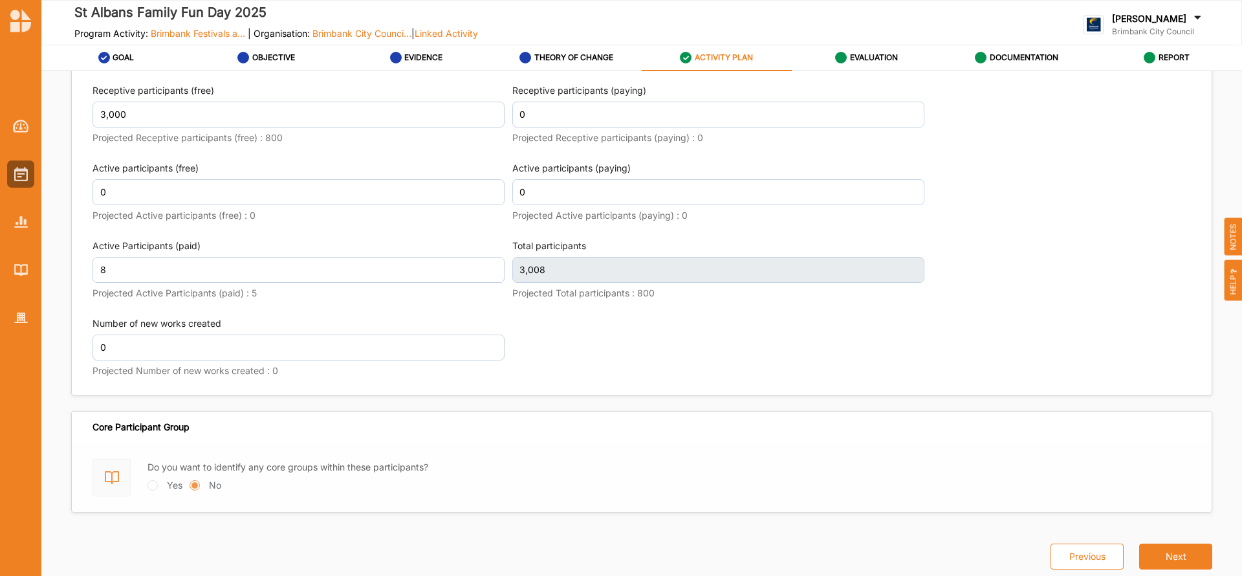
scroll to position [1729, 0]
click at [1172, 553] on button "Next" at bounding box center [1175, 557] width 73 height 26
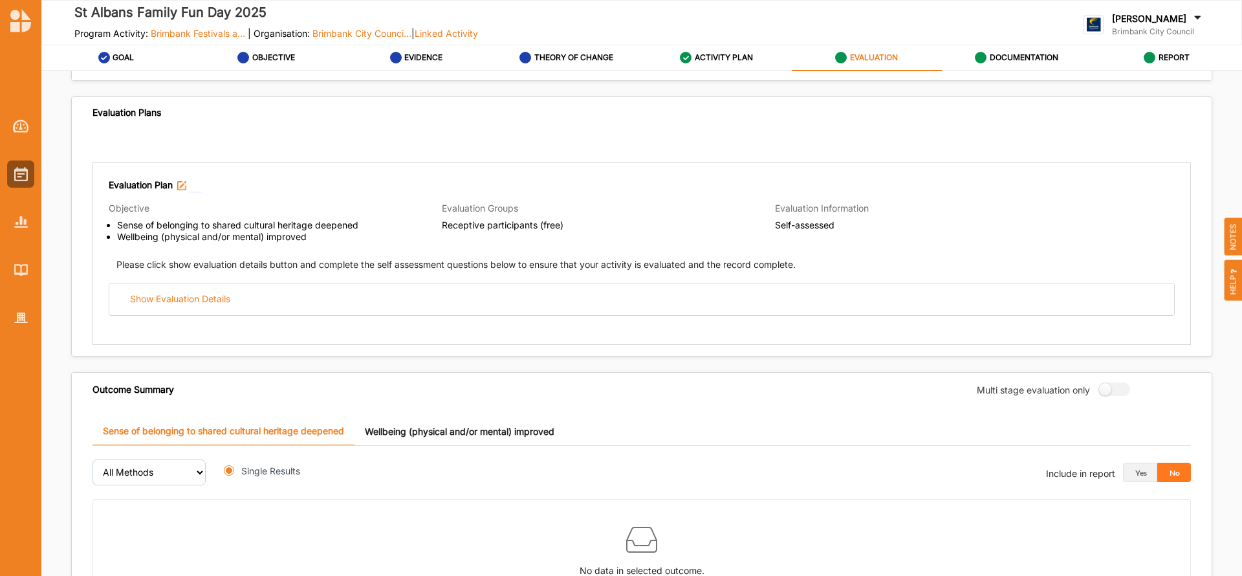
radio input "true"
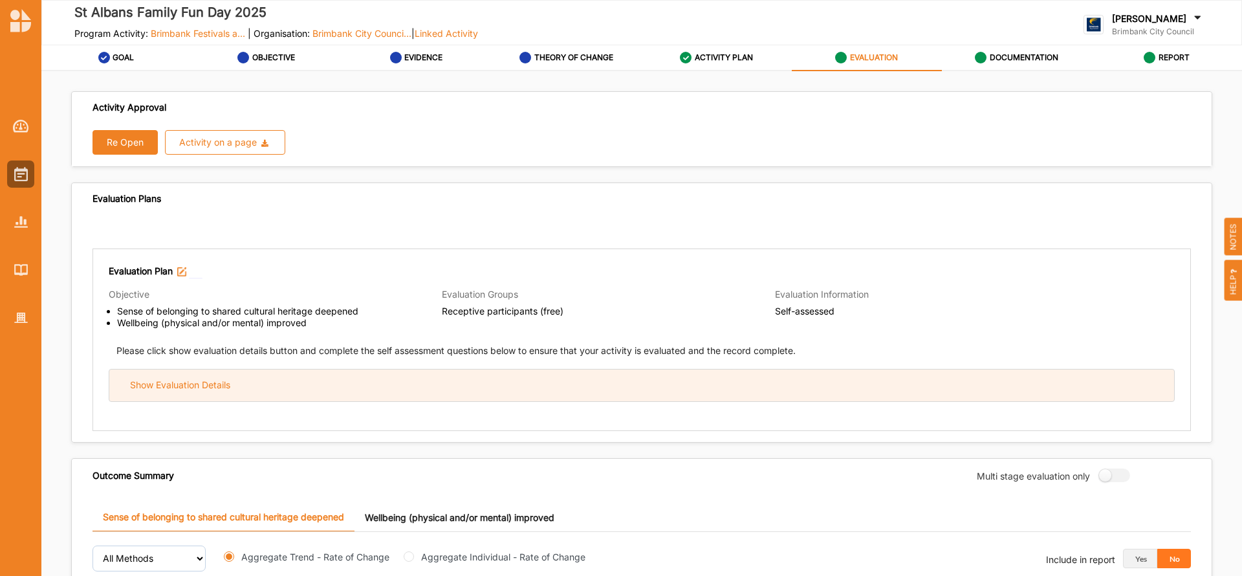
click at [190, 379] on div "Show Evaluation Details" at bounding box center [180, 385] width 100 height 12
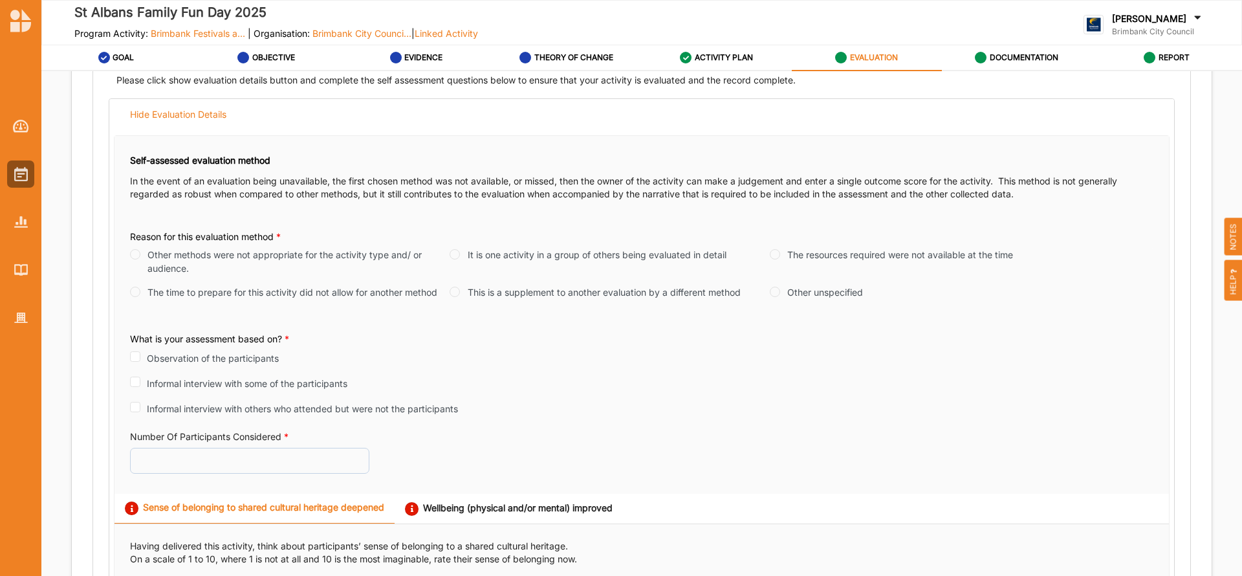
scroll to position [283, 0]
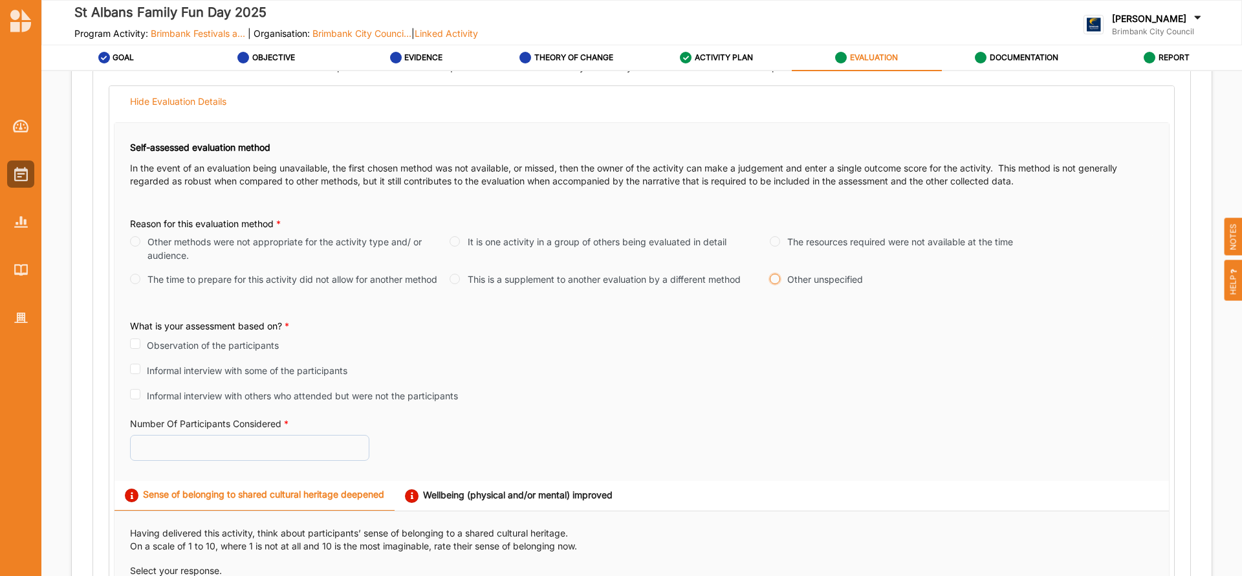
click at [775, 281] on input "Other unspecified" at bounding box center [775, 279] width 10 height 10
radio input "true"
click at [135, 343] on input "Observation of the participants" at bounding box center [135, 343] width 10 height 10
checkbox input "true"
radio input "true"
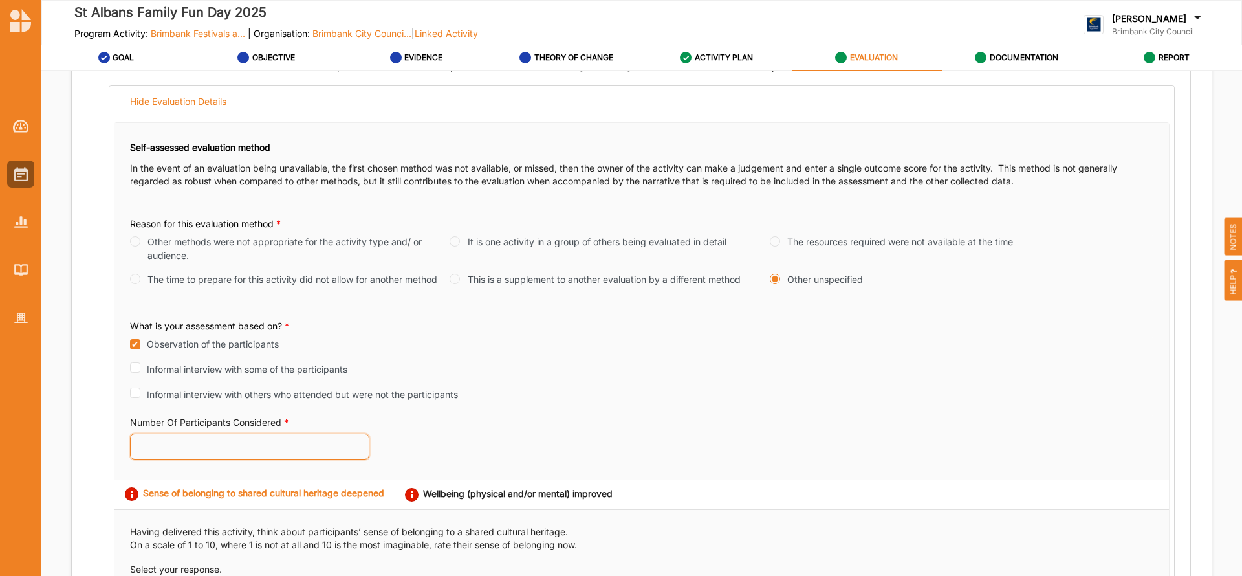
click at [166, 451] on input "Number Of Participants Considered *" at bounding box center [249, 447] width 239 height 26
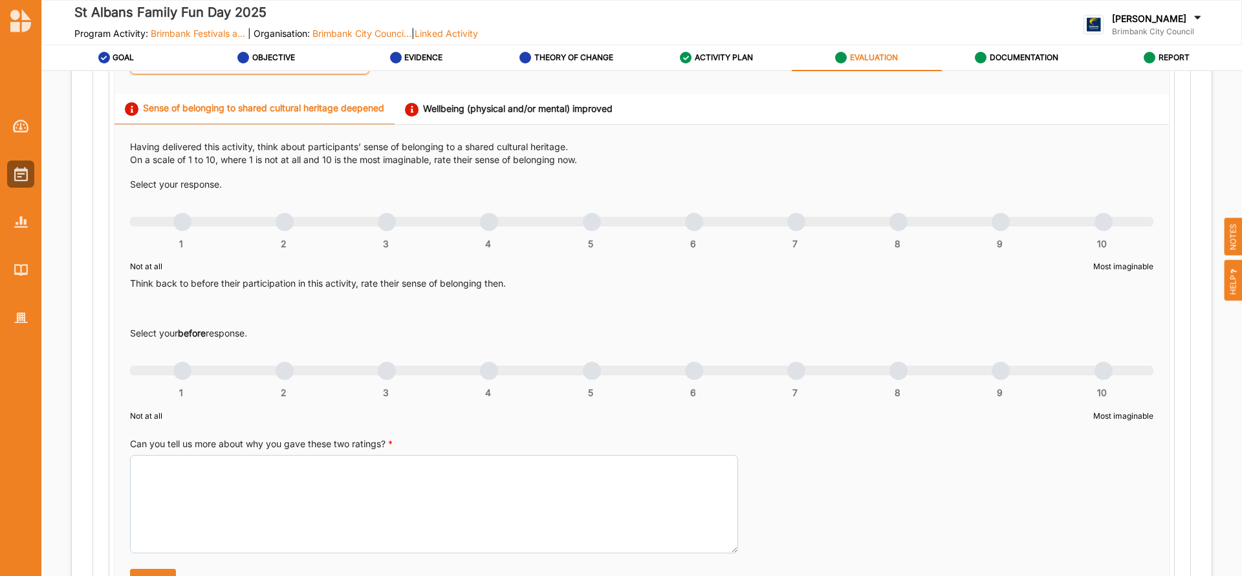
scroll to position [665, 0]
type input "3000"
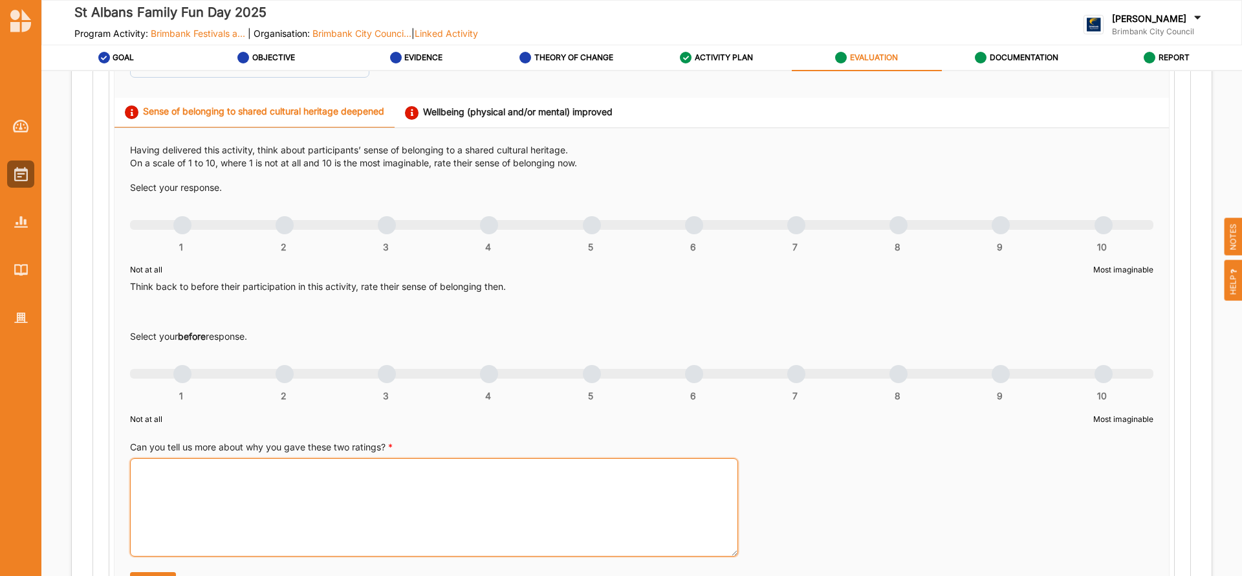
click at [182, 476] on textarea "Can you tell us more about why you gave these two ratings? *" at bounding box center [434, 507] width 608 height 98
paste textarea "This year marked our biggest event to date—not just in attendance, but also in …"
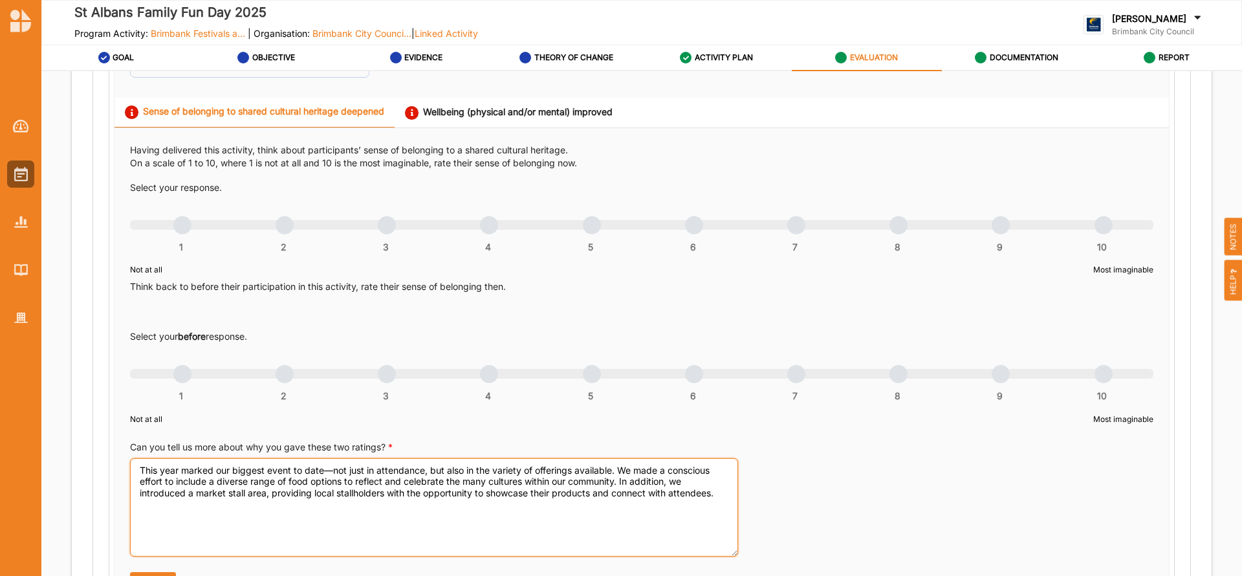
type textarea "This year marked our biggest event to date—not just in attendance, but also in …"
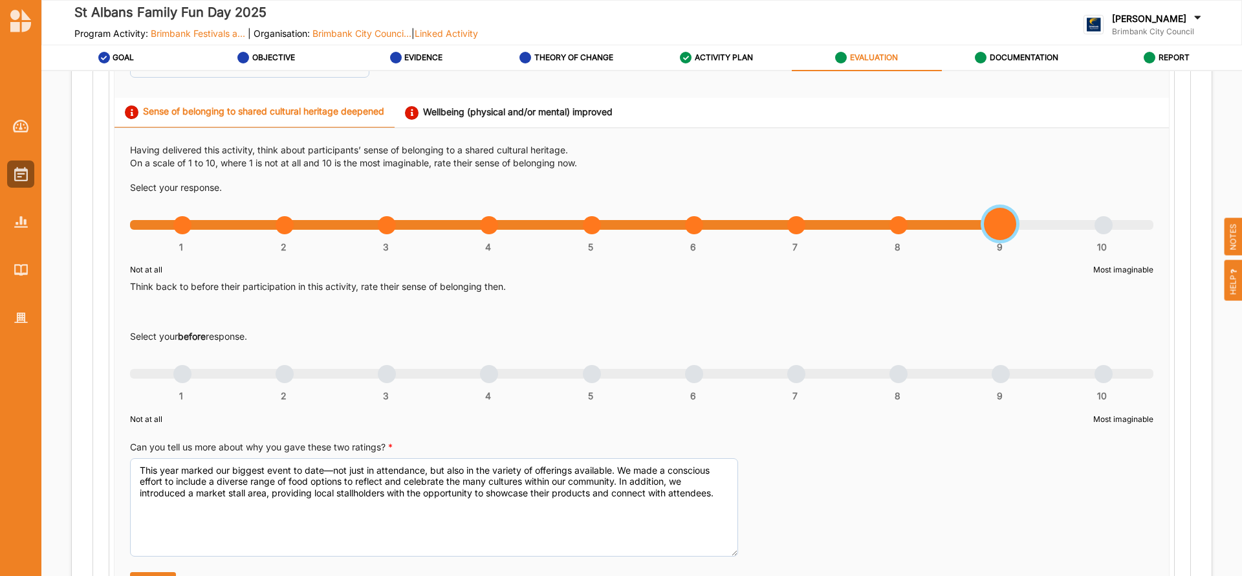
click at [993, 230] on div "1 2 3 4 5 6 7 8 9 10" at bounding box center [642, 231] width 1024 height 9
click at [690, 377] on div "1 2 3 4 5 6 7 8 9 10" at bounding box center [642, 380] width 1024 height 9
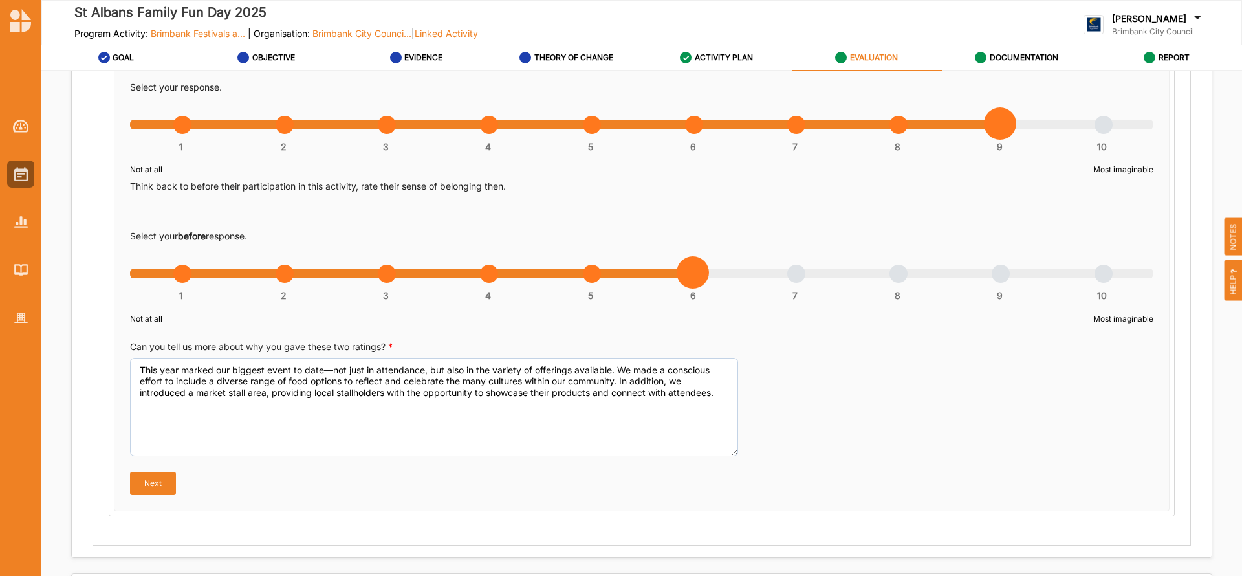
scroll to position [797, 0]
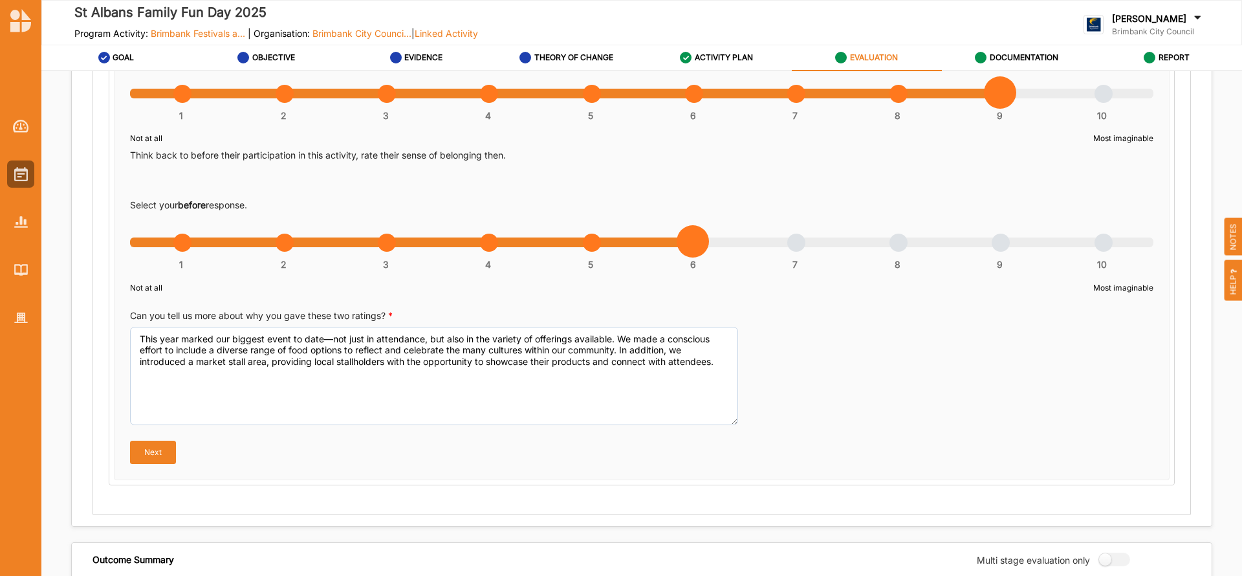
click at [155, 451] on button "Next" at bounding box center [153, 452] width 46 height 23
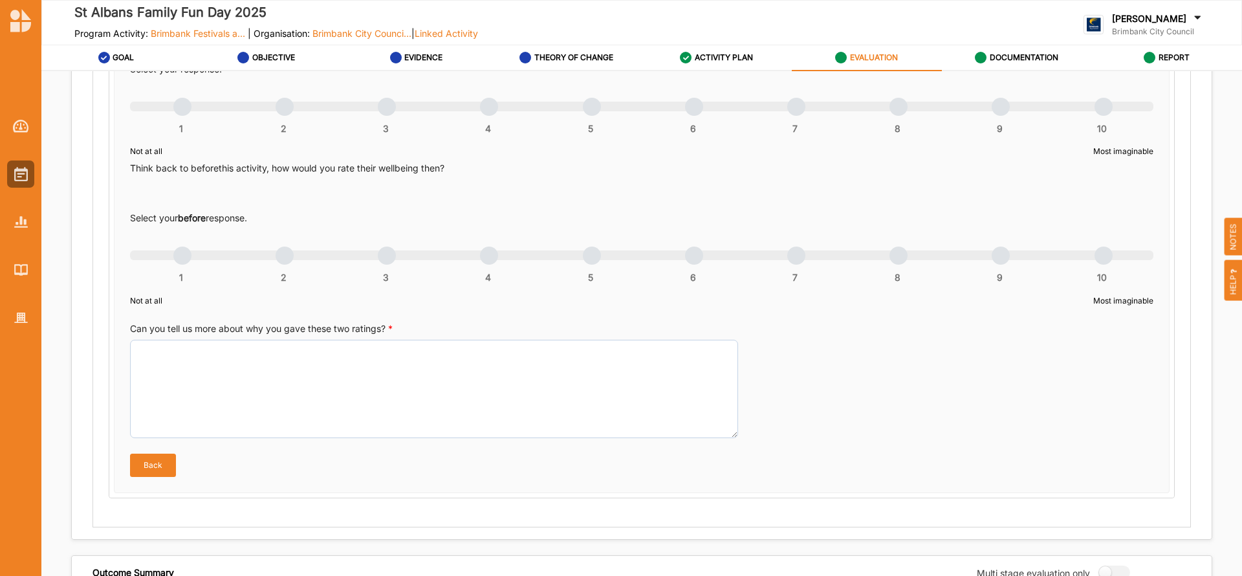
scroll to position [692, 0]
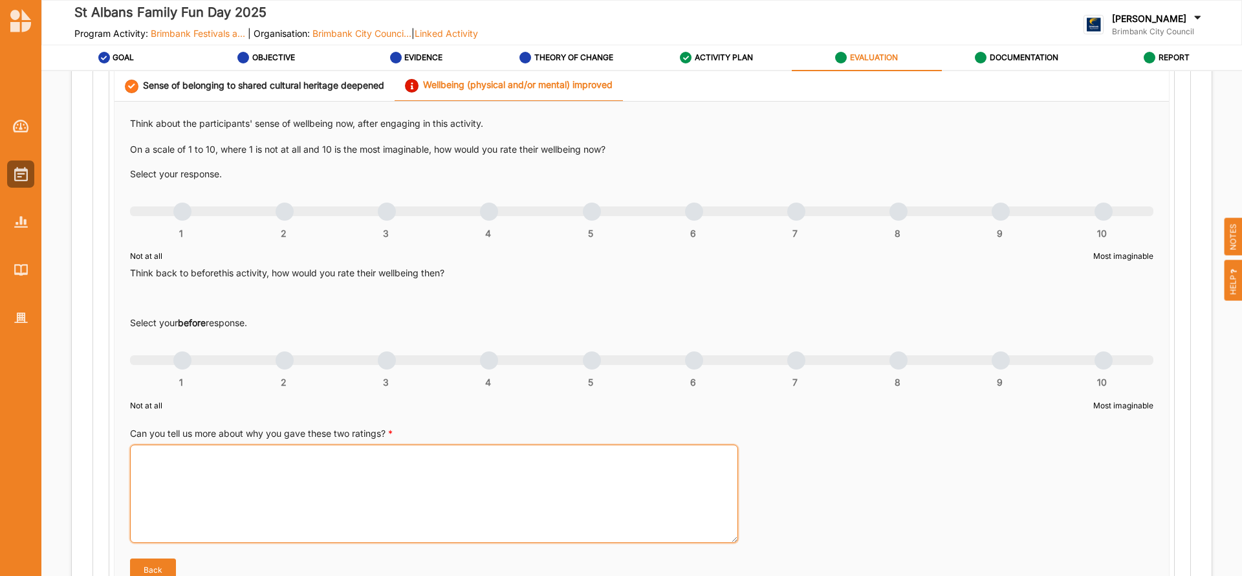
click at [226, 457] on textarea "Can you tell us more about why you gave these two ratings? *" at bounding box center [434, 494] width 608 height 98
paste textarea "We placed a strong emphasis on making the day family-focused, aiming to create …"
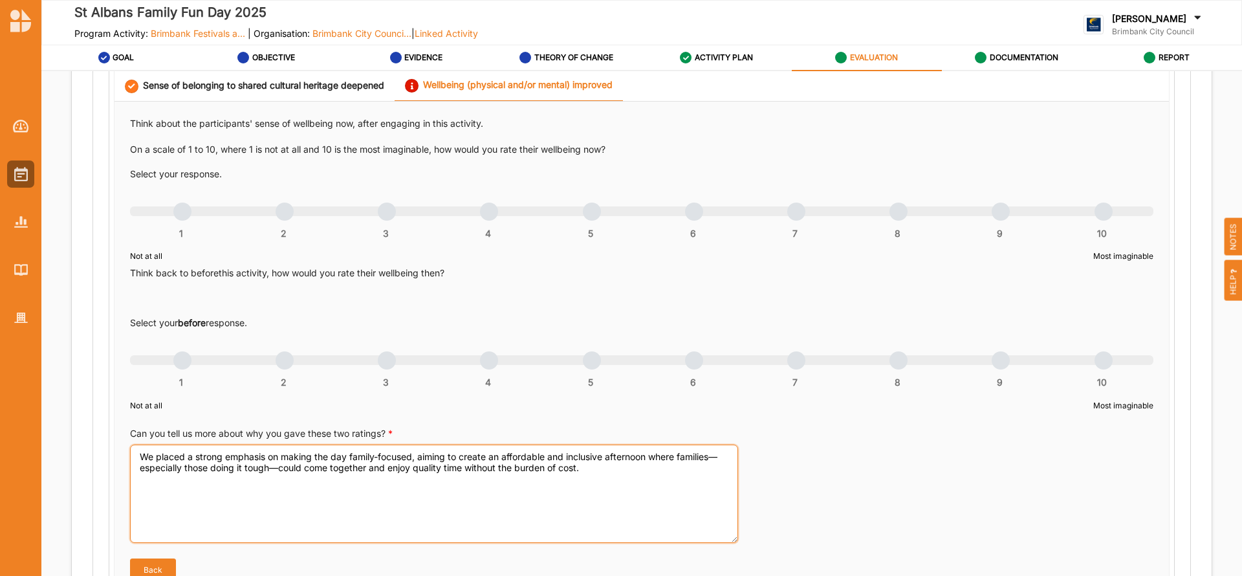
type textarea "We placed a strong emphasis on making the day family-focused, aiming to create …"
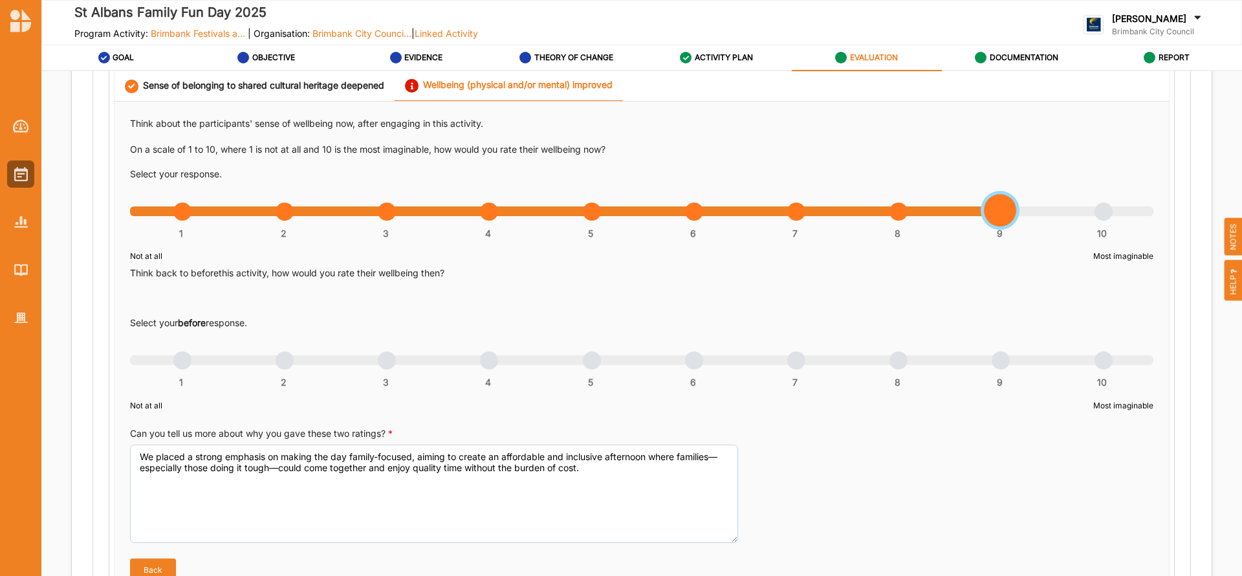
click at [996, 217] on div "1 2 3 4 5 6 7 8 9 10" at bounding box center [642, 218] width 1024 height 9
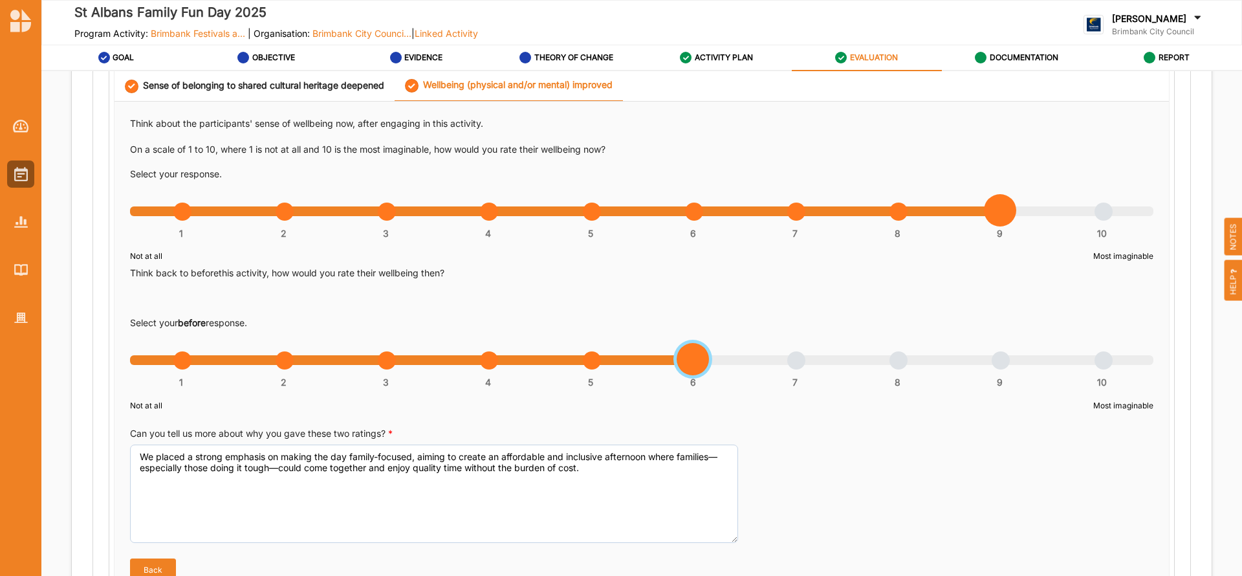
click at [696, 362] on div "1 2 3 4 5 6 7 8 9 10" at bounding box center [642, 366] width 1024 height 9
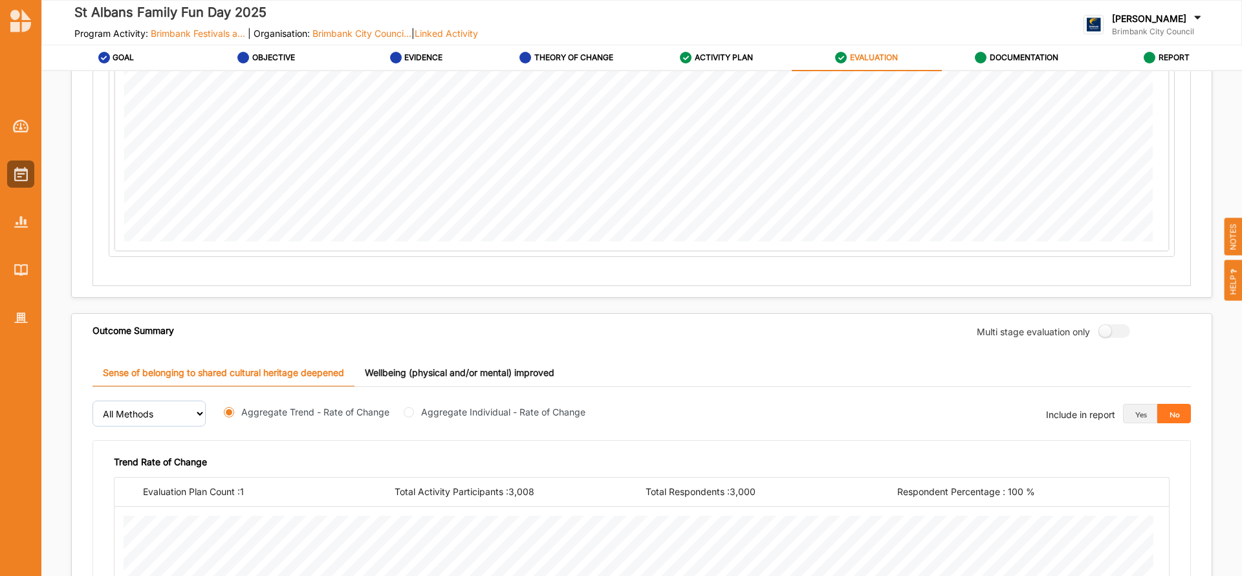
scroll to position [1668, 0]
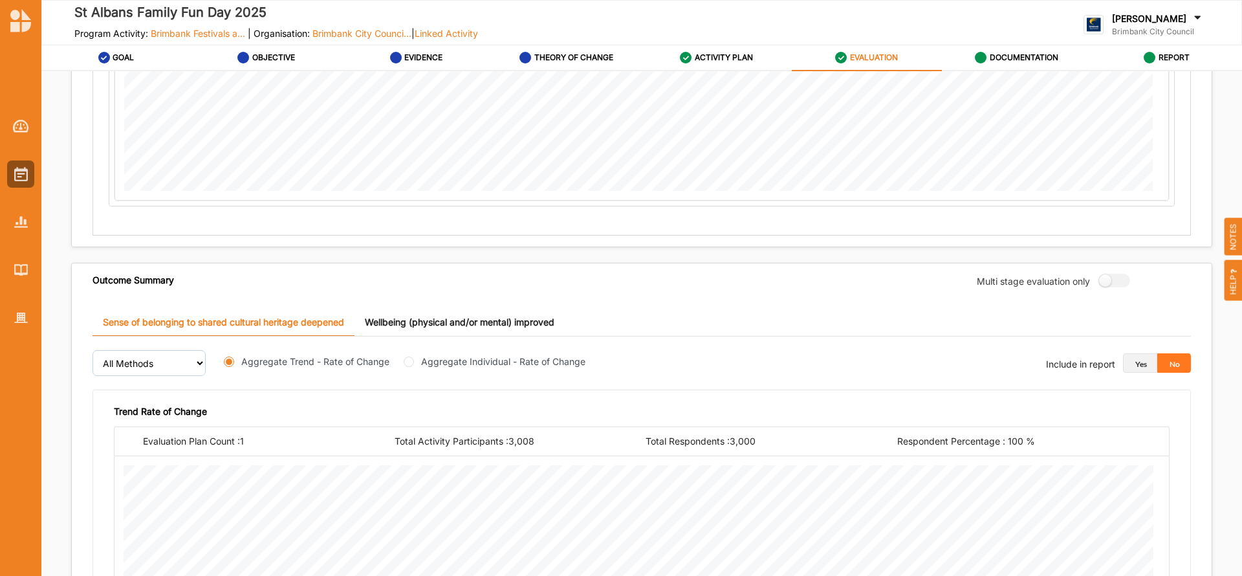
click at [1135, 360] on button "Yes" at bounding box center [1140, 362] width 34 height 19
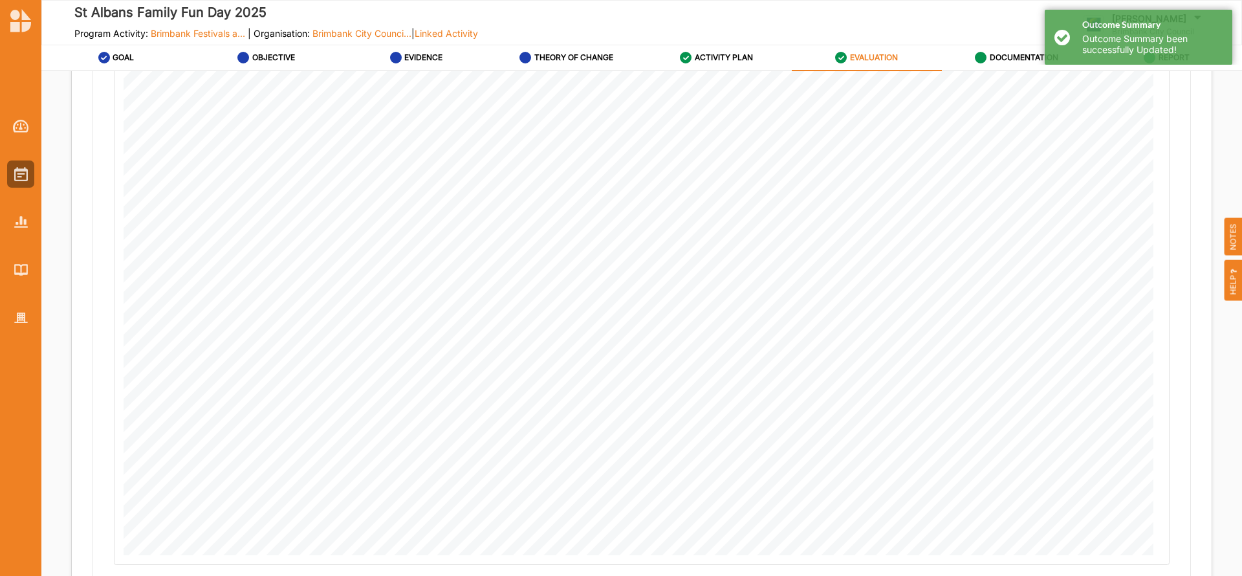
scroll to position [2157, 0]
click at [1150, 549] on button "Next" at bounding box center [1175, 557] width 73 height 26
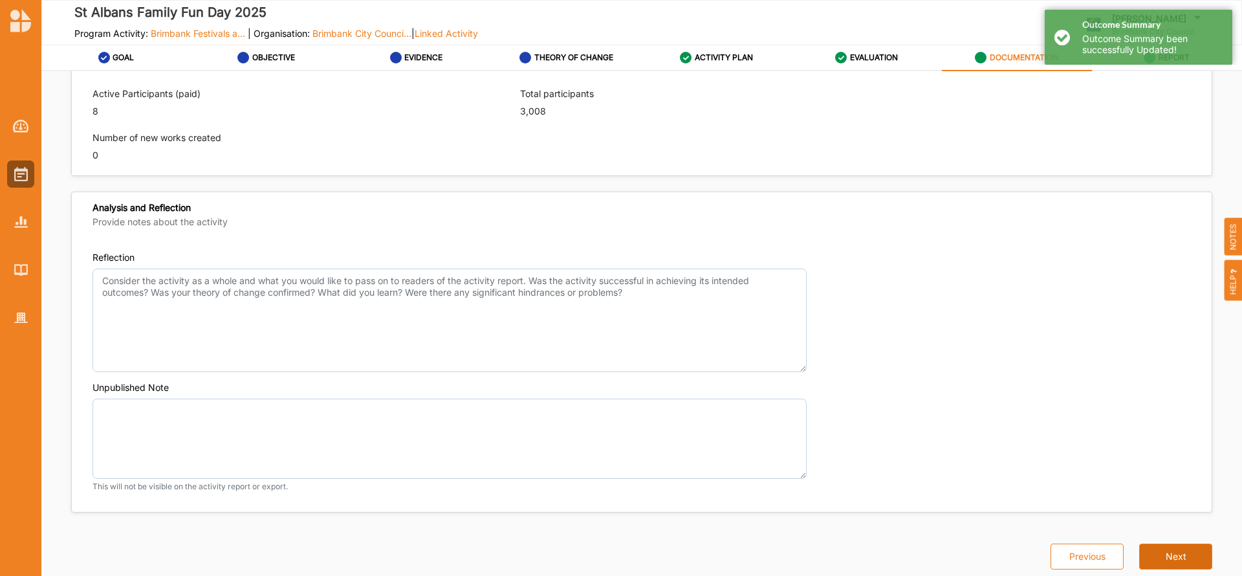
scroll to position [884, 0]
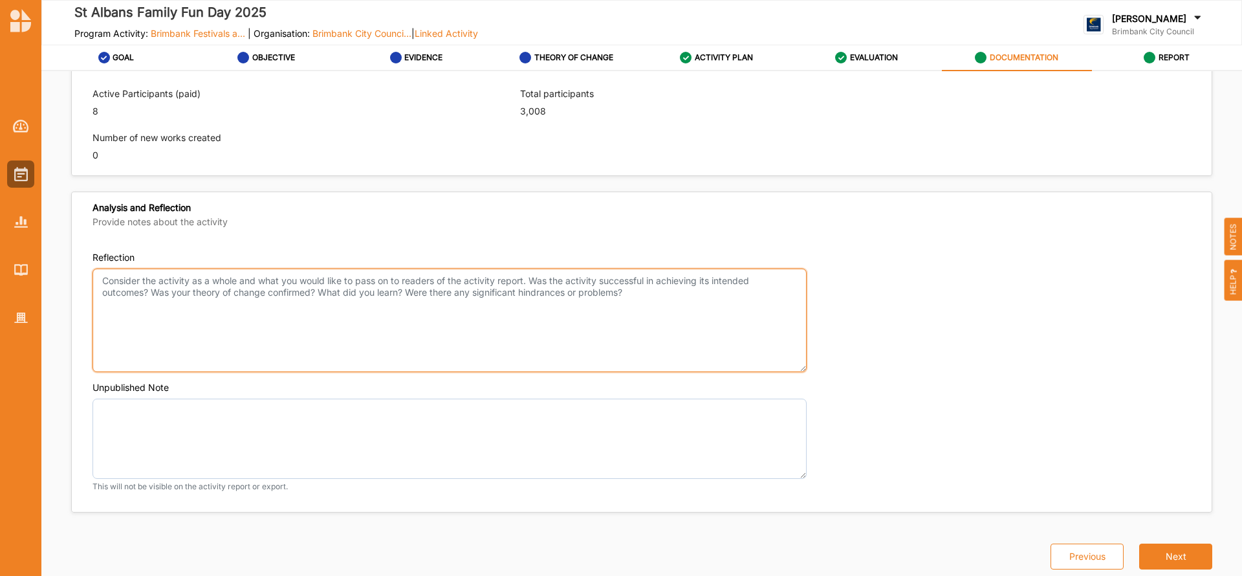
click at [172, 295] on textarea "Reflection" at bounding box center [450, 321] width 714 height 104
paste textarea "OUTCOMES ACHIEVED ACTIVITIES NEW INITIATIVES CHANGES MADE TARGET AUDIENCE HIGHL…"
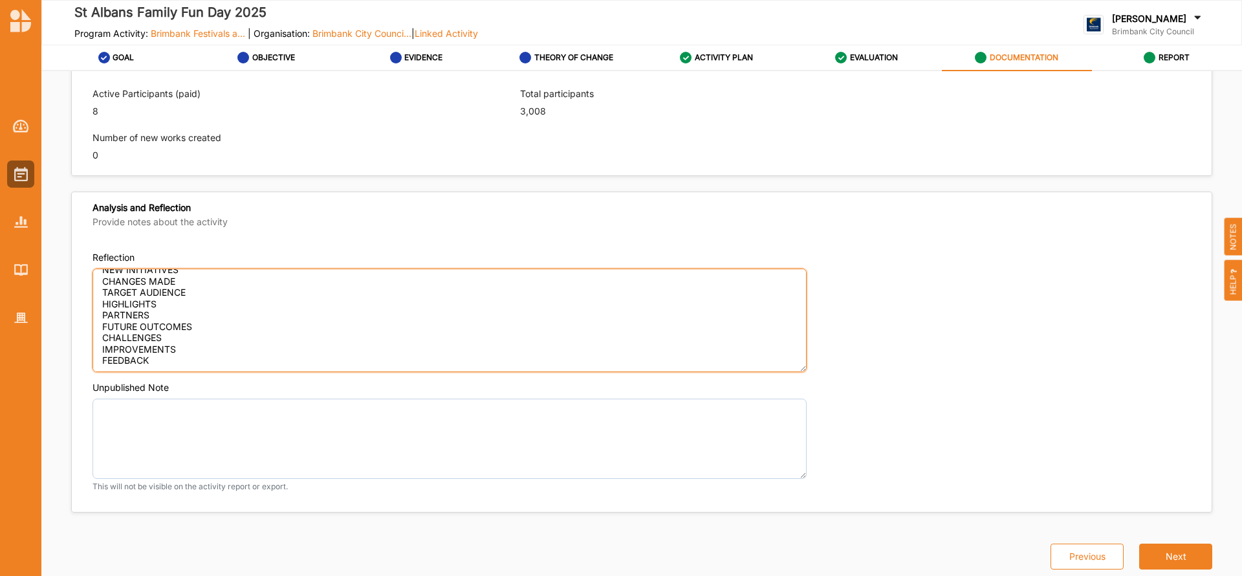
scroll to position [0, 0]
click at [236, 280] on textarea "OUTCOMES ACHIEVED ACTIVITIES NEW INITIATIVES CHANGES MADE TARGET AUDIENCE HIGHL…" at bounding box center [450, 321] width 714 height 104
paste textarea "This year marked our biggest event to date—not just in attendance, but also in …"
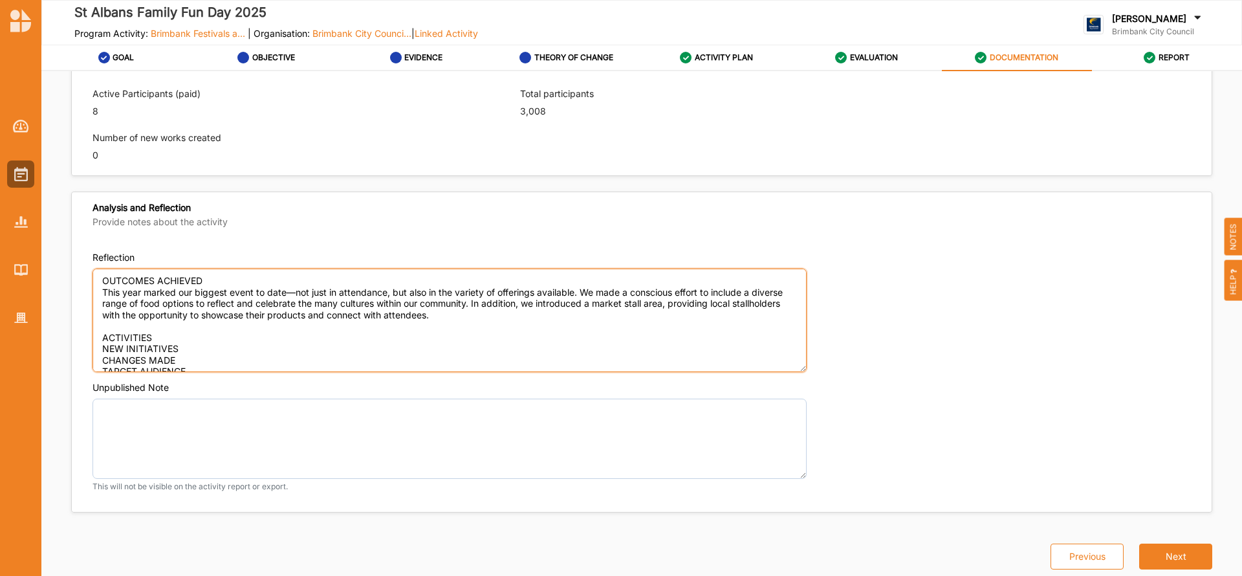
click at [163, 338] on textarea "OUTCOMES ACHIEVED This year marked our biggest event to date—not just in attend…" at bounding box center [450, 321] width 714 height 104
paste textarea "- Face painting - Petting zoo - Superheroes - Disney princesses - Bubble girl -…"
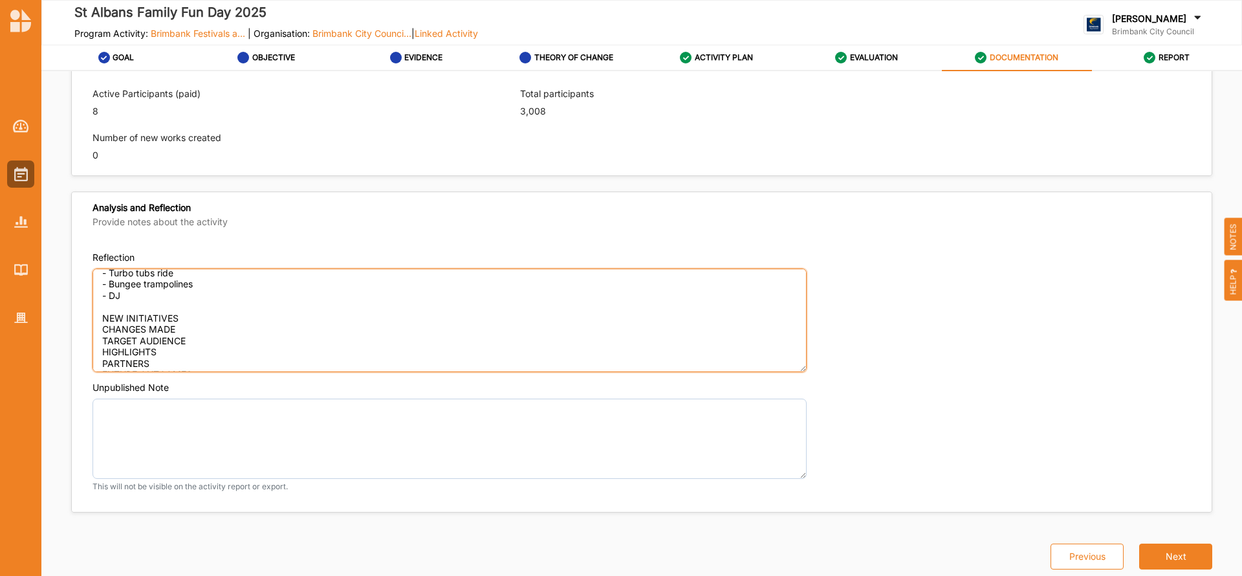
scroll to position [191, 0]
click at [197, 301] on textarea "OUTCOMES ACHIEVED This year marked our biggest event to date—not just in attend…" at bounding box center [450, 321] width 714 height 104
paste textarea "The market stalls were new to this years event. We really wanted to showcase an…"
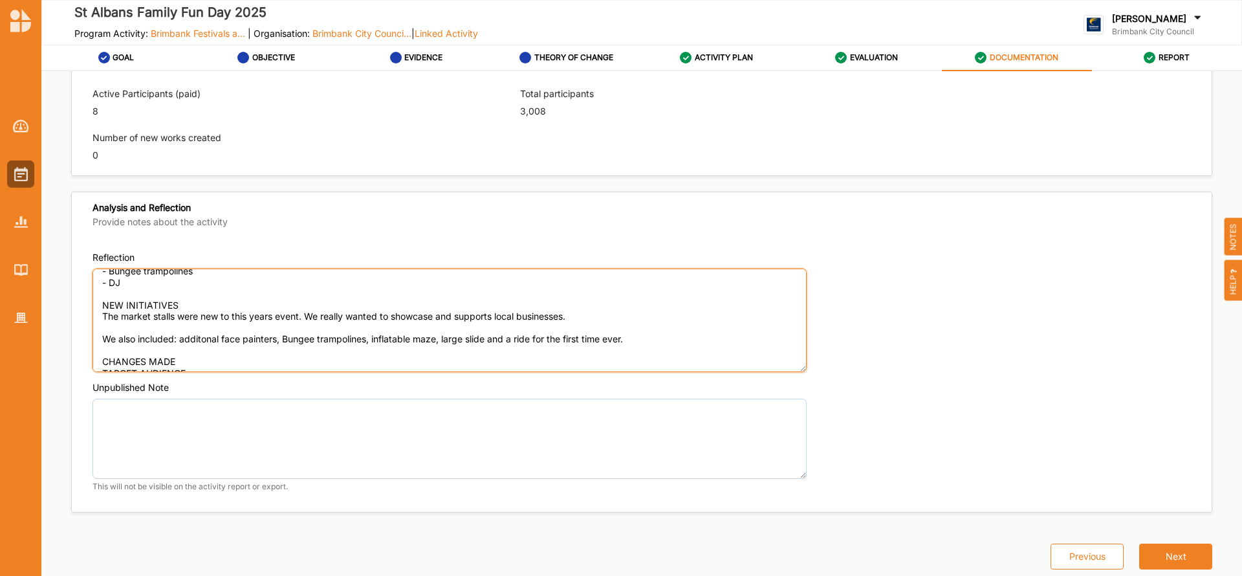
click at [203, 339] on textarea "OUTCOMES ACHIEVED This year marked our biggest event to date—not just in attend…" at bounding box center [450, 321] width 714 height 104
click at [188, 365] on textarea "OUTCOMES ACHIEVED This year marked our biggest event to date—not just in attend…" at bounding box center [450, 321] width 714 height 104
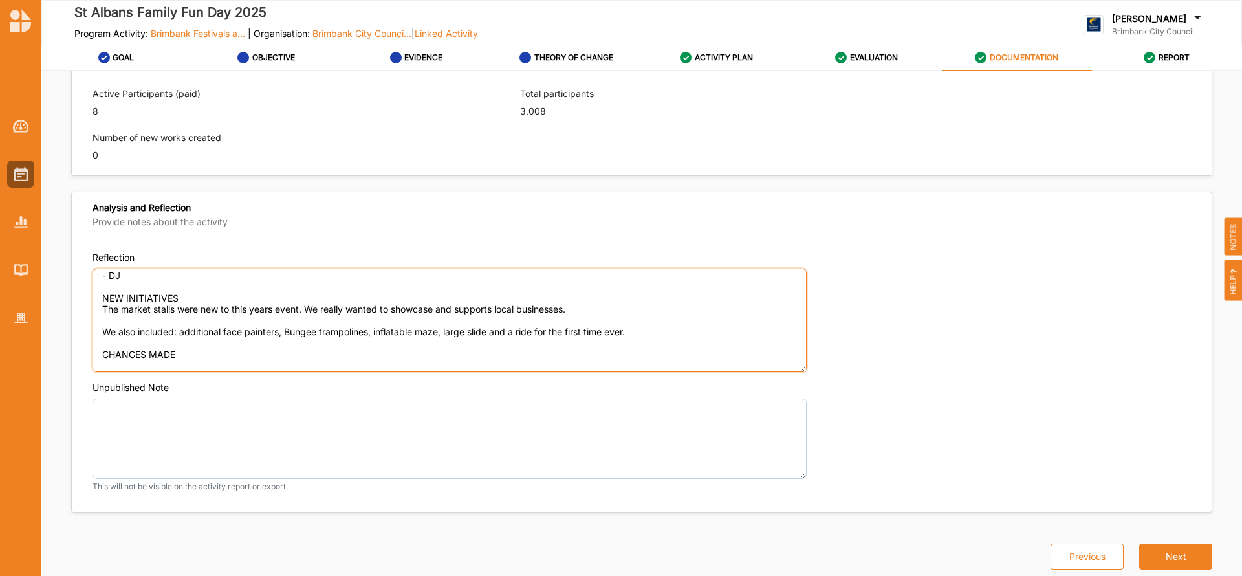
click at [137, 364] on textarea "OUTCOMES ACHIEVED This year marked our biggest event to date—not just in attend…" at bounding box center [450, 321] width 714 height 104
paste textarea "Changes made to our festival from the original proposal included the addition o…"
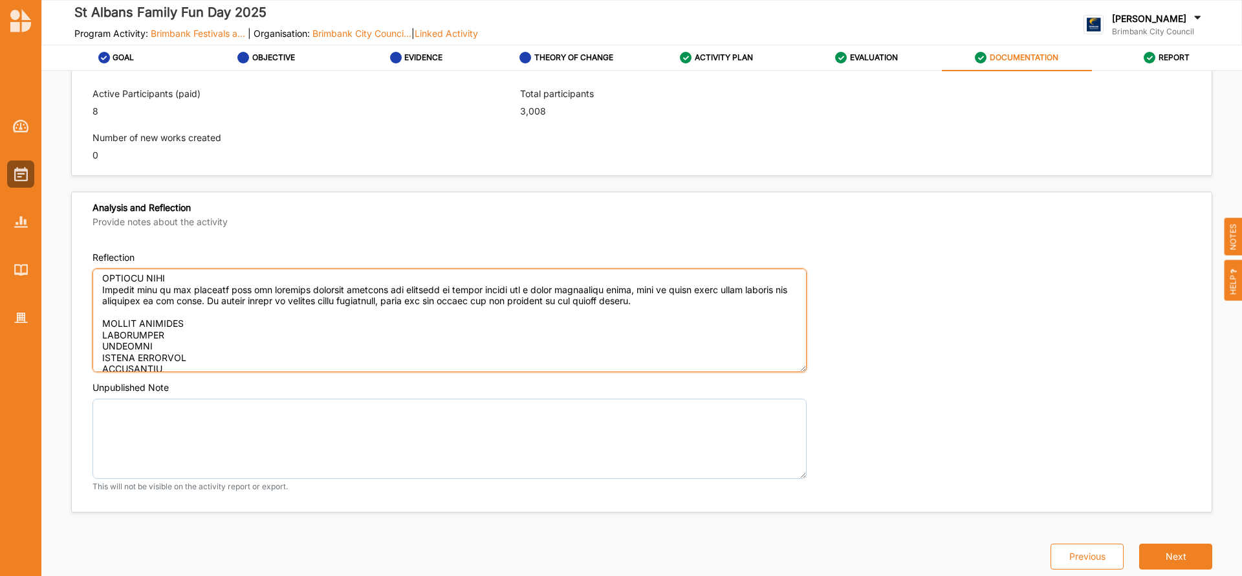
scroll to position [278, 0]
click at [196, 318] on textarea "Reflection" at bounding box center [450, 321] width 714 height 104
paste textarea "The St Albans Family Fun Day is all about bringing families from all background…"
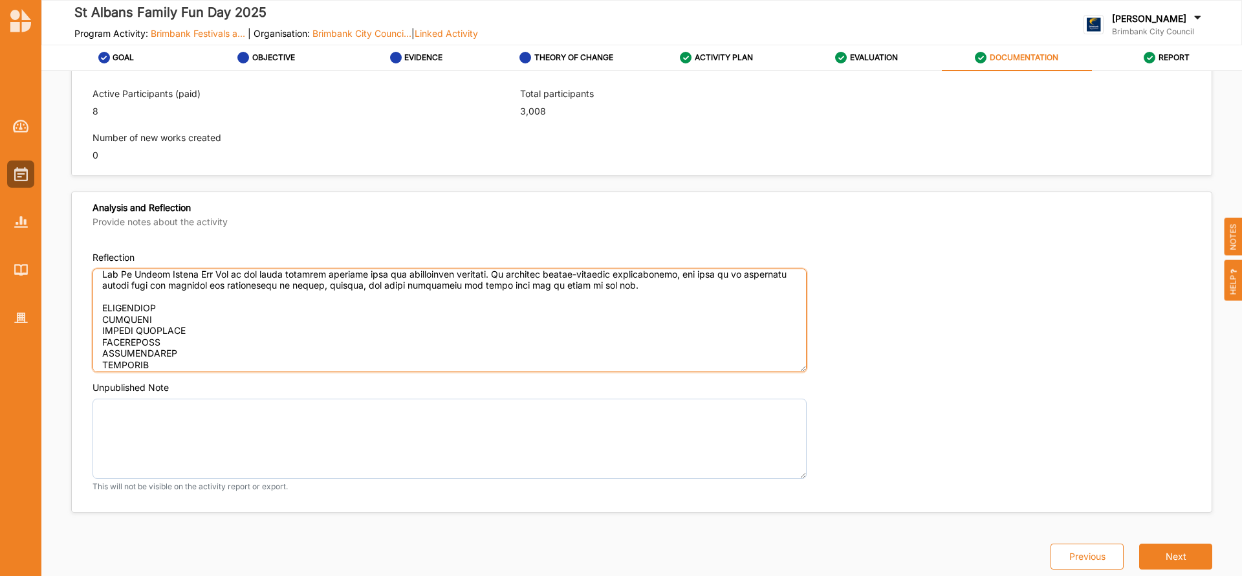
scroll to position [351, 0]
click at [172, 292] on textarea "Reflection" at bounding box center [450, 321] width 714 height 104
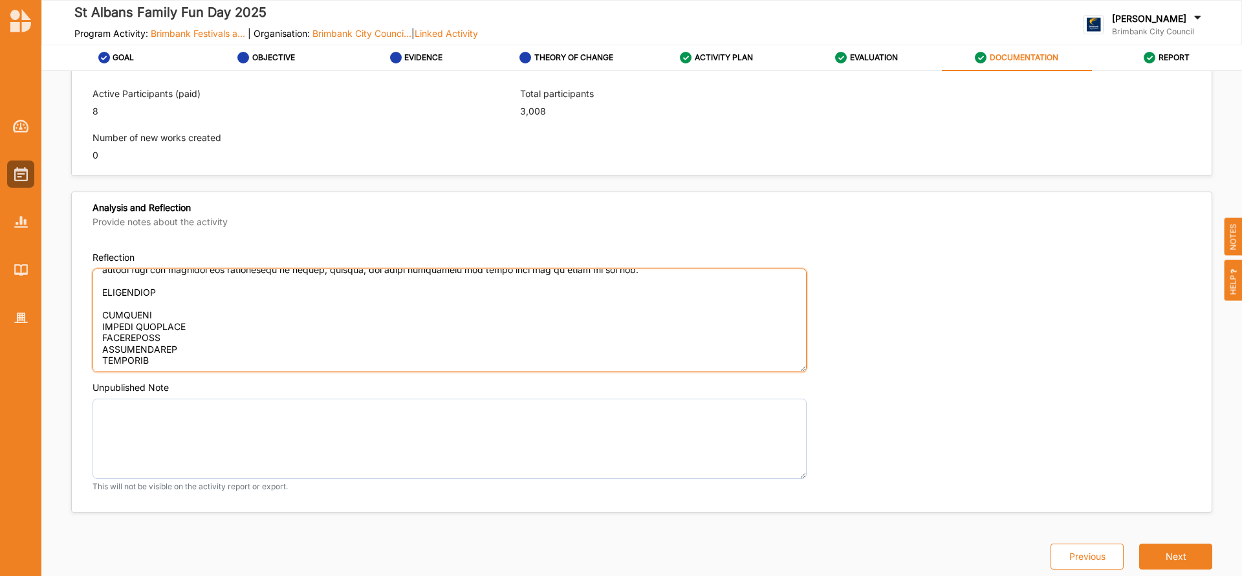
paste textarea "One of the entertainment highlights of the event was the bungee trampolines, wh…"
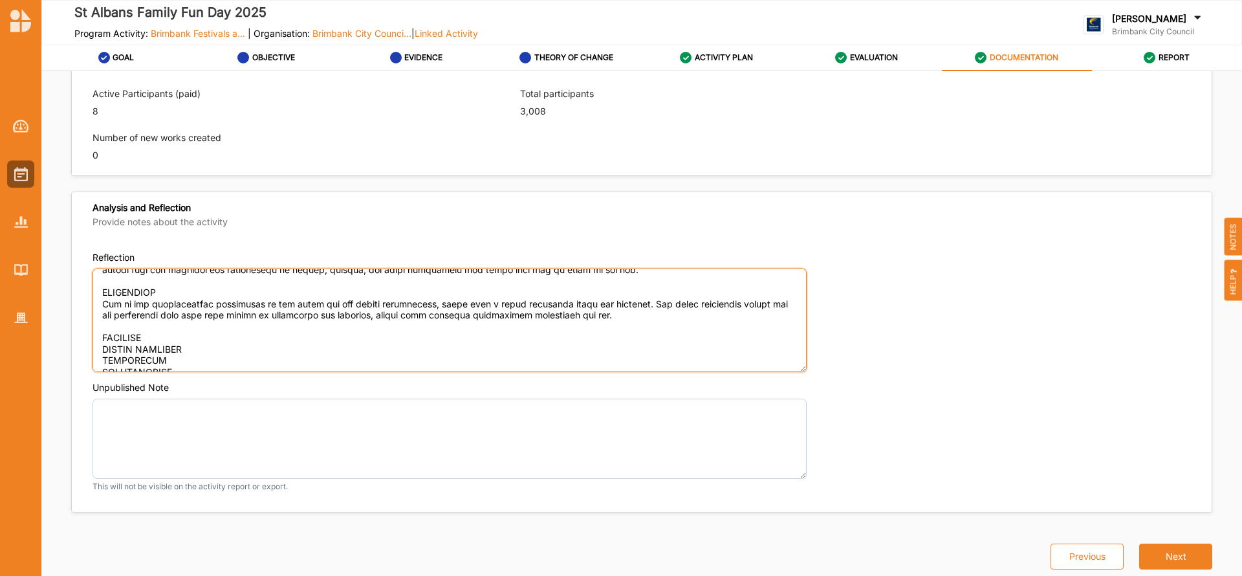
click at [154, 341] on textarea "Reflection" at bounding box center [450, 321] width 714 height 104
paste textarea "St Albans Football Club, St Albans Cricket Club & Action Events"
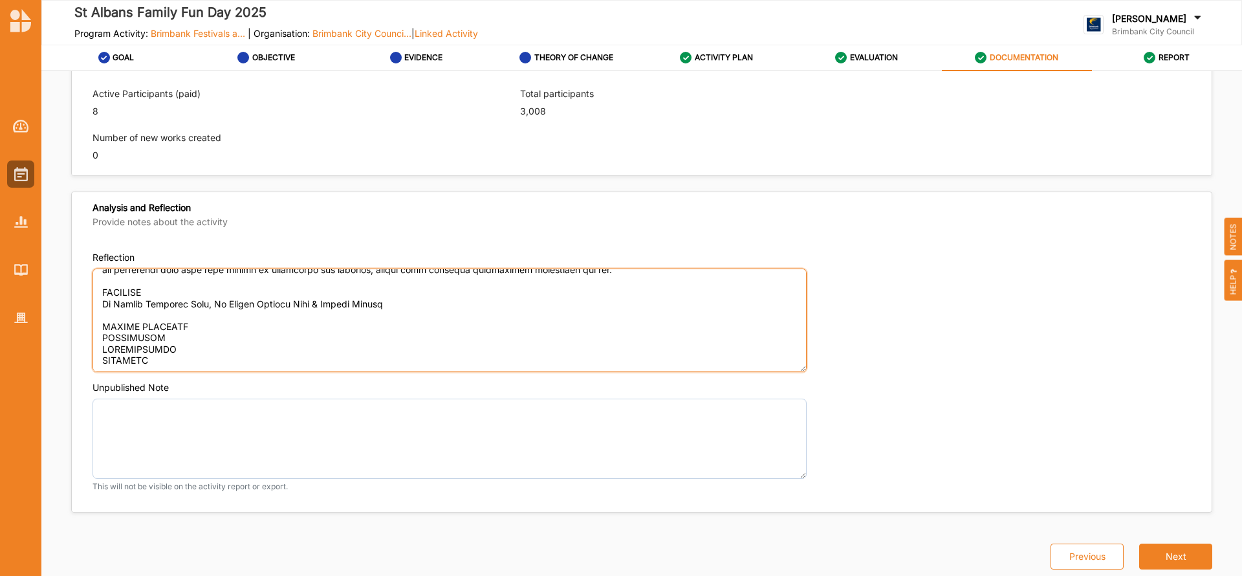
click at [215, 311] on textarea "Reflection" at bounding box center [450, 321] width 714 height 104
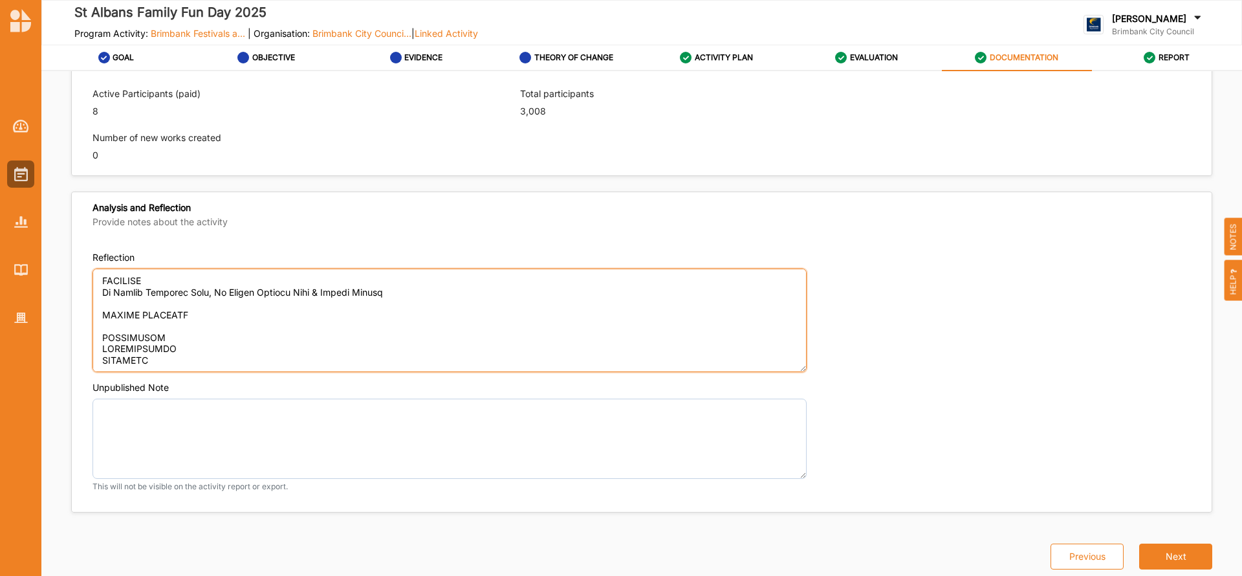
paste textarea "As our biggest event to date, the overwhelmingly positive feedback from attende…"
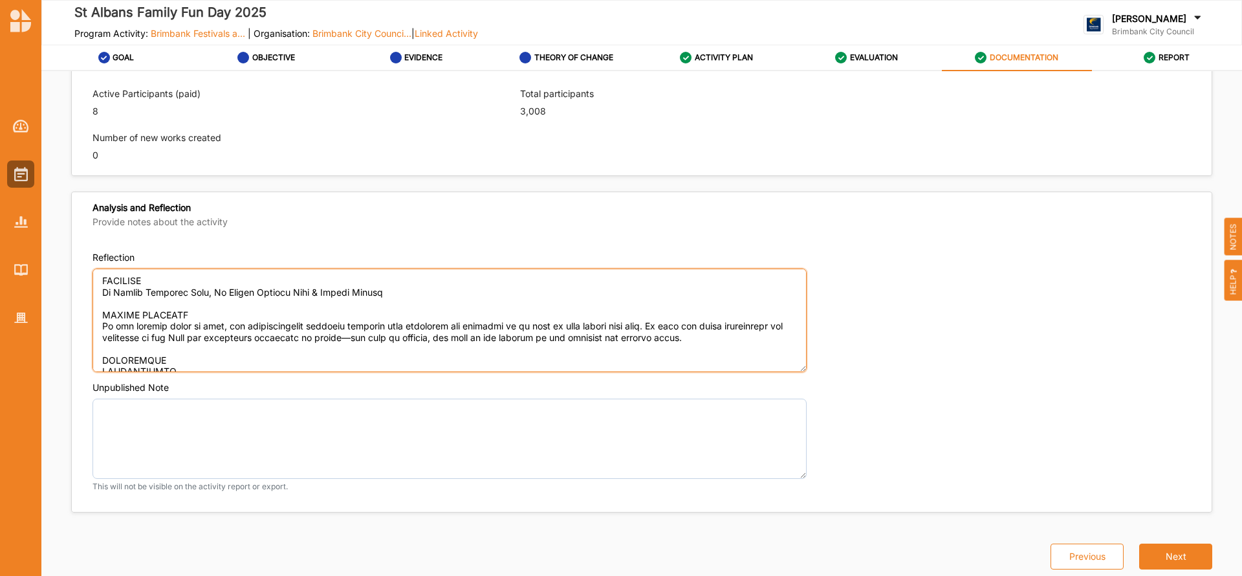
click at [171, 361] on textarea "Reflection" at bounding box center [450, 321] width 714 height 104
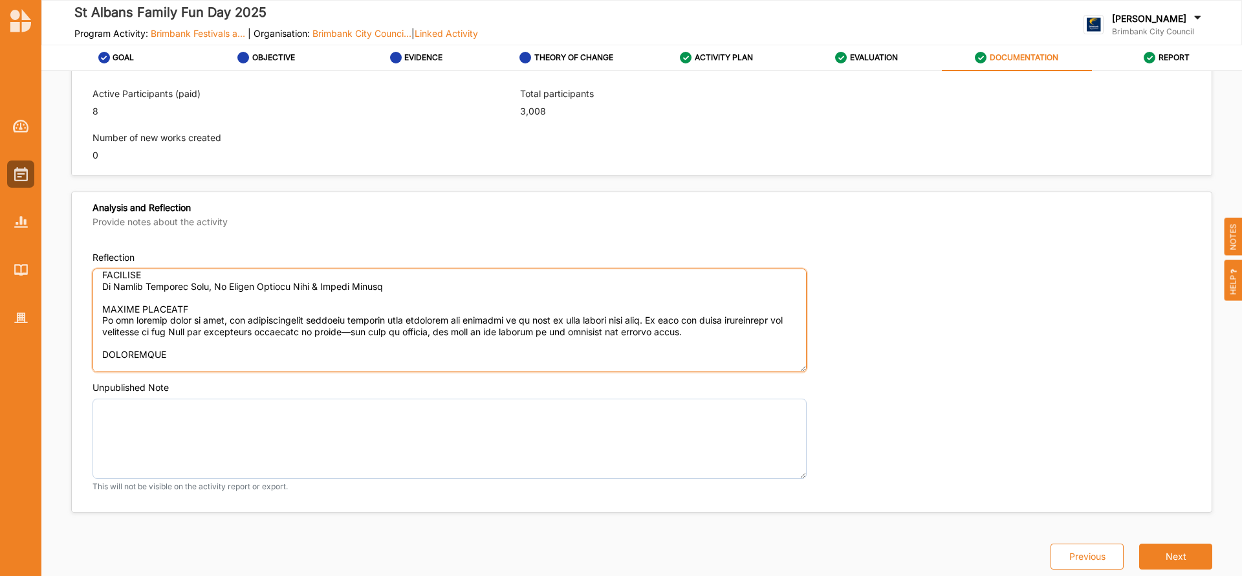
paste textarea "The day was extremely hot, and there was limited shelter available—something I’…"
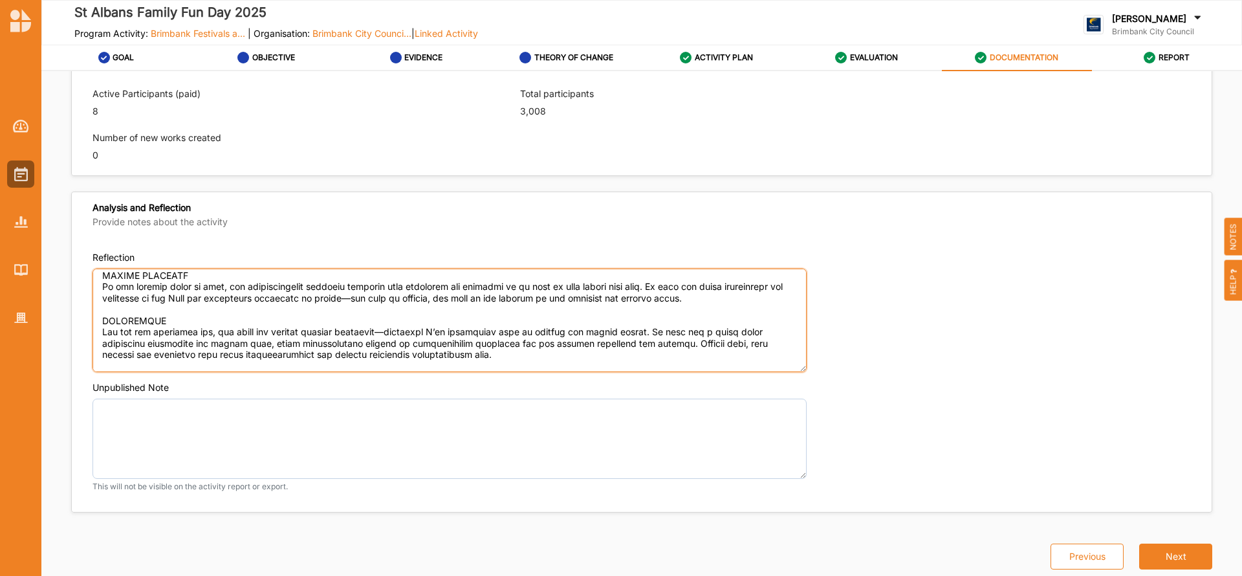
scroll to position [487, 0]
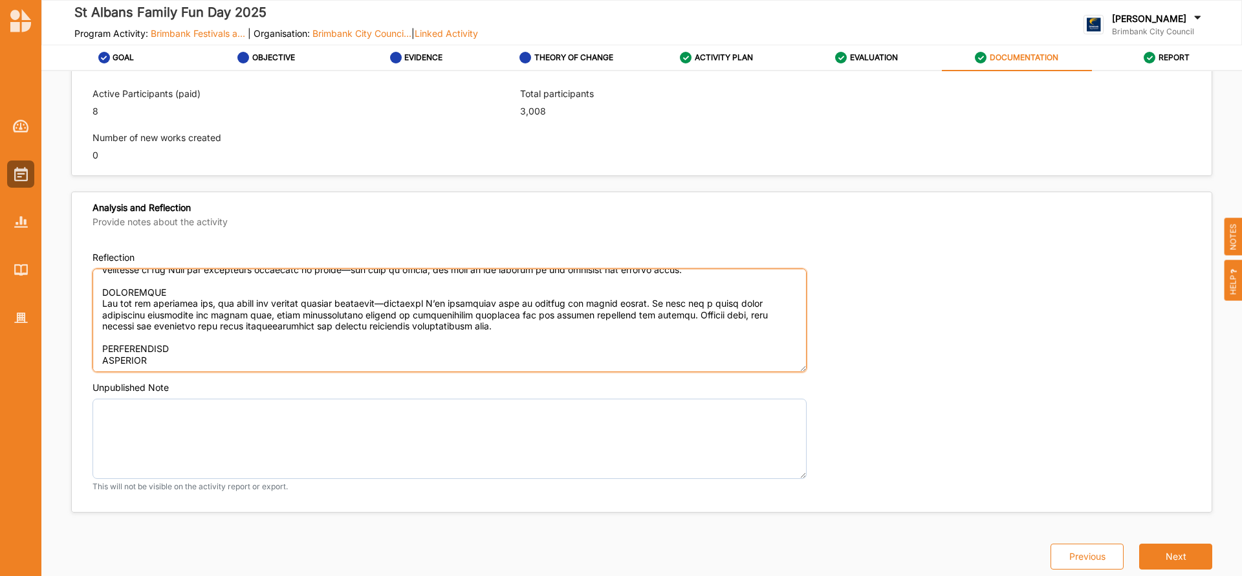
click at [237, 335] on textarea "Reflection" at bounding box center [450, 321] width 714 height 104
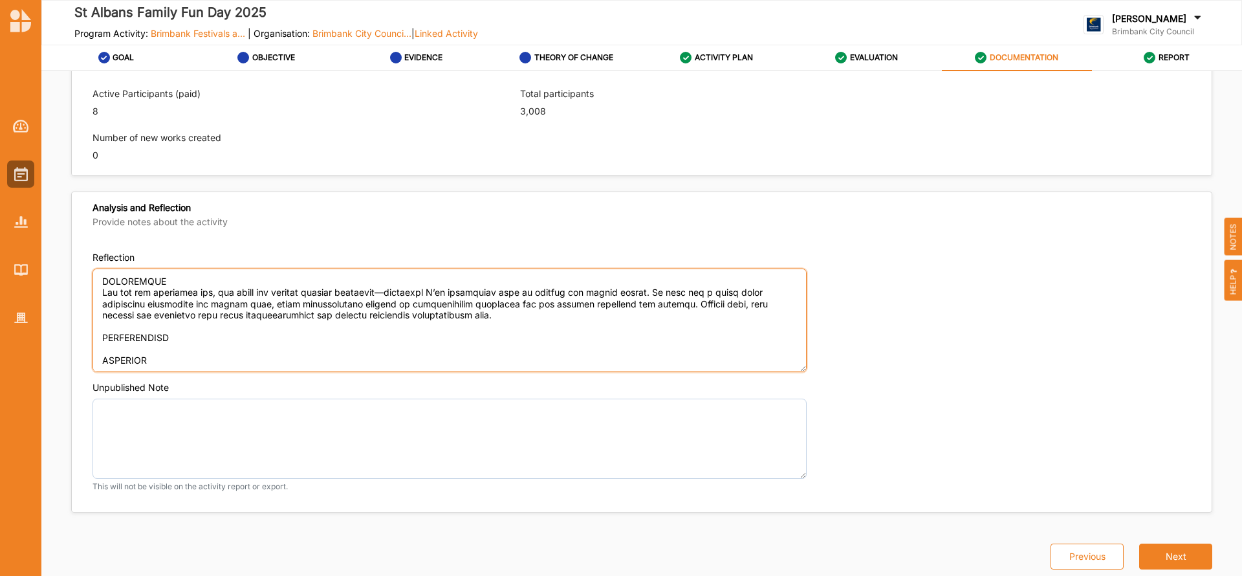
paste textarea "For future events, I would definitely prioritize arranging more shelter. In the…"
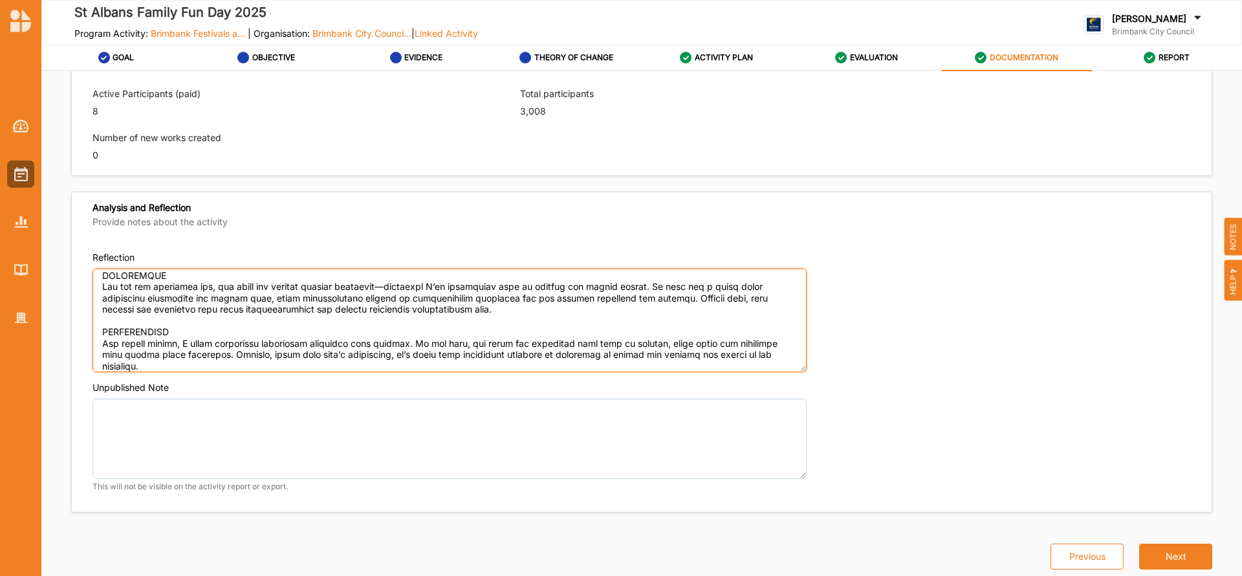
scroll to position [521, 0]
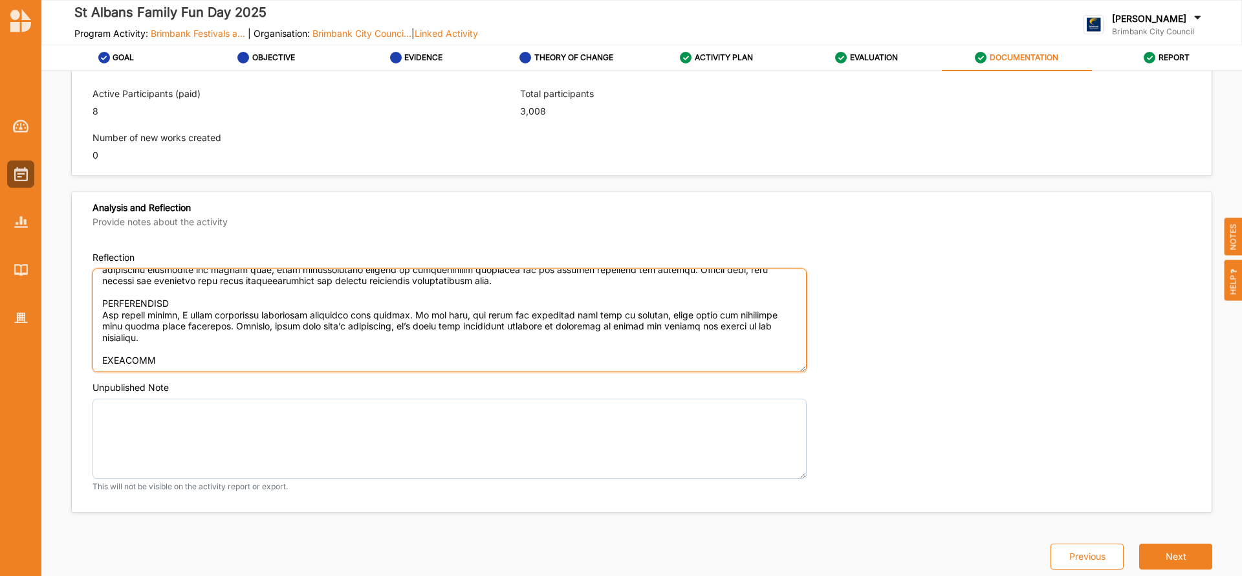
click at [207, 352] on textarea "Reflection" at bounding box center [450, 321] width 714 height 104
click at [786, 326] on textarea "Reflection" at bounding box center [450, 321] width 714 height 104
paste textarea "With increased funding, I’d also like to expand our entertainment offerings by …"
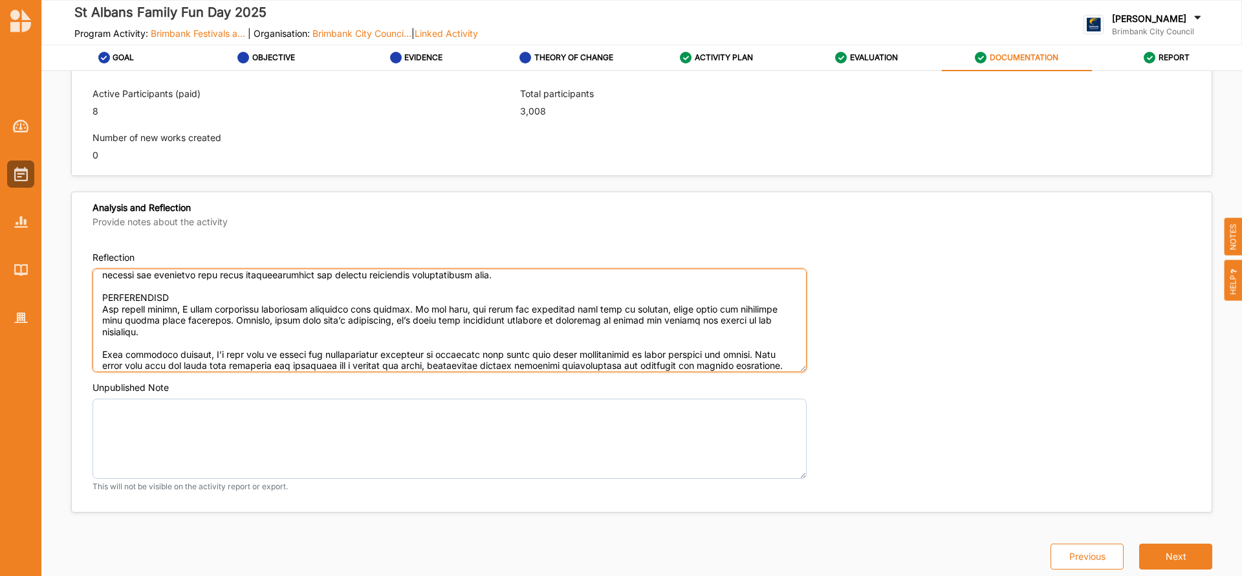
scroll to position [566, 0]
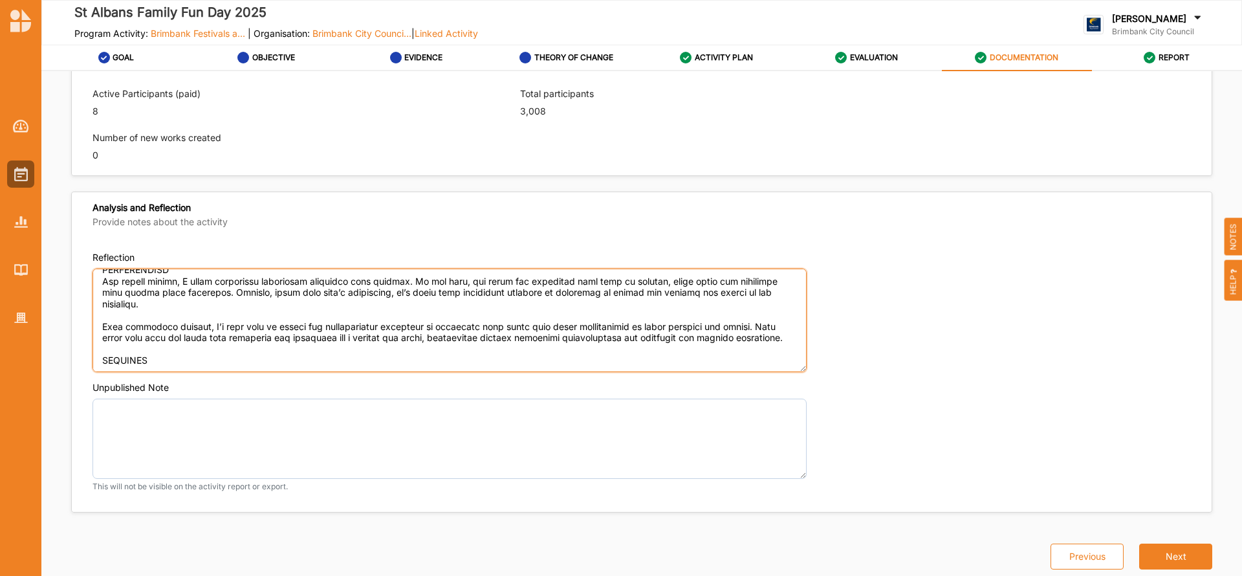
click at [112, 358] on textarea "Reflection" at bounding box center [450, 321] width 714 height 104
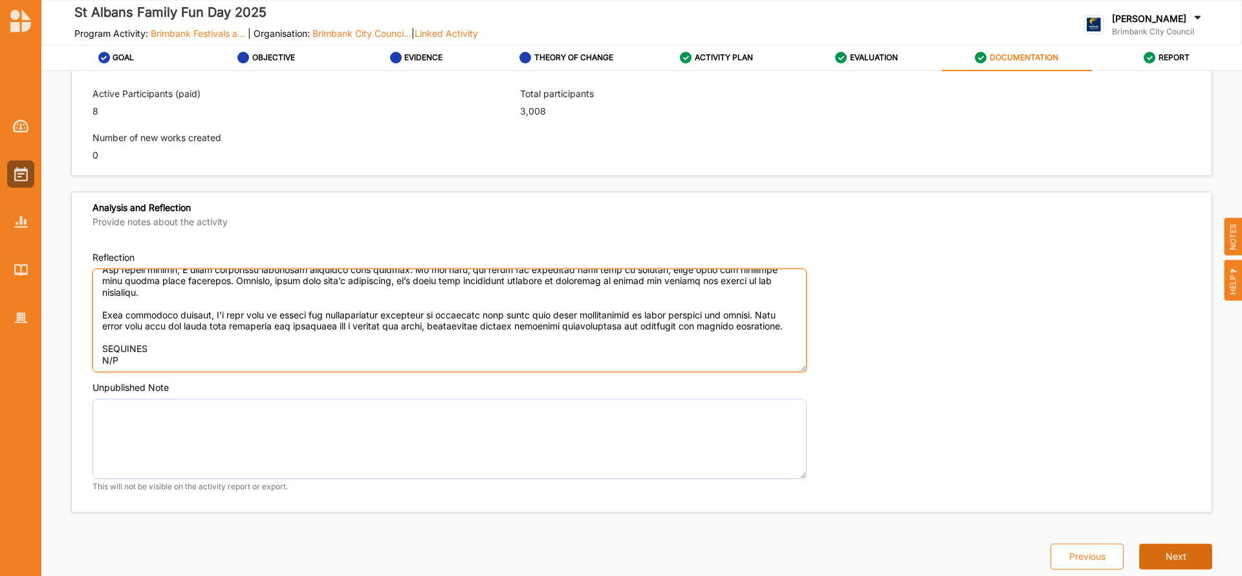
type textarea "OUTCOMES ACHIEVED This year marked our biggest event to date—not just in attend…"
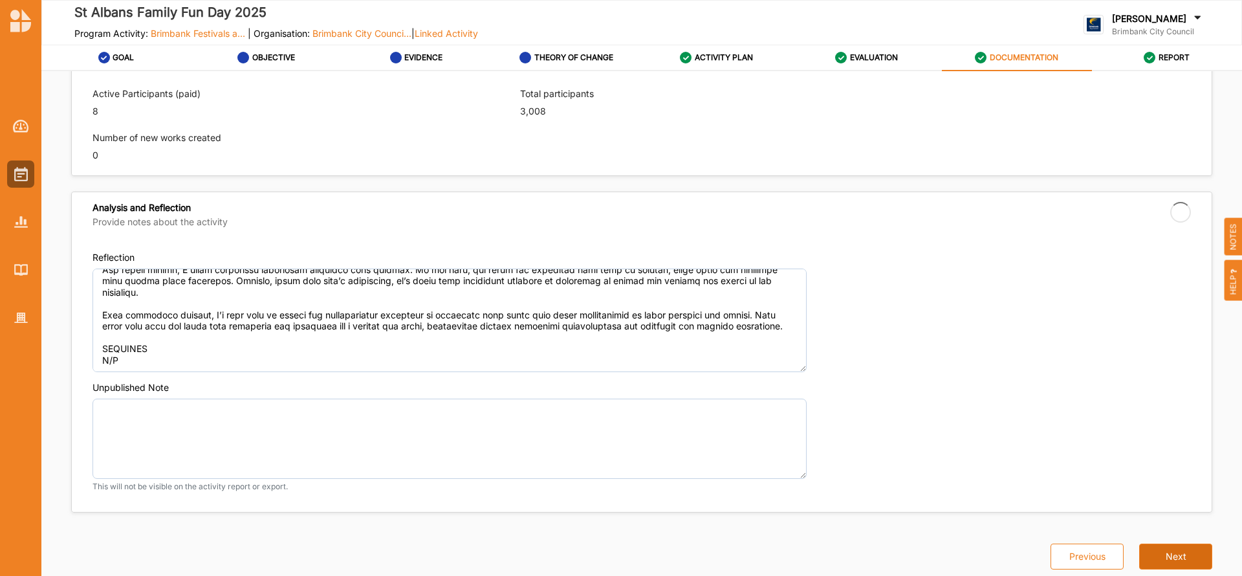
click at [1161, 550] on button "Next" at bounding box center [1175, 557] width 73 height 26
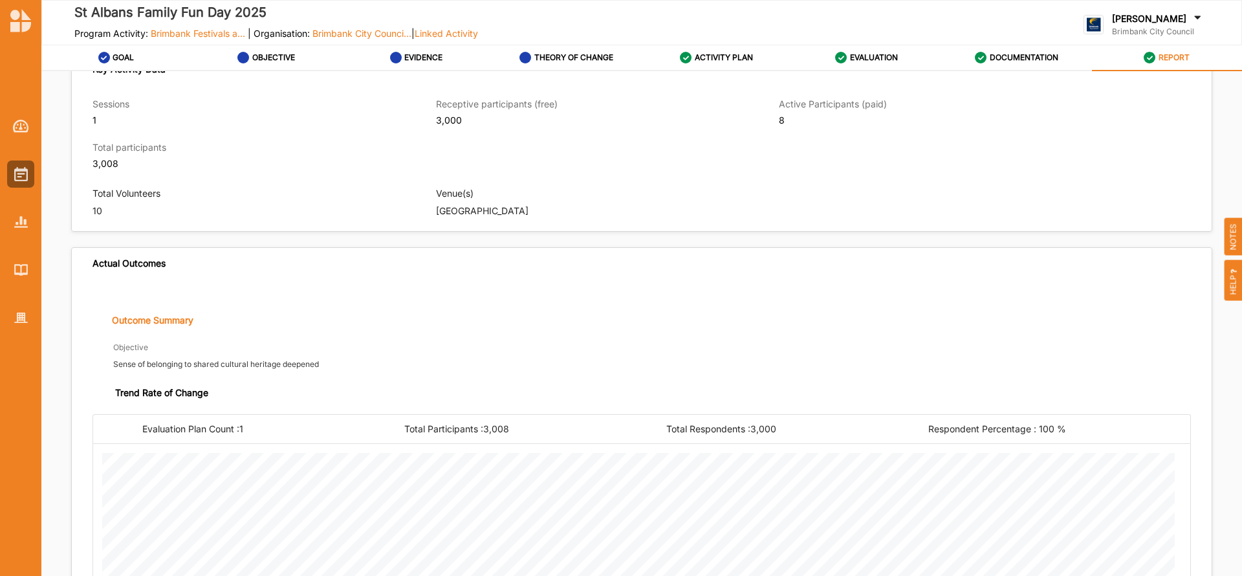
click at [1163, 56] on label "REPORT" at bounding box center [1174, 57] width 31 height 10
click at [1172, 54] on label "REPORT" at bounding box center [1174, 57] width 31 height 10
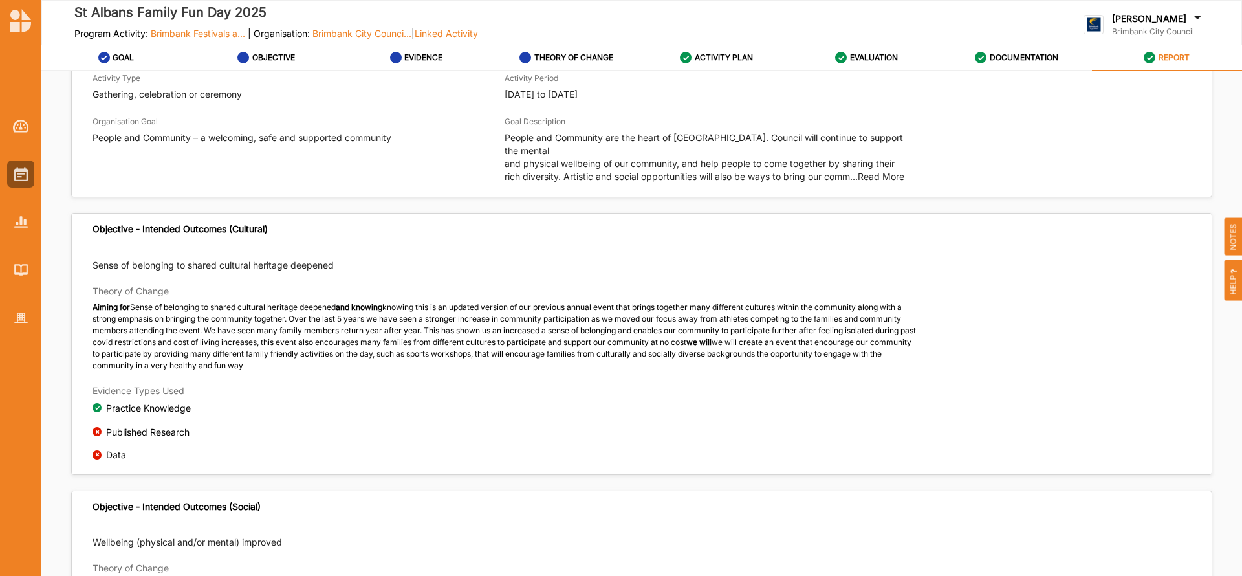
scroll to position [0, 0]
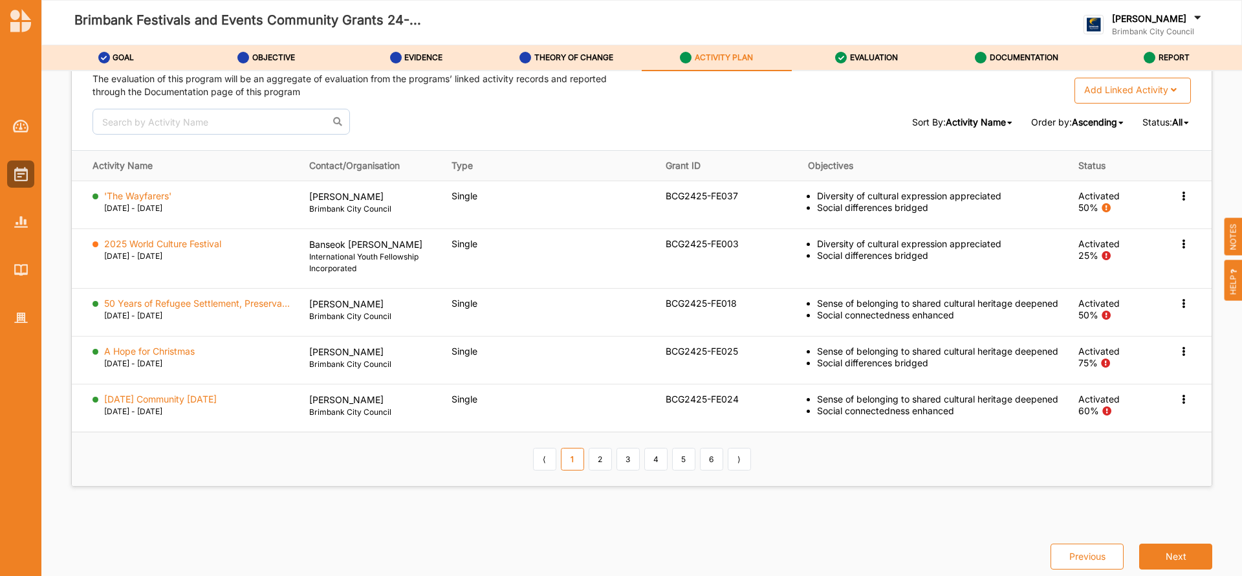
scroll to position [1966, 0]
click at [681, 457] on link "5" at bounding box center [683, 459] width 23 height 22
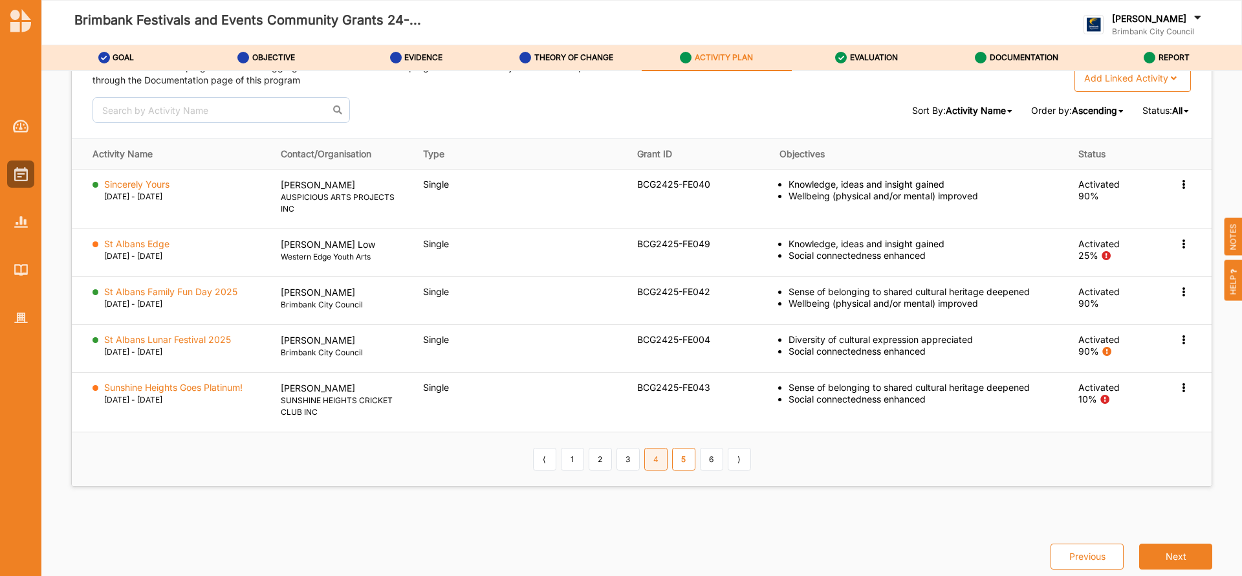
click at [651, 459] on link "4" at bounding box center [655, 459] width 23 height 22
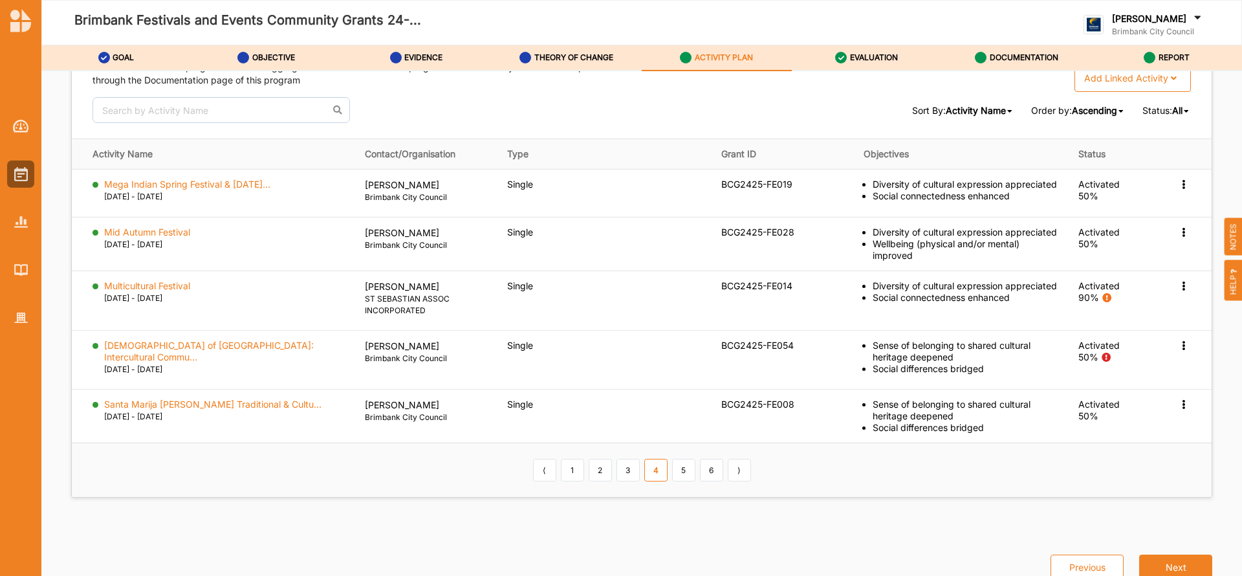
scroll to position [1944, 0]
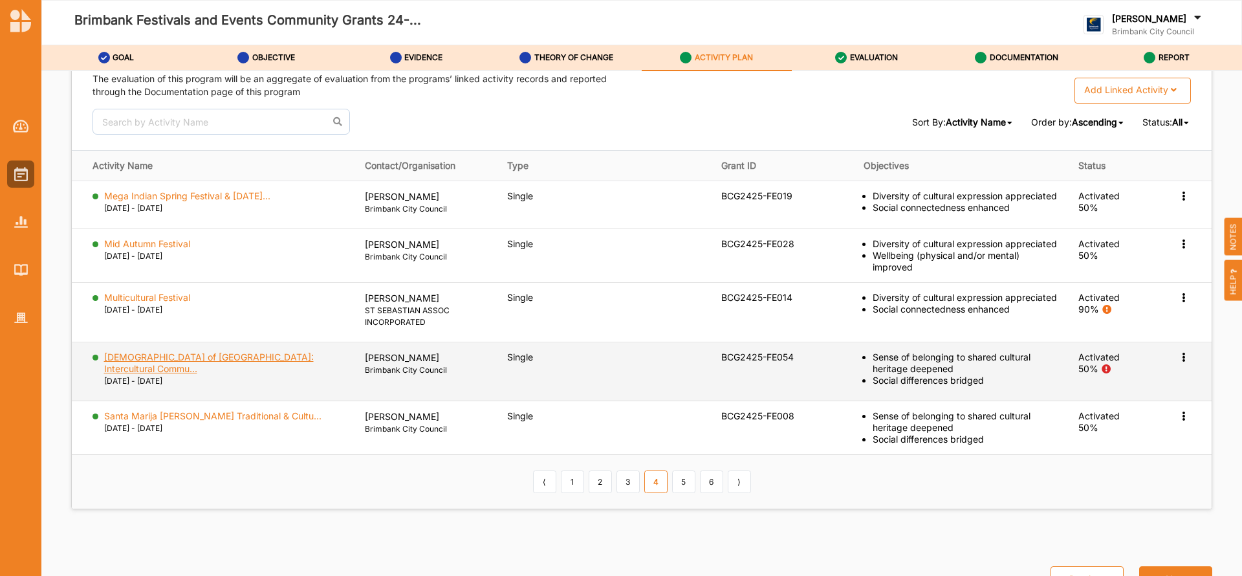
click at [225, 353] on label "[DEMOGRAPHIC_DATA] of [GEOGRAPHIC_DATA]: Intercultural Commu..." at bounding box center [225, 362] width 243 height 23
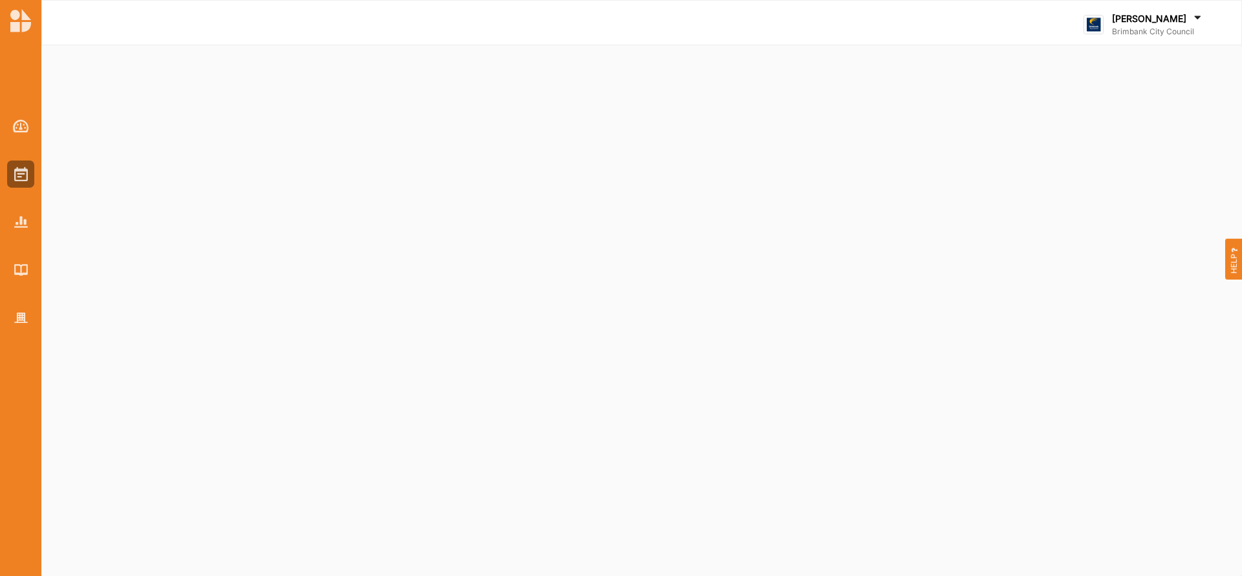
select select "2"
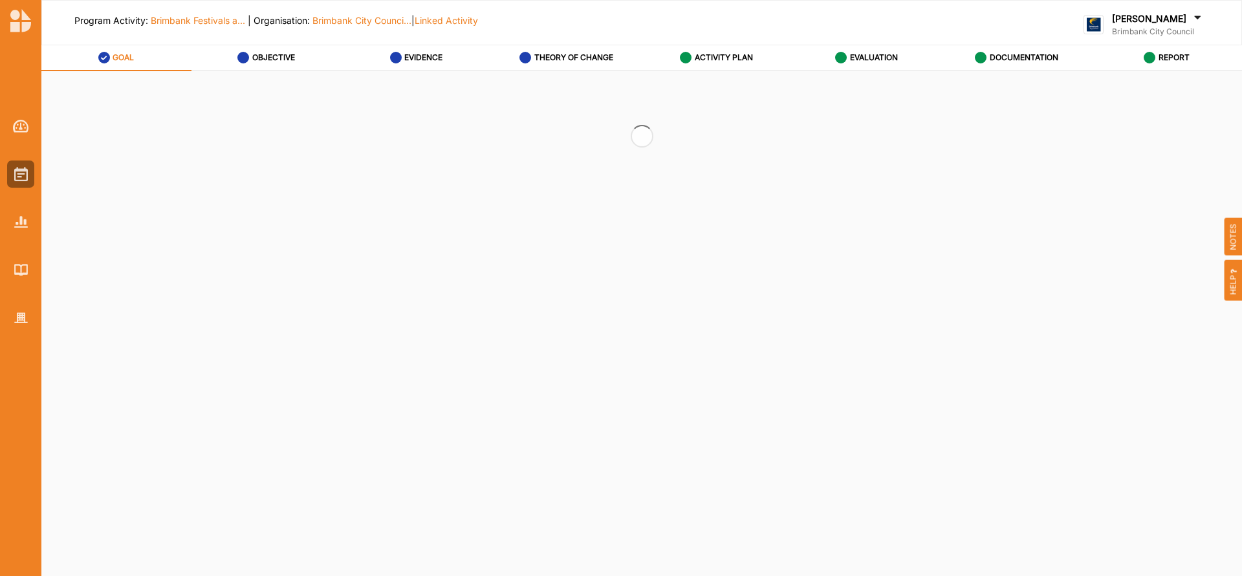
select select "2"
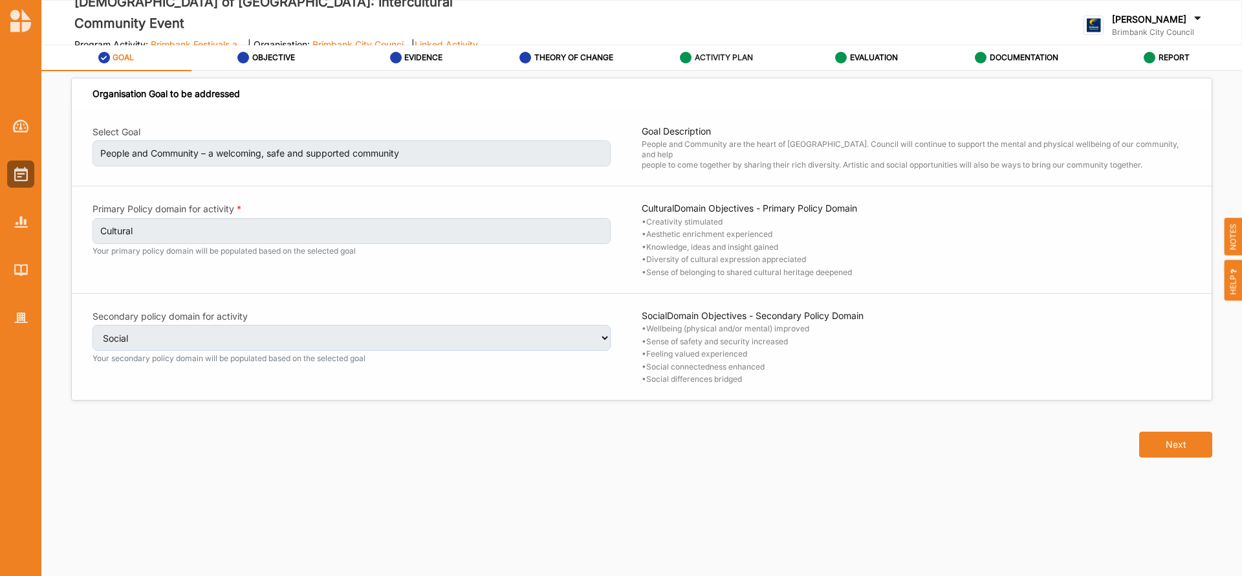
click at [736, 56] on label "ACTIVITY PLAN" at bounding box center [724, 57] width 58 height 10
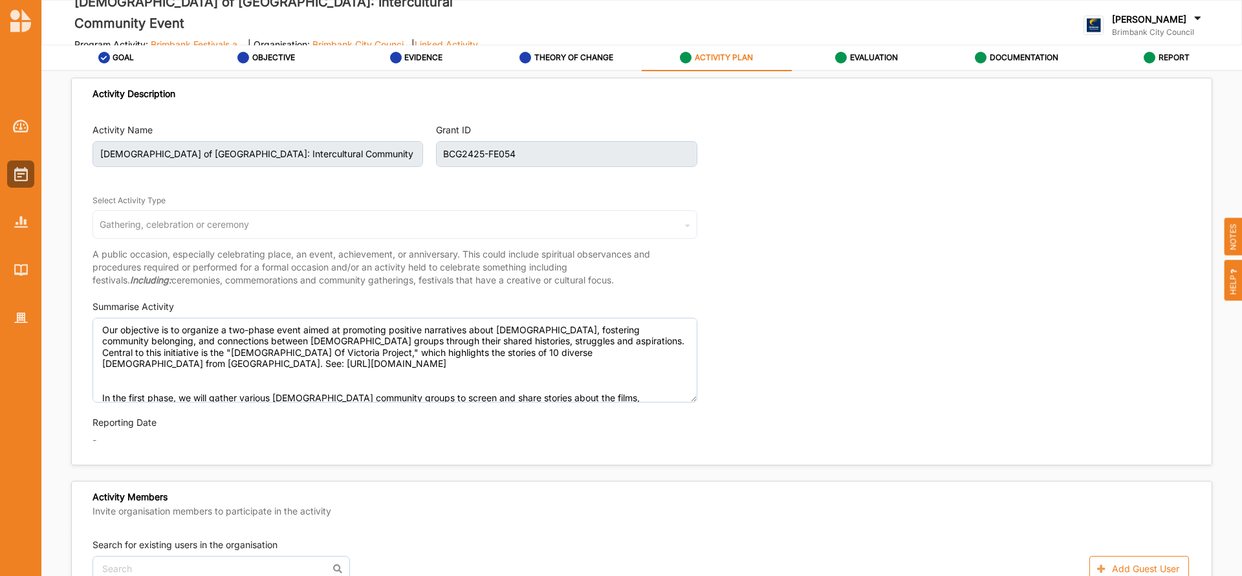
type textarea "Our objective is to organize a two-phase event aimed at promoting positive narr…"
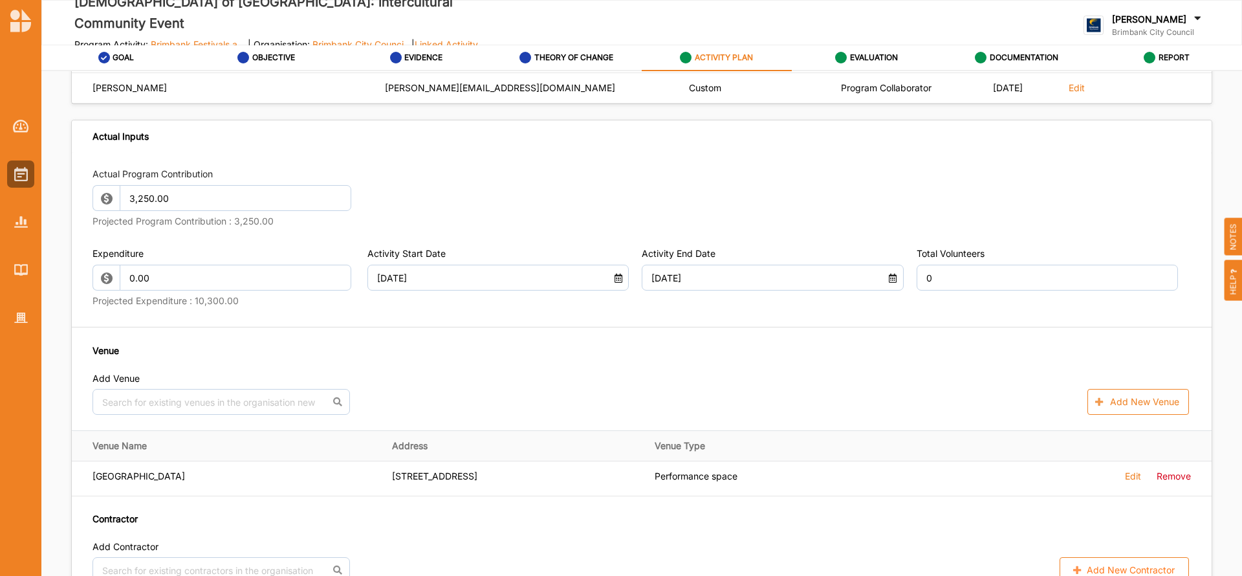
scroll to position [696, 0]
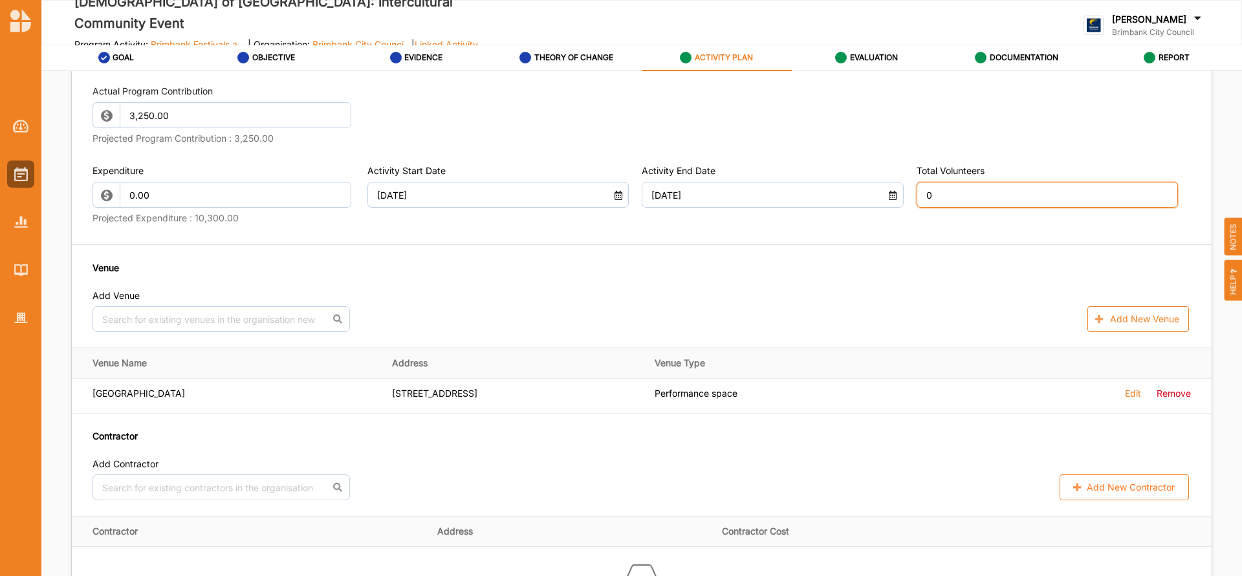
click at [947, 195] on input "0" at bounding box center [1048, 195] width 262 height 26
type input "10"
click at [896, 241] on div "Actual Program Contribution 3,250.00 Projected Program Contribution : 3,250.00 …" at bounding box center [642, 292] width 1140 height 446
click at [888, 197] on icon at bounding box center [893, 193] width 11 height 9
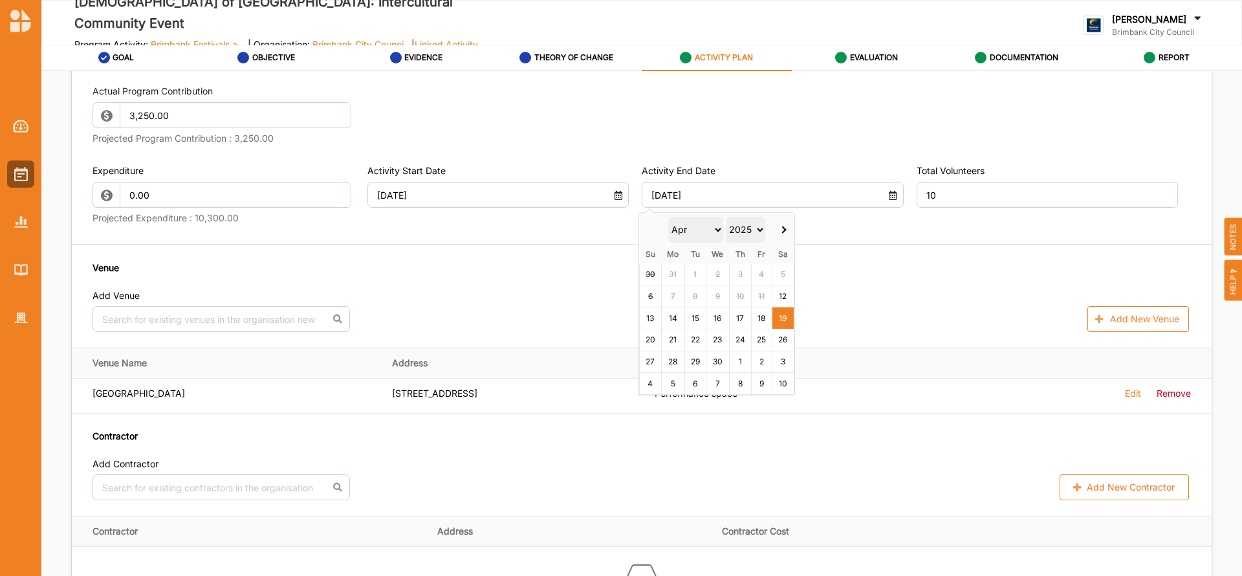
click at [718, 230] on select "Jan Feb Mar Apr May Jun Jul Aug Sep Oct Nov Dec" at bounding box center [696, 230] width 56 height 26
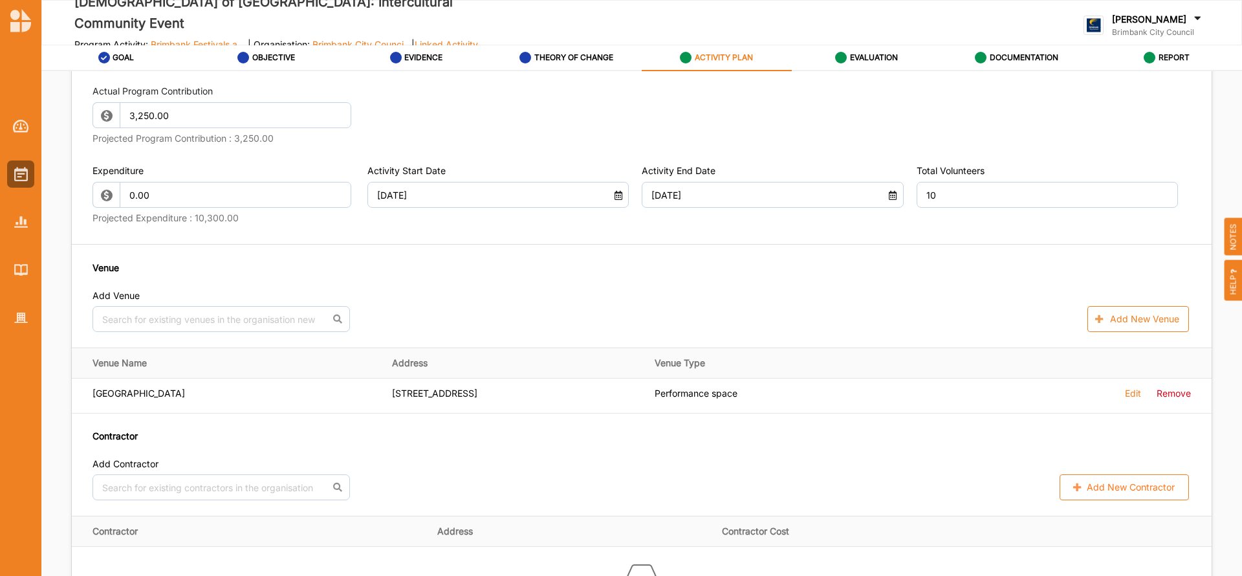
type textarea "Our objective is to organize a two-phase event aimed at promoting positive narr…"
type input "27 Jun 2025"
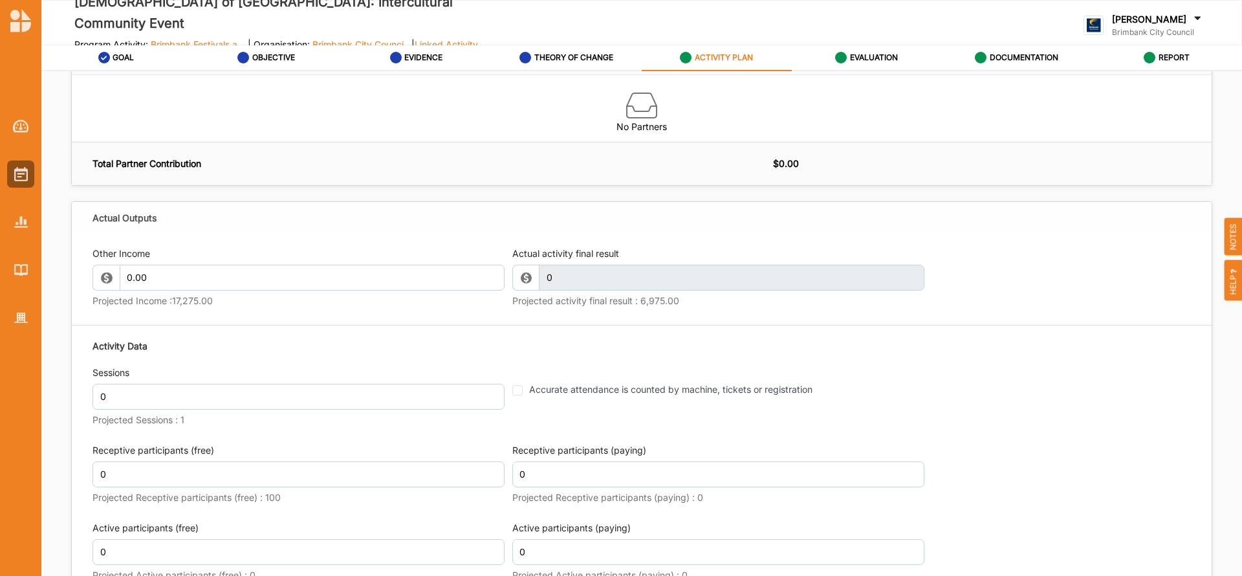
scroll to position [1387, 0]
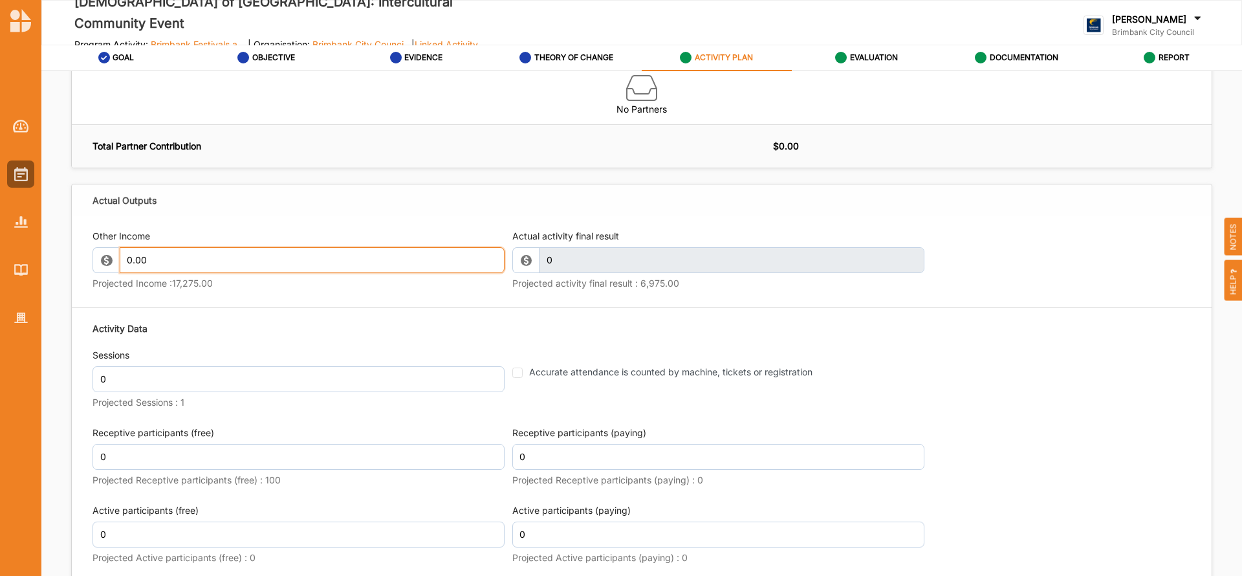
click at [208, 260] on input "0.00" at bounding box center [312, 260] width 385 height 26
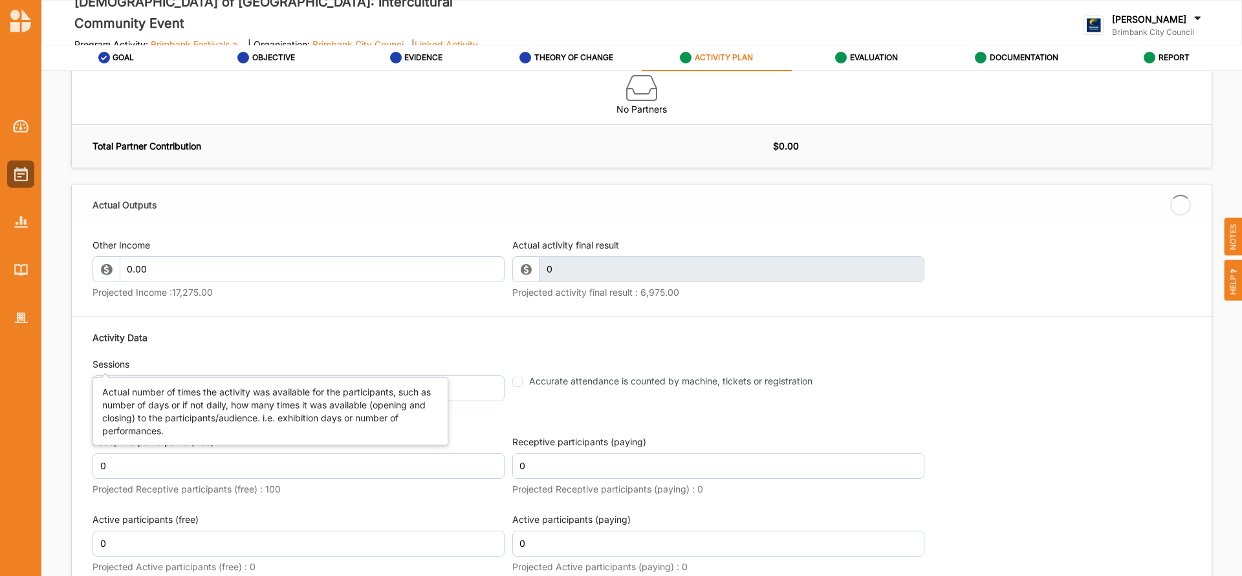
click at [149, 358] on label "Sessions" at bounding box center [299, 364] width 412 height 13
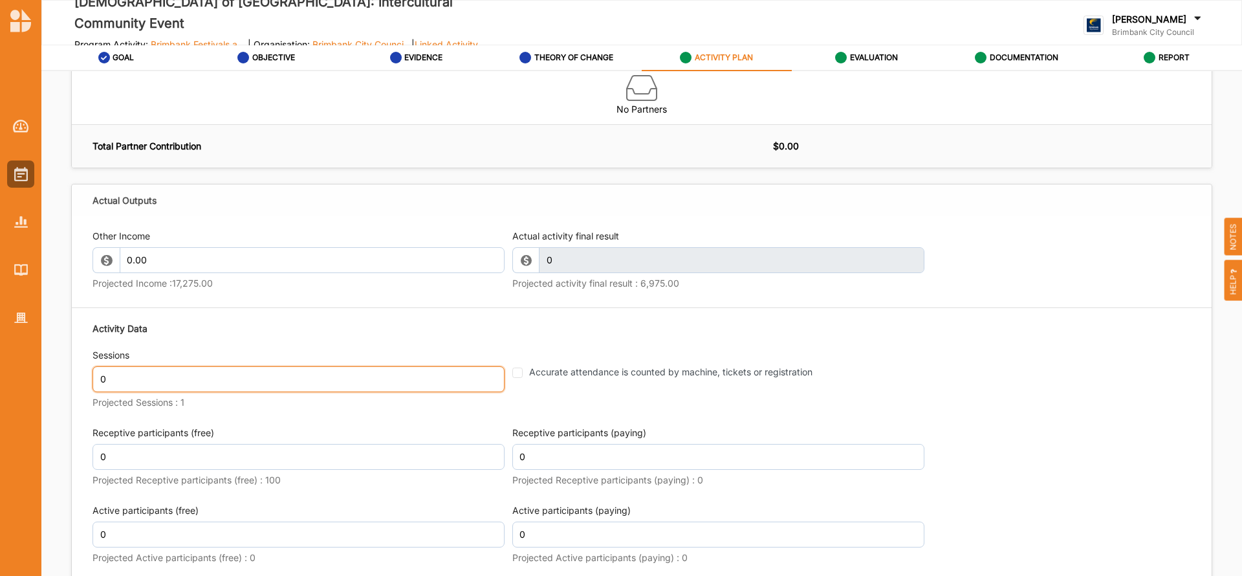
click at [127, 379] on input "0" at bounding box center [299, 379] width 412 height 26
type textarea "Our objective is to organize a two-phase event aimed at promoting positive narr…"
type input "1"
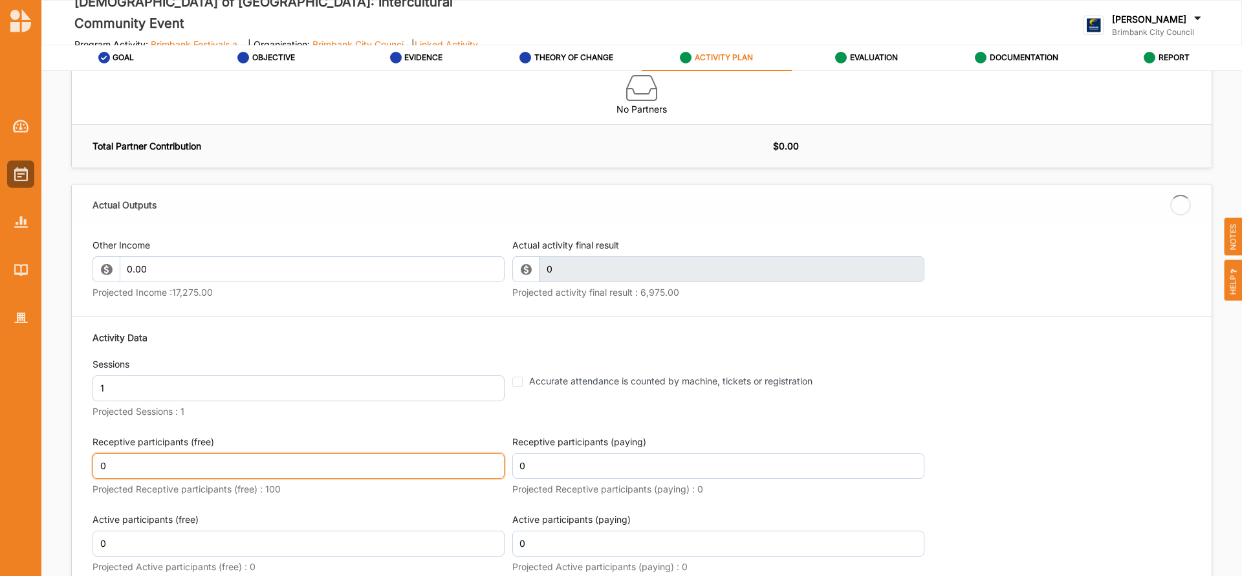
click at [132, 459] on input "0" at bounding box center [299, 466] width 412 height 26
type textarea "Our objective is to organize a two-phase event aimed at promoting positive narr…"
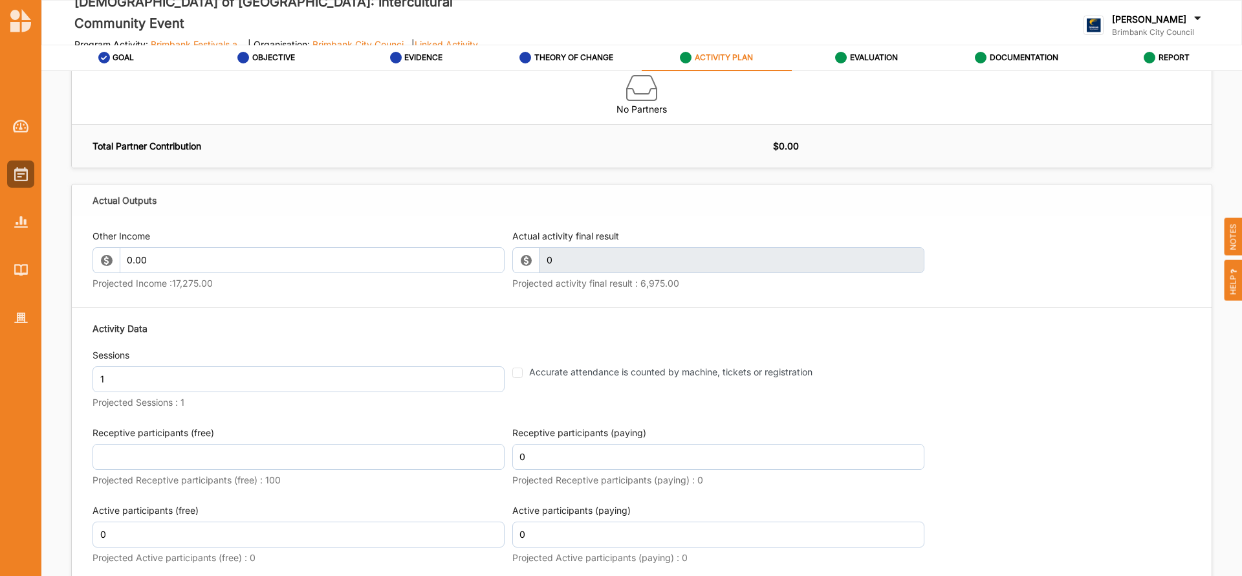
type textarea "Our objective is to organize a two-phase event aimed at promoting positive narr…"
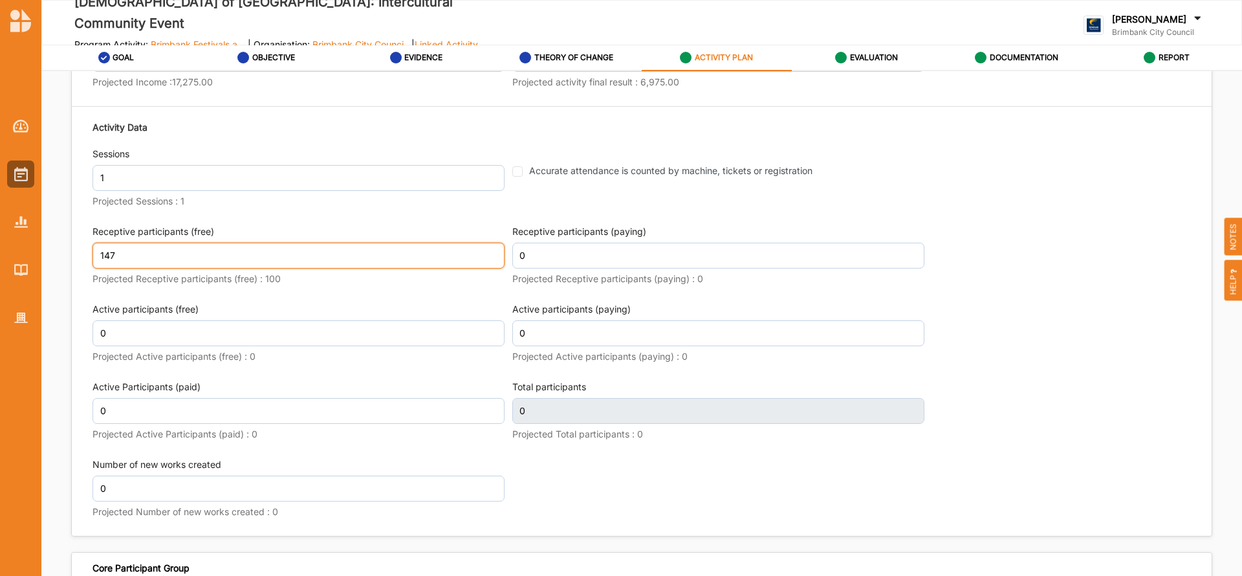
scroll to position [1585, 0]
type input "147"
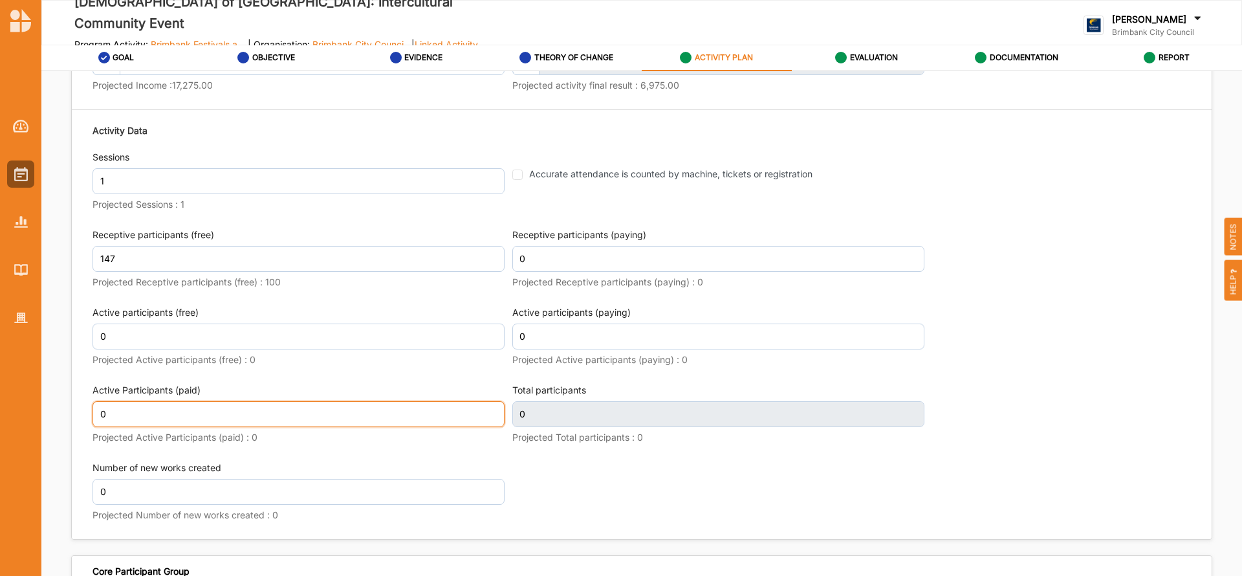
scroll to position [1594, 0]
click at [129, 413] on input "0" at bounding box center [299, 414] width 412 height 26
type textarea "Our objective is to organize a two-phase event aimed at promoting positive narr…"
type input "147"
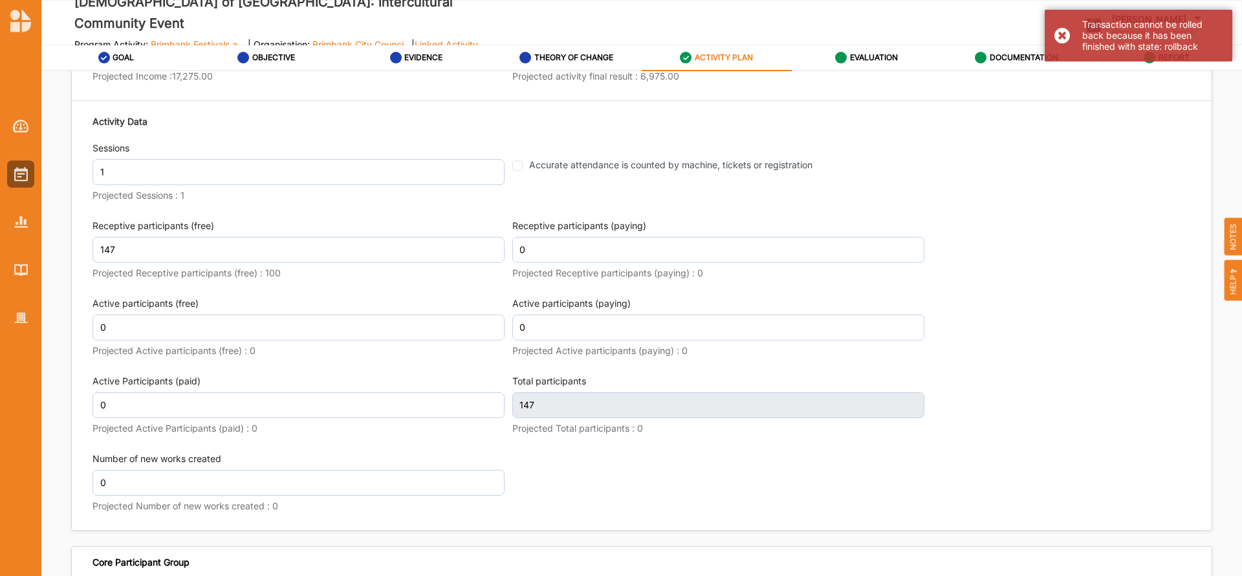
type textarea "Our objective is to organize a two-phase event aimed at promoting positive narr…"
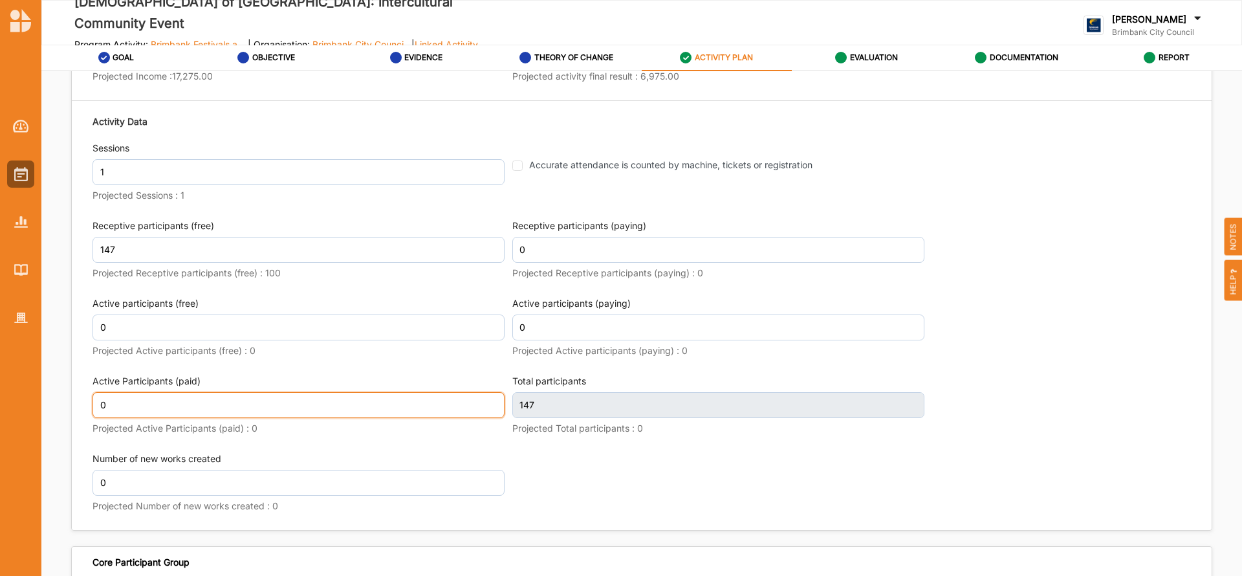
scroll to position [1585, 0]
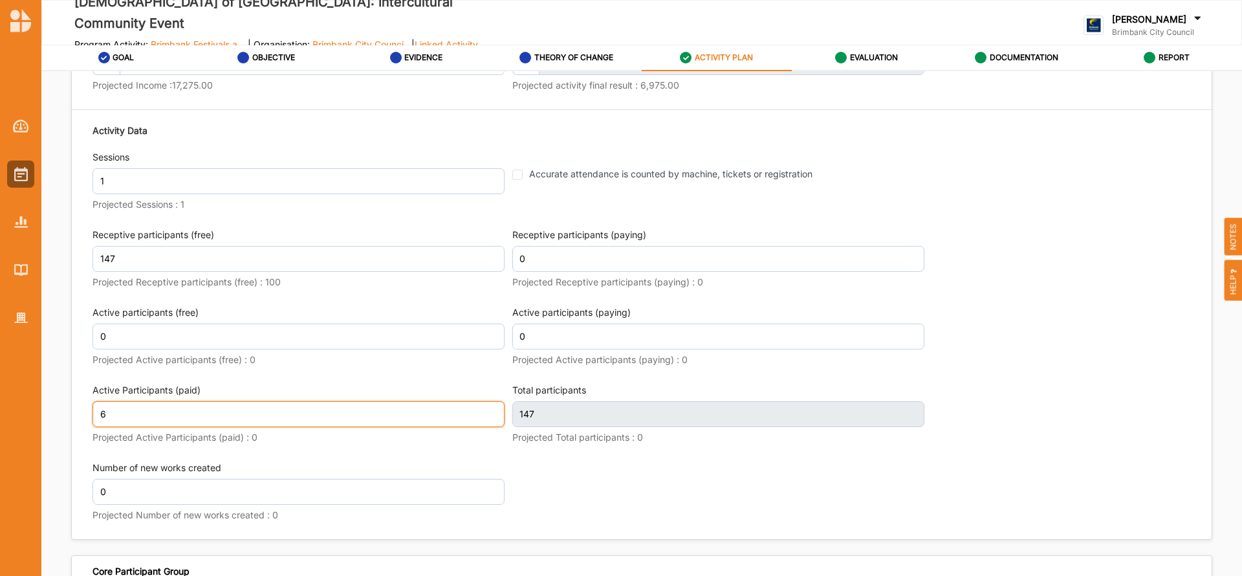
type input "6"
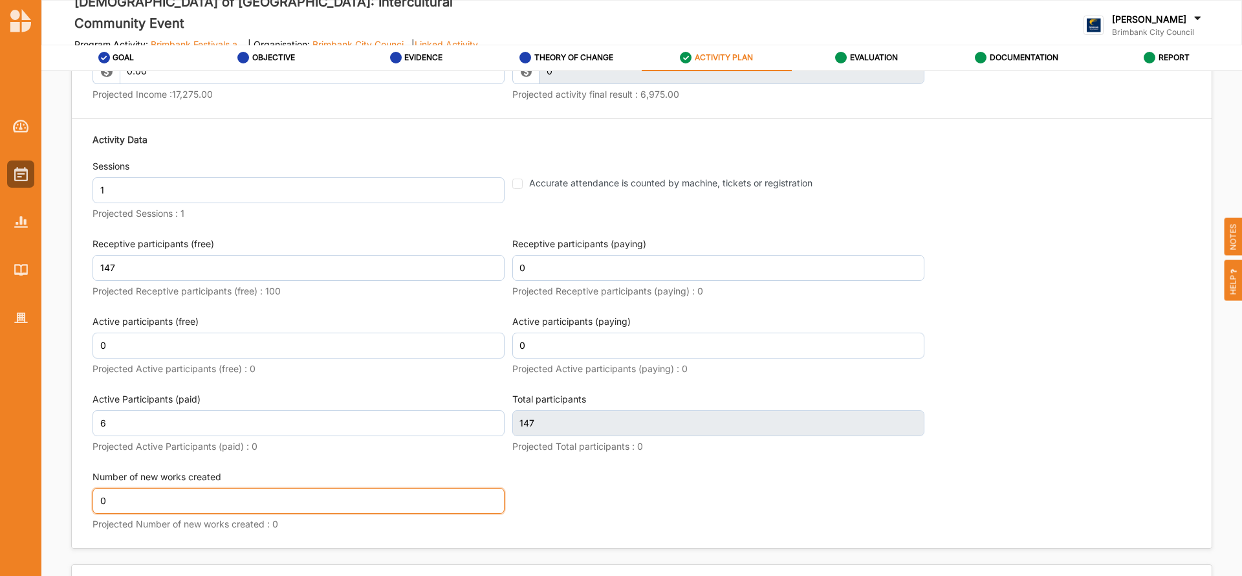
scroll to position [1594, 0]
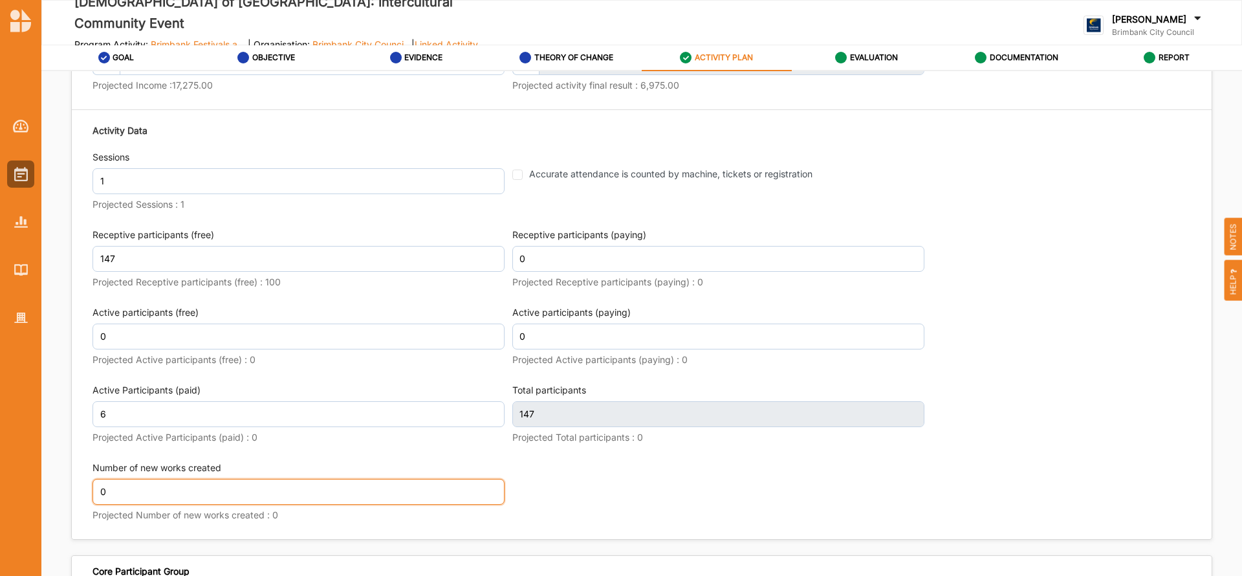
click at [122, 487] on input "0" at bounding box center [299, 492] width 412 height 26
type textarea "Our objective is to organize a two-phase event aimed at promoting positive narr…"
type input "153"
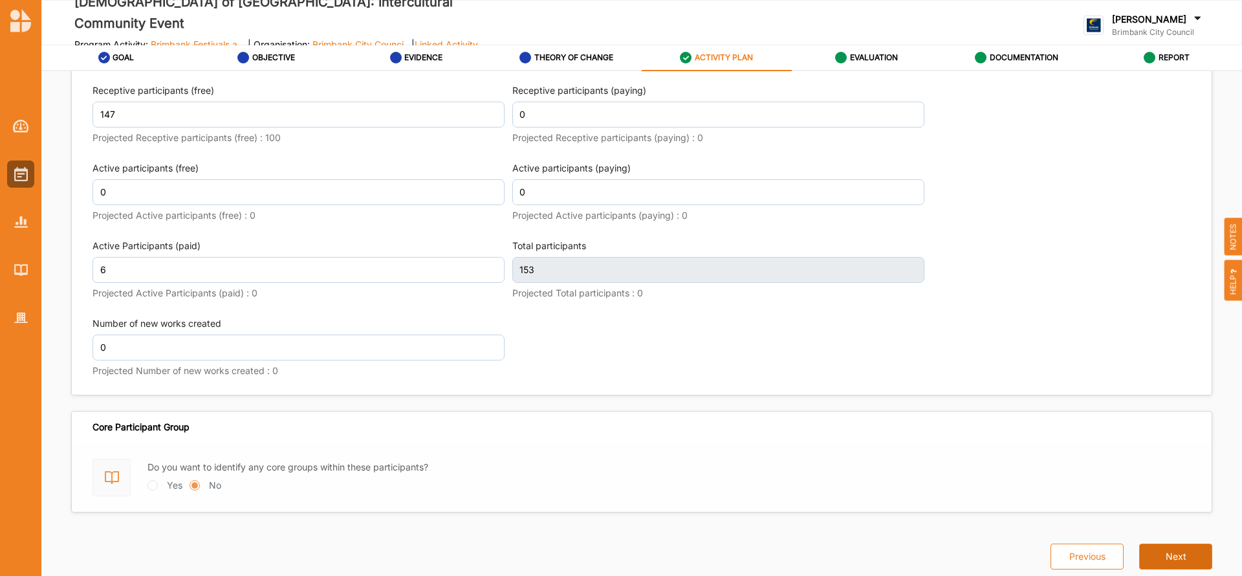
type textarea "Our objective is to organize a two-phase event aimed at promoting positive narr…"
click at [1180, 555] on button "Next" at bounding box center [1175, 557] width 73 height 26
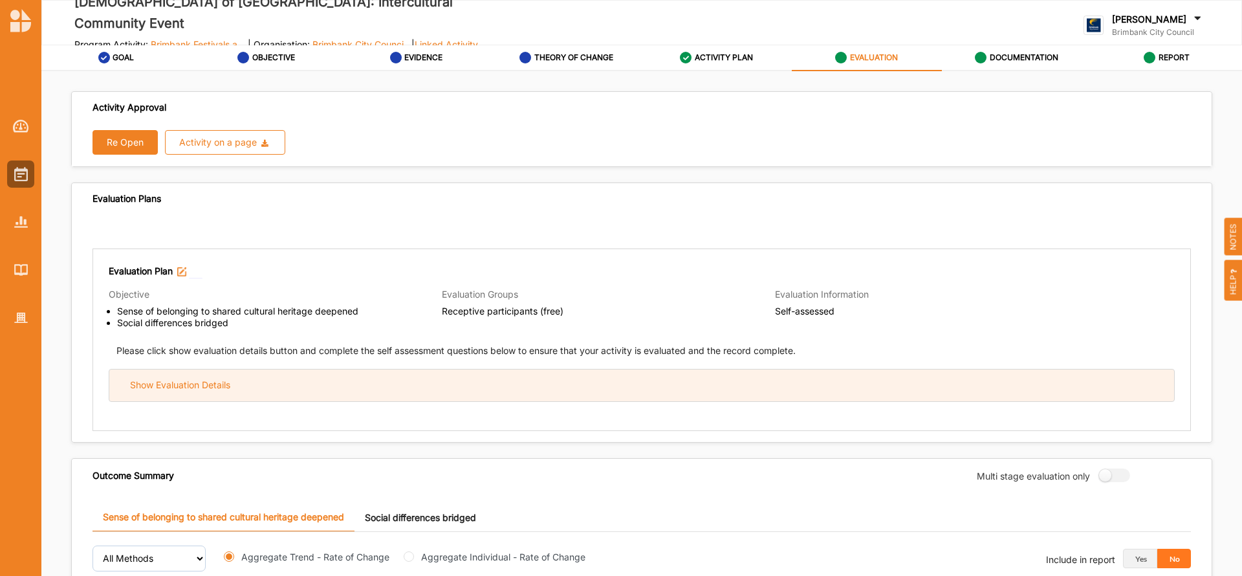
click at [350, 384] on div "Show Evaluation Details" at bounding box center [641, 385] width 1065 height 32
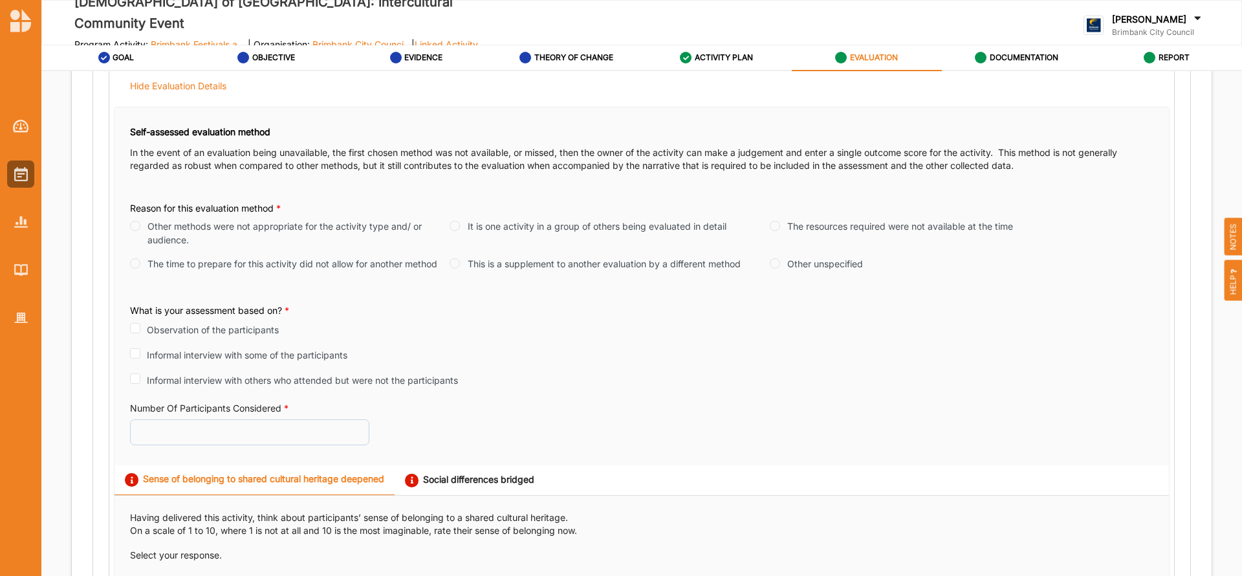
scroll to position [328, 0]
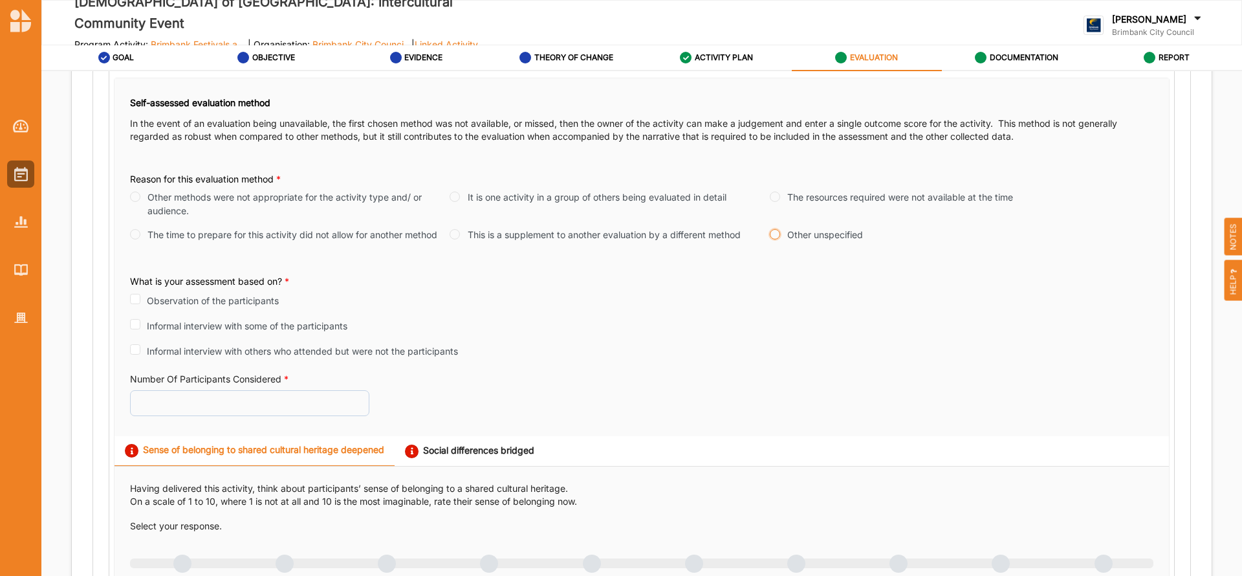
click at [770, 233] on input "Other unspecified" at bounding box center [775, 234] width 10 height 10
radio input "true"
click at [133, 299] on input "Observation of the participants" at bounding box center [135, 299] width 10 height 10
checkbox input "true"
click at [166, 411] on input "Number Of Participants Considered *" at bounding box center [249, 402] width 239 height 26
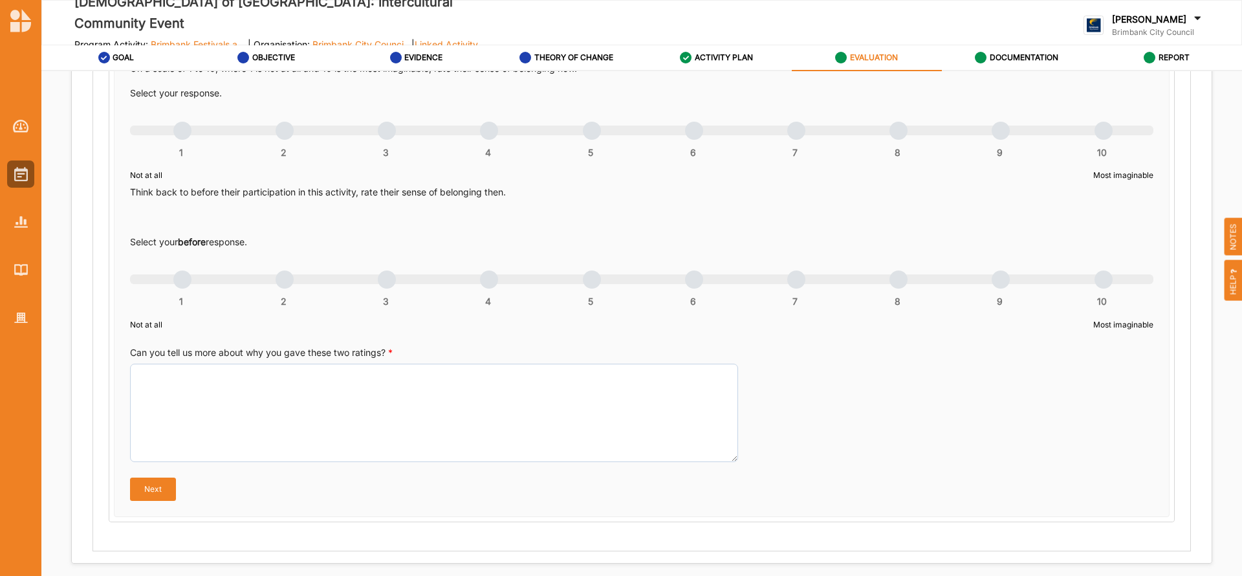
scroll to position [752, 0]
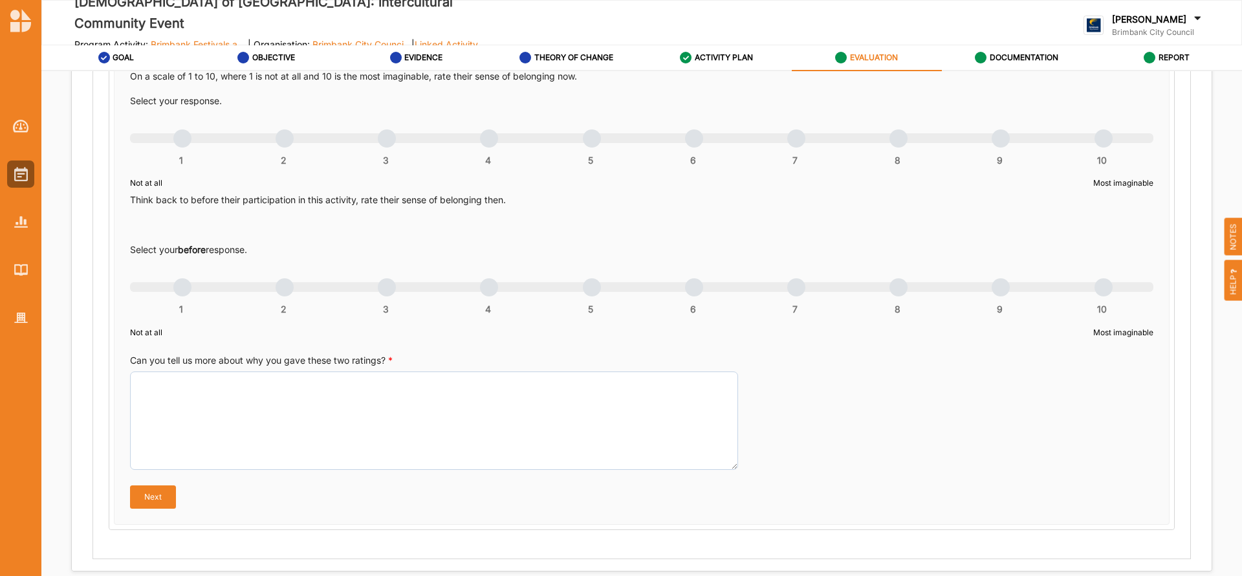
type input "147"
click at [345, 363] on label "Can you tell us more about why you gave these two ratings? *" at bounding box center [261, 360] width 263 height 13
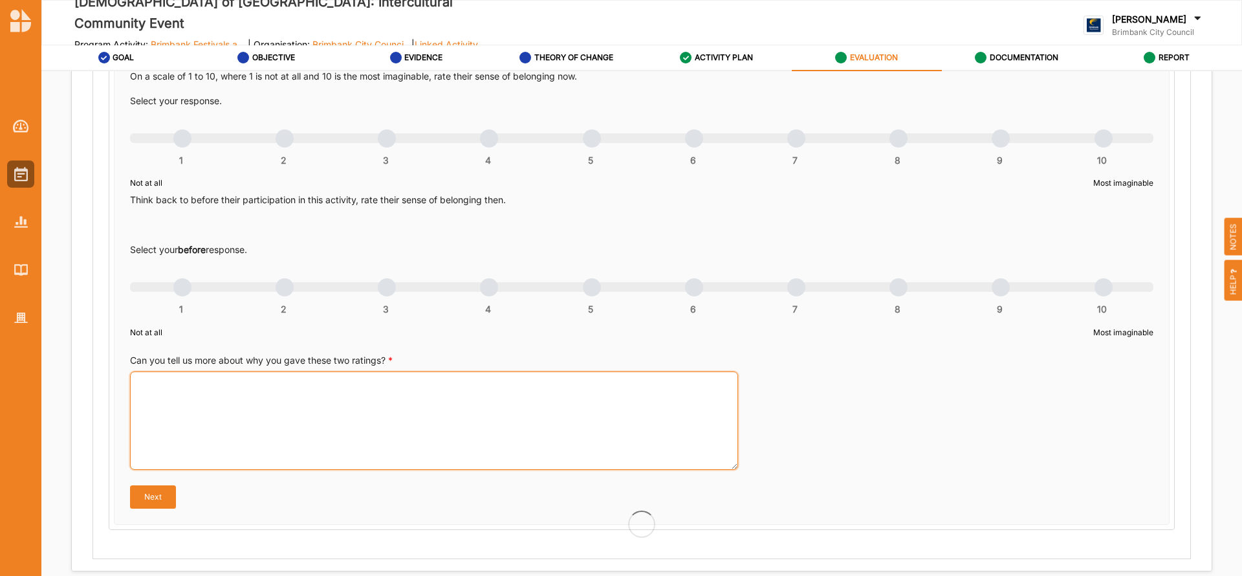
click at [345, 371] on textarea "Can you tell us more about why you gave these two ratings? *" at bounding box center [434, 420] width 608 height 98
click at [214, 396] on textarea "Can you tell us more about why you gave these two ratings? *" at bounding box center [434, 420] width 608 height 98
paste textarea "The event showcased the stories of nine Muslims captured through digital film, …"
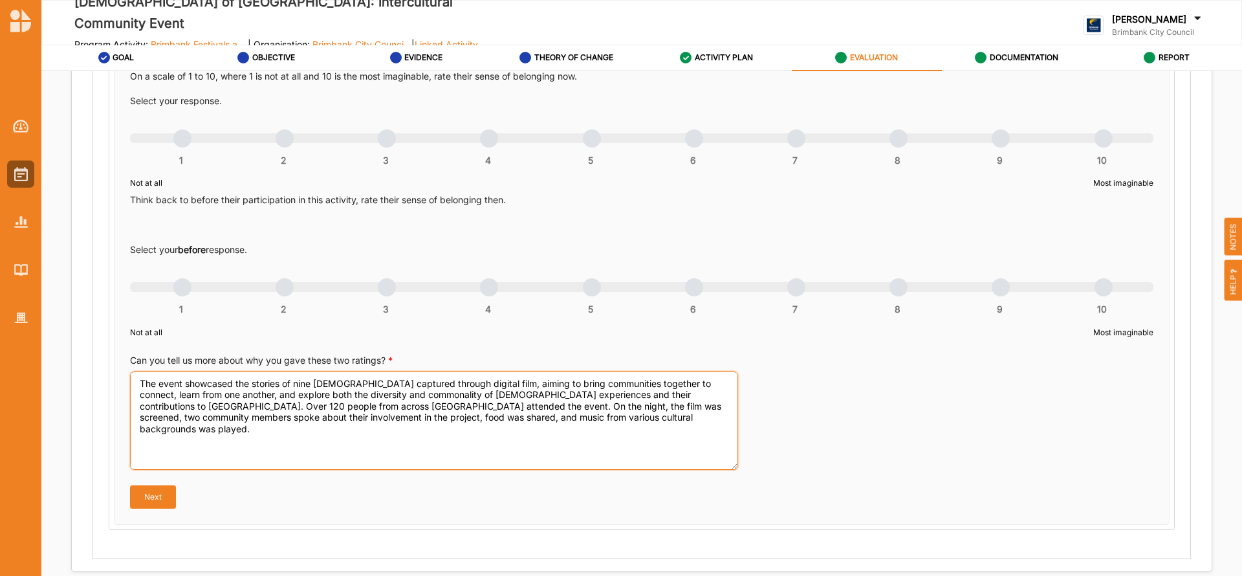
type textarea "The event showcased the stories of nine Muslims captured through digital film, …"
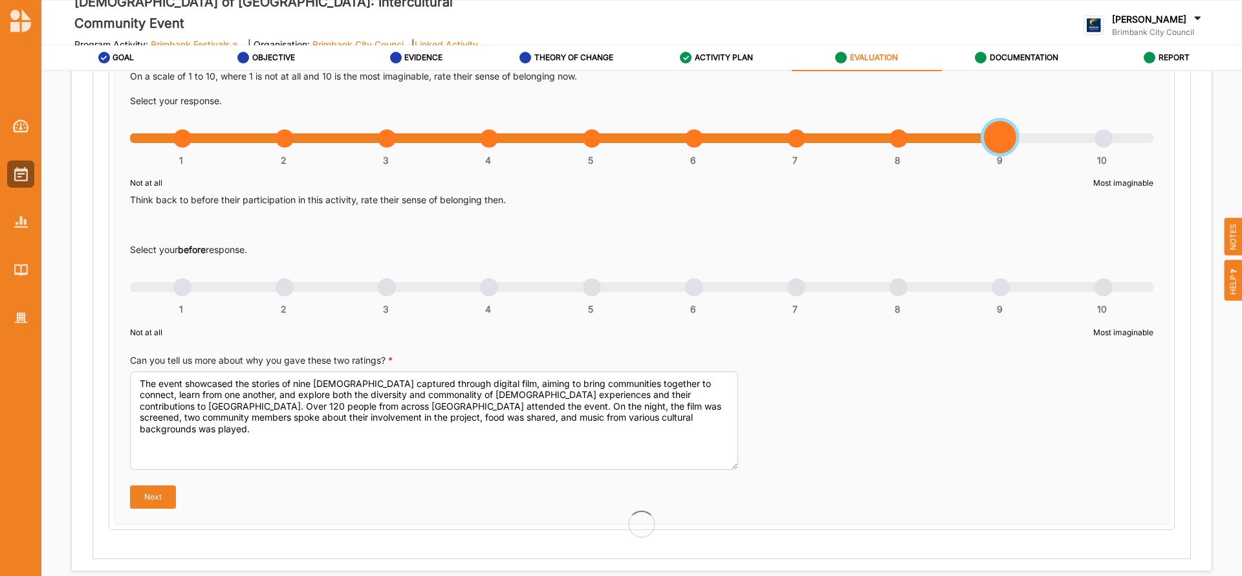
click at [1002, 140] on div "1 2 3 4 5 6 7 8 9 10" at bounding box center [642, 144] width 1024 height 9
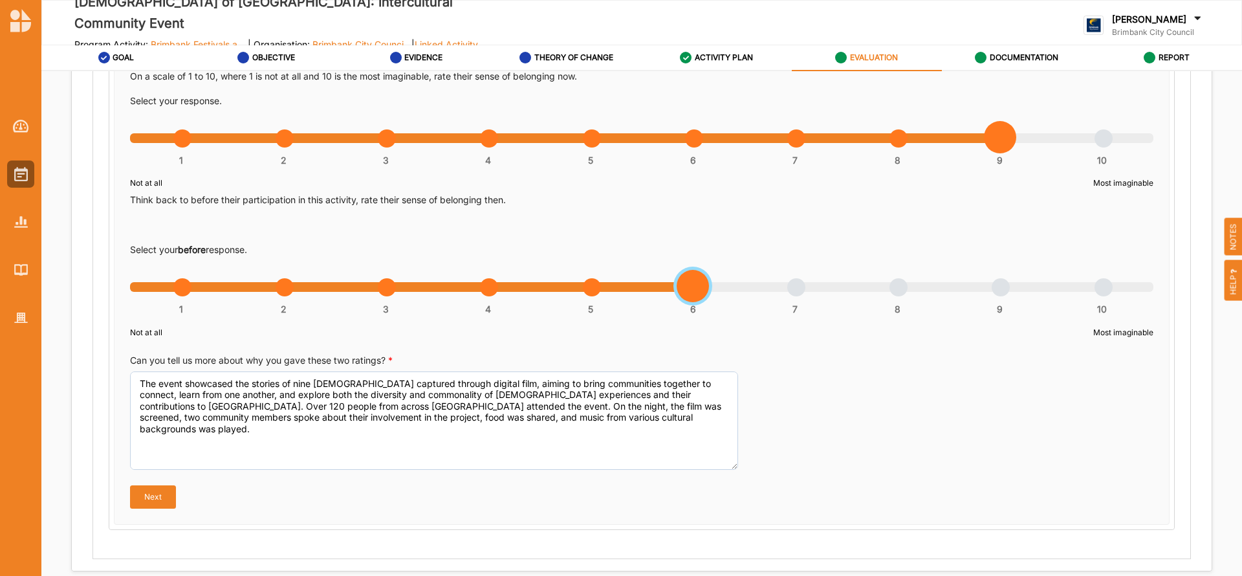
click at [692, 294] on div "1 2 3 4 5 6 7 8 9 10" at bounding box center [642, 293] width 1024 height 9
click at [152, 489] on button "Next" at bounding box center [153, 496] width 46 height 23
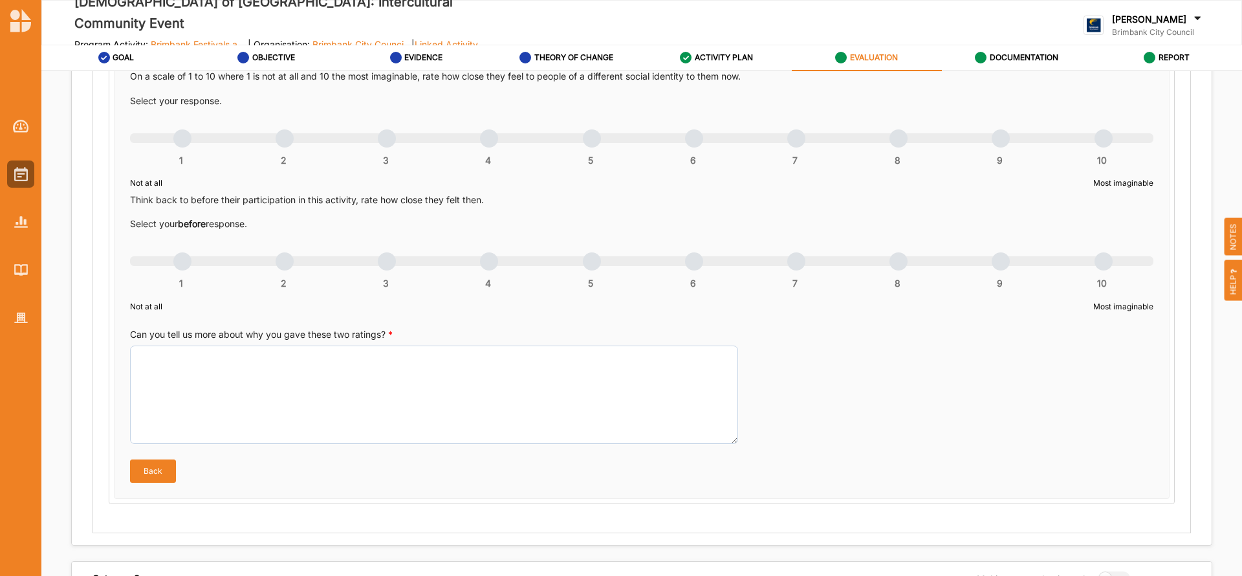
scroll to position [692, 0]
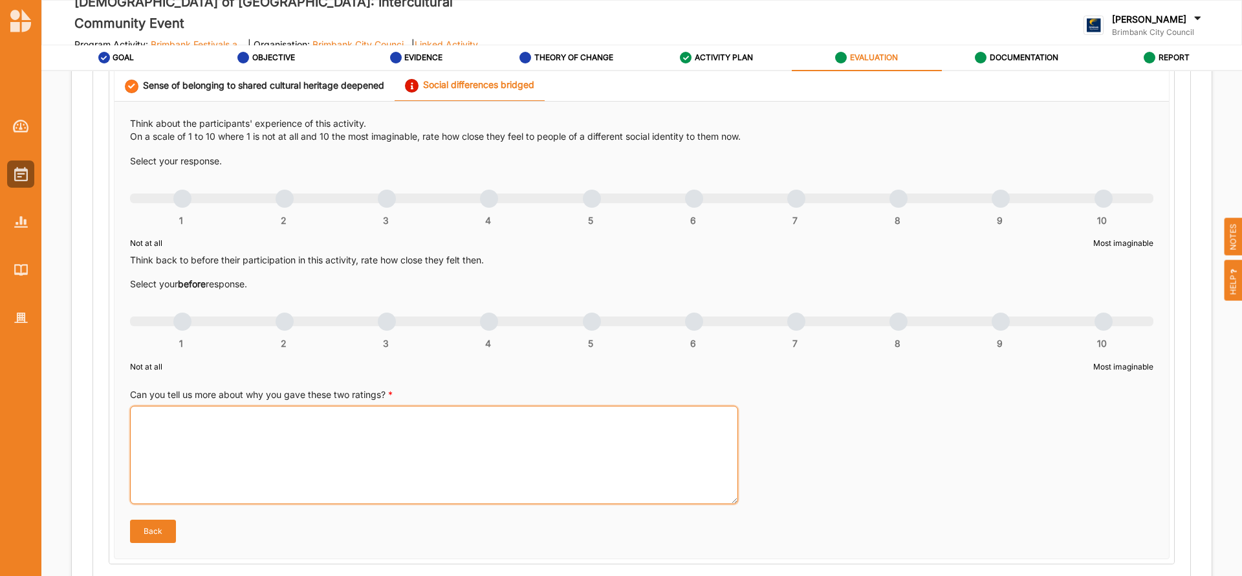
click at [267, 431] on textarea "Can you tell us more about why you gave these two ratings? *" at bounding box center [434, 455] width 608 height 98
paste textarea "The aim of the project was to contribute to community life and social cohesion …"
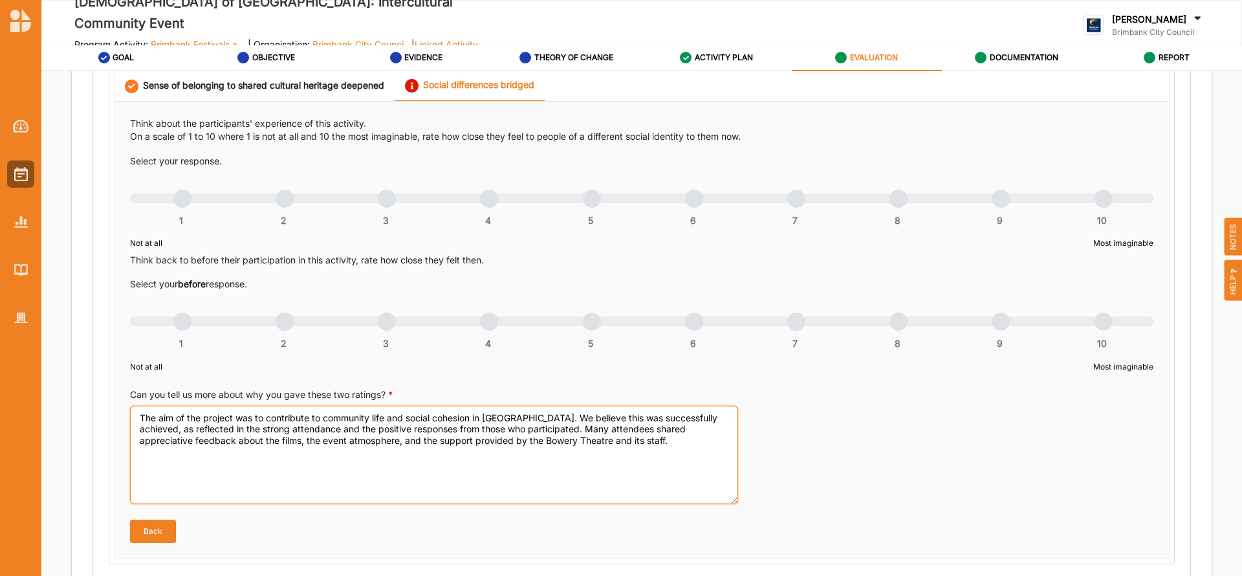
type textarea "The aim of the project was to contribute to community life and social cohesion …"
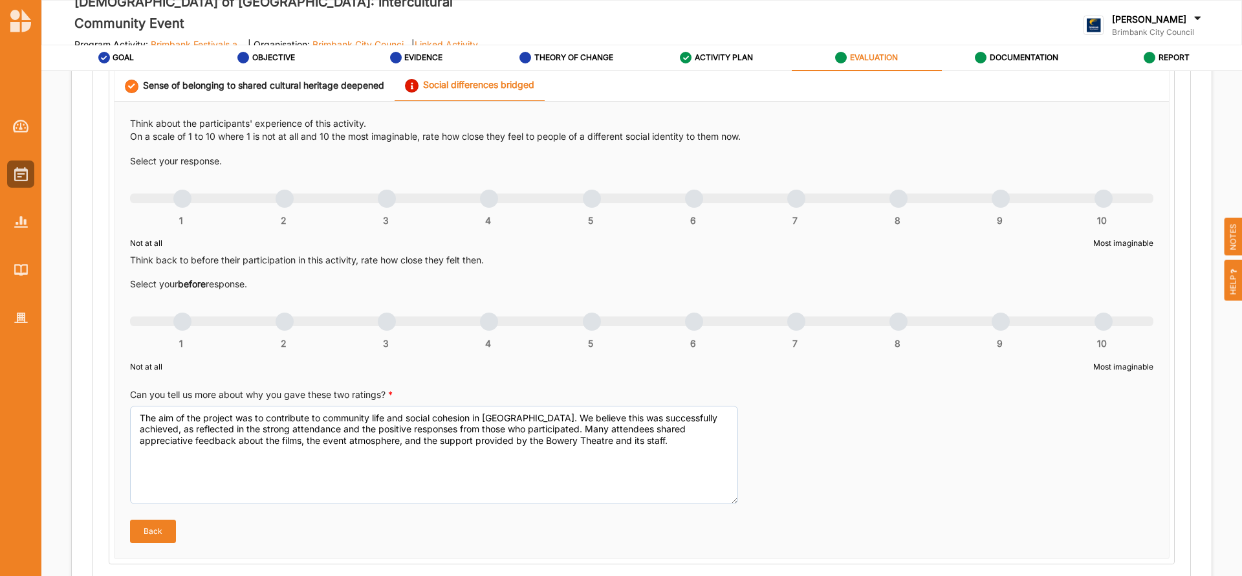
click at [1095, 201] on div "1 2 3 4 5 6 7 8 9 10" at bounding box center [642, 205] width 1024 height 9
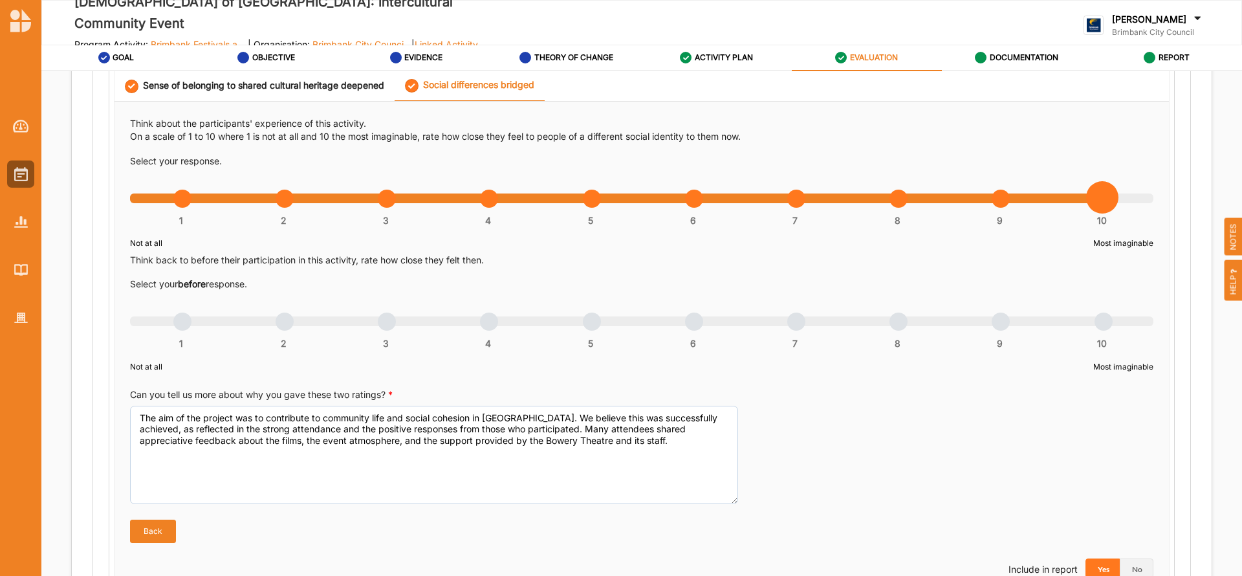
click at [793, 324] on div "1 2 3 4 5 6 7 8 9 10" at bounding box center [642, 328] width 1024 height 9
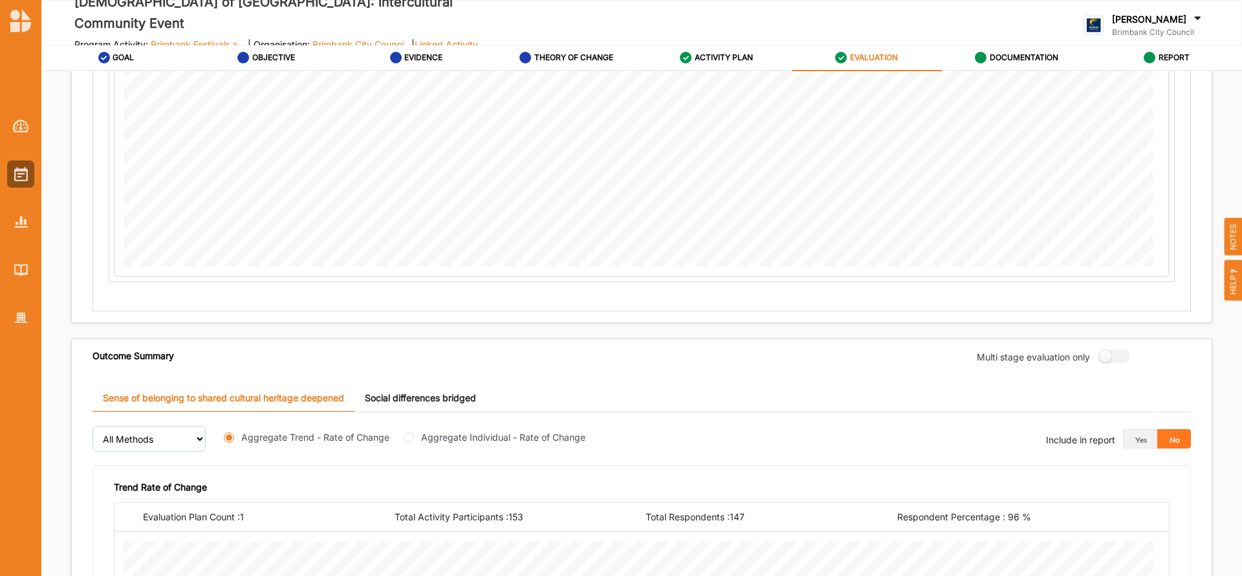
scroll to position [1574, 0]
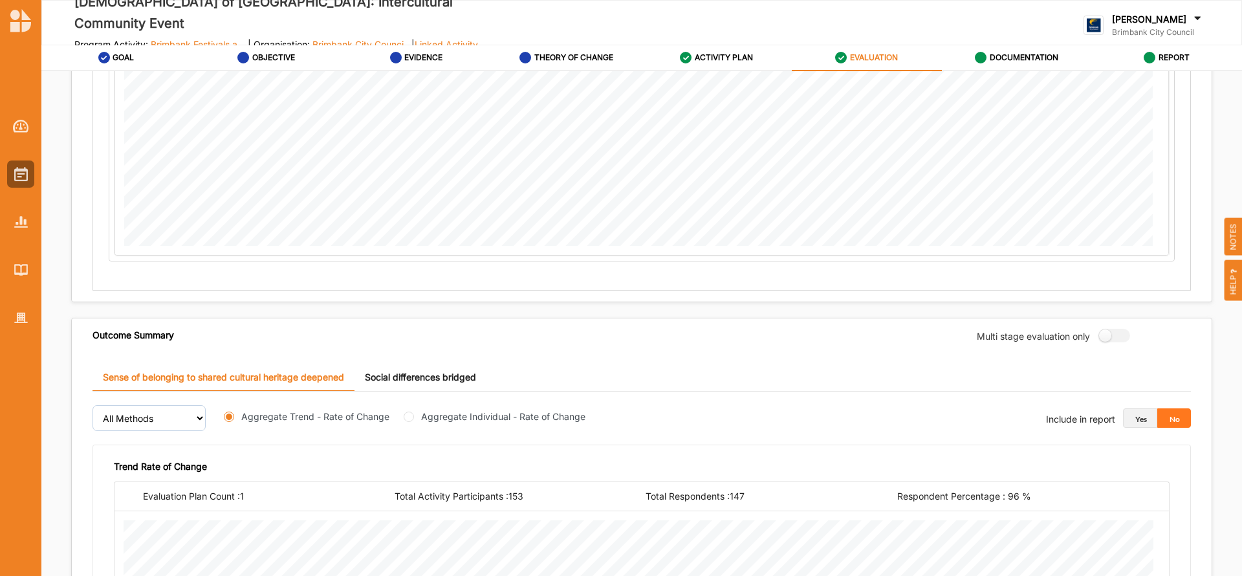
click at [1132, 421] on button "Yes" at bounding box center [1140, 417] width 34 height 19
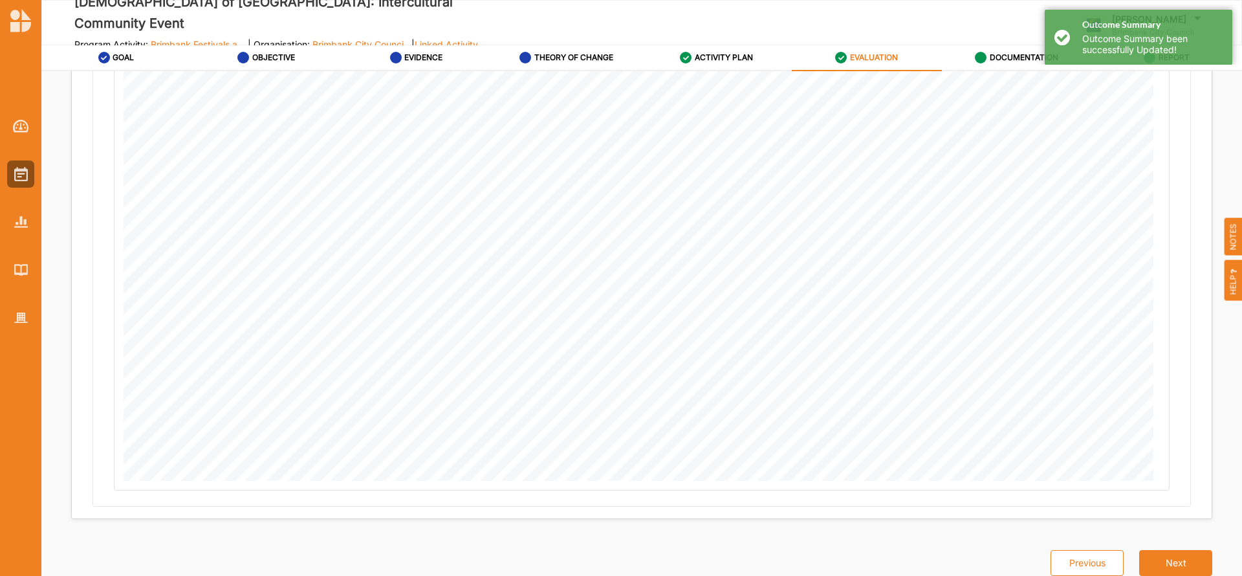
scroll to position [2119, 0]
click at [1173, 555] on button "Next" at bounding box center [1175, 557] width 73 height 26
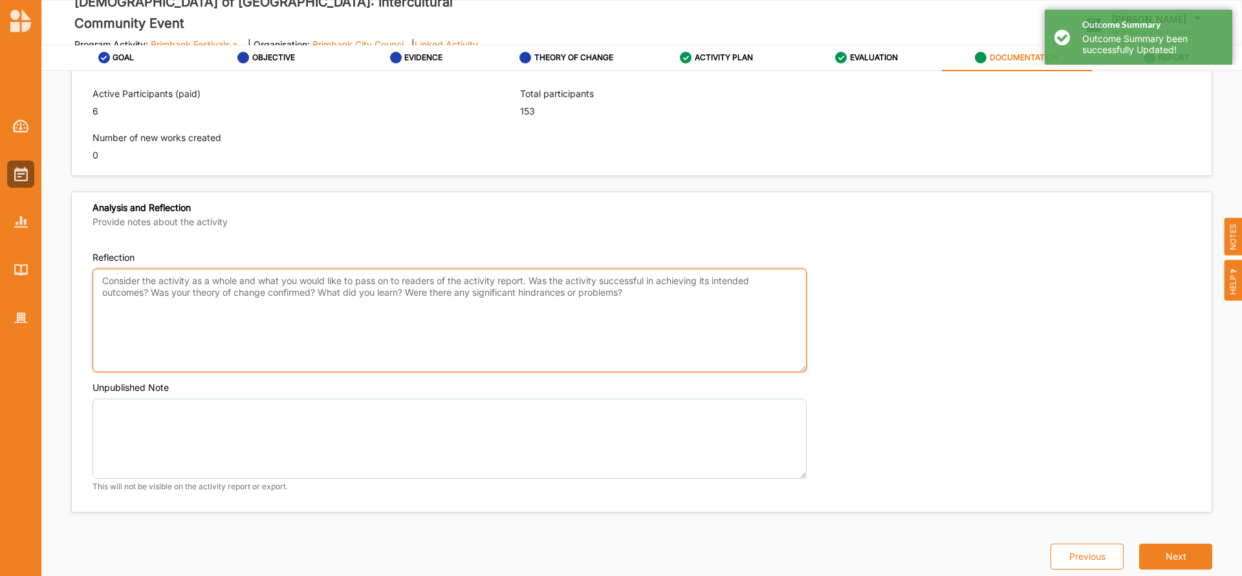
click at [277, 310] on textarea "Reflection" at bounding box center [450, 321] width 714 height 104
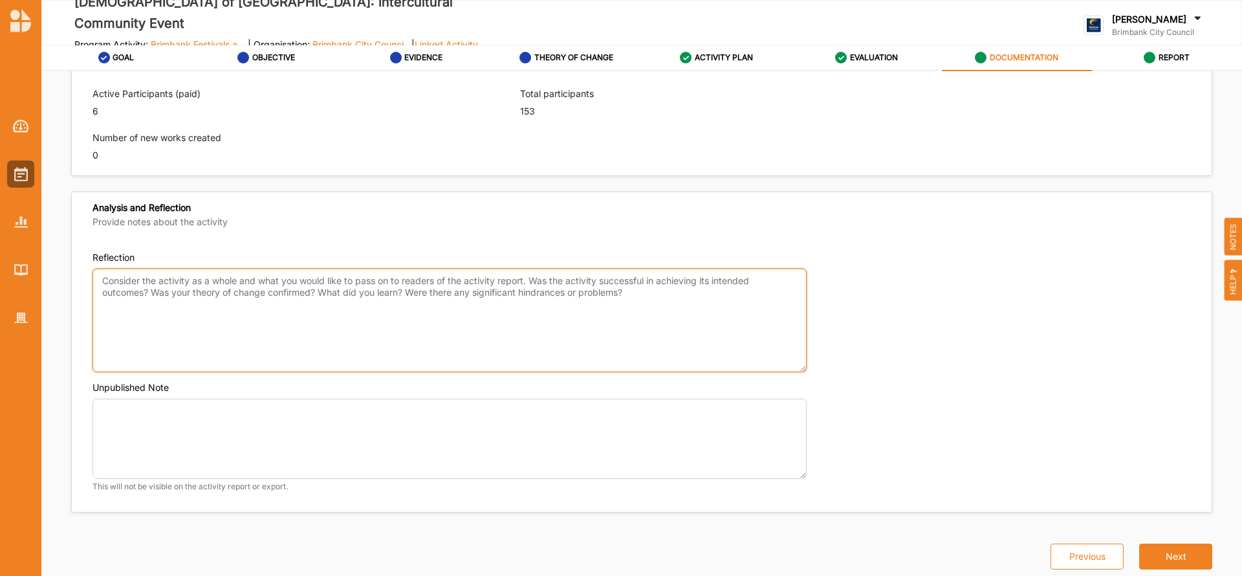
click at [116, 283] on textarea "Reflection" at bounding box center [450, 321] width 714 height 104
paste textarea "OUTCOMES ACHIEVED ACTIVITIES NEW INITIATIVES CHANGES MADE TARGET AUDIENCE HIGHL…"
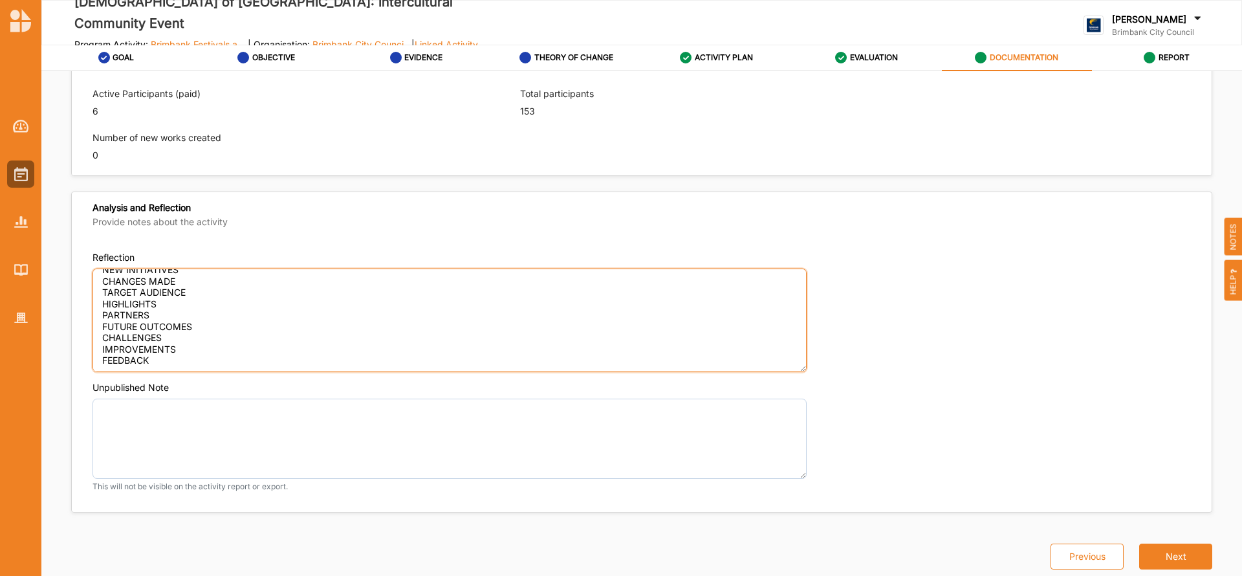
scroll to position [0, 0]
click at [222, 280] on textarea "OUTCOMES ACHIEVED ACTIVITIES NEW INITIATIVES CHANGES MADE TARGET AUDIENCE HIGHL…" at bounding box center [450, 321] width 714 height 104
paste textarea "The event showcased the stories of nine Muslims captured through digital film, …"
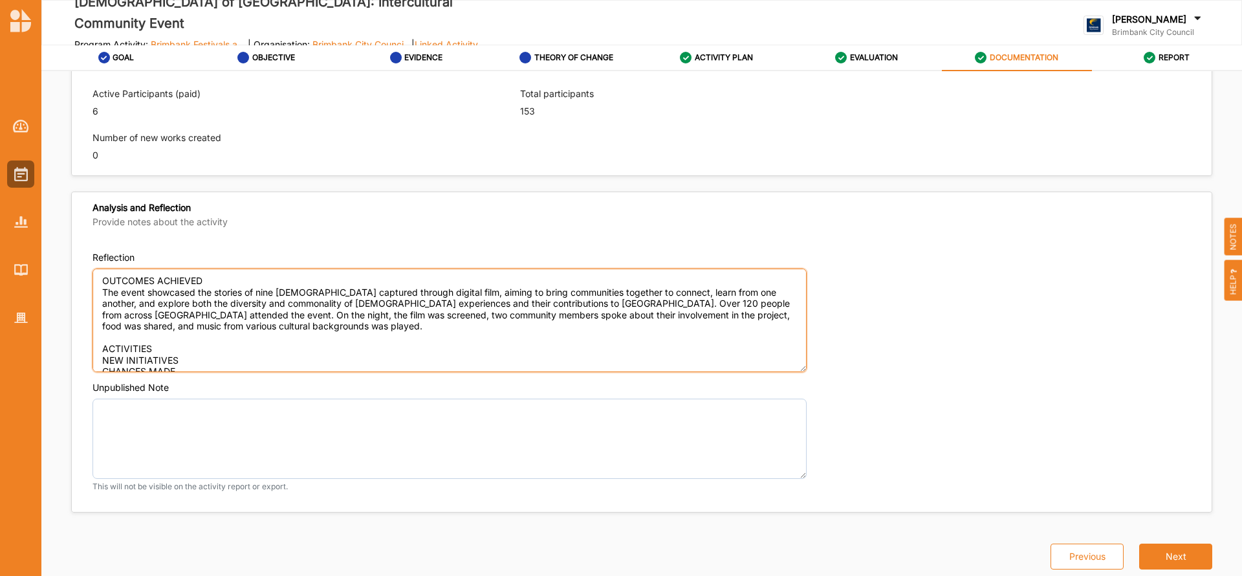
click at [160, 349] on textarea "OUTCOMES ACHIEVED The event showcased the stories of nine Muslims captured thro…" at bounding box center [450, 321] width 714 height 104
paste textarea "Films, music, food and a warm and welcoming atmosphere."
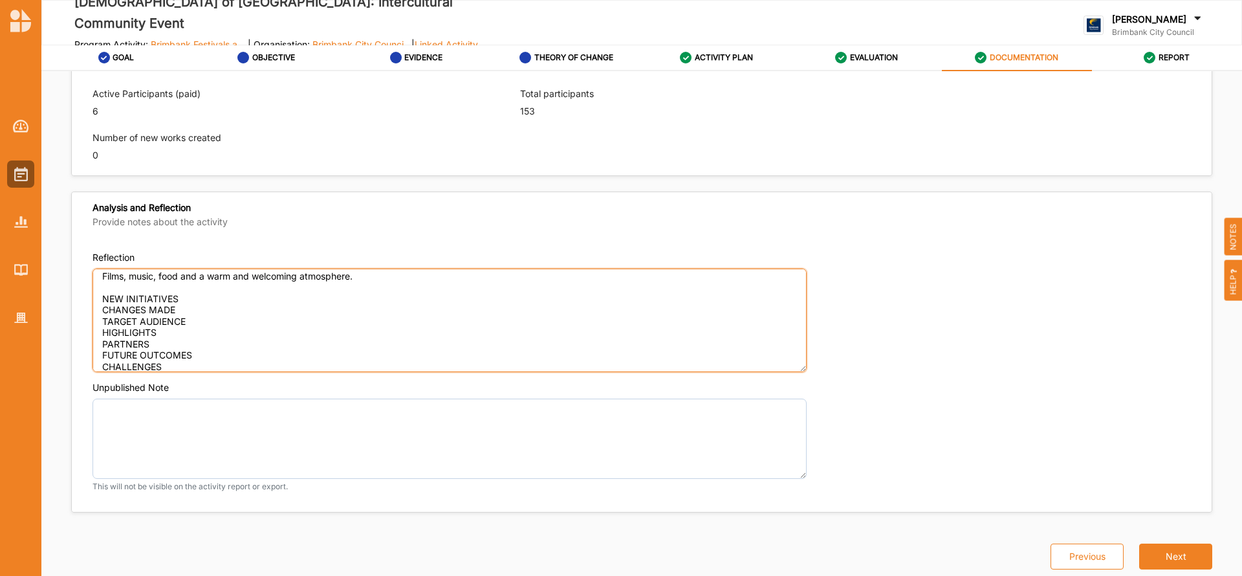
scroll to position [86, 0]
click at [201, 294] on textarea "OUTCOMES ACHIEVED The event showcased the stories of nine Muslims captured thro…" at bounding box center [450, 321] width 714 height 104
paste textarea "All activities were new activities."
click at [181, 329] on textarea "OUTCOMES ACHIEVED The event showcased the stories of nine Muslims captured thro…" at bounding box center [450, 321] width 714 height 104
click at [194, 353] on textarea "OUTCOMES ACHIEVED The event showcased the stories of nine Muslims captured thro…" at bounding box center [450, 321] width 714 height 104
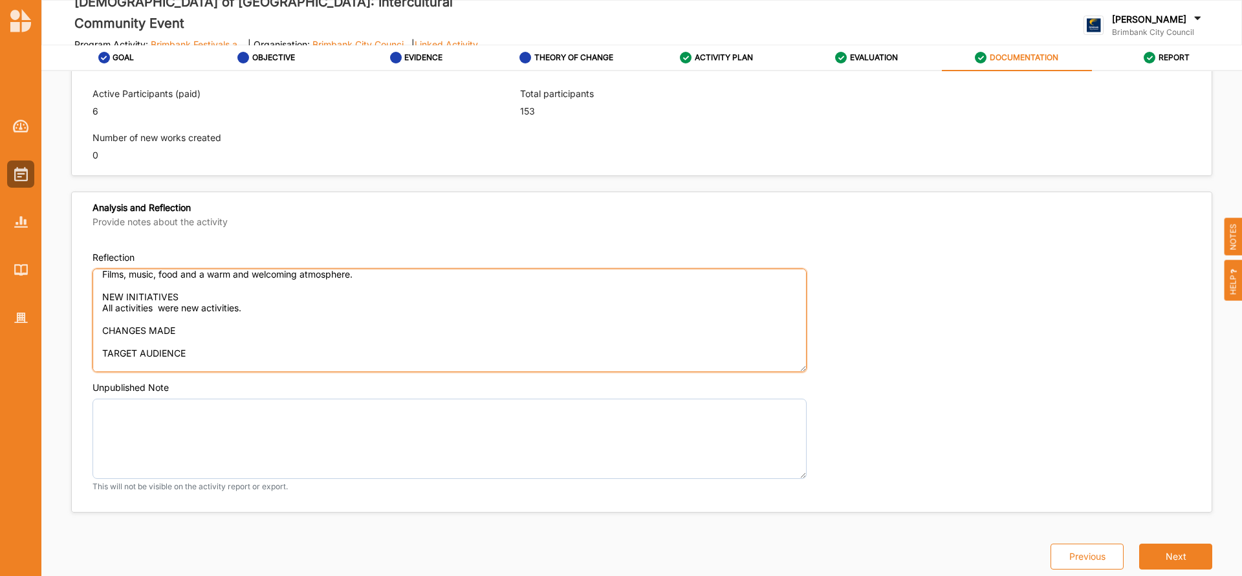
paste textarea "Our main target group and focus is on engaging the diverse Muslim communities o…"
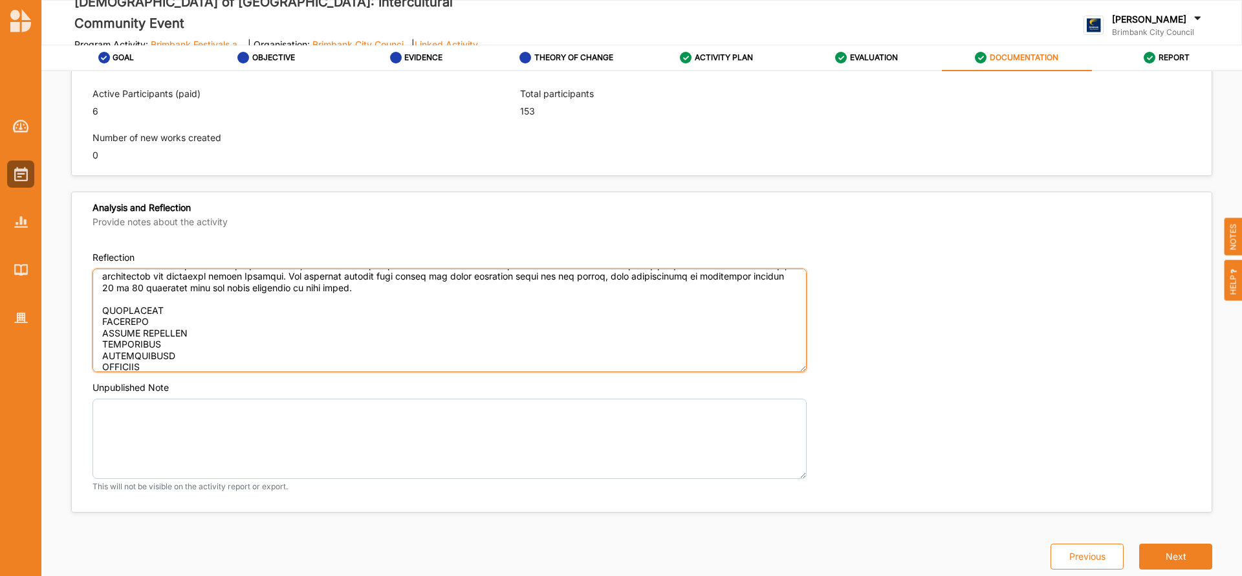
scroll to position [242, 0]
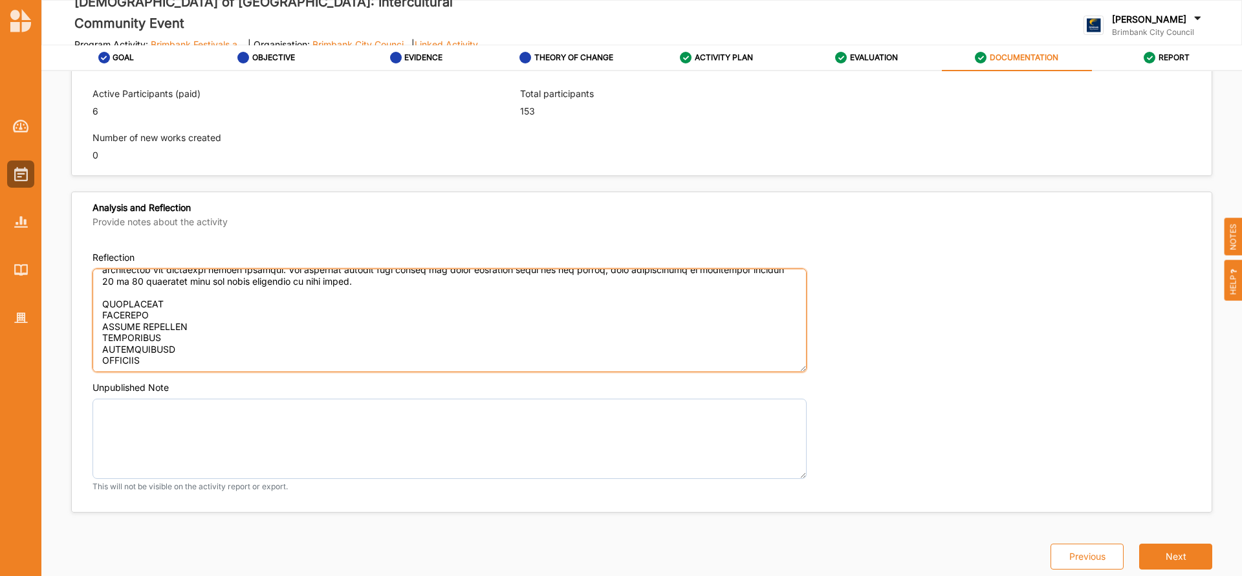
click at [160, 300] on textarea "Reflection" at bounding box center [450, 321] width 714 height 104
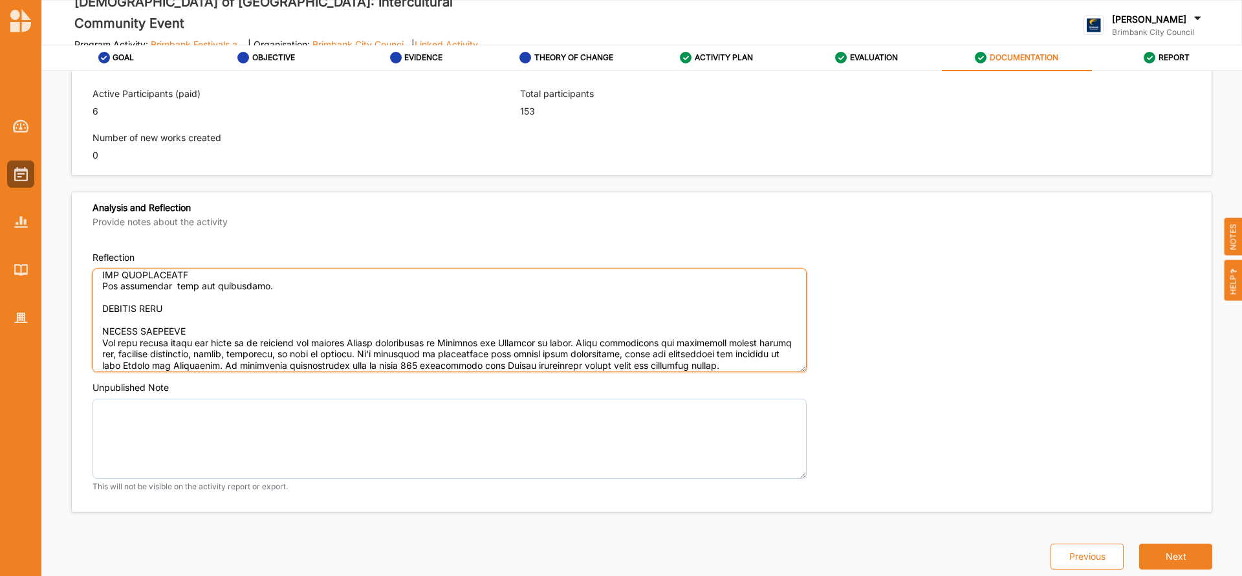
scroll to position [108, 0]
click at [185, 309] on textarea "Reflection" at bounding box center [450, 321] width 714 height 104
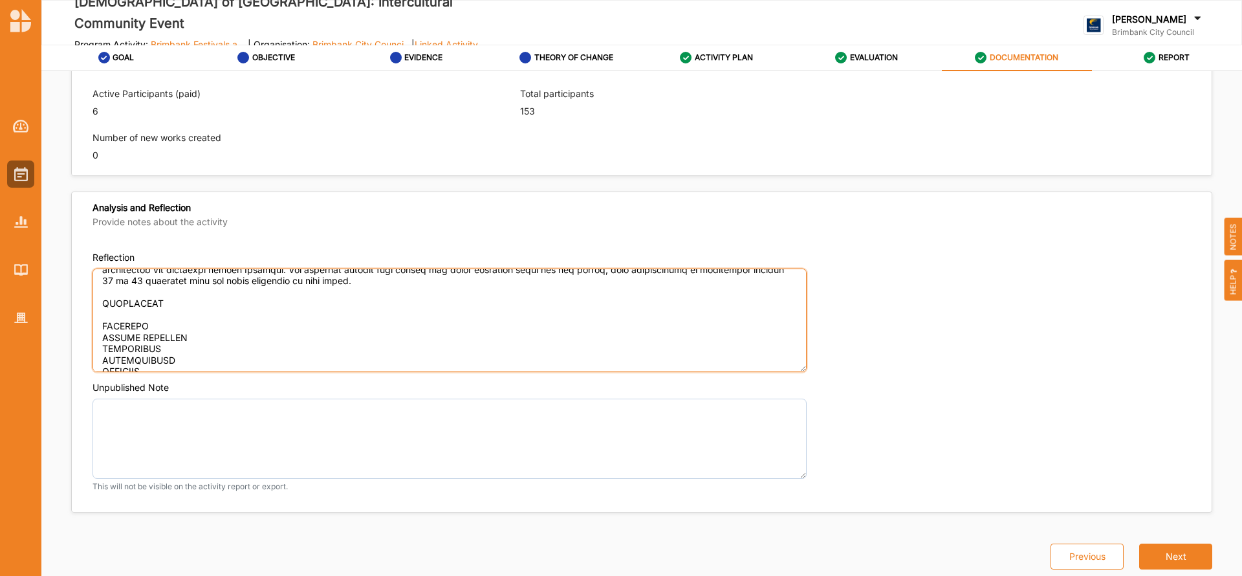
scroll to position [252, 0]
click at [172, 303] on textarea "Reflection" at bounding box center [450, 321] width 714 height 104
paste textarea "The event created meaningful opportunities for people to connect and learn thro…"
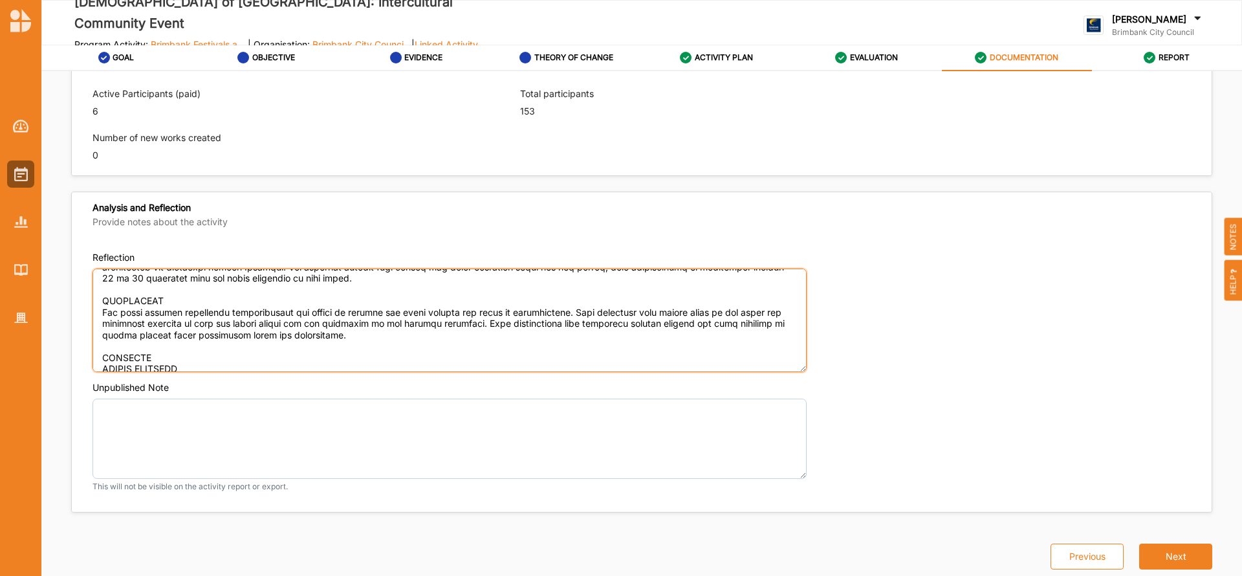
click at [160, 353] on textarea "Reflection" at bounding box center [450, 321] width 714 height 104
paste textarea "Kud Dukkat folk dancing group and Albanian mosque, Ethnic Council of Shepparton…"
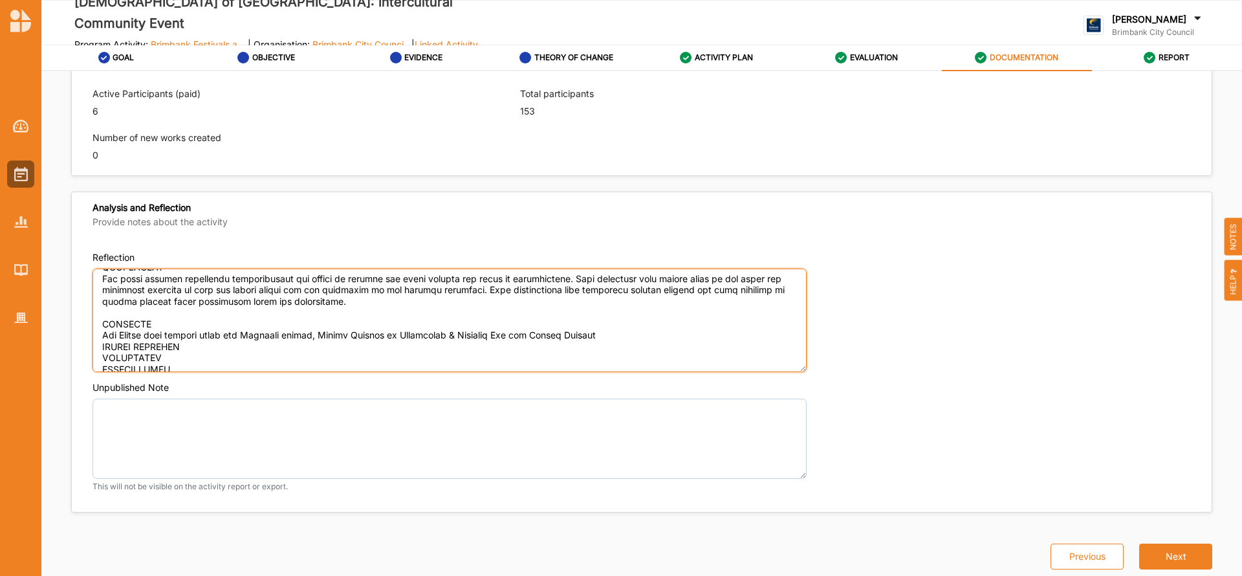
scroll to position [317, 0]
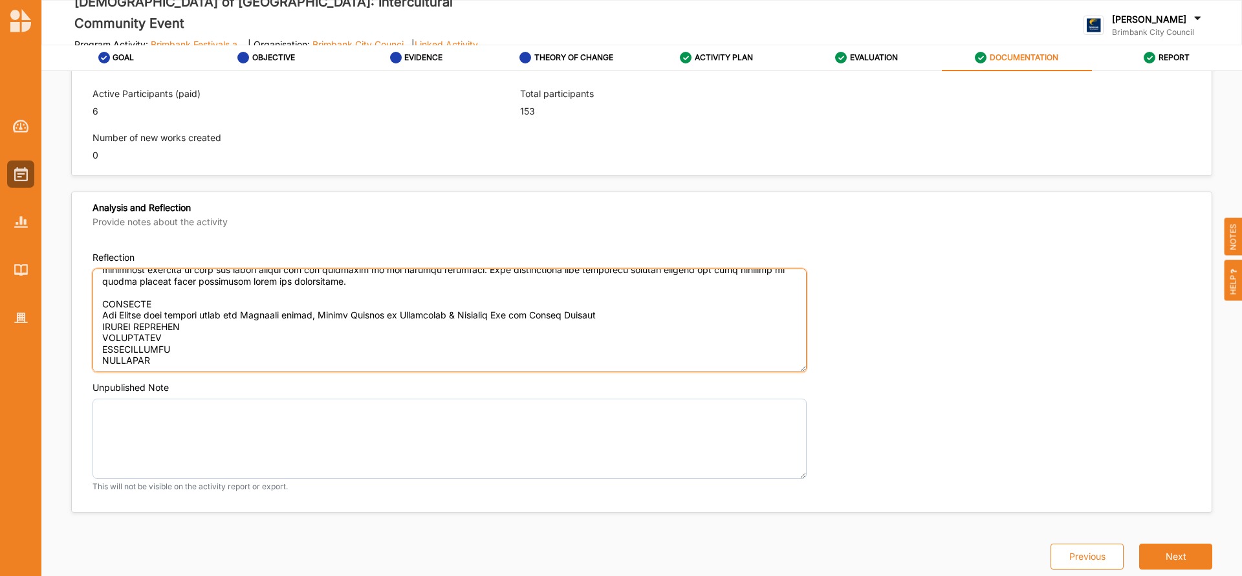
click at [620, 305] on textarea "Reflection" at bounding box center [450, 321] width 714 height 104
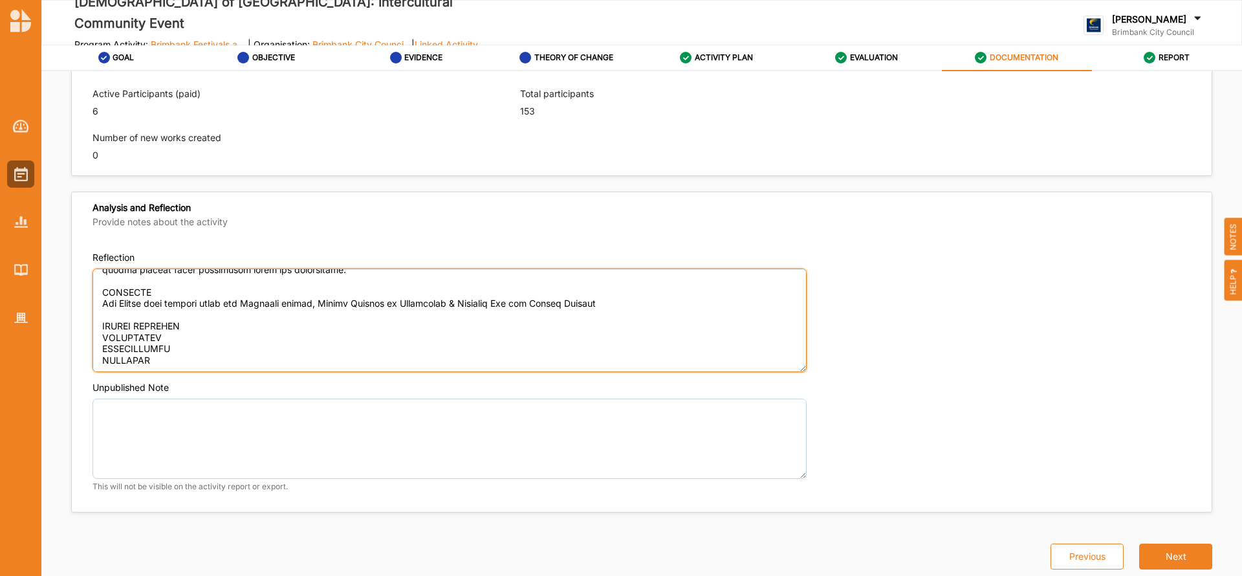
click at [212, 328] on textarea "Reflection" at bounding box center [450, 321] width 714 height 104
click at [123, 338] on textarea "Reflection" at bounding box center [450, 321] width 714 height 104
paste textarea "following the success of the project, Ethnic Council of Shepparton & District I…"
click at [104, 340] on textarea "Reflection" at bounding box center [450, 321] width 714 height 104
click at [142, 304] on textarea "Reflection" at bounding box center [450, 321] width 714 height 104
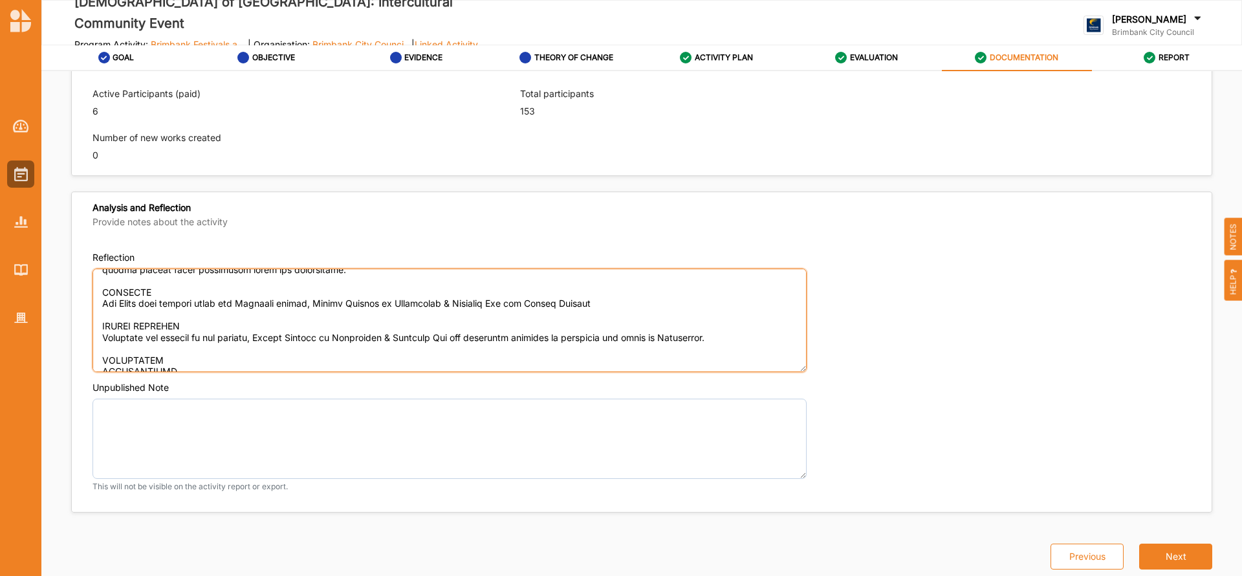
scroll to position [351, 0]
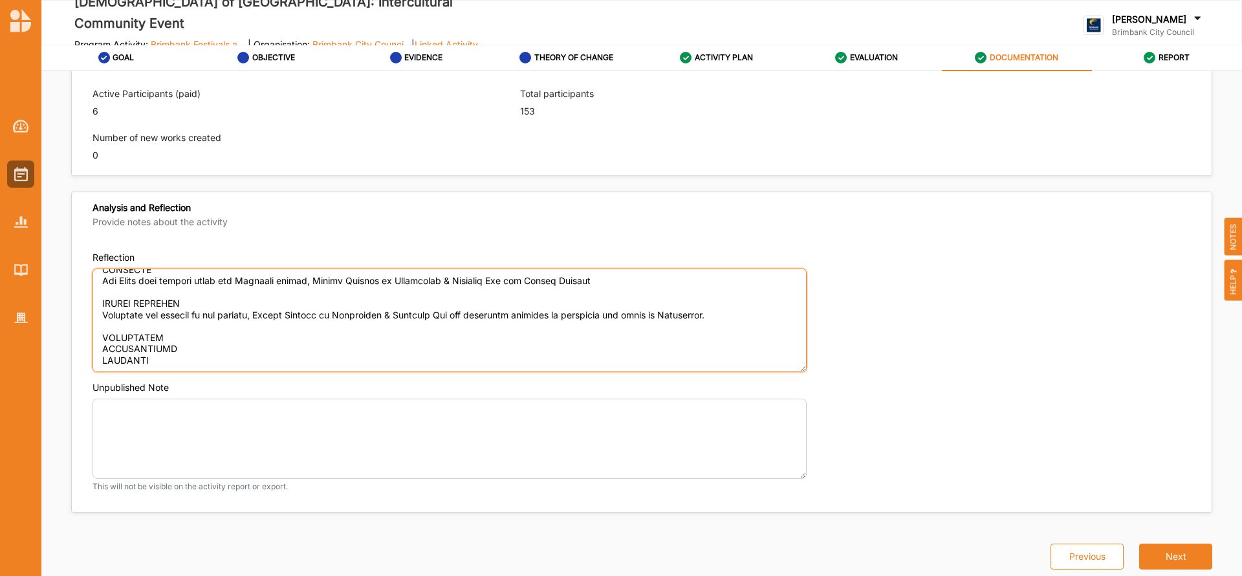
click at [175, 328] on textarea "Reflection" at bounding box center [450, 321] width 714 height 104
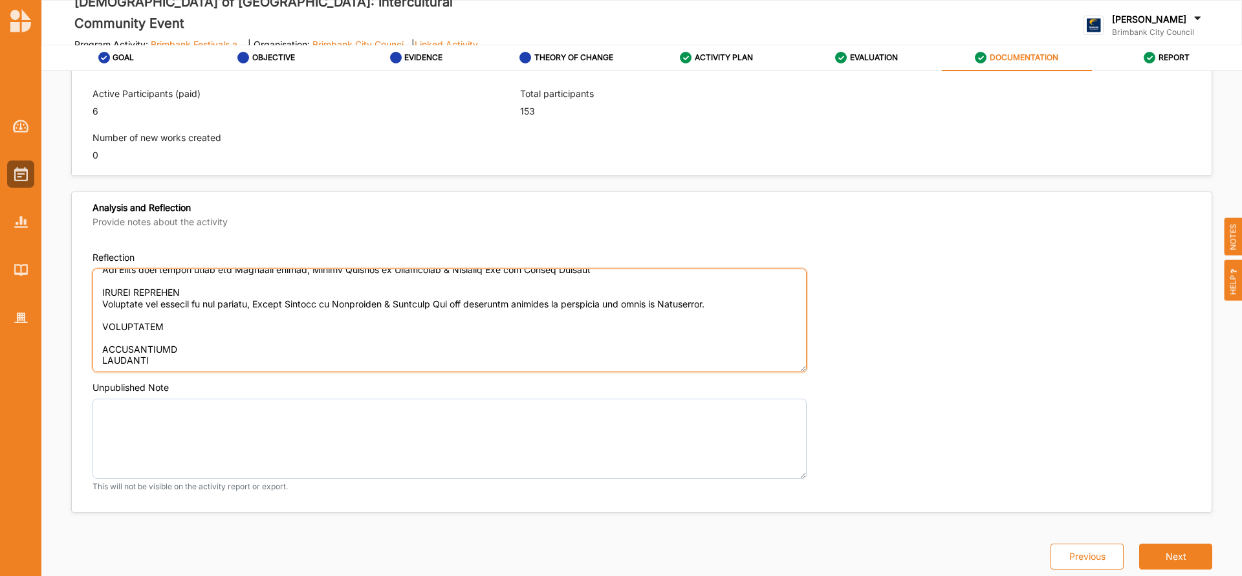
paste textarea "Time. Volunteers who also work full time are time poor. So having funding to su…"
click at [183, 365] on textarea "Reflection" at bounding box center [450, 321] width 714 height 104
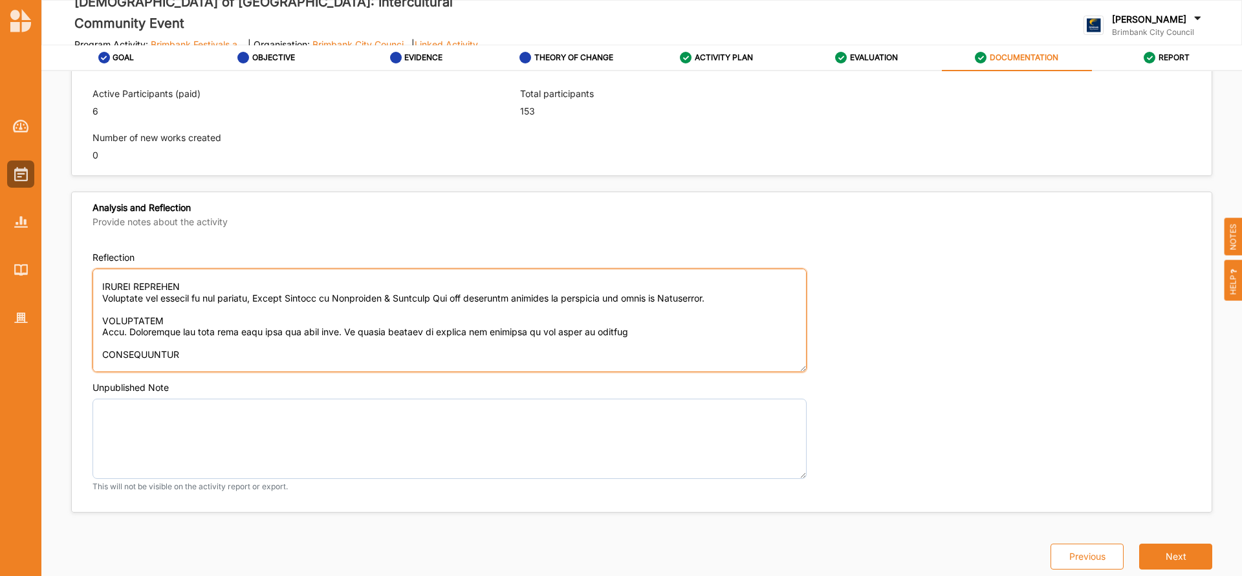
paste textarea "Extended the hire of the hall. We left only 1 hour for food and socialising whi…"
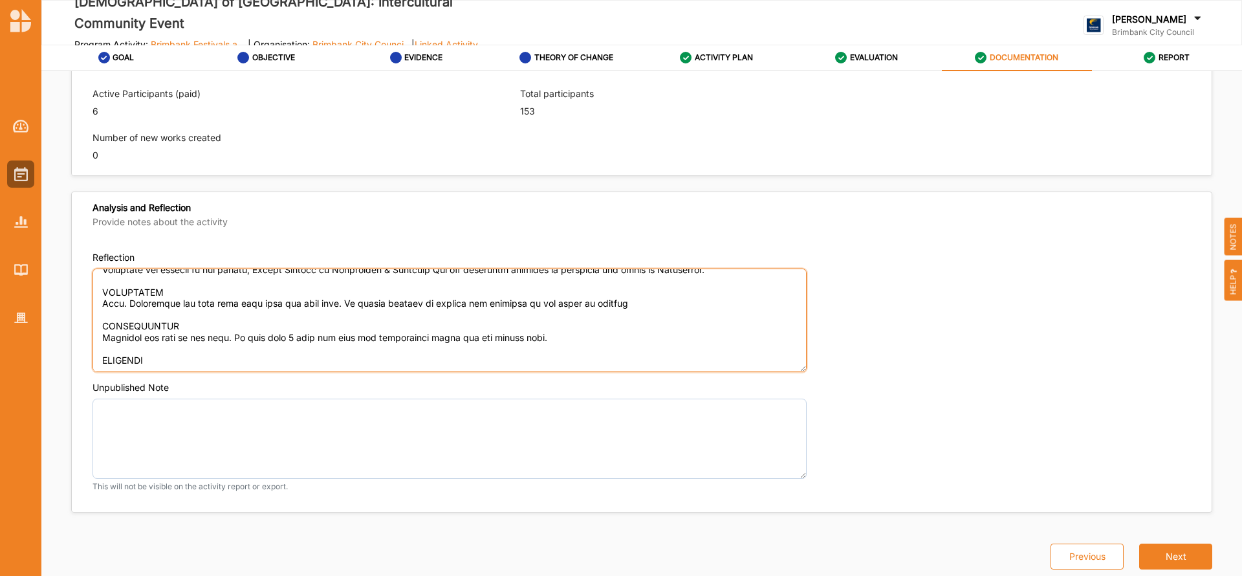
click at [179, 357] on textarea "Reflection" at bounding box center [450, 321] width 714 height 104
paste textarea "We truly value this grant scheme and believe it is highly effective just as it …"
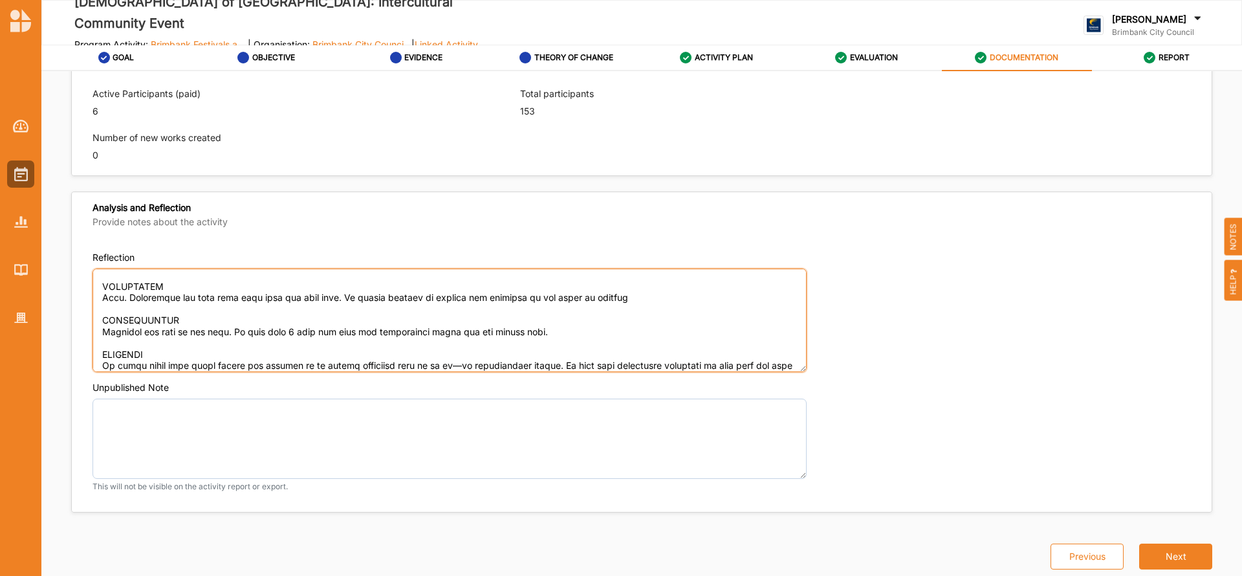
scroll to position [413, 0]
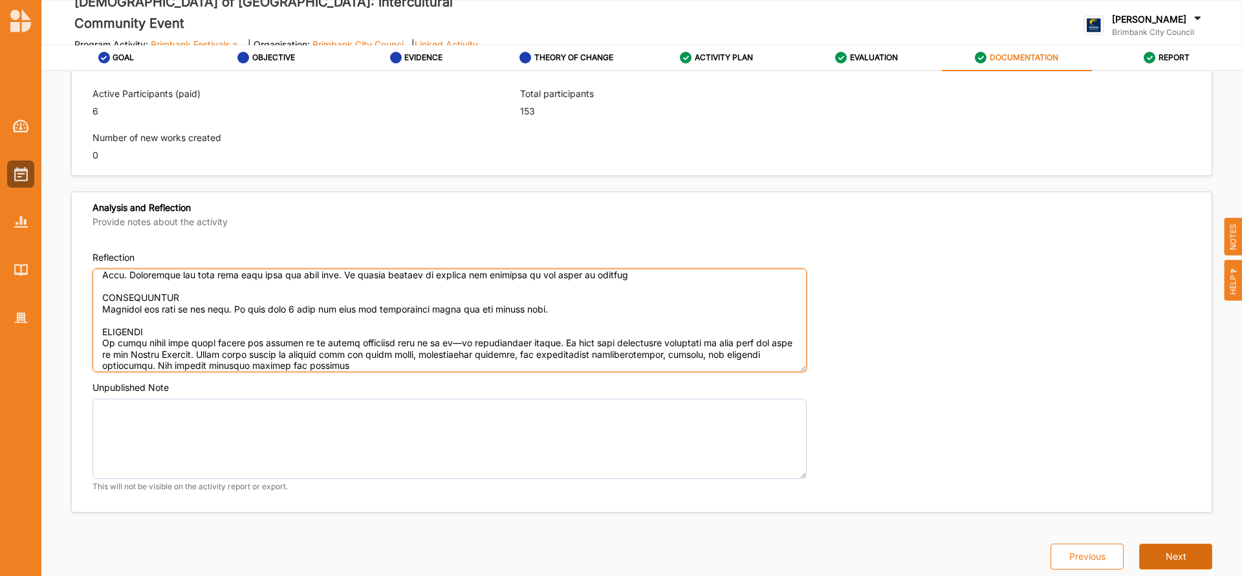
type textarea "OUTCOMES ACHIEVED The event showcased the stories of nine Muslims captured thro…"
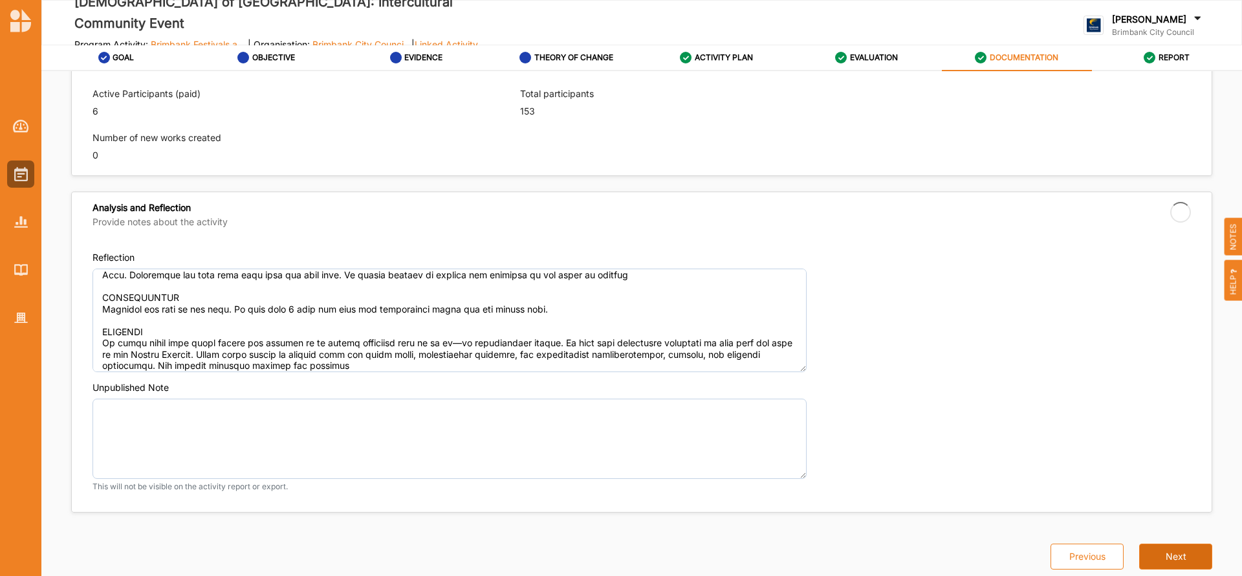
click at [1175, 553] on button "Next" at bounding box center [1175, 557] width 73 height 26
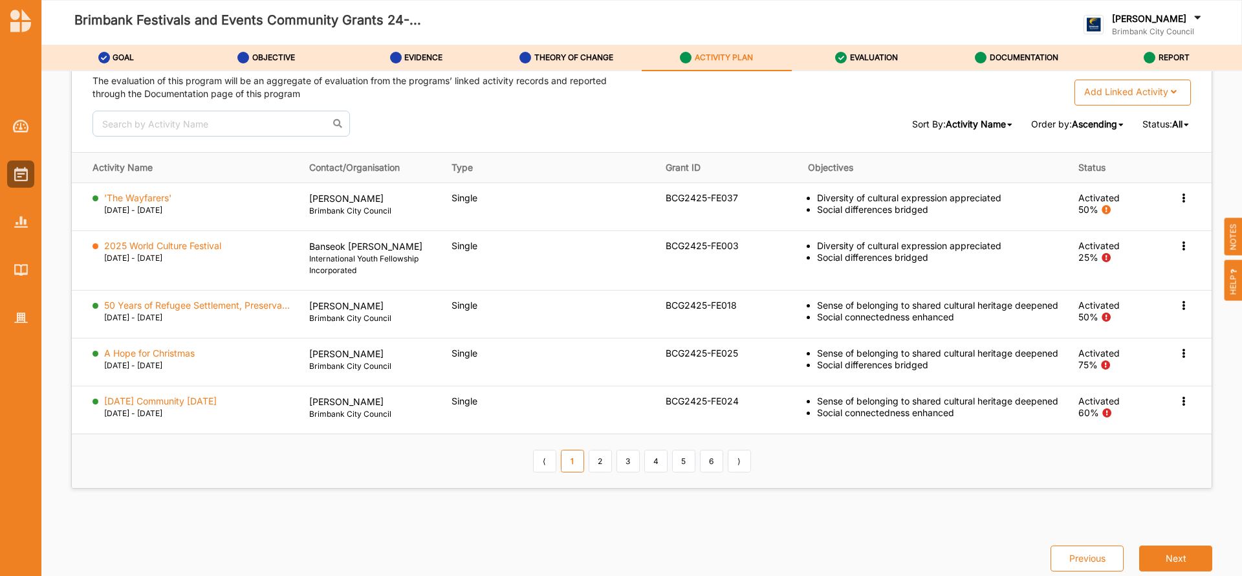
scroll to position [1950, 0]
click at [681, 470] on link "5" at bounding box center [683, 459] width 23 height 22
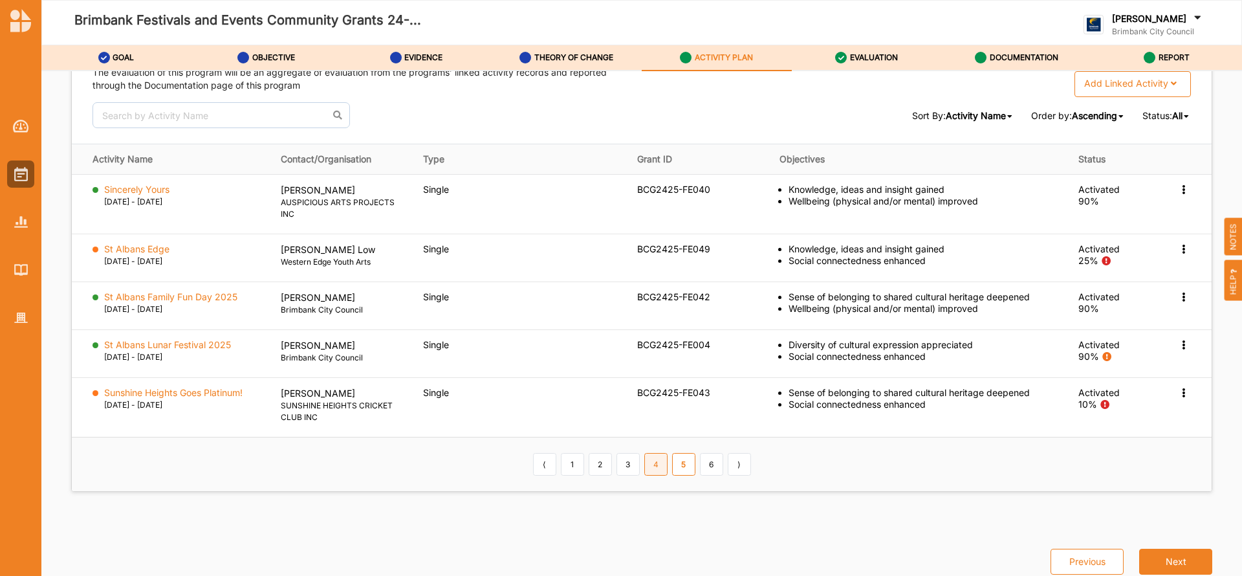
click at [651, 469] on link "4" at bounding box center [655, 464] width 23 height 22
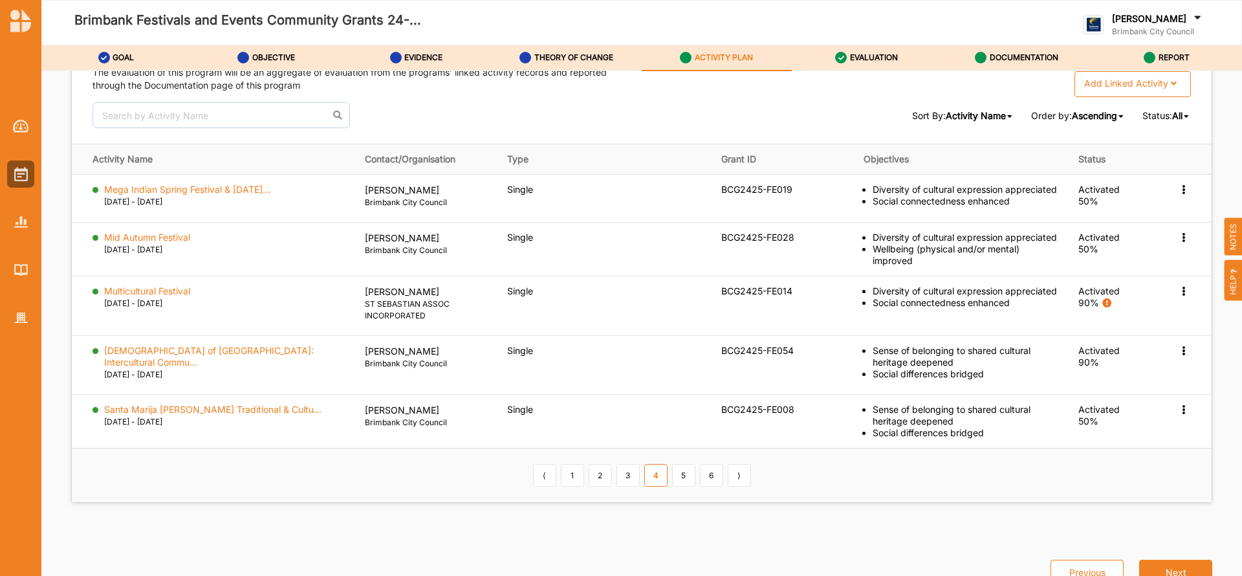
scroll to position [1944, 0]
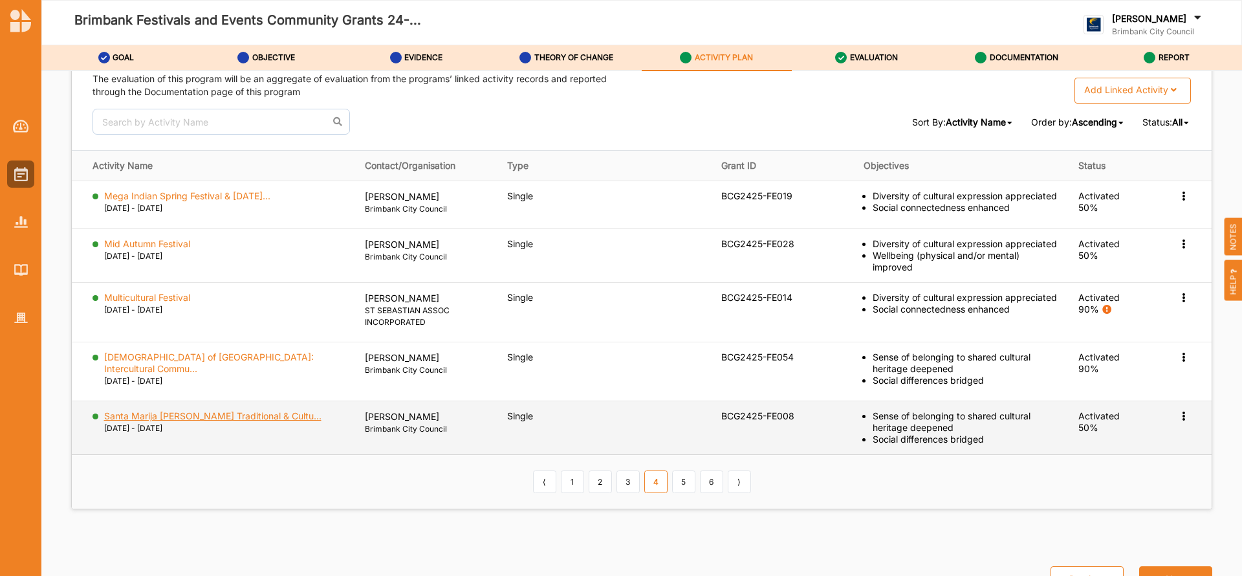
click at [215, 410] on label "Santa Marija [PERSON_NAME] Traditional & Cultu..." at bounding box center [212, 416] width 217 height 12
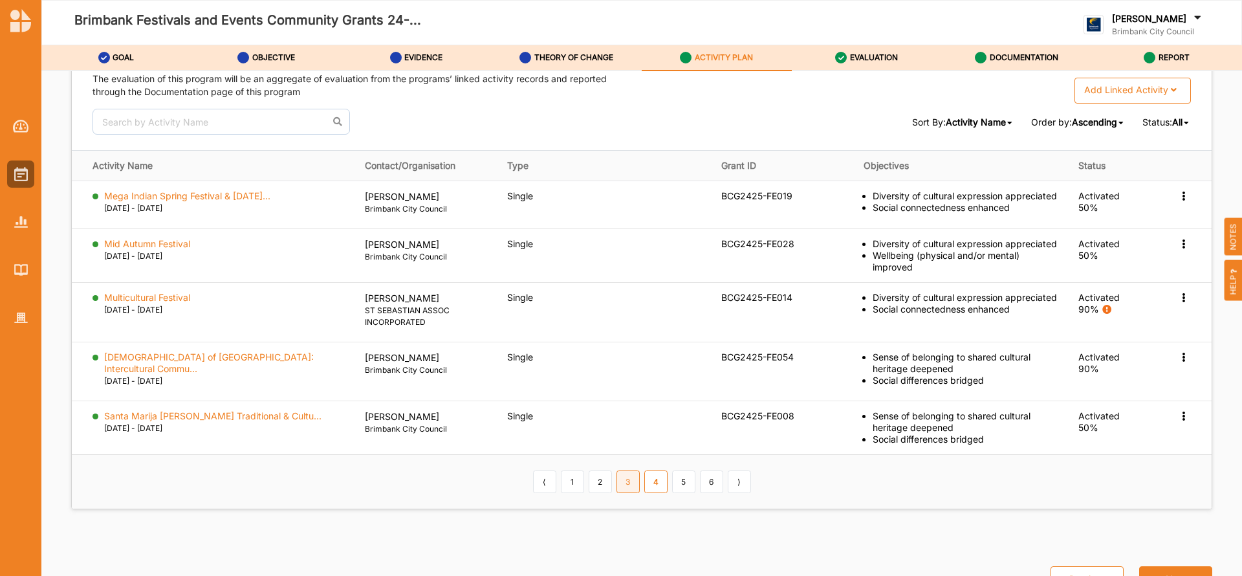
click at [622, 470] on link "3" at bounding box center [628, 481] width 23 height 22
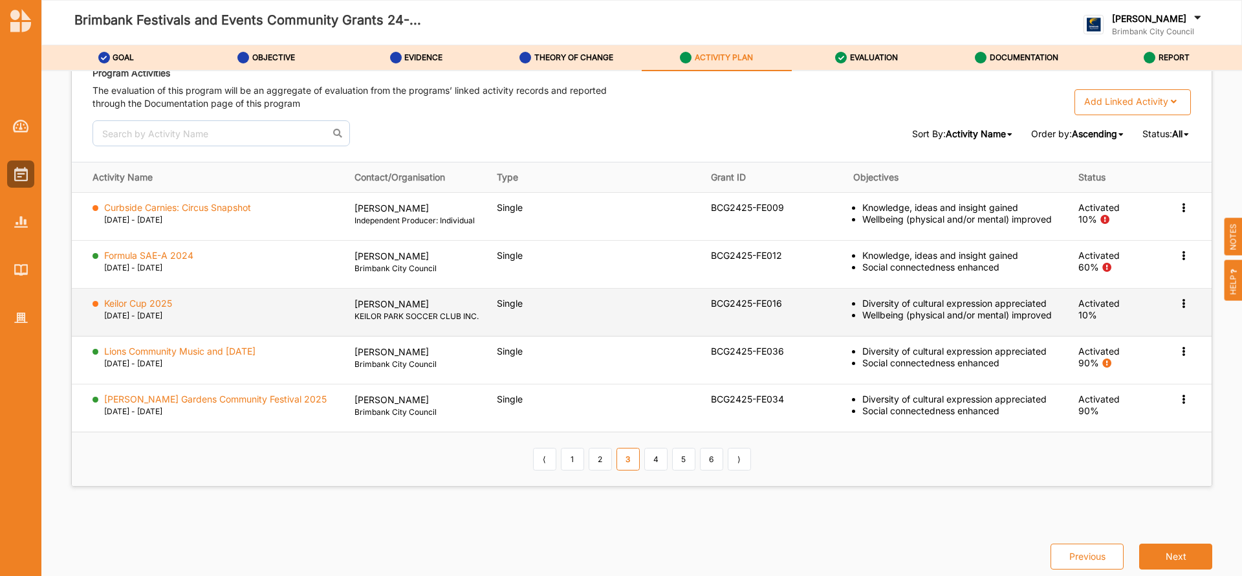
click at [1179, 298] on icon at bounding box center [1183, 302] width 11 height 9
click at [1092, 375] on label "Change Ownership" at bounding box center [1101, 381] width 81 height 12
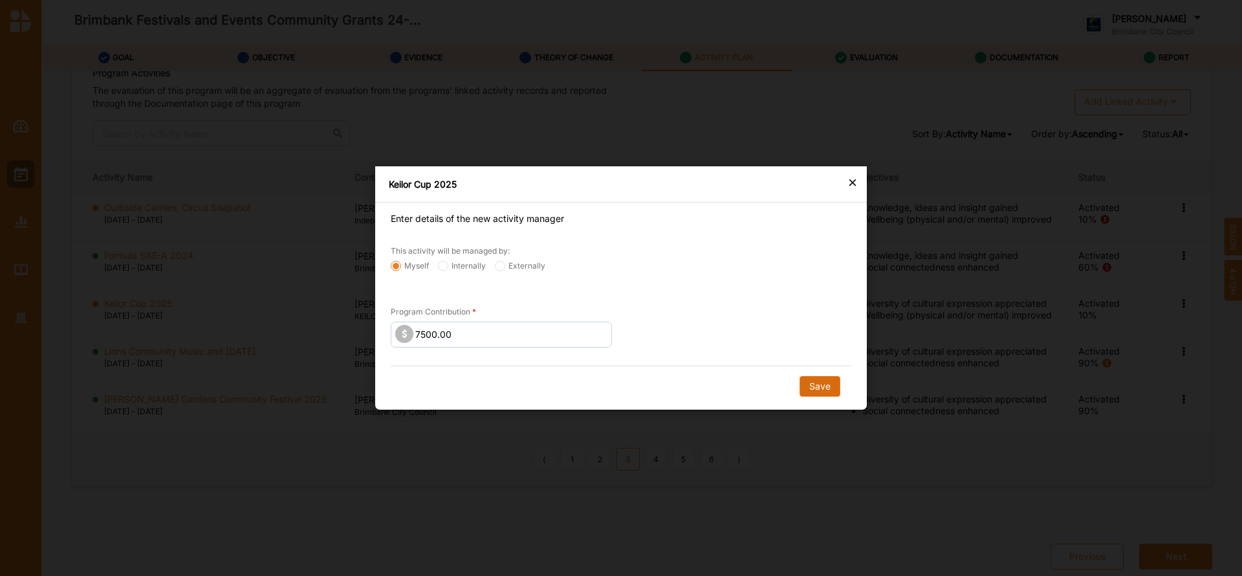
click at [817, 391] on button "Save" at bounding box center [820, 386] width 41 height 21
radio input "false"
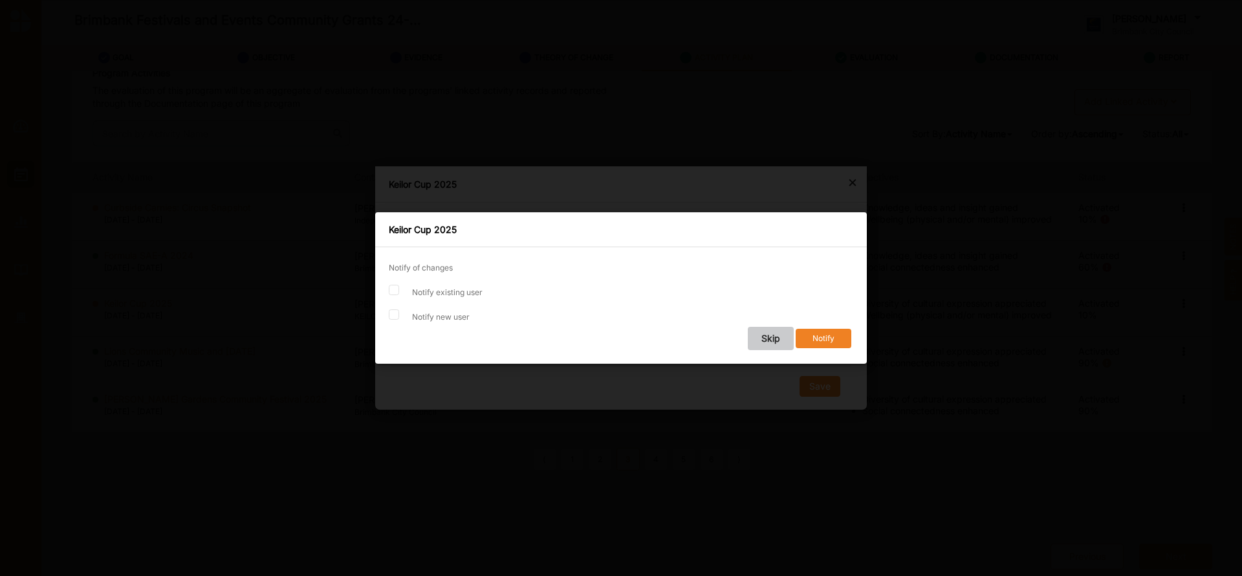
click at [776, 338] on button "Skip" at bounding box center [771, 338] width 46 height 23
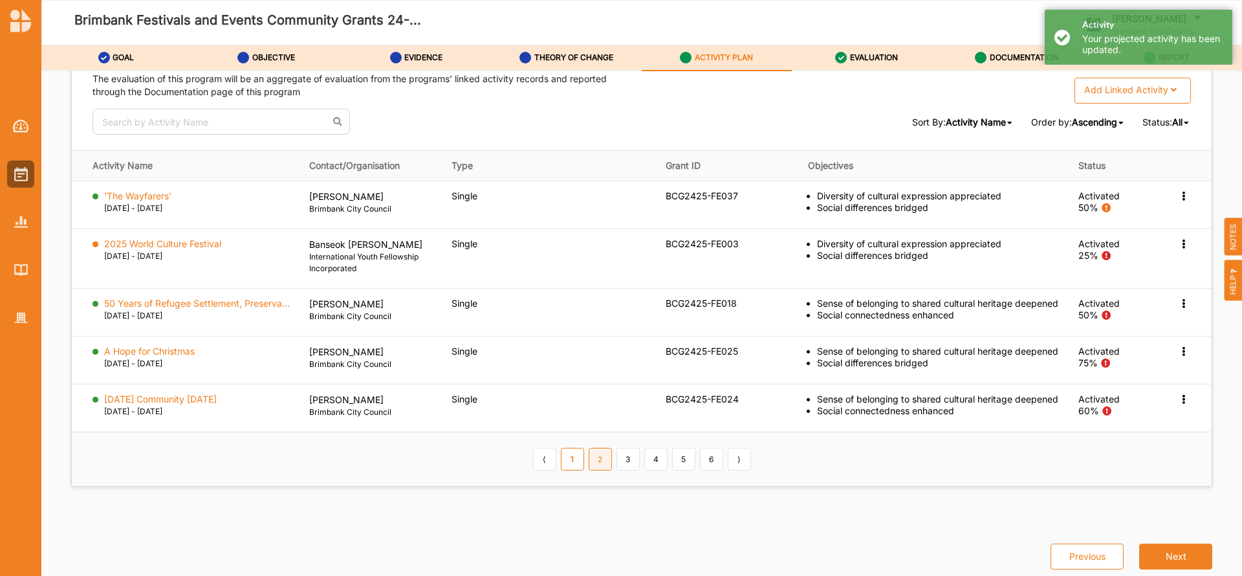
click at [599, 470] on link "2" at bounding box center [600, 459] width 23 height 22
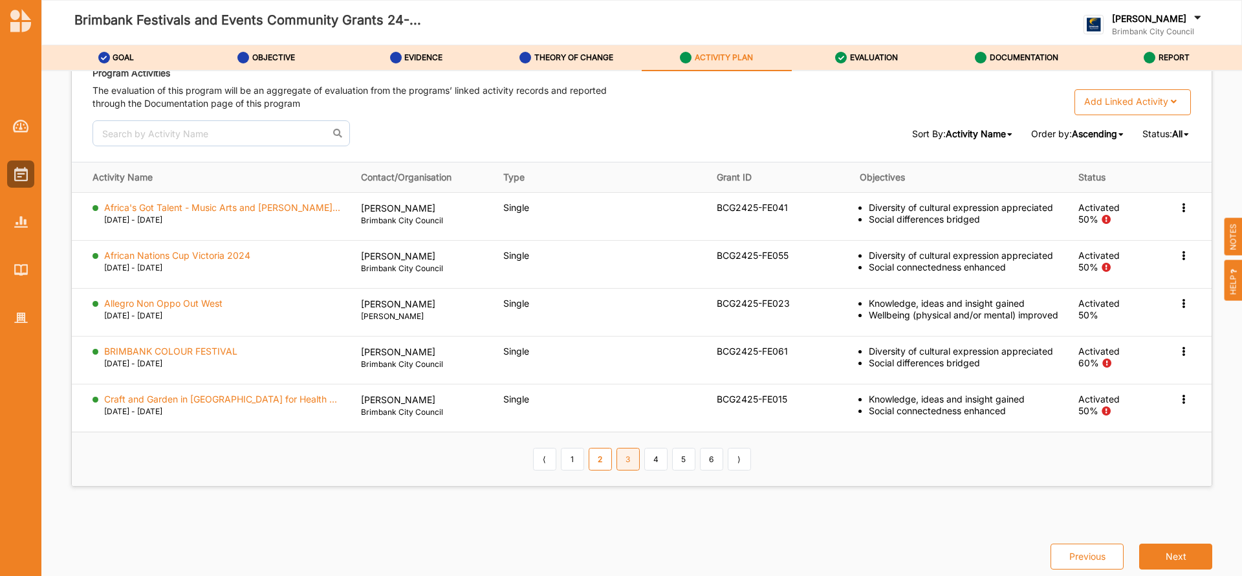
click at [624, 459] on link "3" at bounding box center [628, 459] width 23 height 22
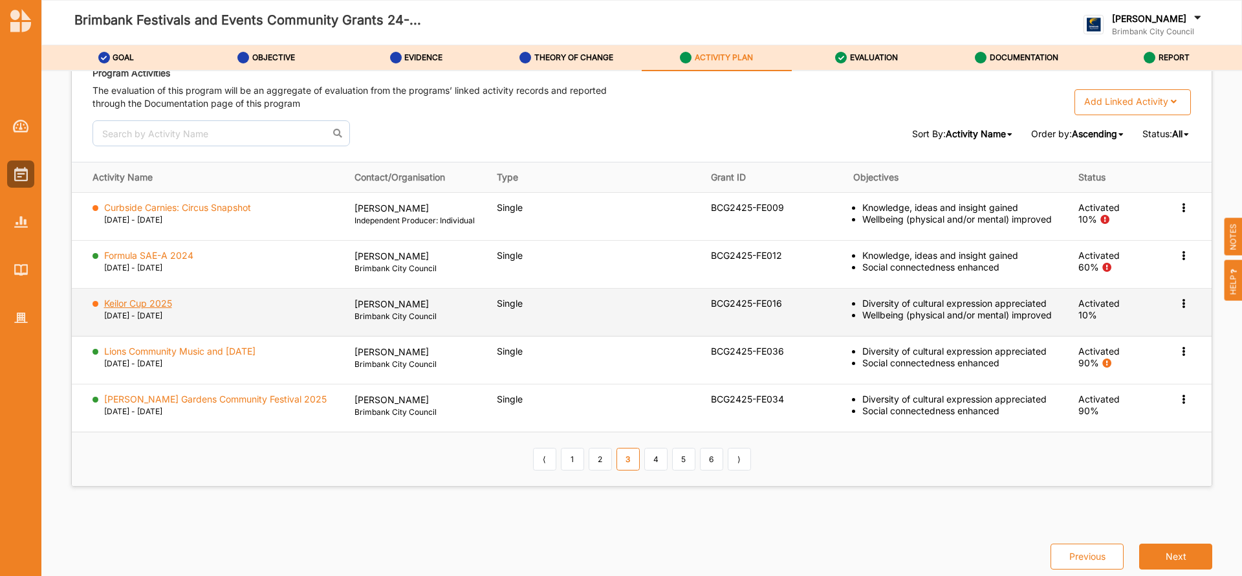
click at [155, 303] on label "Keilor Cup 2025" at bounding box center [138, 304] width 68 height 12
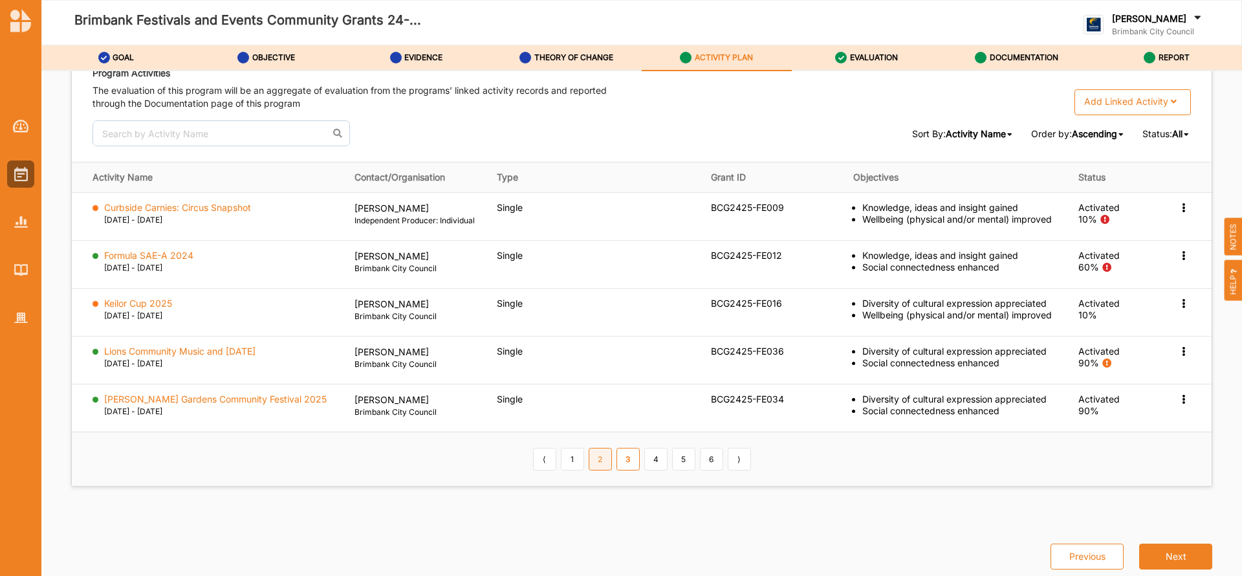
click at [592, 460] on link "2" at bounding box center [600, 459] width 23 height 22
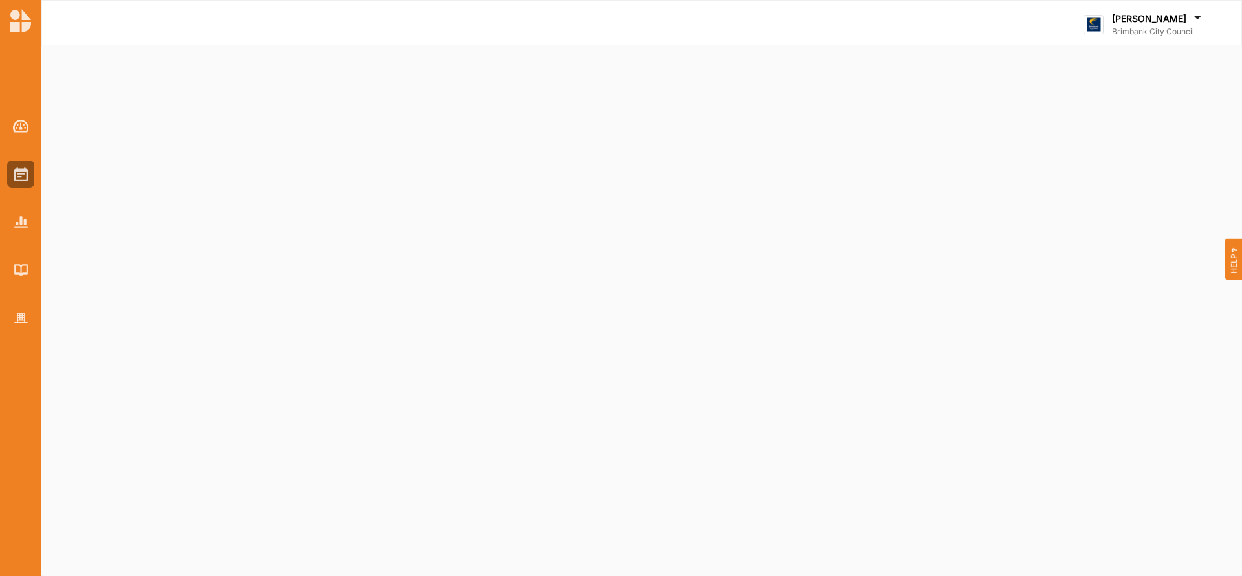
select select "2"
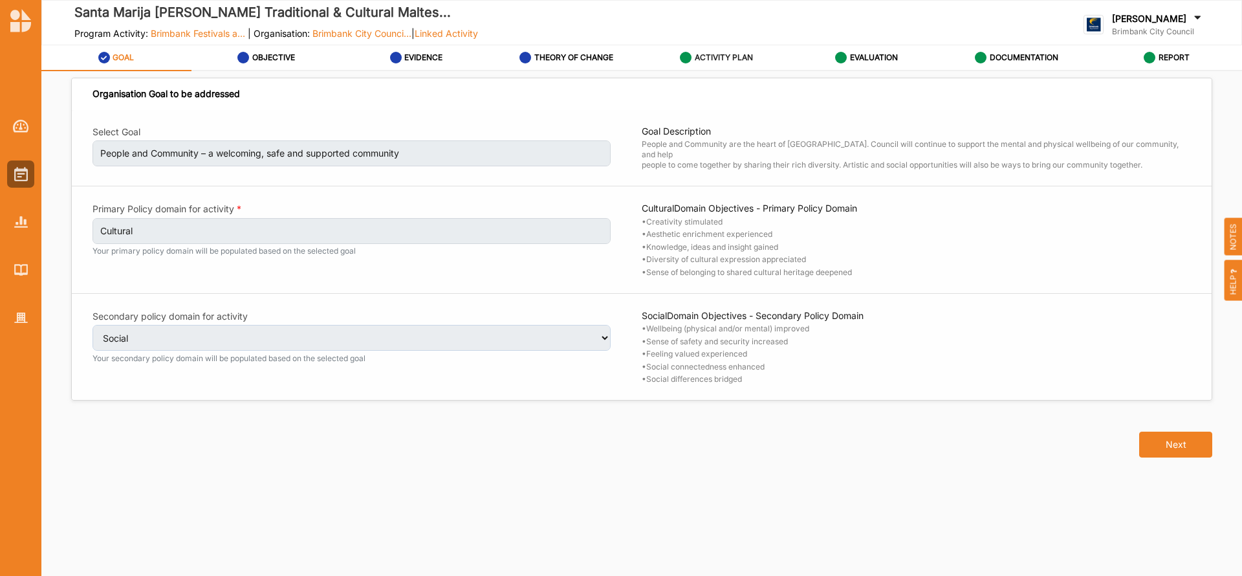
click at [723, 56] on label "ACTIVITY PLAN" at bounding box center [724, 57] width 58 height 10
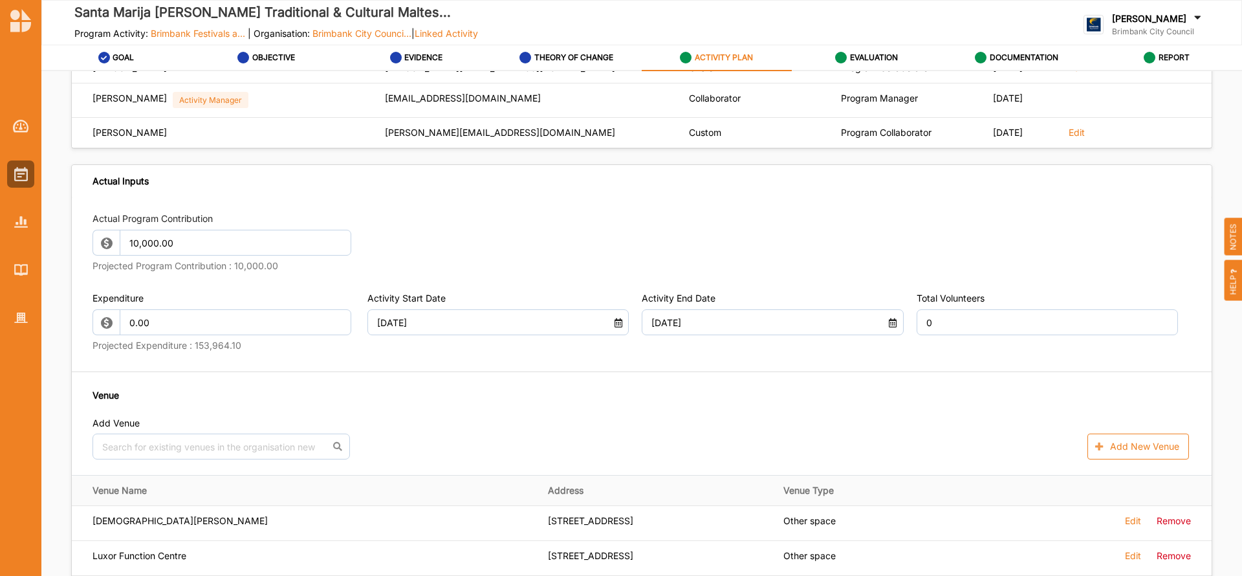
scroll to position [230, 0]
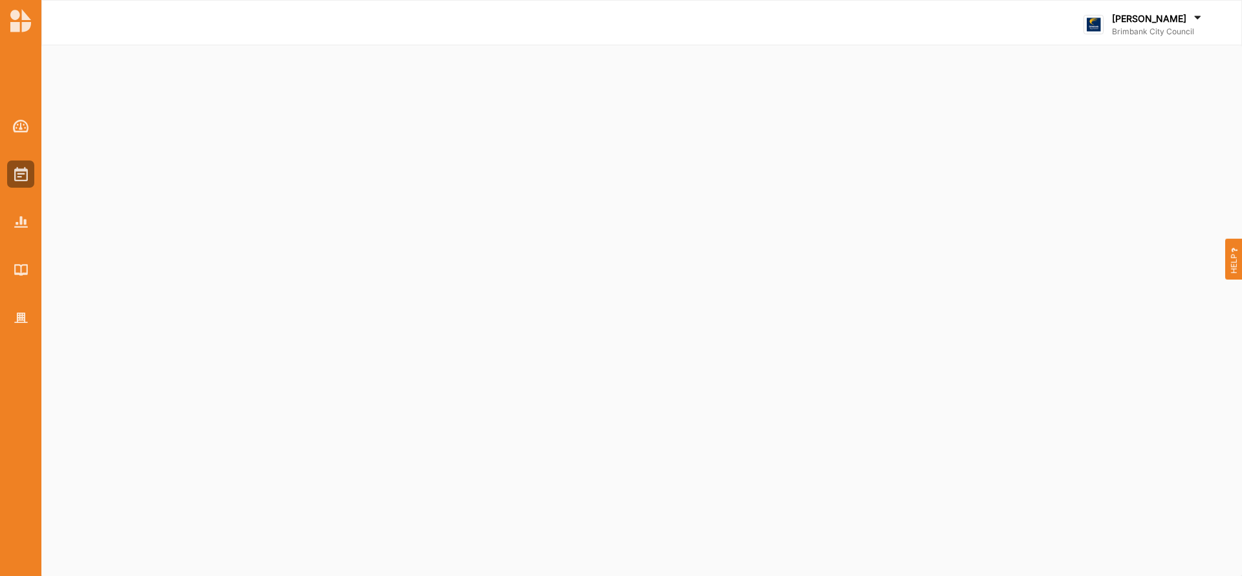
select select "2"
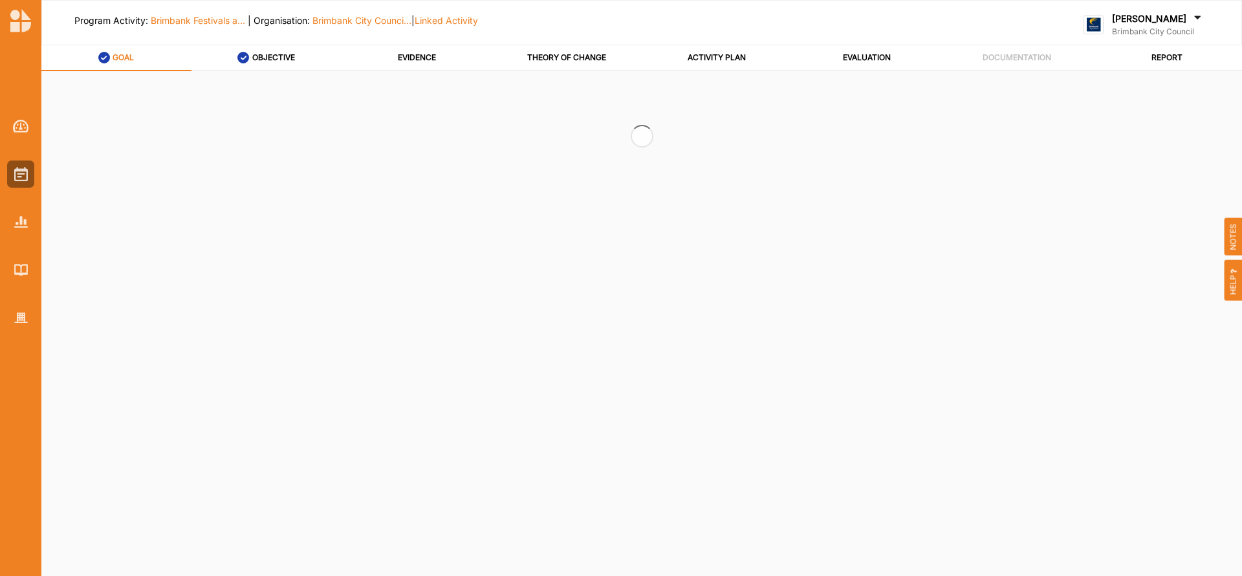
click at [155, 303] on div "GOAL OBJECTIVE EVIDENCE THEORY OF CHANGE ACTIVITY PLAN EVALUATION DOCUMENTATION…" at bounding box center [641, 314] width 1201 height 538
select select "2"
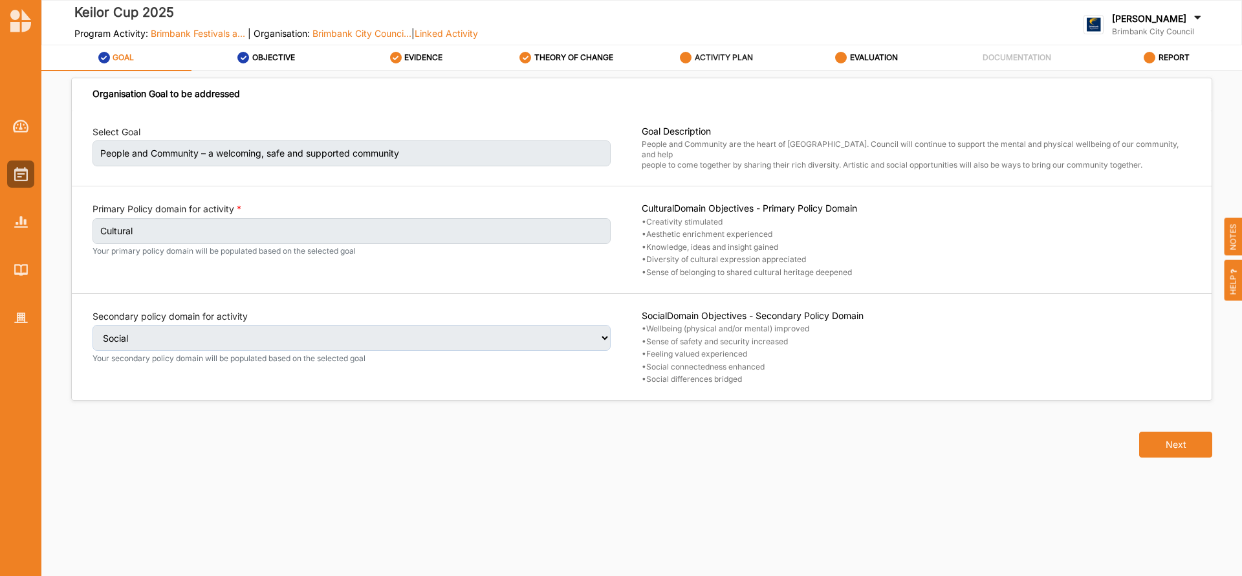
click at [708, 56] on label "ACTIVITY PLAN" at bounding box center [724, 57] width 58 height 10
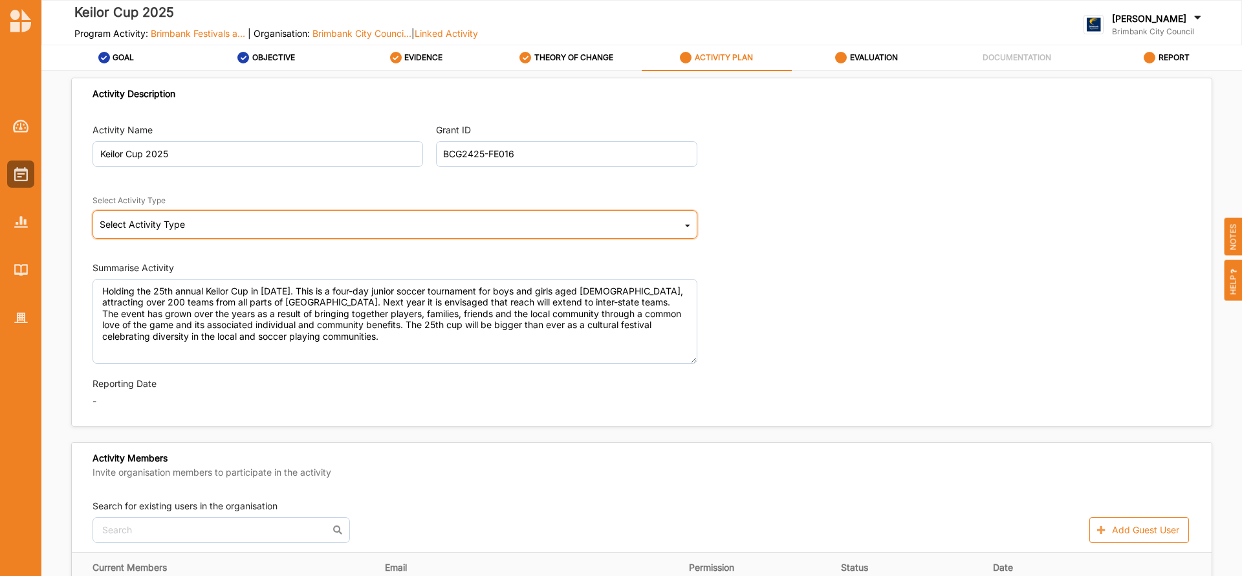
click at [685, 227] on icon at bounding box center [687, 228] width 5 height 26
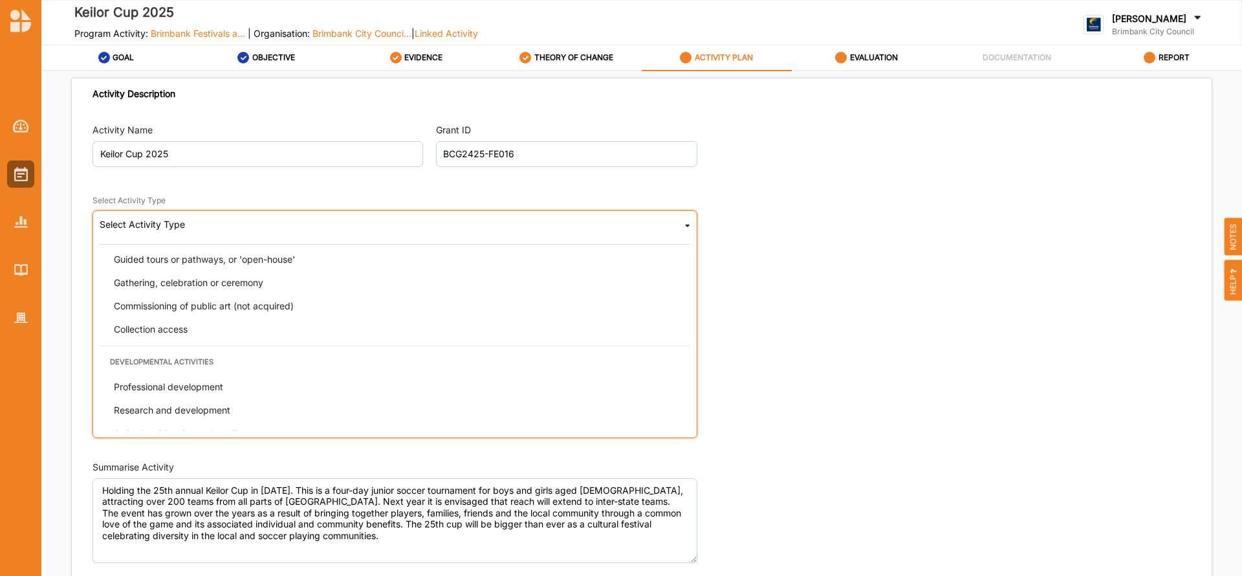
scroll to position [217, 0]
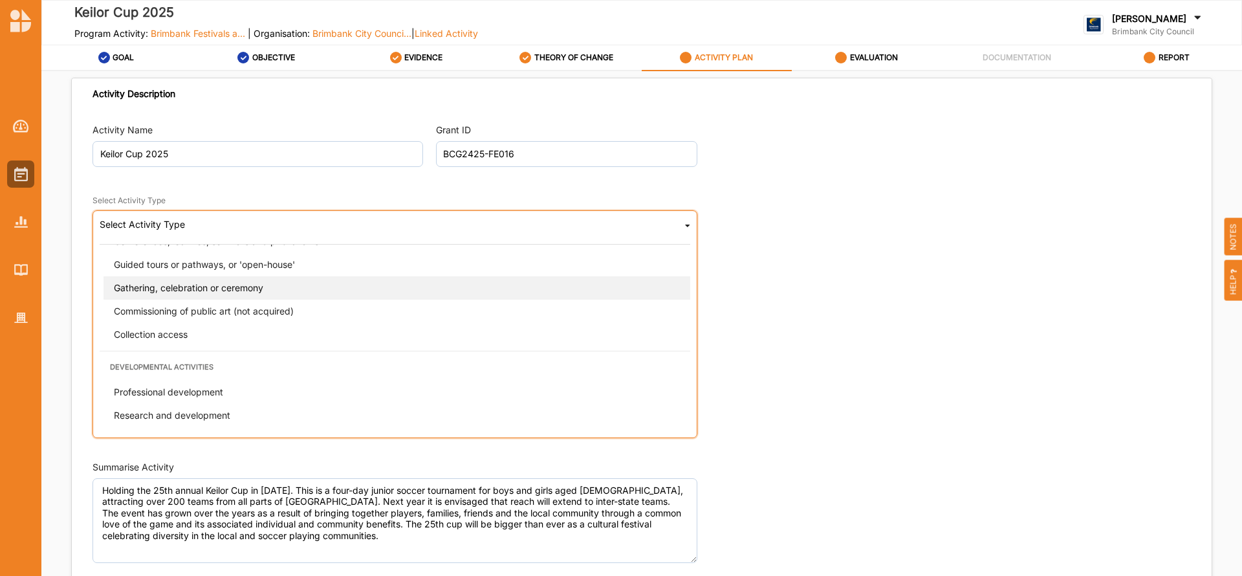
click at [144, 285] on span "Gathering, celebration or ceremony" at bounding box center [188, 287] width 149 height 11
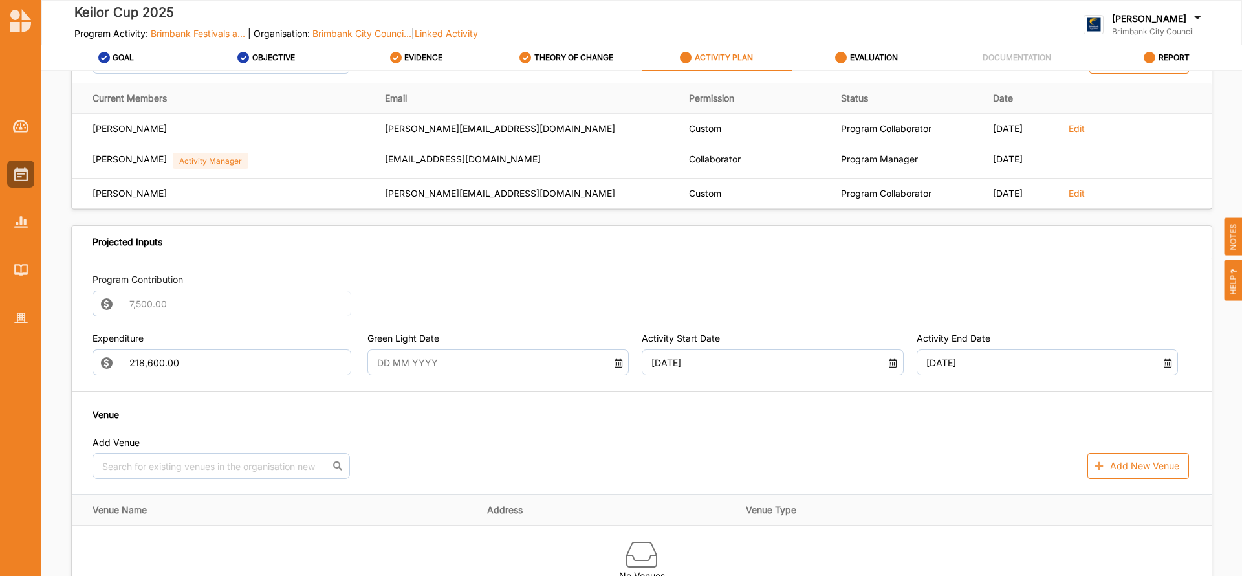
scroll to position [518, 0]
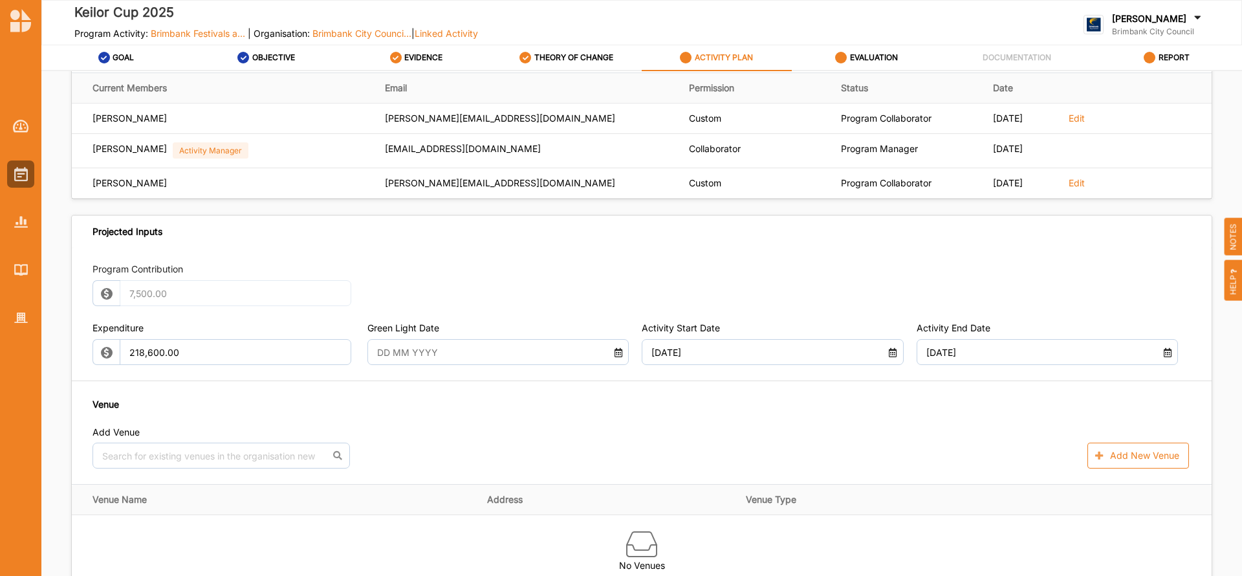
click at [615, 355] on icon at bounding box center [618, 350] width 11 height 9
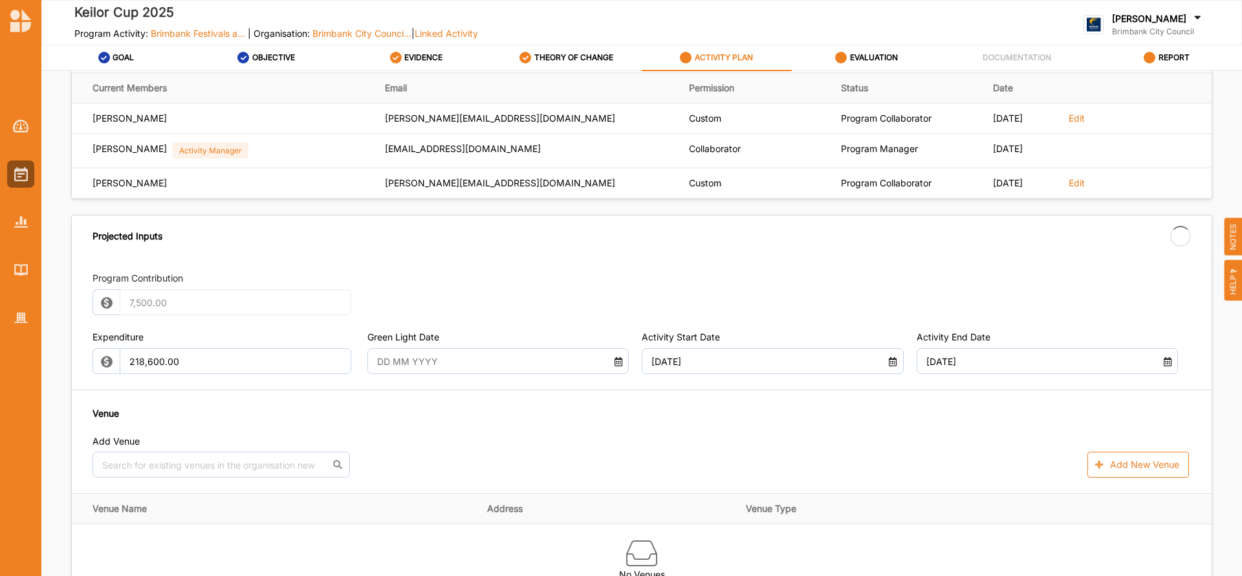
type input "[DATE]"
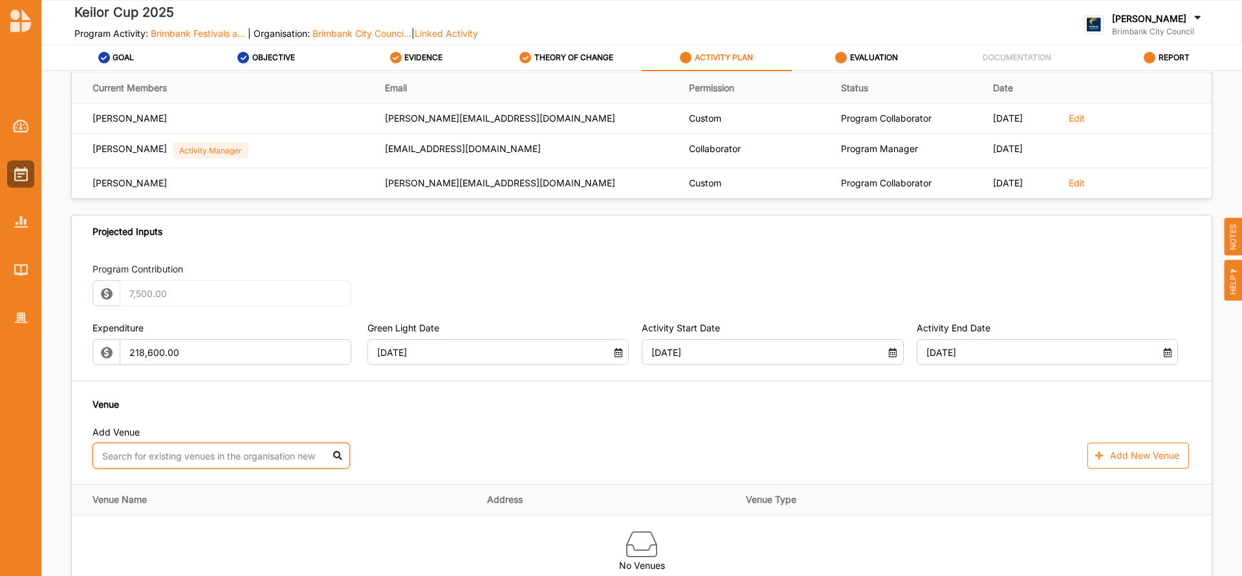
click at [230, 459] on input "text" at bounding box center [222, 456] width 258 height 26
type input "[PERSON_NAME]"
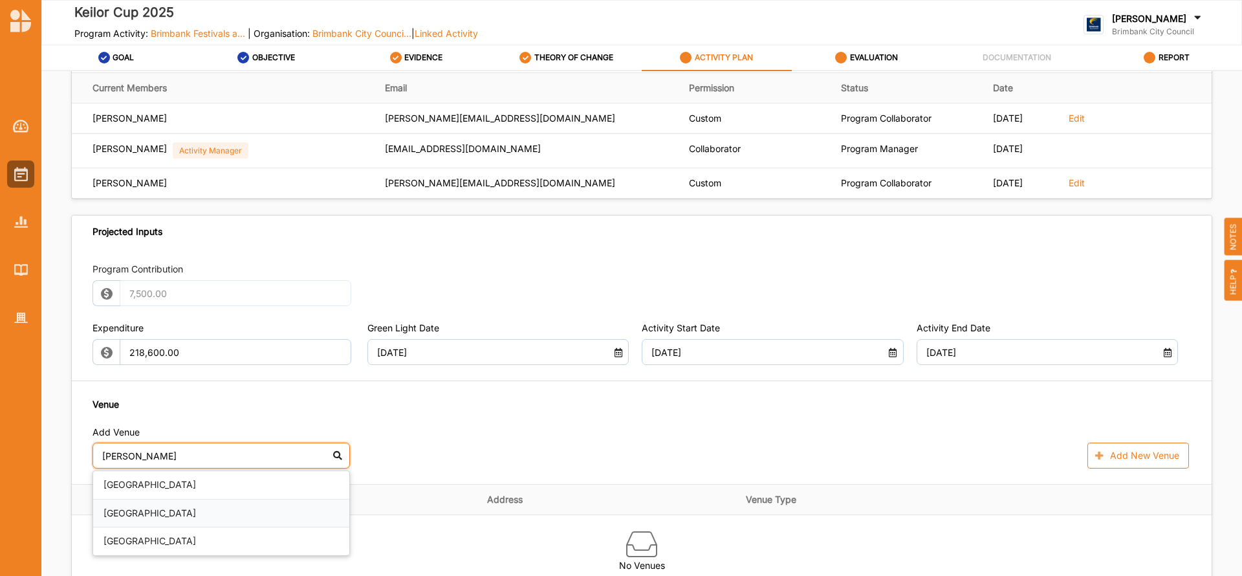
click at [219, 512] on div "[GEOGRAPHIC_DATA]" at bounding box center [221, 514] width 256 height 28
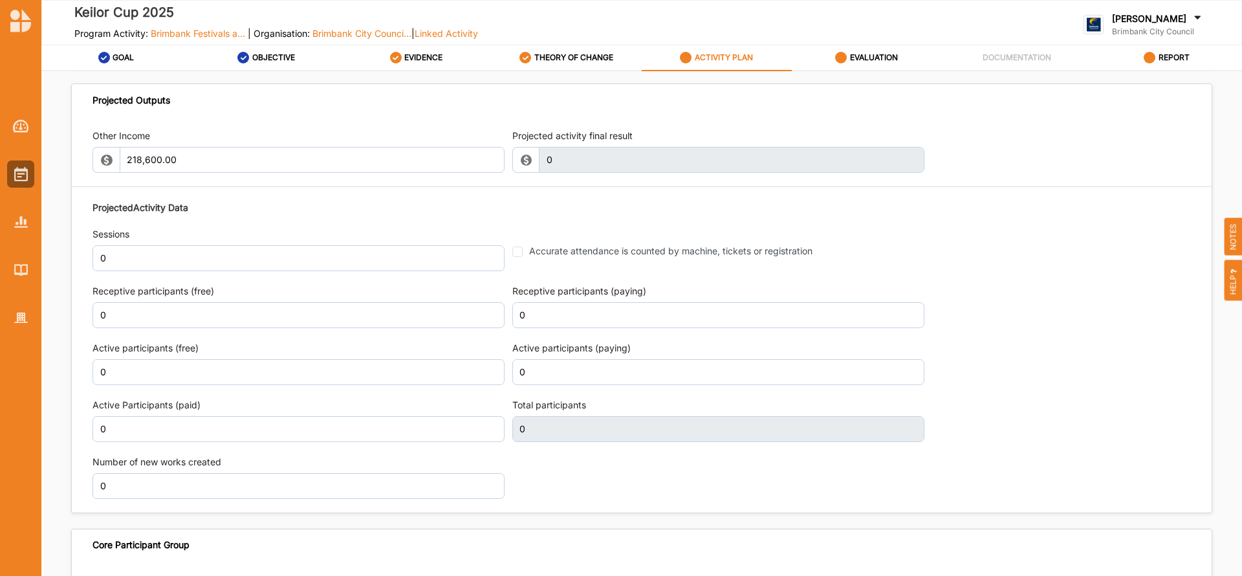
scroll to position [1466, 0]
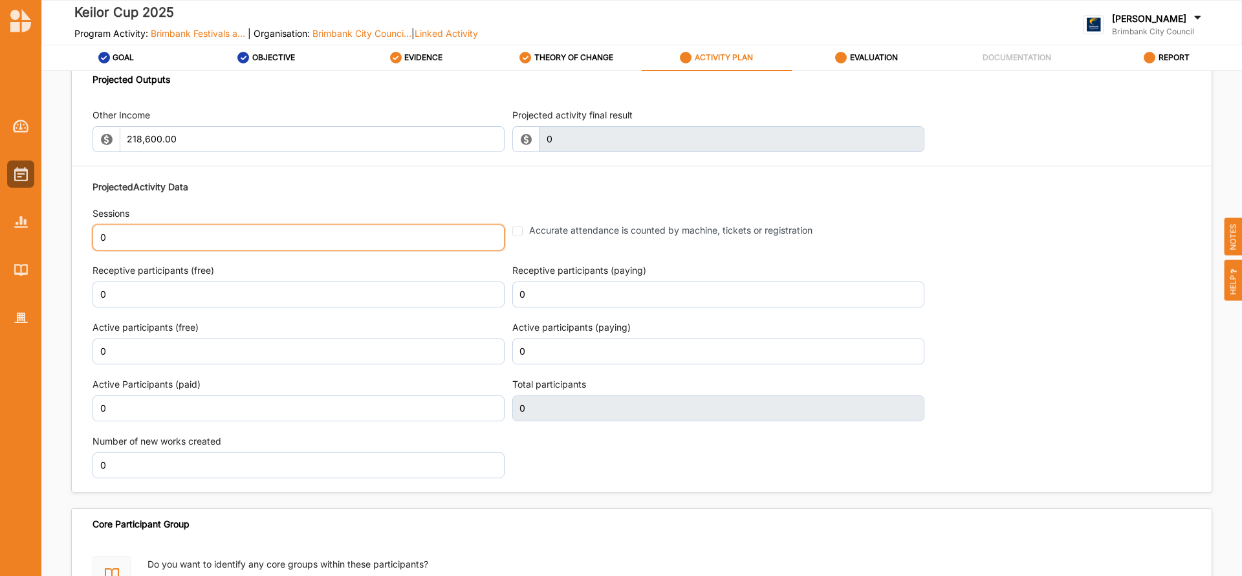
click at [113, 234] on input "0" at bounding box center [299, 238] width 412 height 26
type input "4"
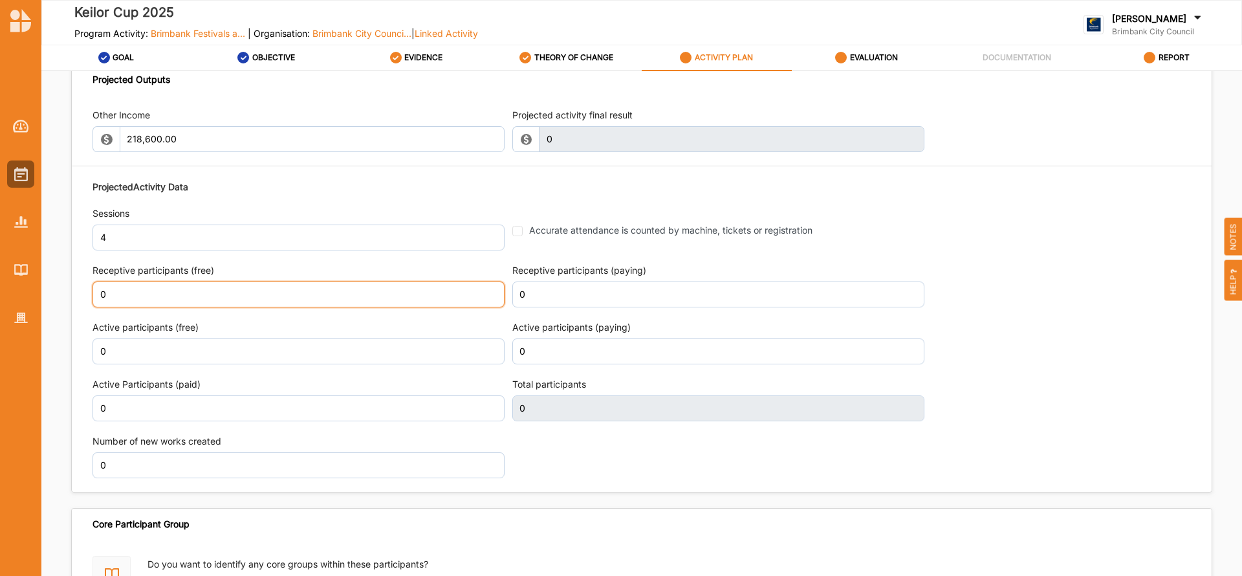
click at [115, 300] on input "0" at bounding box center [299, 294] width 412 height 26
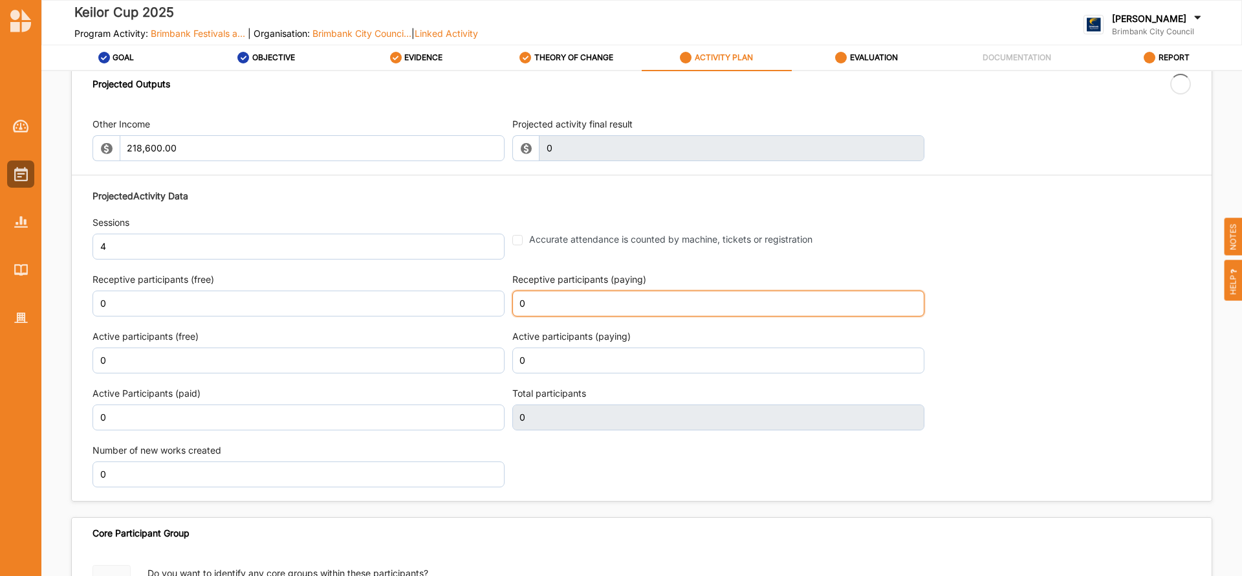
click at [529, 296] on input "0" at bounding box center [718, 304] width 412 height 26
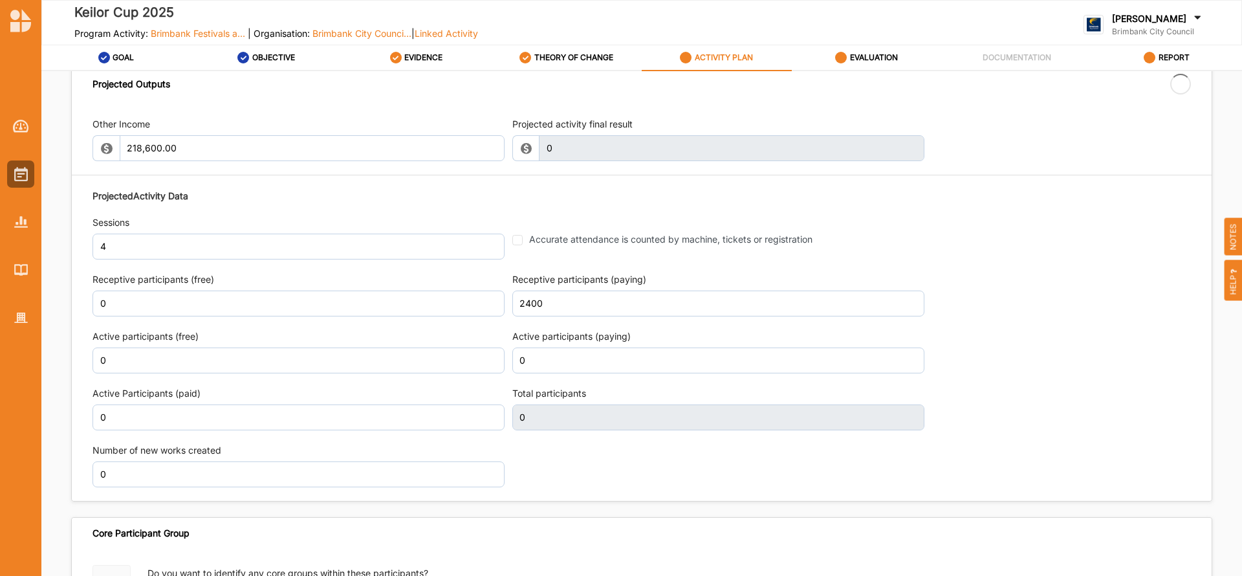
type input "2,400"
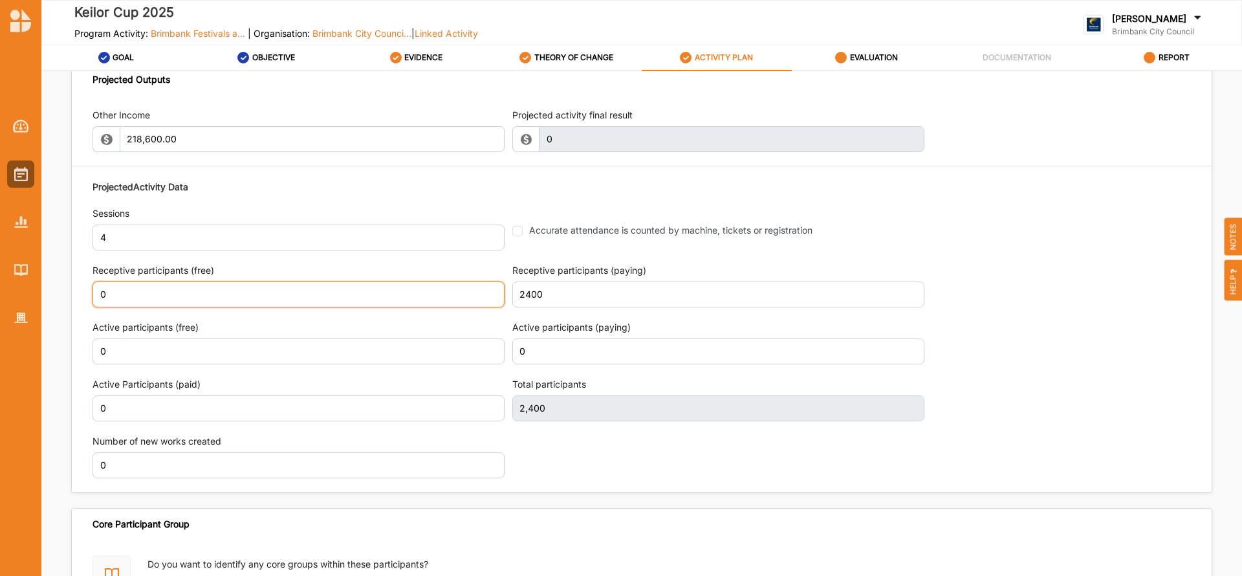
type input "2,400"
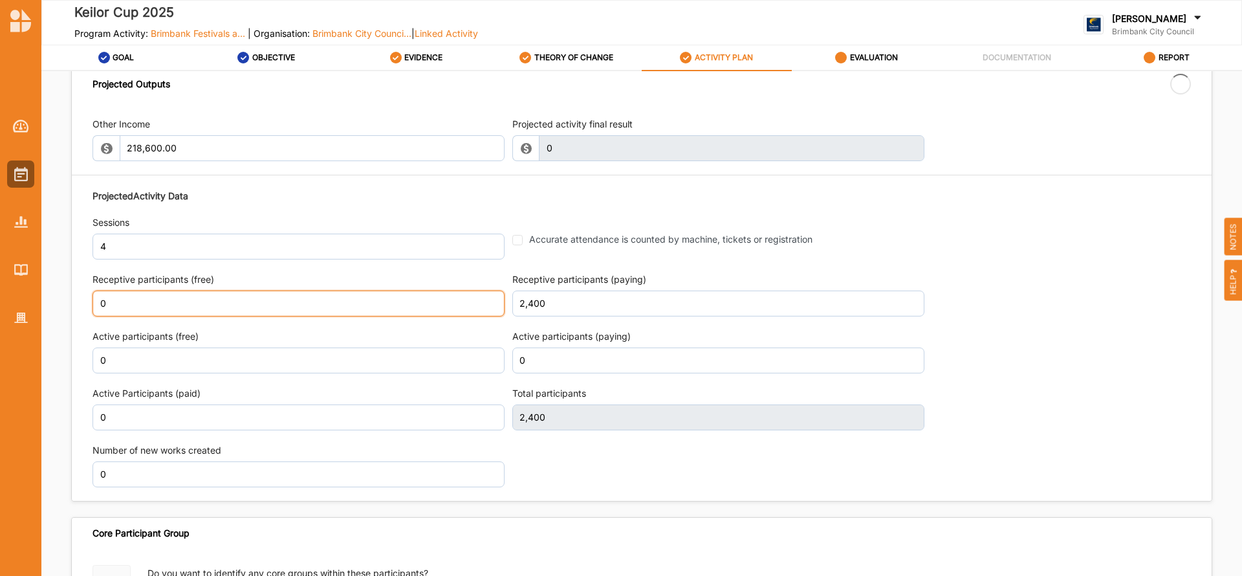
click at [110, 294] on input "0" at bounding box center [299, 304] width 412 height 26
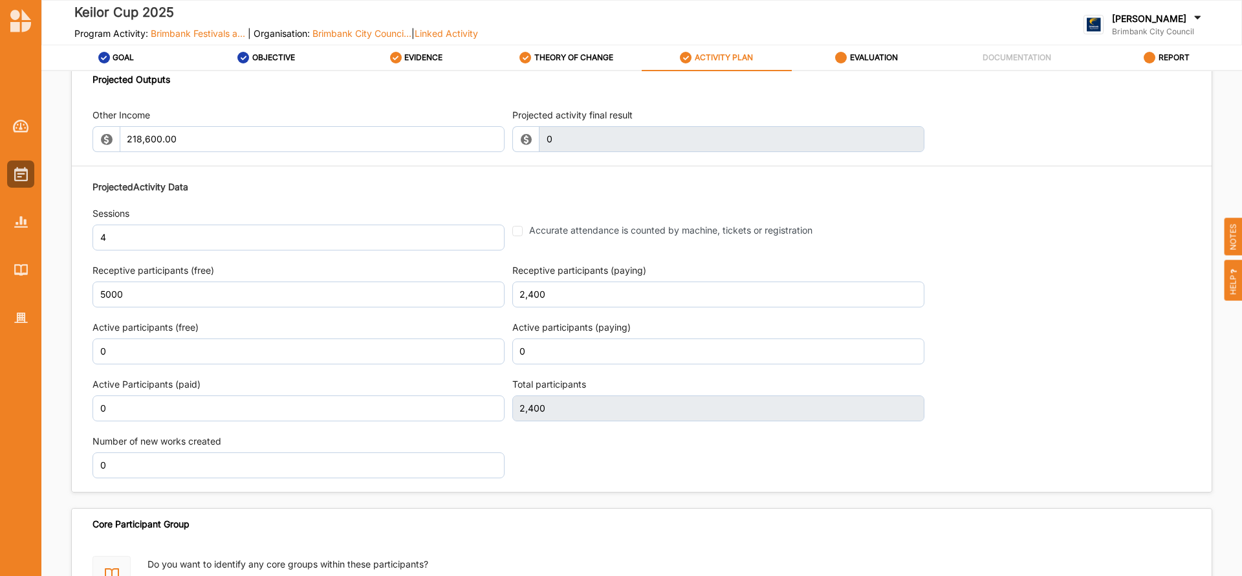
type input "5,000"
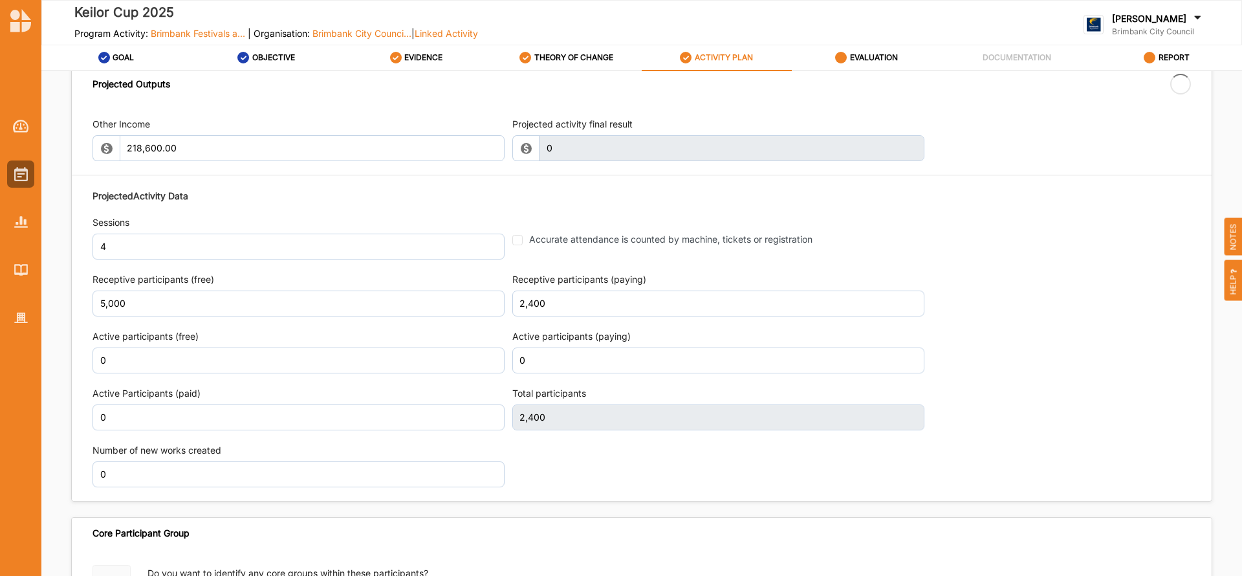
click at [604, 478] on div "Projected Activity Data Sessions 4 Accurate attendance is counted by machine, t…" at bounding box center [642, 337] width 1099 height 311
type input "7,400"
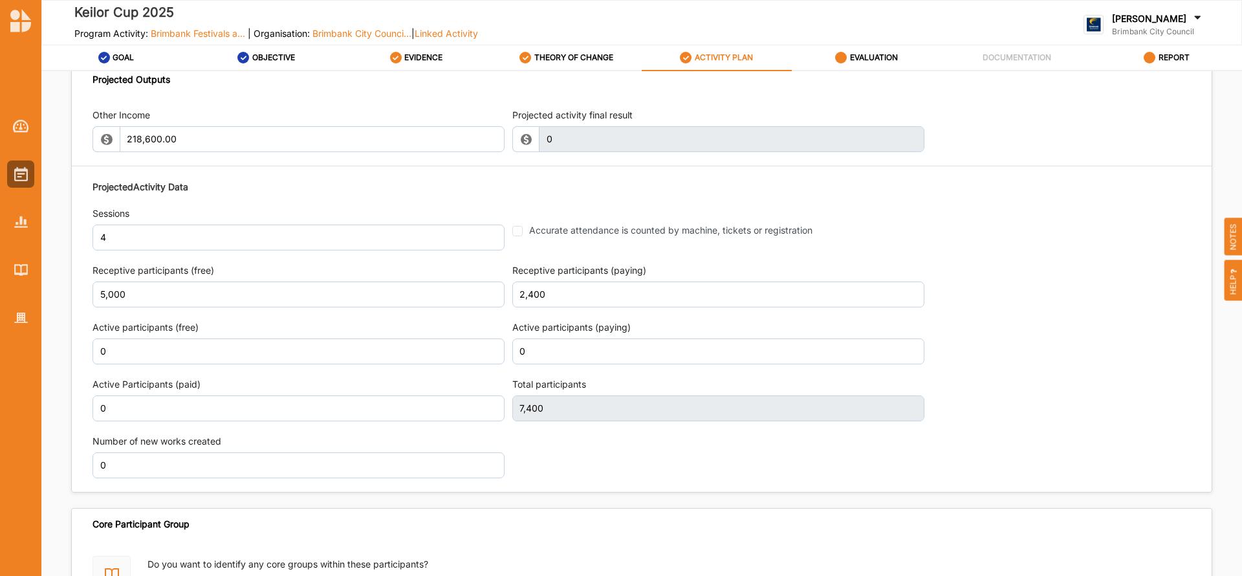
scroll to position [1563, 0]
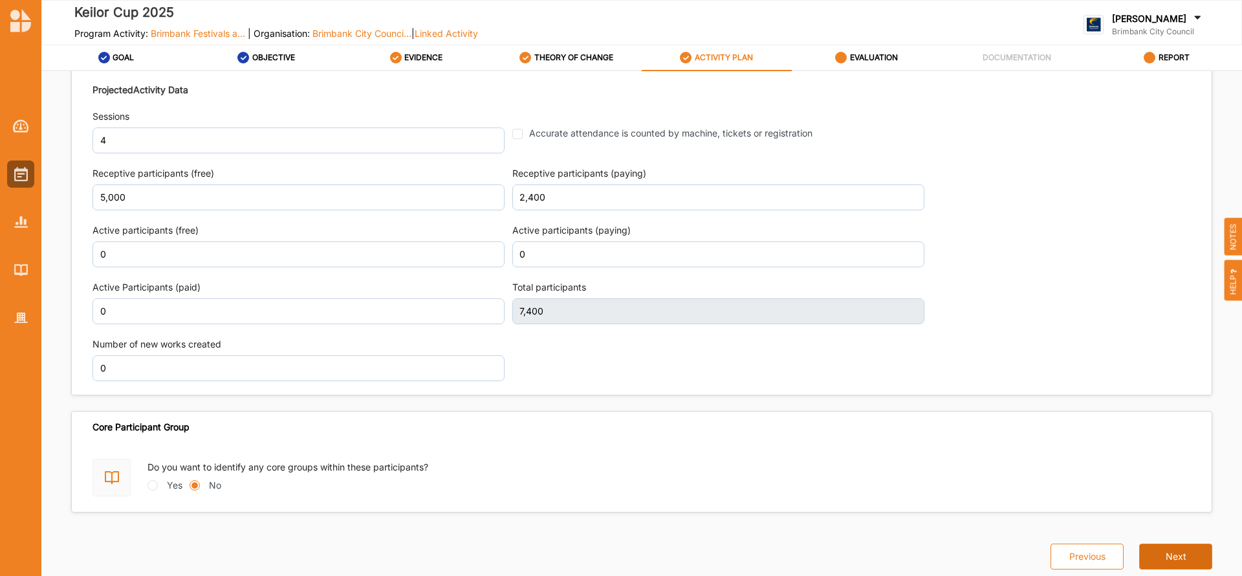
click at [1160, 554] on button "Next" at bounding box center [1175, 557] width 73 height 26
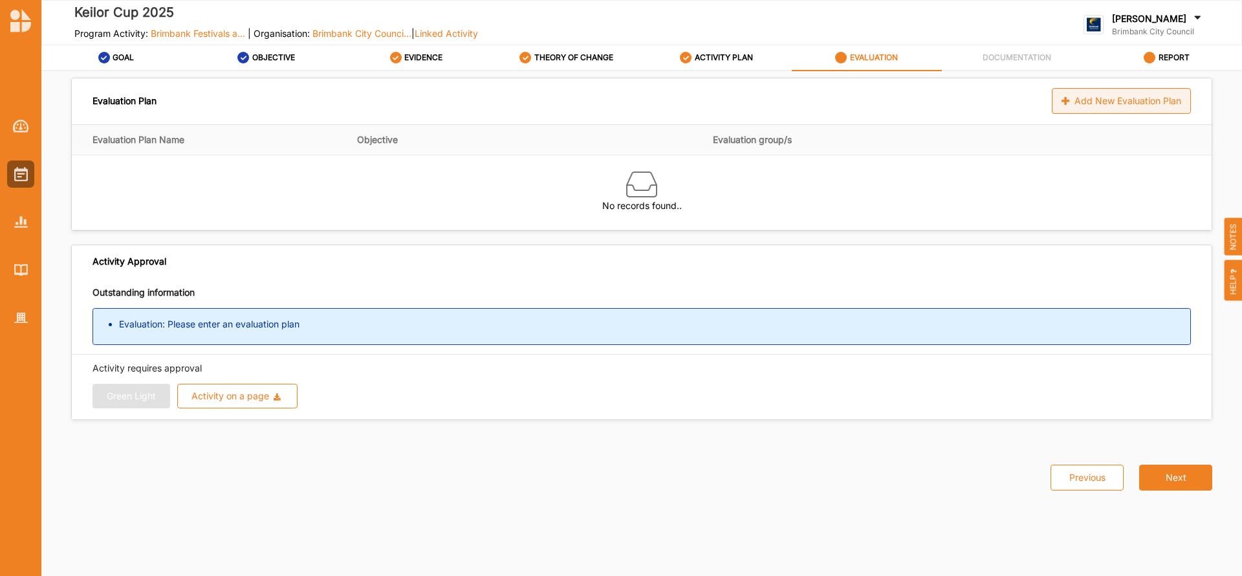
click at [1116, 98] on div "Add New Evaluation Plan" at bounding box center [1121, 101] width 139 height 26
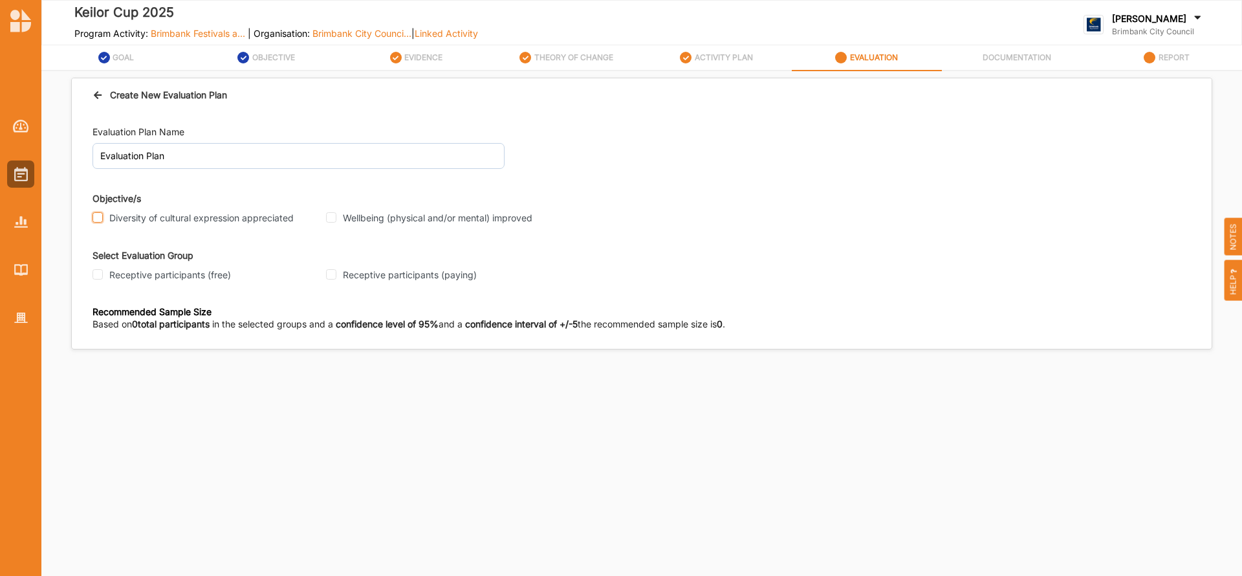
click at [94, 212] on input "Diversity of cultural expression appreciated" at bounding box center [98, 217] width 10 height 10
checkbox input "true"
click at [326, 219] on input "Wellbeing (physical and/or mental) improved" at bounding box center [331, 217] width 10 height 10
checkbox input "true"
click at [98, 276] on input "Receptive participants (free)" at bounding box center [98, 274] width 10 height 10
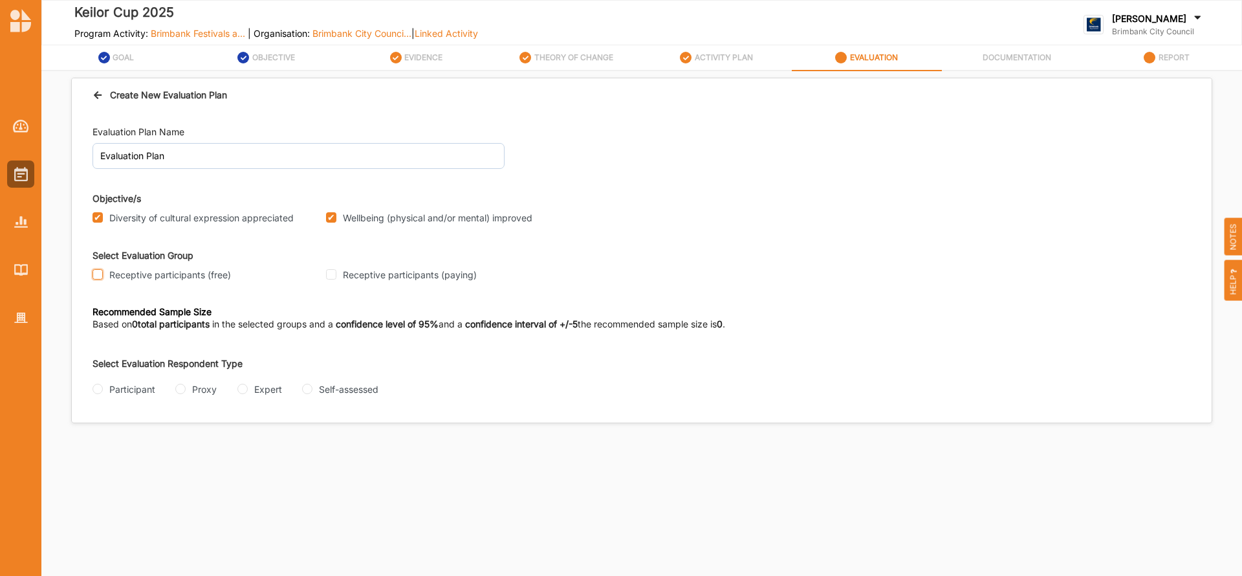
checkbox input "true"
click at [330, 273] on input "Receptive participants (paying)" at bounding box center [331, 274] width 10 height 10
checkbox input "true"
click at [307, 389] on input "Self-assessed" at bounding box center [307, 389] width 10 height 10
radio input "true"
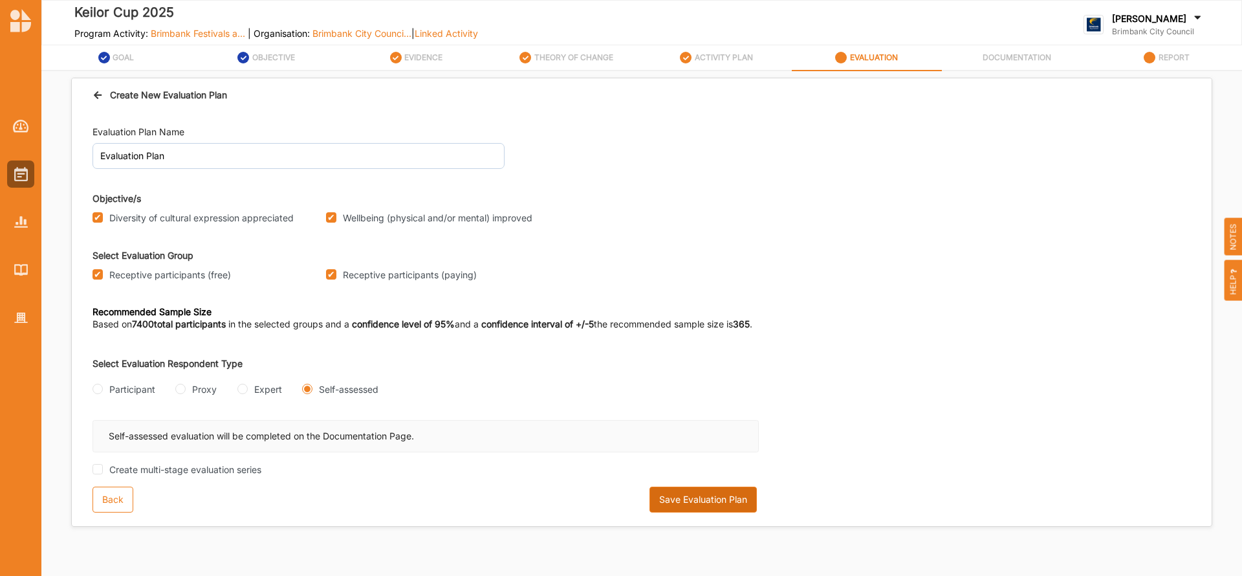
click at [681, 492] on button "Save Evaluation Plan" at bounding box center [703, 500] width 107 height 26
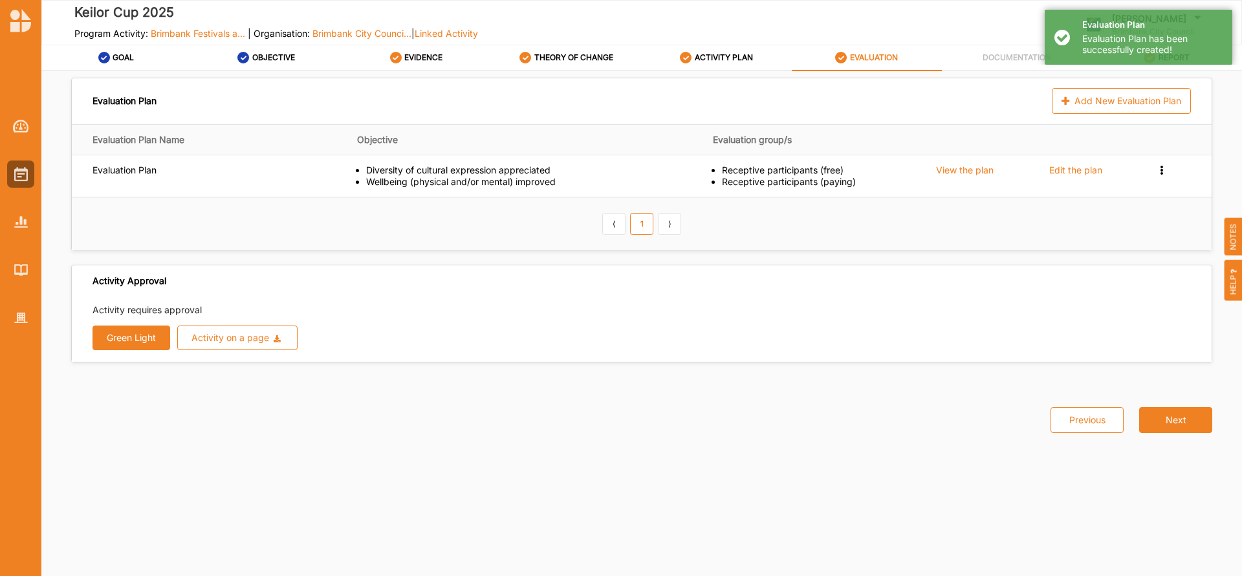
click at [137, 336] on button "Green Light" at bounding box center [132, 337] width 78 height 25
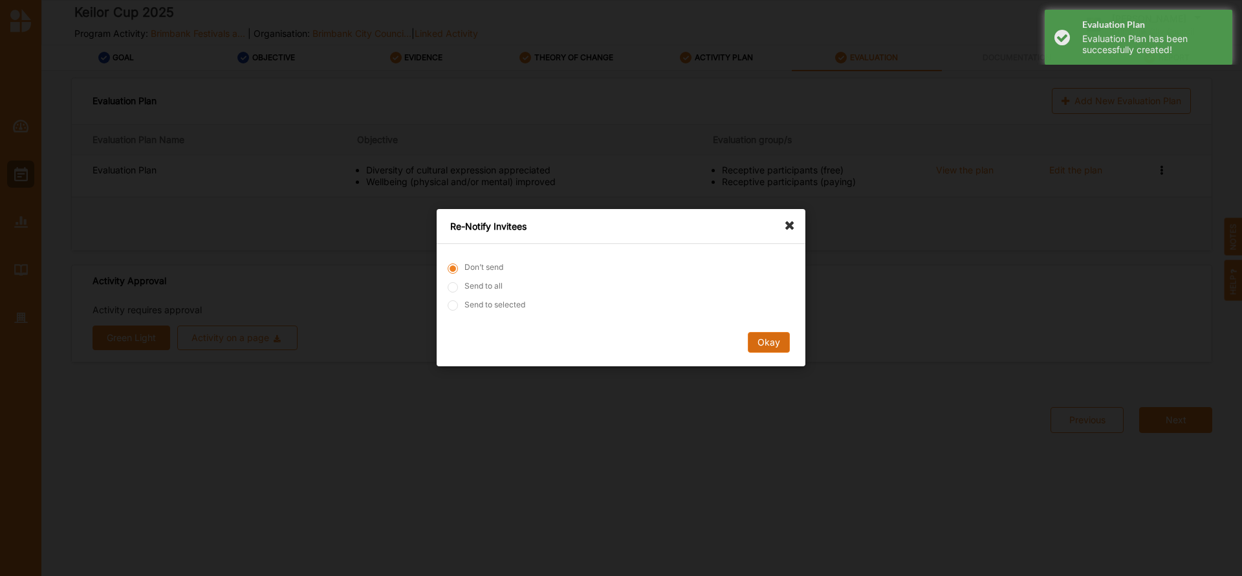
click at [767, 342] on button "Okay" at bounding box center [769, 343] width 42 height 21
